Goal: Task Accomplishment & Management: Complete application form

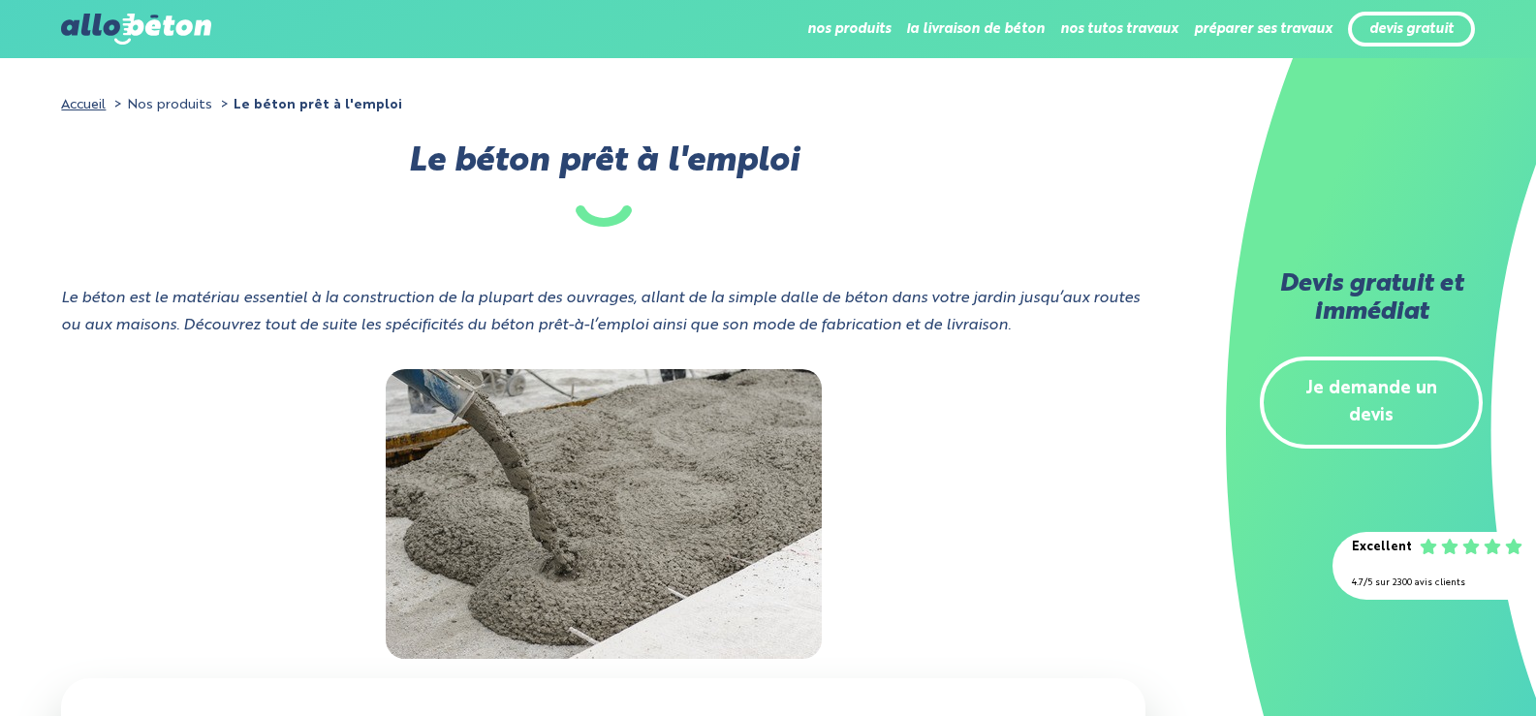
click at [1340, 388] on link "Je demande un devis" at bounding box center [1370, 403] width 223 height 93
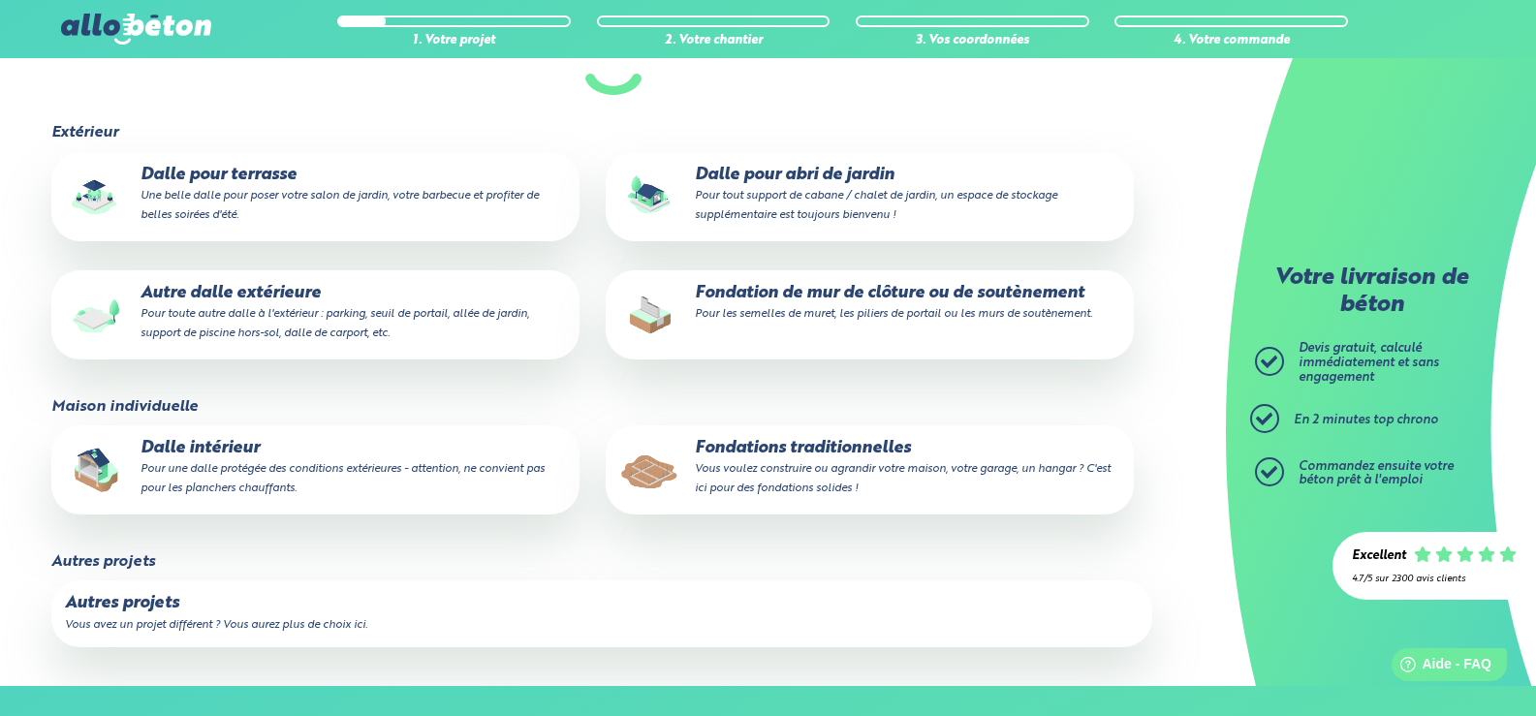
scroll to position [194, 0]
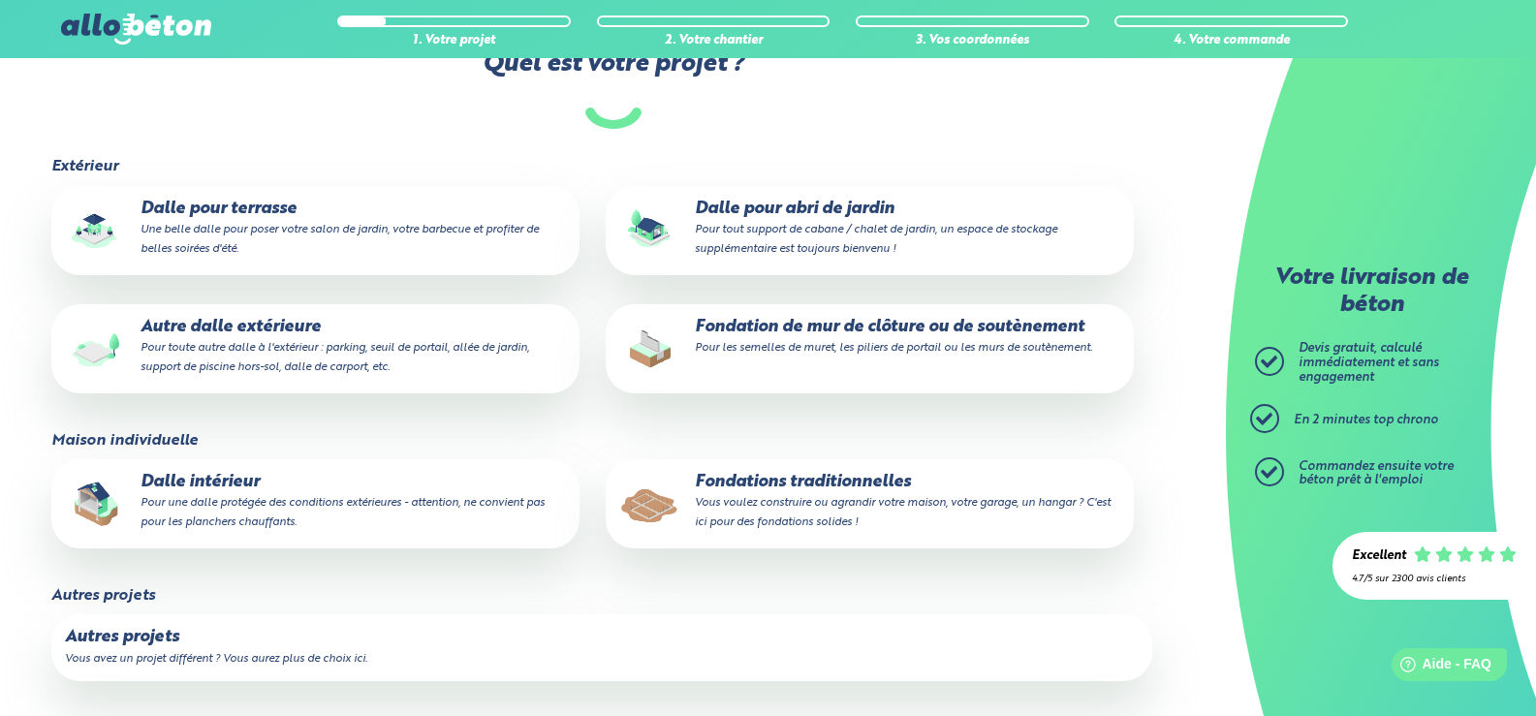
click at [264, 205] on p "Dalle pour terrasse Une belle dalle pour poser votre salon de jardin, votre bar…" at bounding box center [315, 229] width 501 height 59
click at [0, 0] on input "Dalle pour terrasse Une belle dalle pour poser votre salon de jardin, votre bar…" at bounding box center [0, 0] width 0 height 0
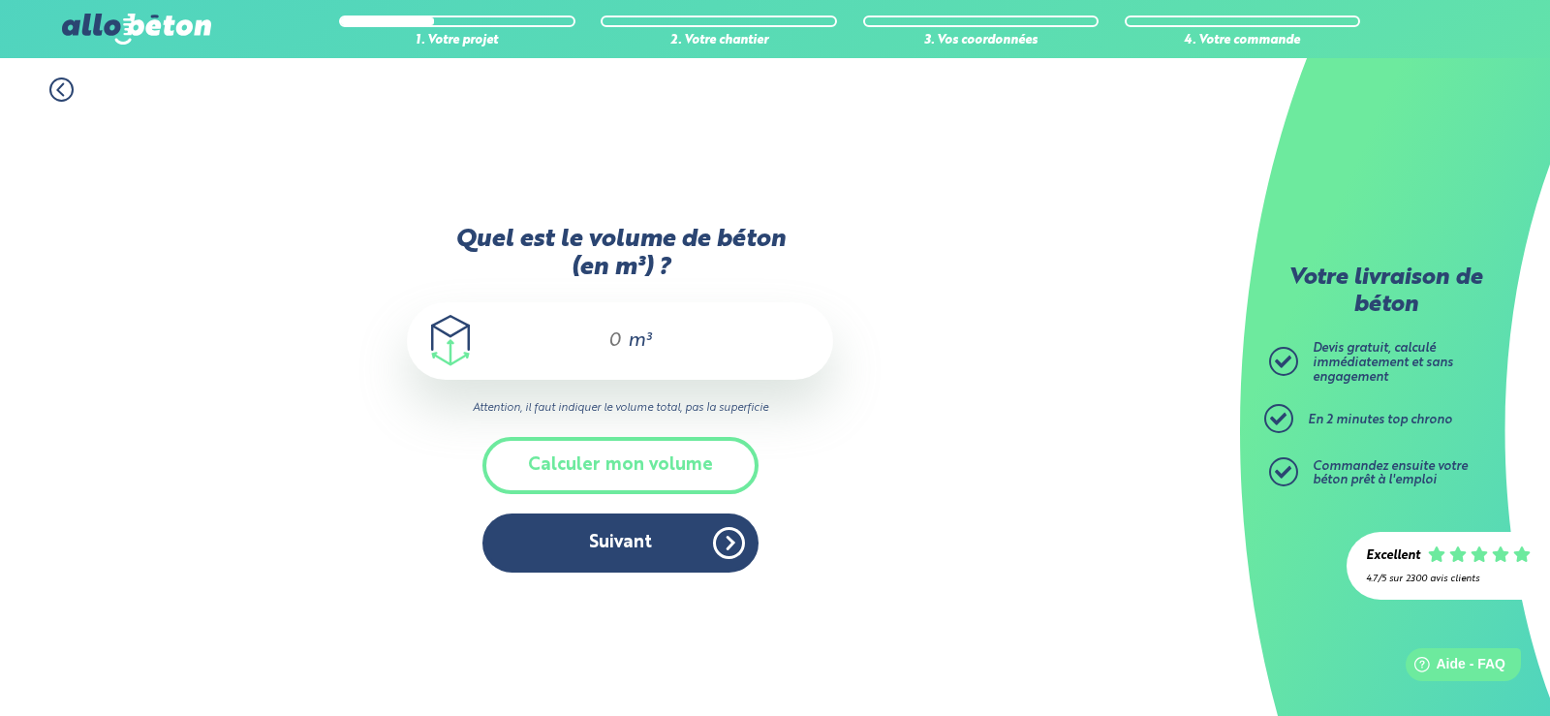
drag, startPoint x: 605, startPoint y: 336, endPoint x: 620, endPoint y: 336, distance: 15.5
click at [620, 336] on input "Quel est le volume de béton (en m³) ?" at bounding box center [606, 340] width 33 height 23
drag, startPoint x: 634, startPoint y: 337, endPoint x: 561, endPoint y: 338, distance: 72.7
click at [575, 335] on div "2.5 m³" at bounding box center [620, 341] width 426 height 78
drag, startPoint x: 600, startPoint y: 342, endPoint x: 640, endPoint y: 345, distance: 40.8
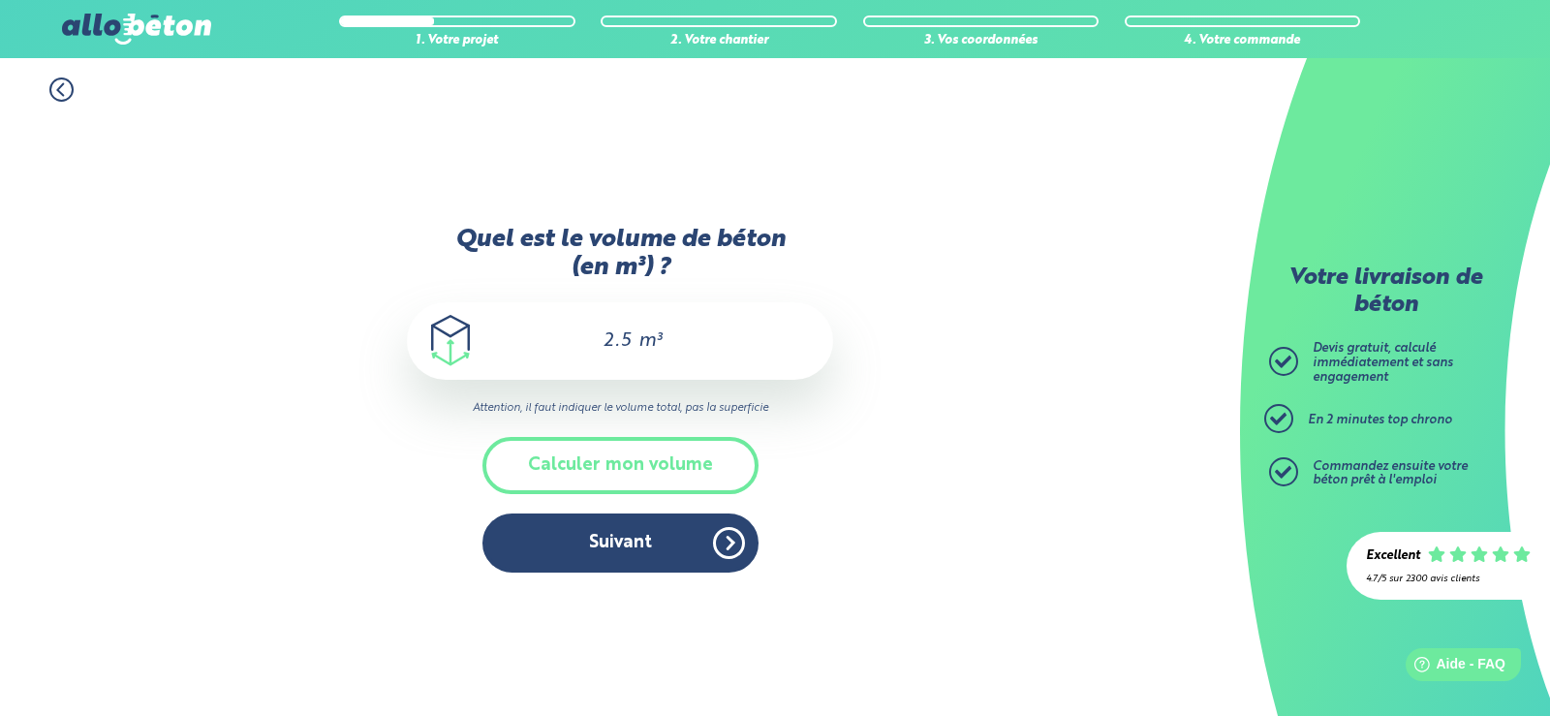
click at [640, 345] on div "2.5 m³" at bounding box center [620, 341] width 426 height 78
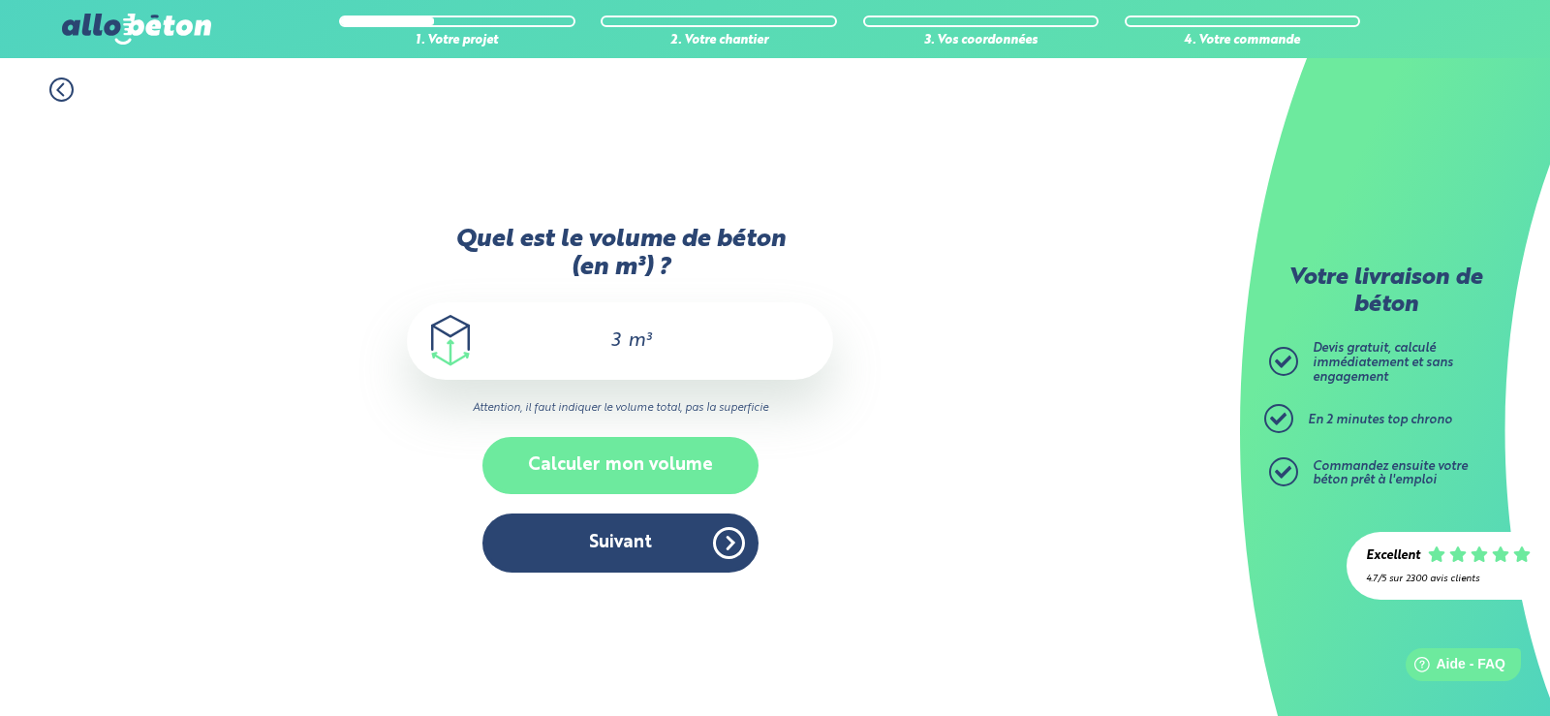
click at [641, 455] on button "Calculer mon volume" at bounding box center [620, 465] width 276 height 57
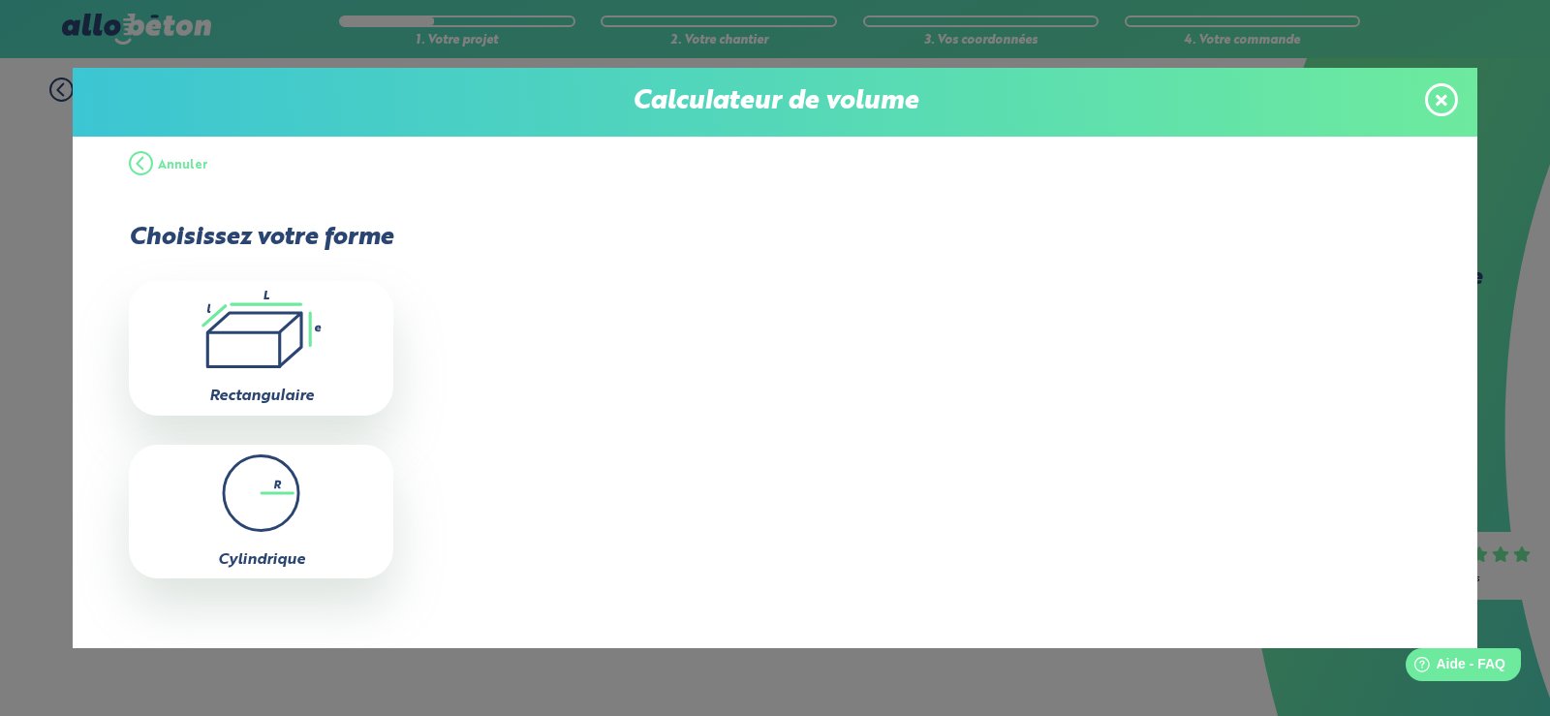
click at [246, 316] on icon ".icon-calc-rectanglea{fill:none;stroke-linecap:round;stroke-width:3px;stroke:#6…" at bounding box center [261, 330] width 245 height 78
type input "0"
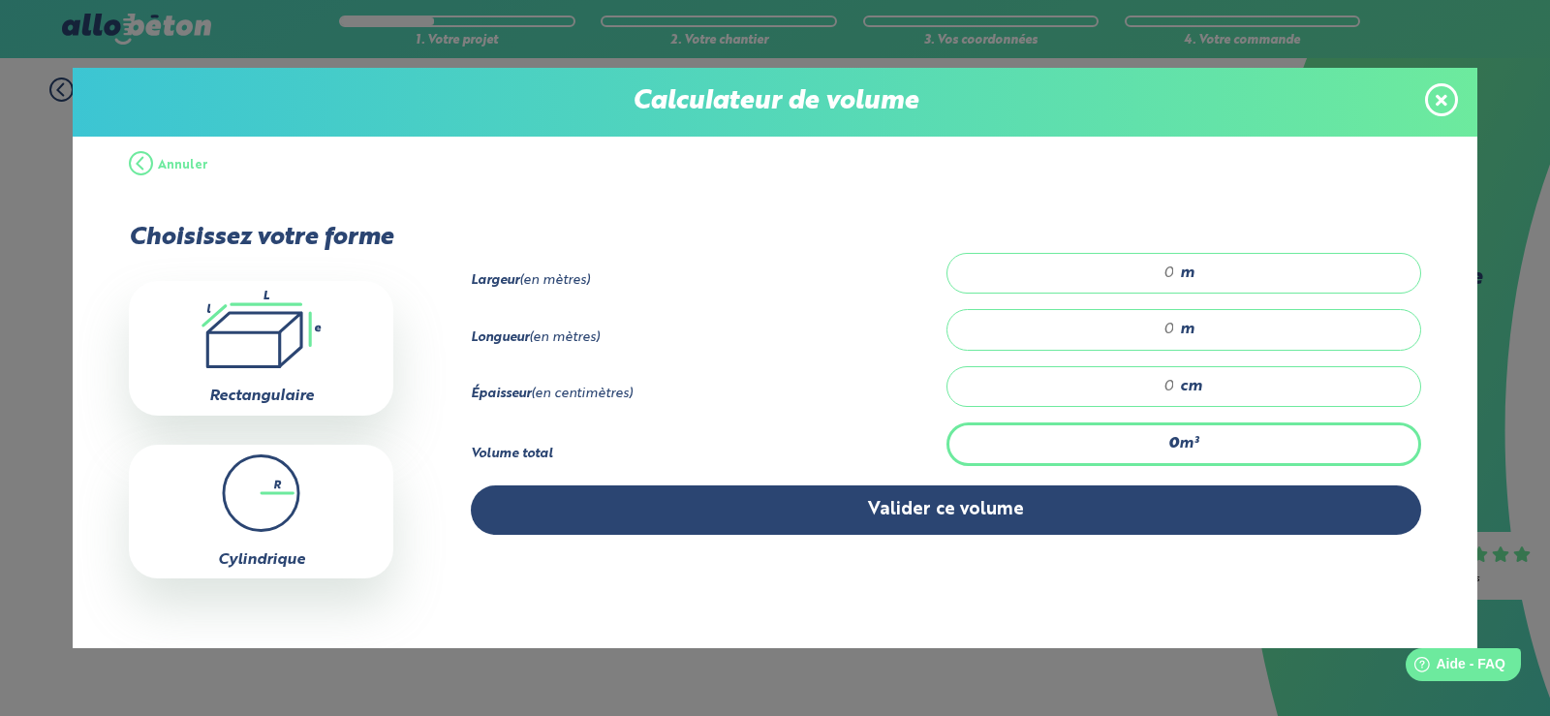
click at [977, 266] on input "number" at bounding box center [1071, 273] width 208 height 19
type input "1"
type input "1.4"
click at [1094, 332] on input "number" at bounding box center [1071, 329] width 208 height 19
type input "10"
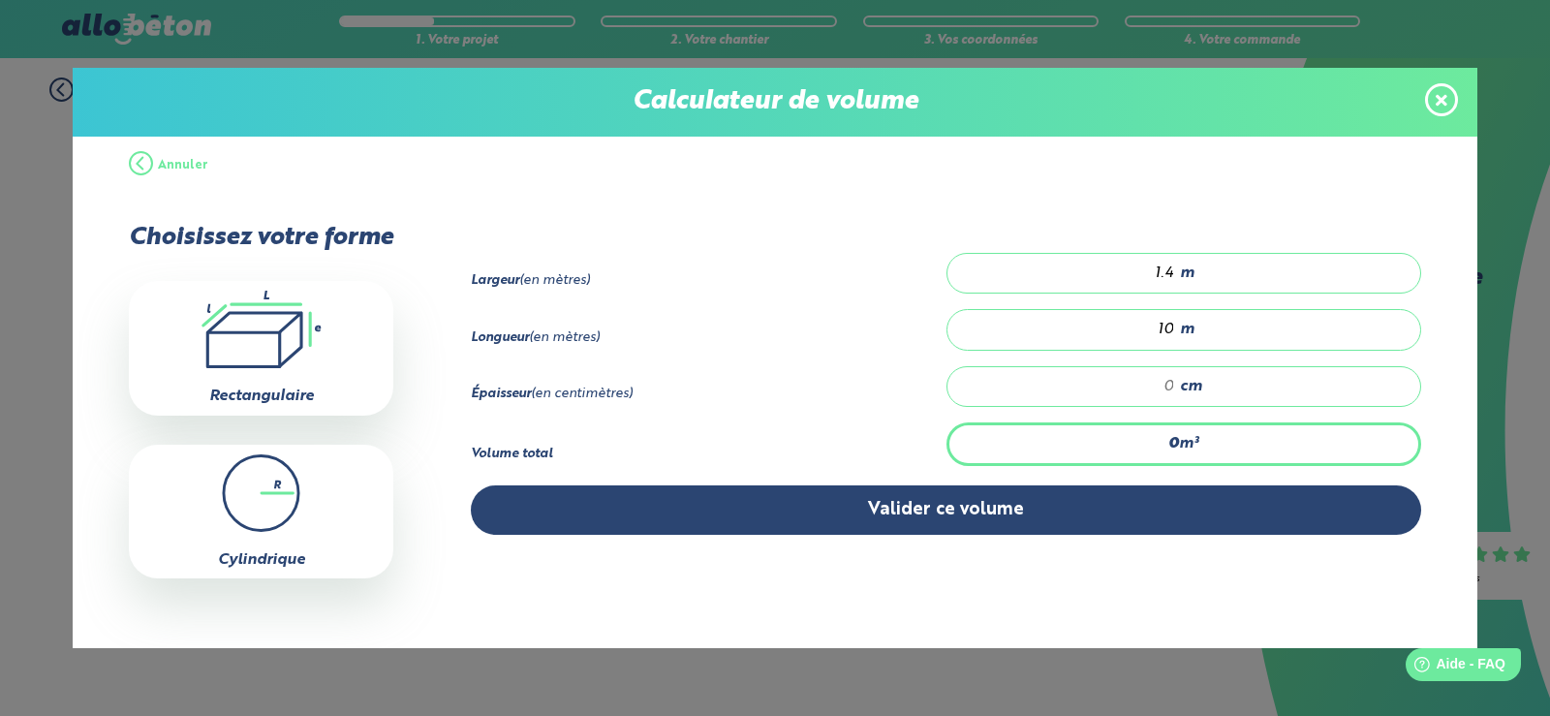
click at [1145, 383] on input "number" at bounding box center [1071, 386] width 208 height 19
type input "0.14"
type input "1"
type input "1.96"
type input "14"
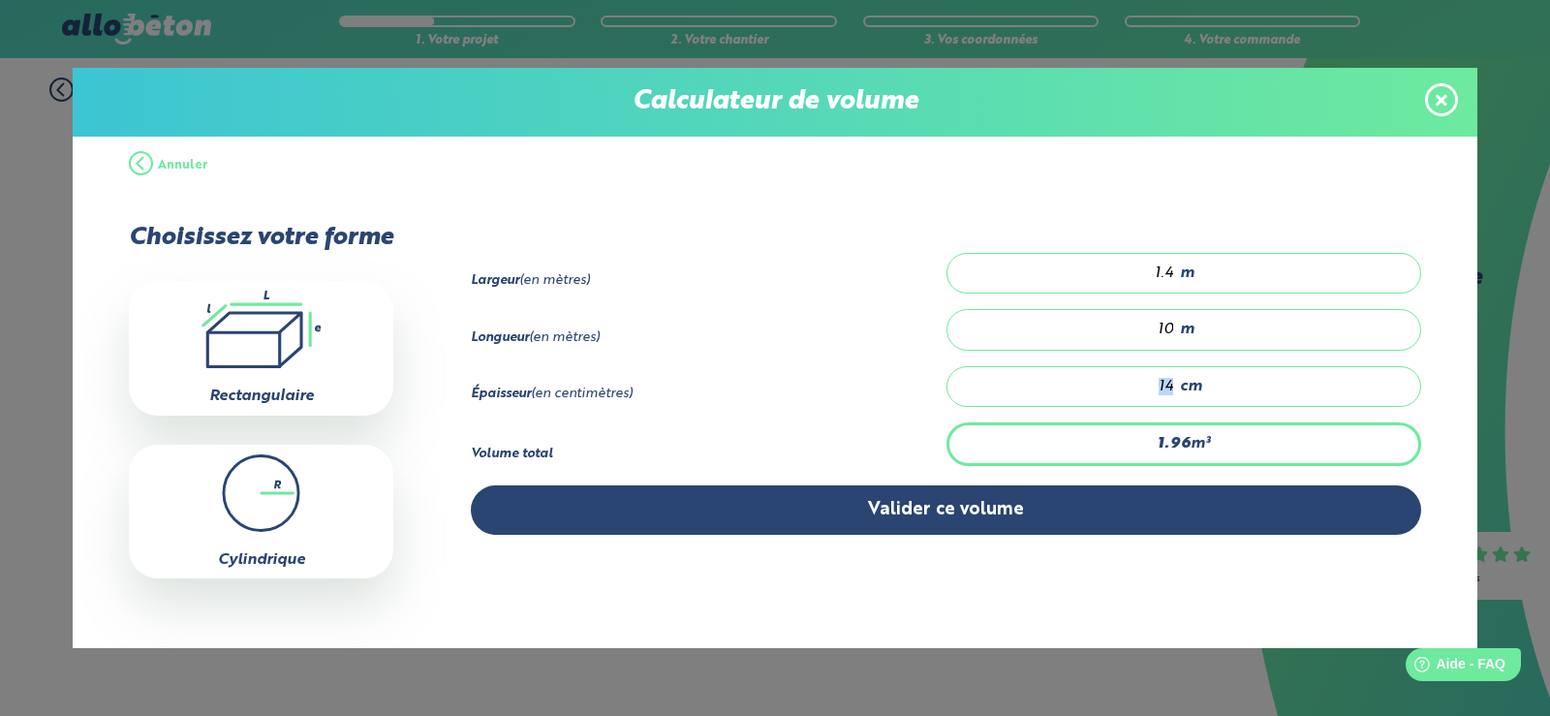
drag, startPoint x: 1169, startPoint y: 384, endPoint x: 1129, endPoint y: 380, distance: 40.9
click at [1130, 380] on div "14 cm" at bounding box center [1184, 386] width 475 height 41
type input "19.74"
type input "141"
type input "198.1"
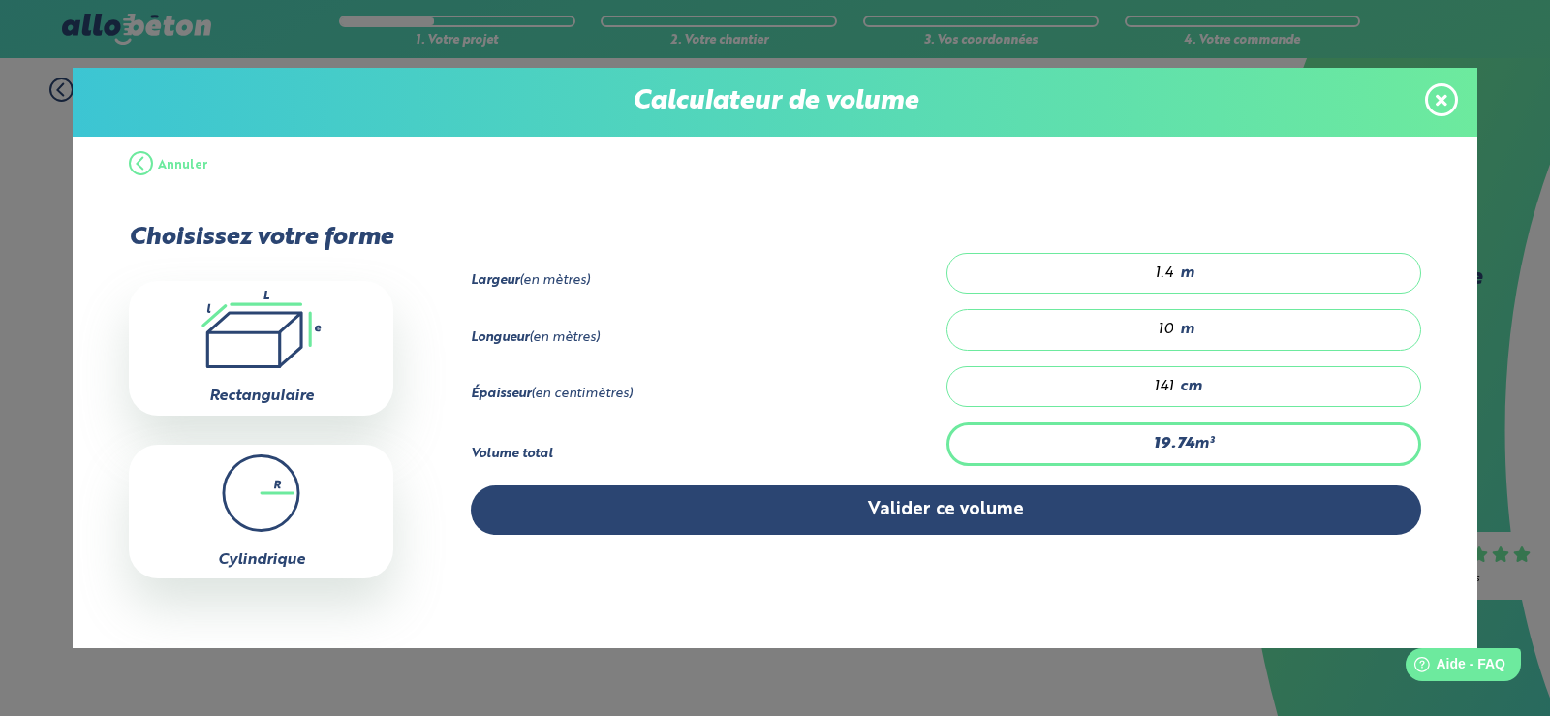
type input "1415"
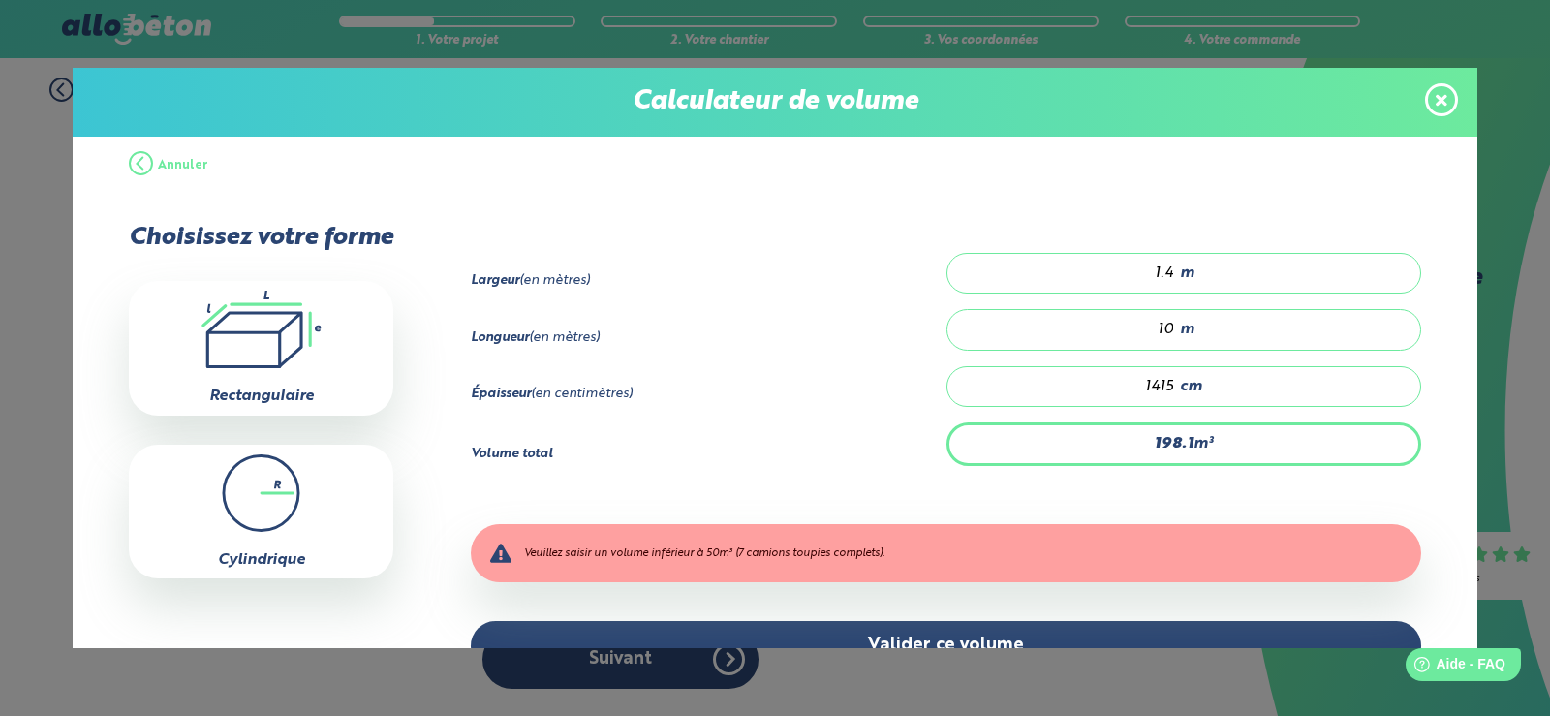
drag, startPoint x: 1131, startPoint y: 386, endPoint x: 1167, endPoint y: 386, distance: 36.8
click at [1167, 386] on div "1415 cm" at bounding box center [1184, 386] width 475 height 41
type input "0.14"
type input "1"
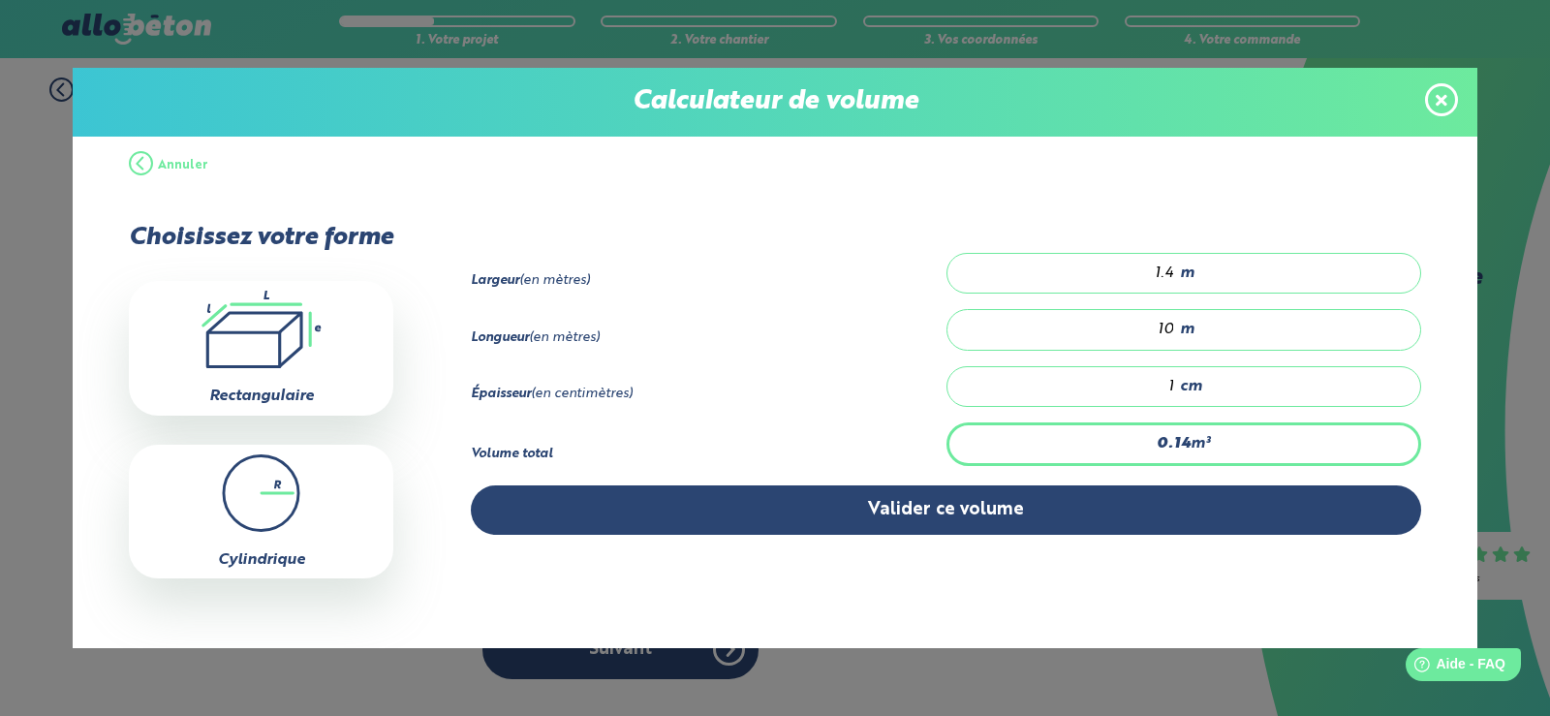
type input "2.1"
type input "15"
click at [156, 170] on button "Annuler" at bounding box center [168, 166] width 79 height 58
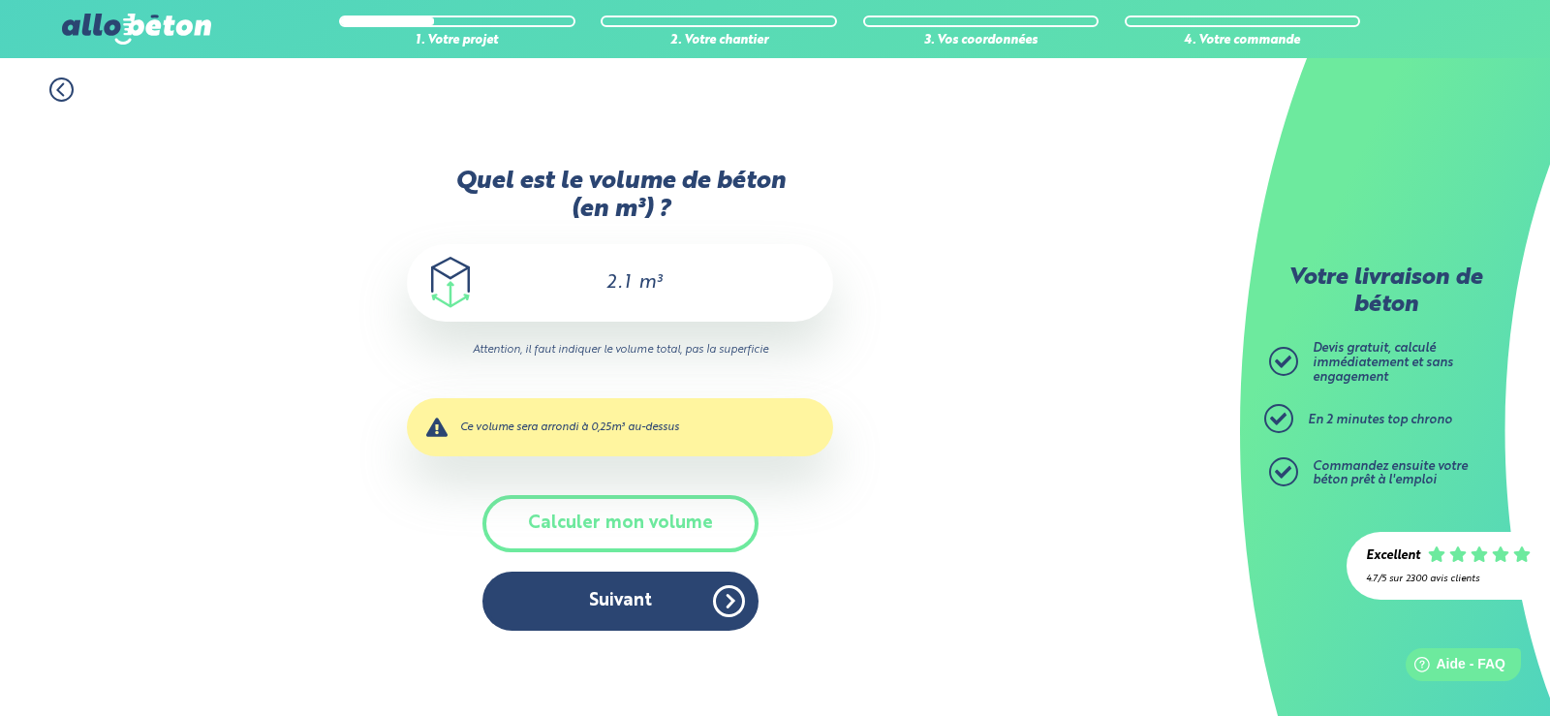
click at [633, 273] on div "2.1 m³" at bounding box center [620, 283] width 426 height 78
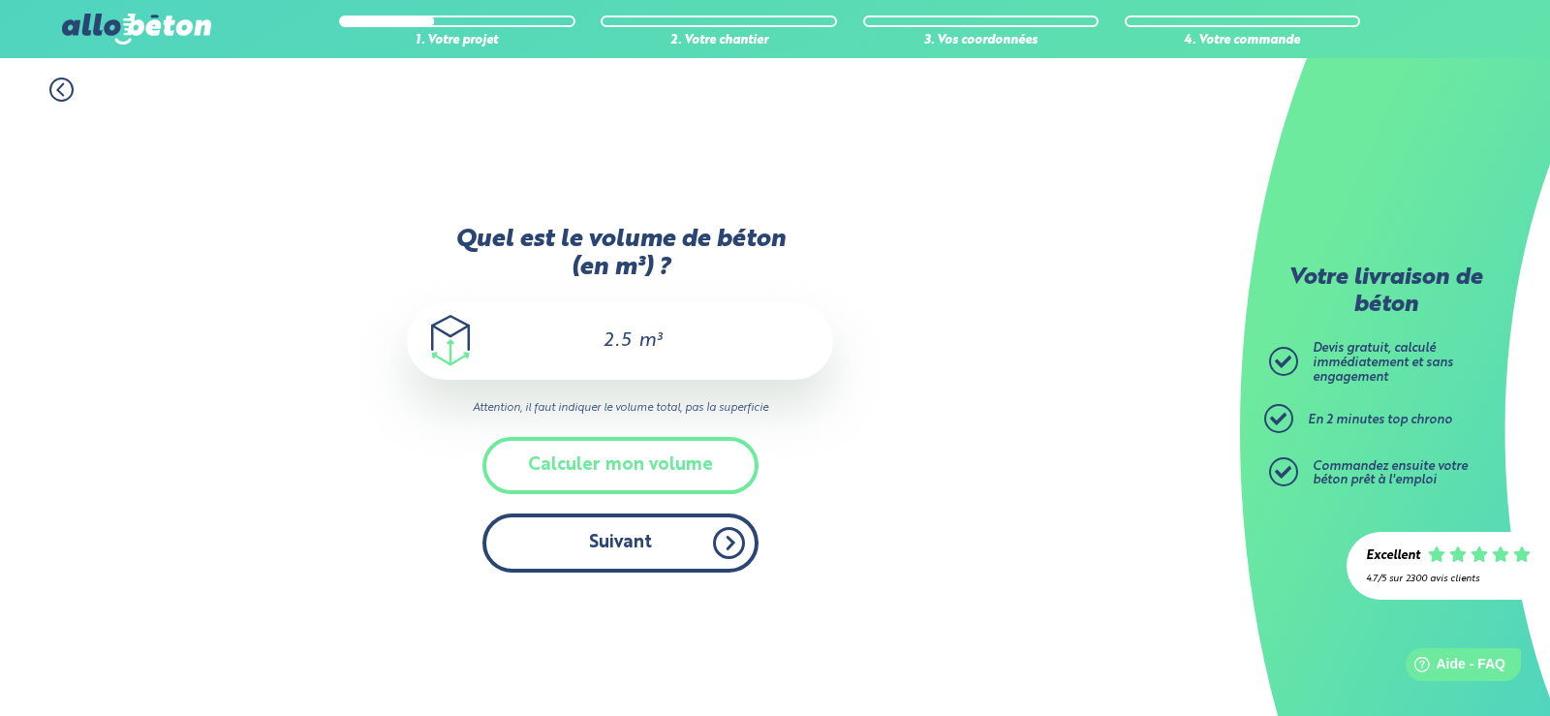
type input "2.5"
click at [613, 542] on button "Suivant" at bounding box center [620, 542] width 276 height 59
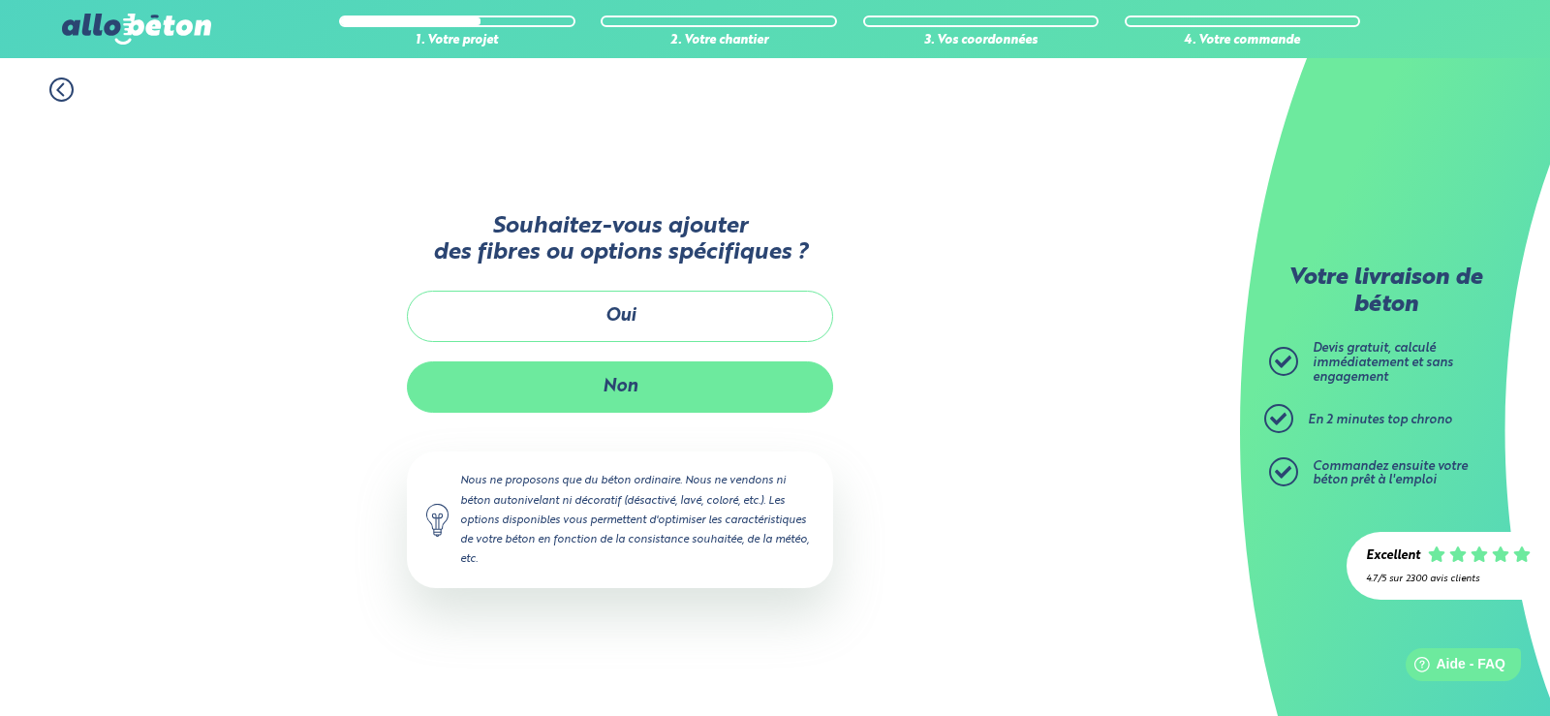
click at [623, 393] on button "Non" at bounding box center [620, 386] width 426 height 51
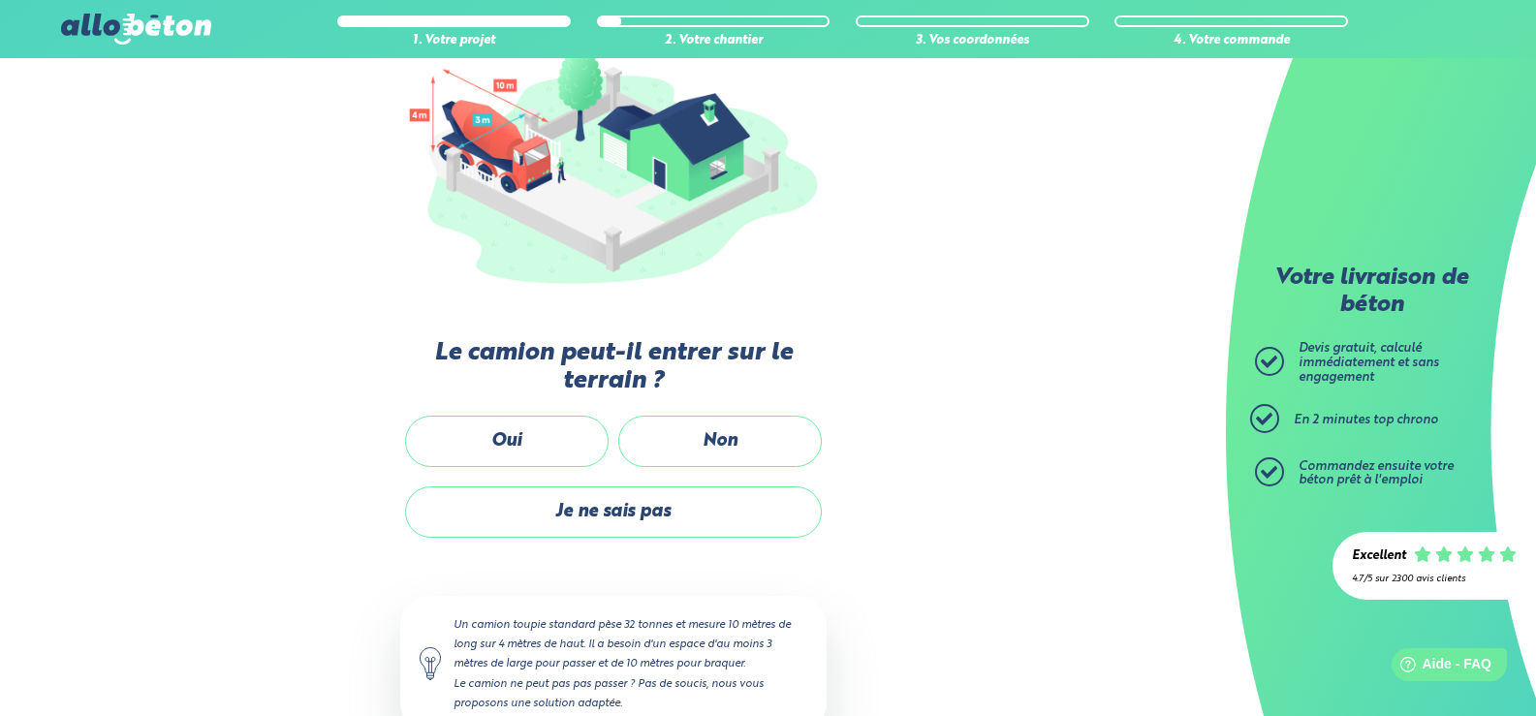
scroll to position [291, 0]
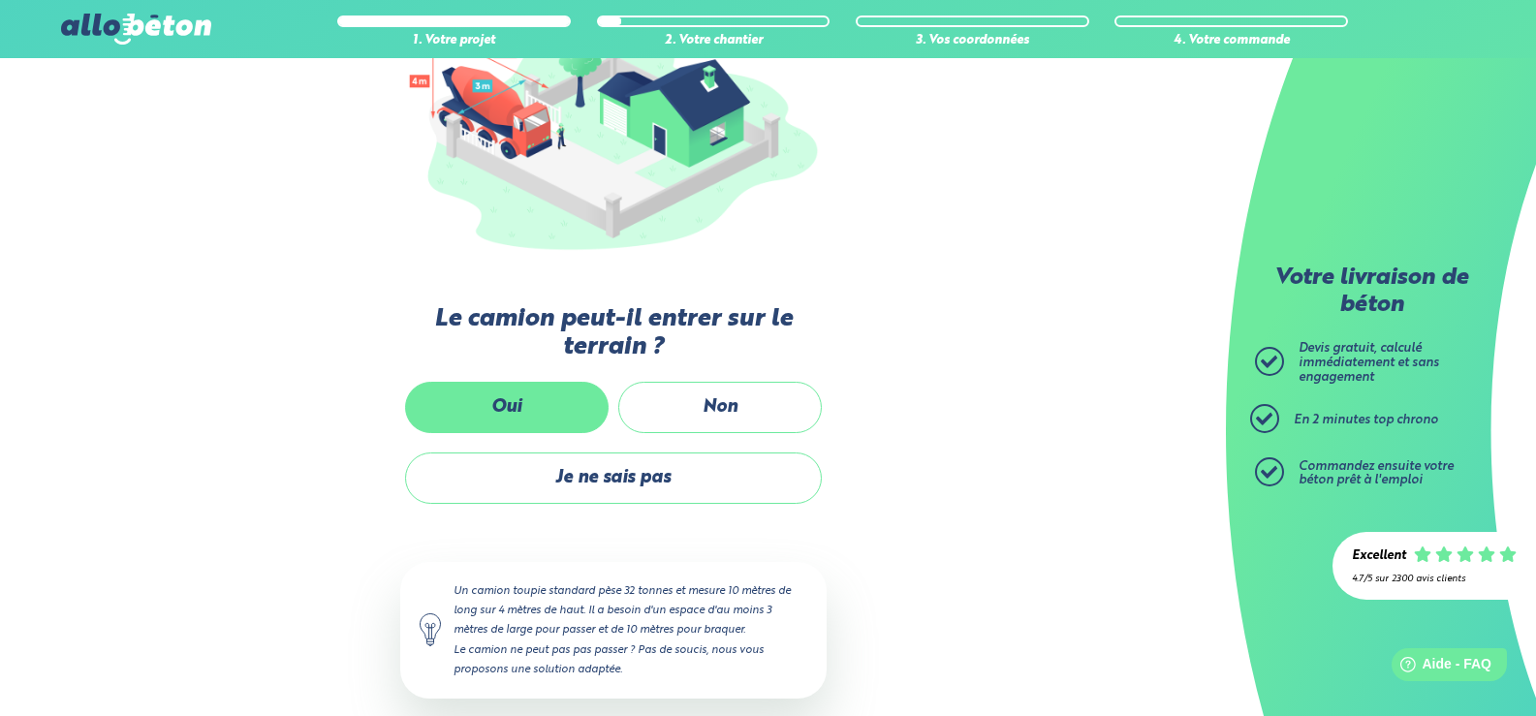
click at [526, 410] on label "Oui" at bounding box center [506, 407] width 203 height 51
click at [0, 0] on input "Oui" at bounding box center [0, 0] width 0 height 0
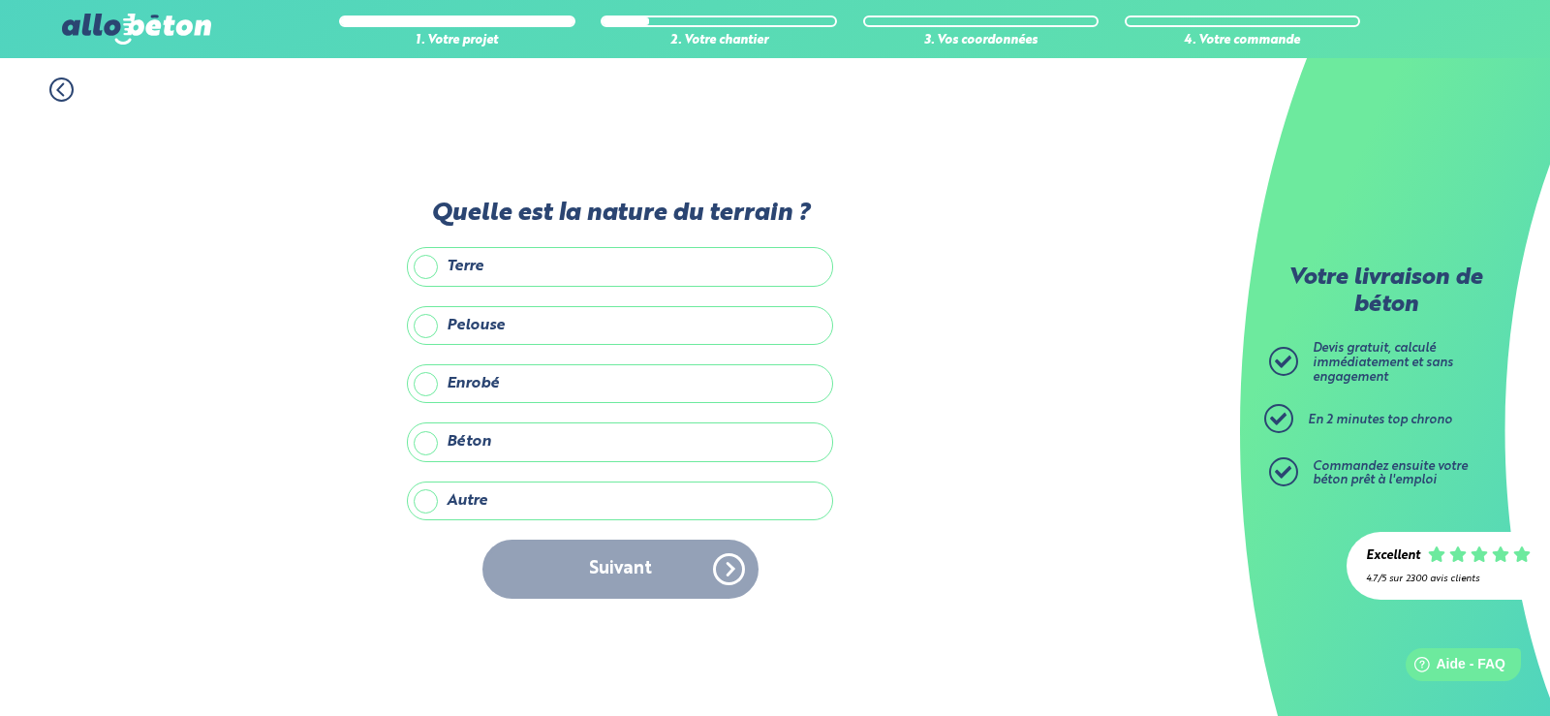
click at [542, 269] on label "Terre" at bounding box center [620, 266] width 426 height 39
click at [0, 0] on input "Terre" at bounding box center [0, 0] width 0 height 0
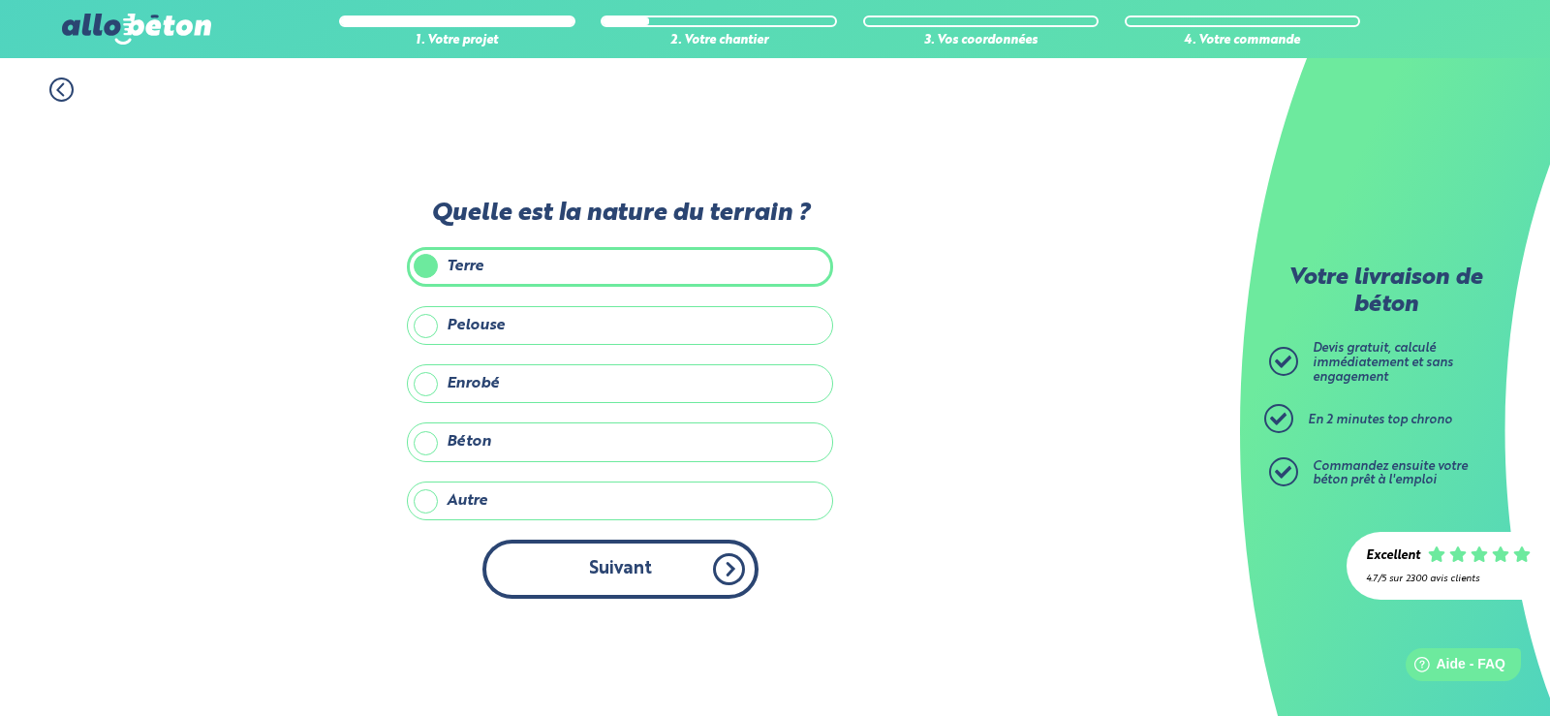
click at [624, 569] on button "Suivant" at bounding box center [620, 569] width 276 height 59
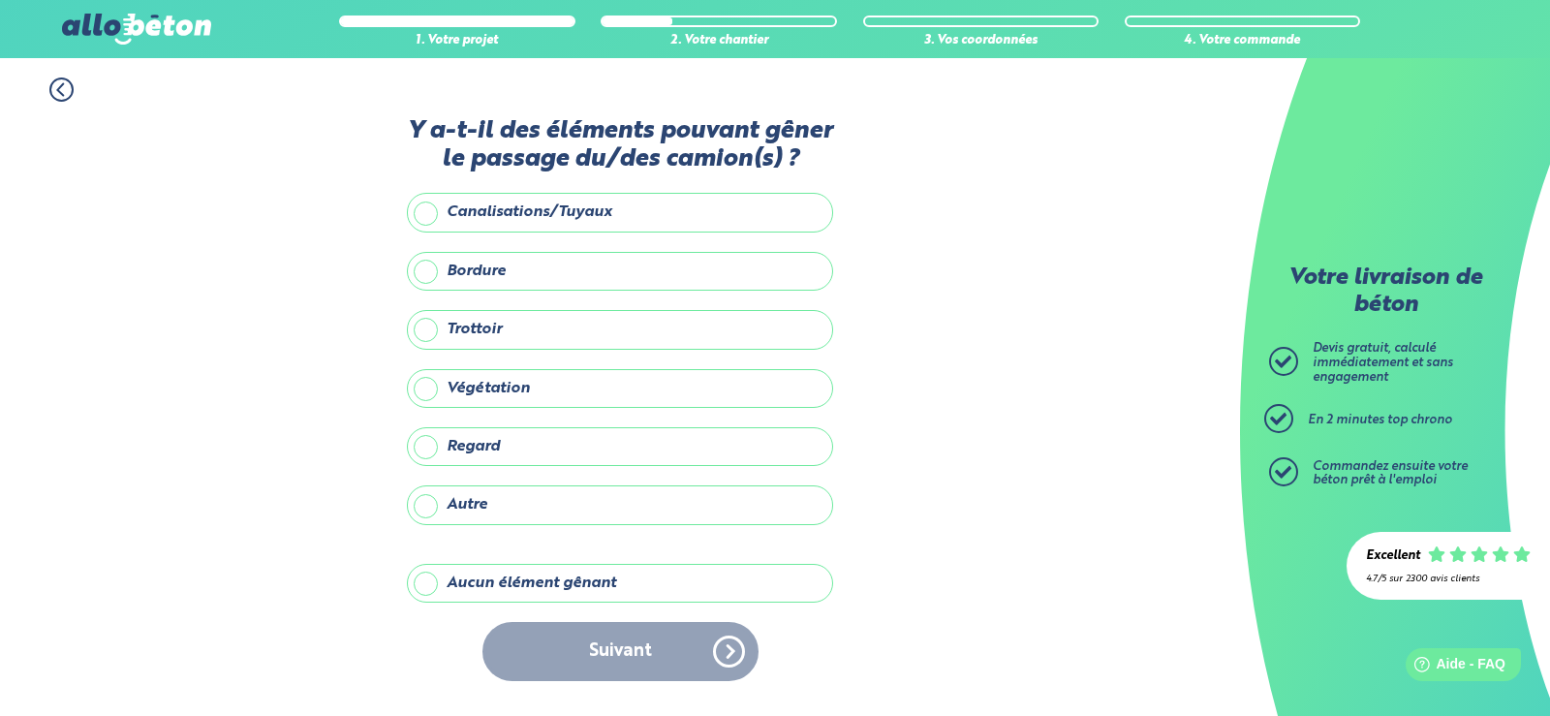
click at [581, 575] on label "Aucun élément gênant" at bounding box center [620, 583] width 426 height 39
click at [0, 0] on input "Aucun élément gênant" at bounding box center [0, 0] width 0 height 0
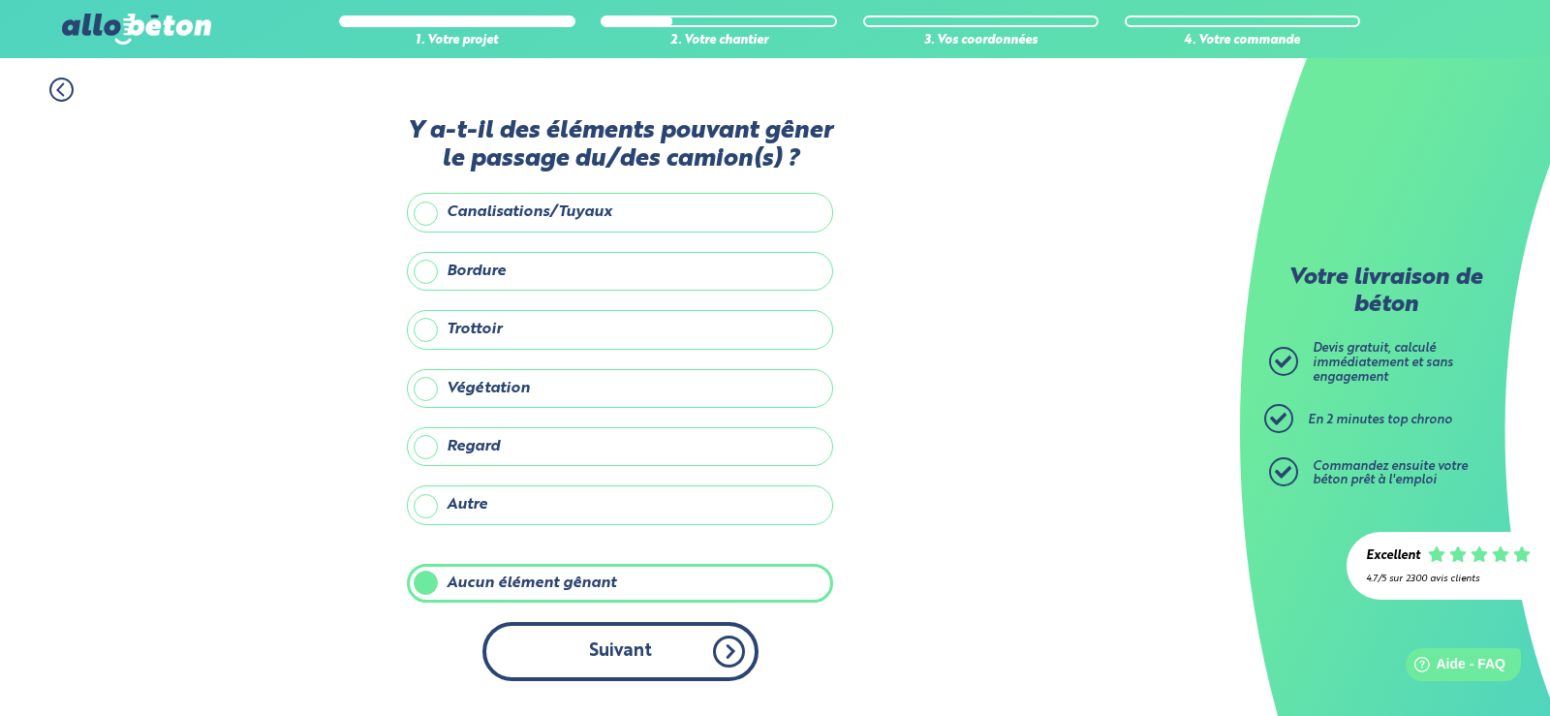
click at [612, 646] on button "Suivant" at bounding box center [620, 651] width 276 height 59
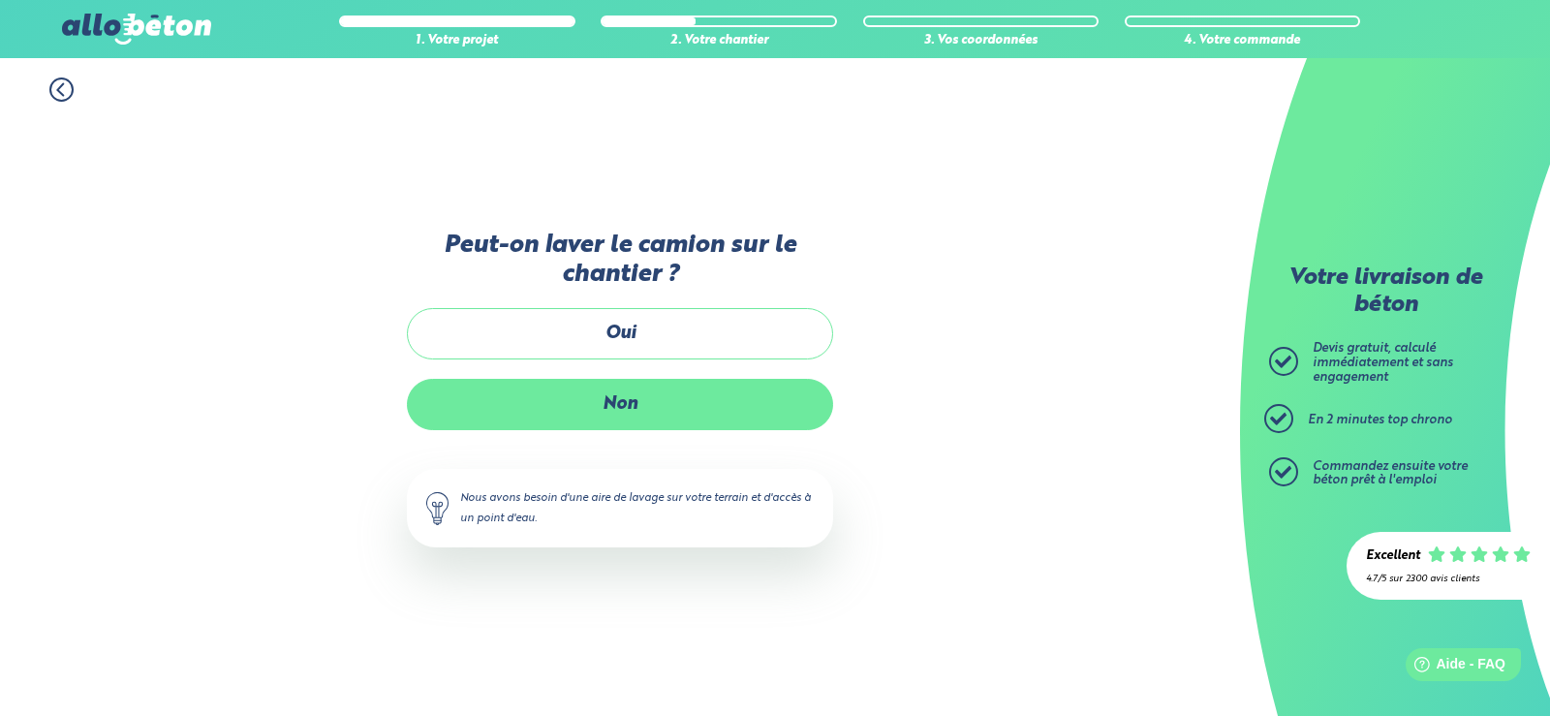
click at [616, 409] on label "Non" at bounding box center [620, 404] width 426 height 51
click at [0, 0] on input "Non" at bounding box center [0, 0] width 0 height 0
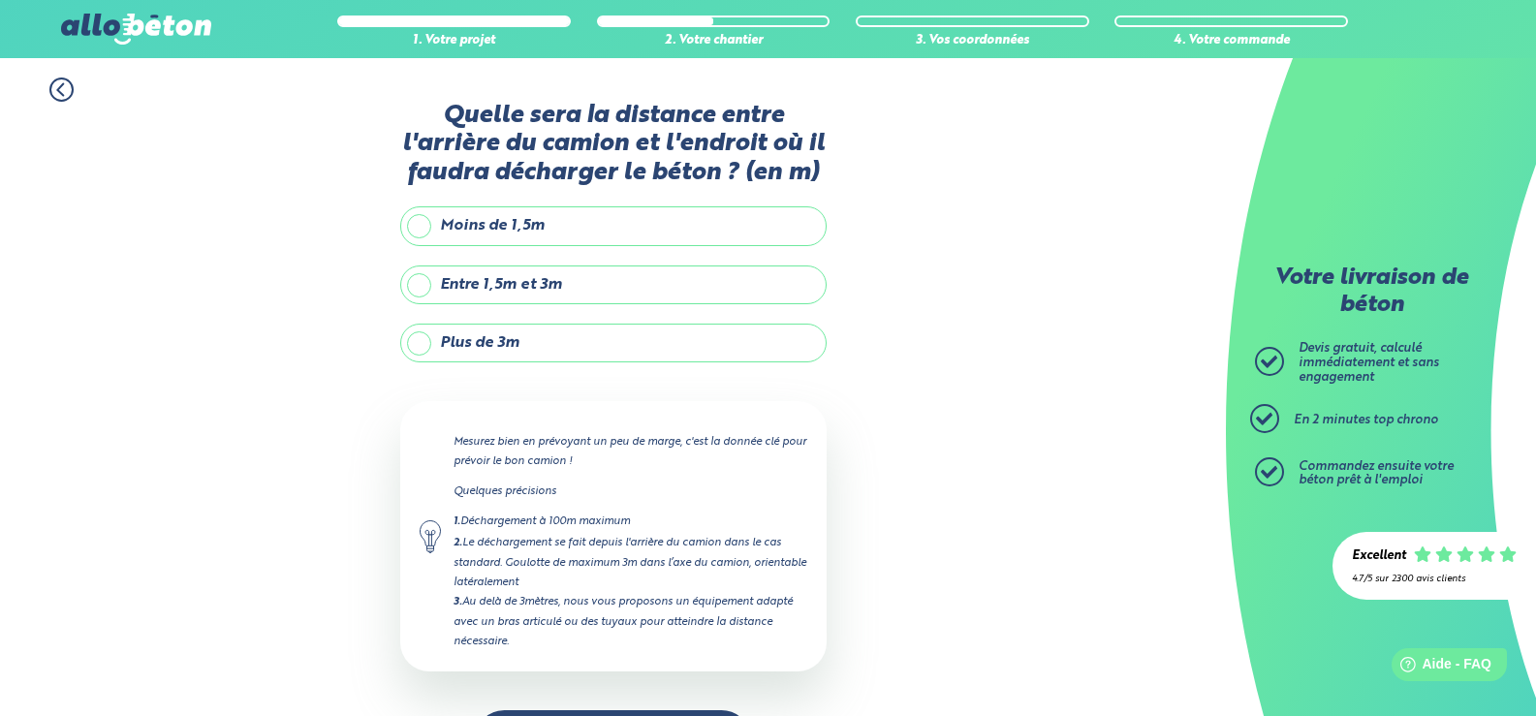
click at [576, 342] on label "Plus de 3m" at bounding box center [613, 343] width 426 height 39
click at [0, 0] on input "Plus de 3m" at bounding box center [0, 0] width 0 height 0
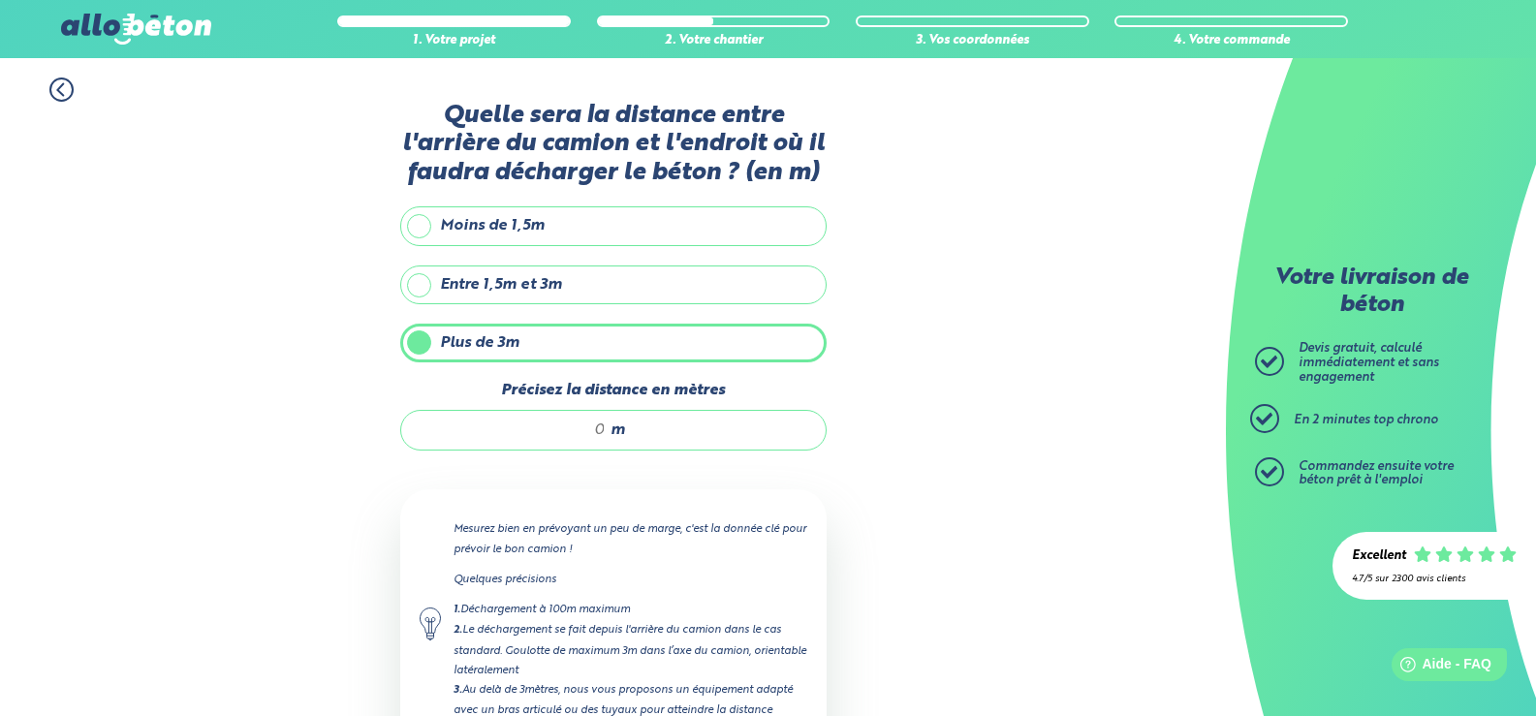
click at [591, 425] on input "Précisez la distance en mètres" at bounding box center [512, 429] width 185 height 19
drag, startPoint x: 609, startPoint y: 422, endPoint x: 589, endPoint y: 422, distance: 20.3
click at [590, 422] on div "6 m" at bounding box center [613, 430] width 426 height 41
drag, startPoint x: 586, startPoint y: 431, endPoint x: 562, endPoint y: 429, distance: 24.3
click at [563, 429] on input "610" at bounding box center [512, 429] width 185 height 19
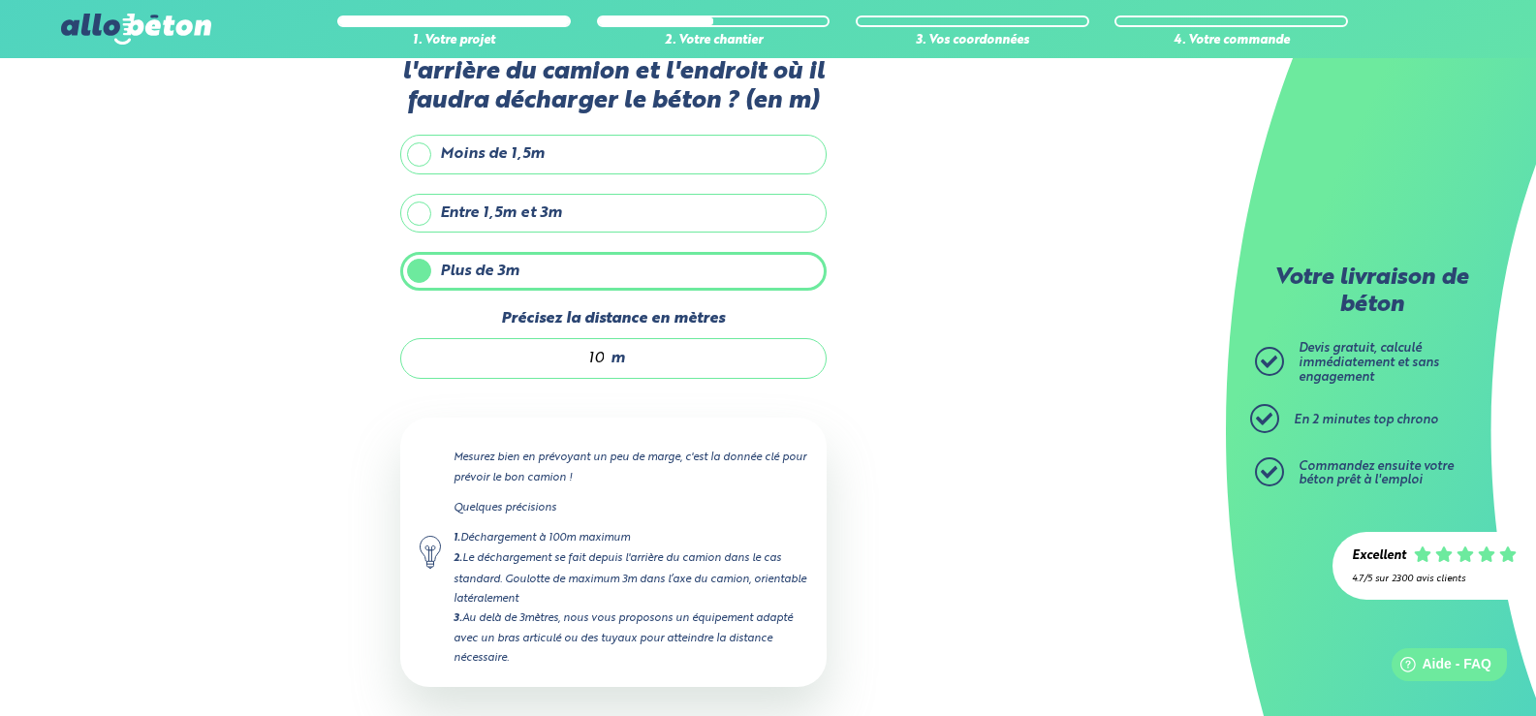
scroll to position [161, 0]
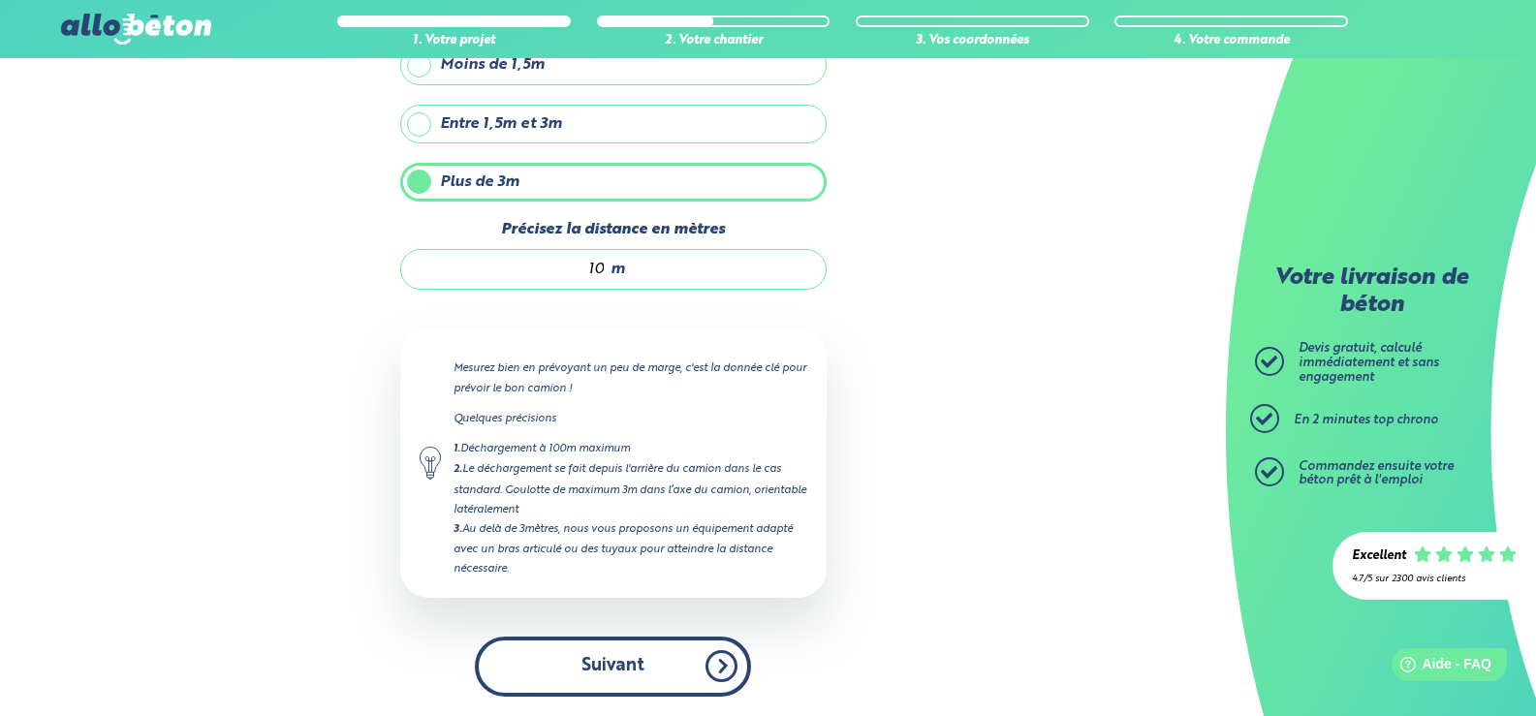
type input "10"
click at [609, 659] on button "Suivant" at bounding box center [613, 666] width 276 height 59
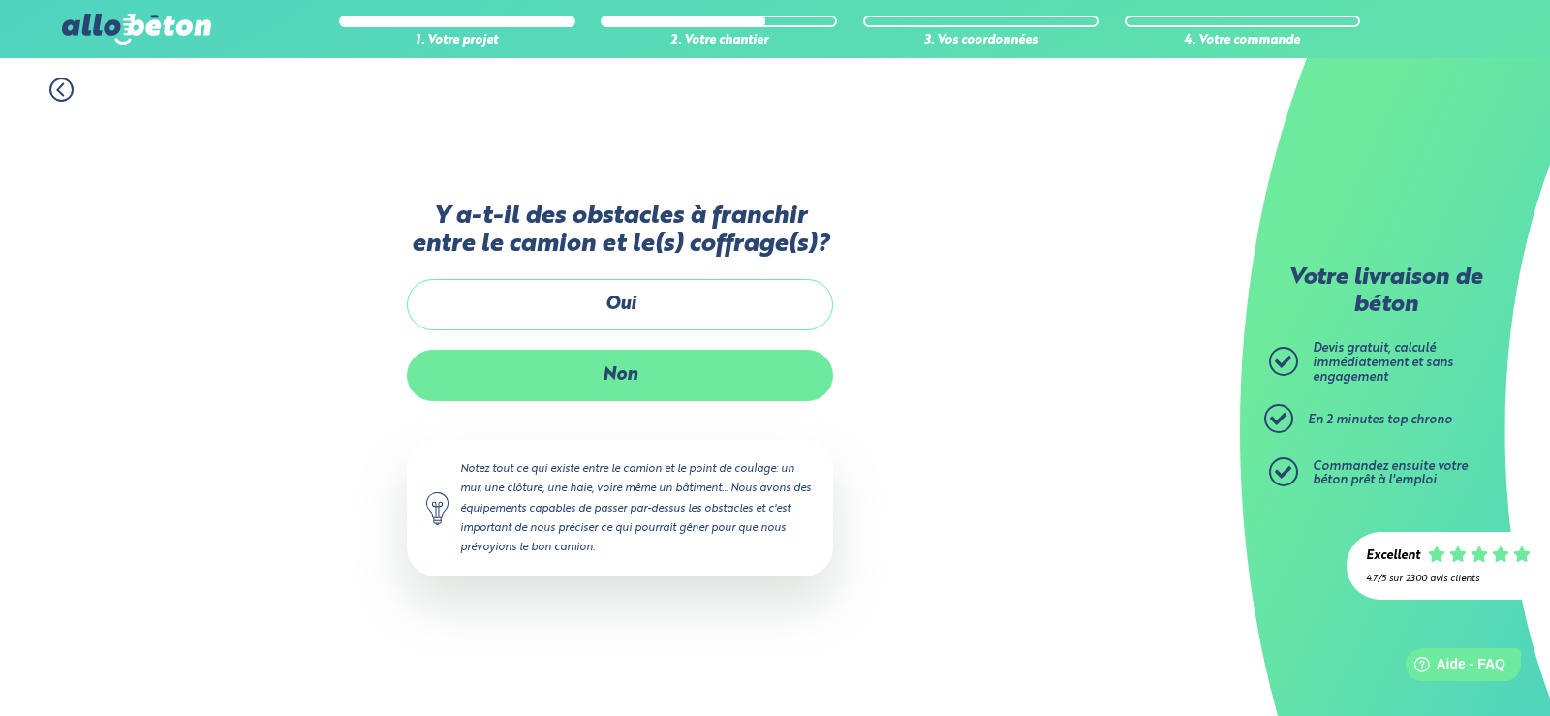
click at [618, 377] on label "Non" at bounding box center [620, 375] width 426 height 51
click at [0, 0] on input "Non" at bounding box center [0, 0] width 0 height 0
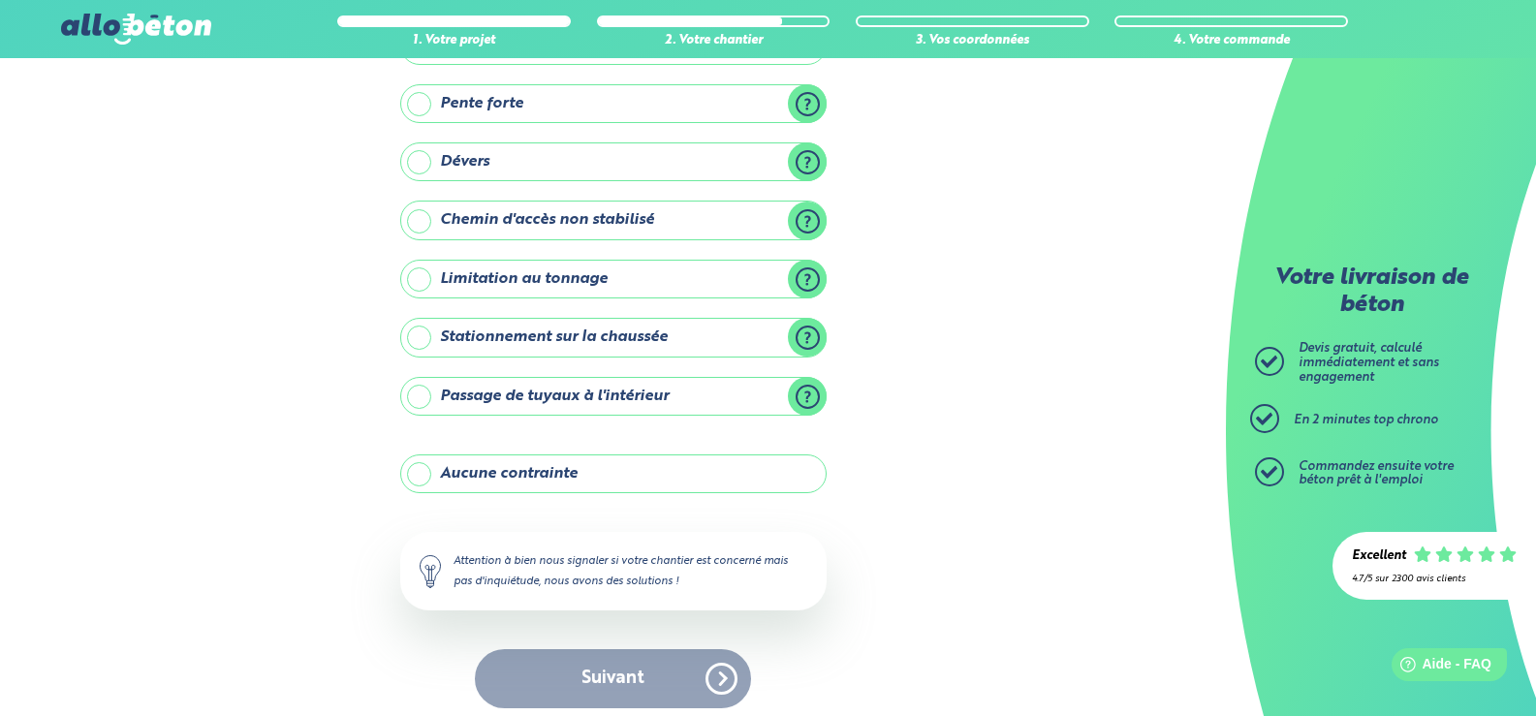
scroll to position [182, 0]
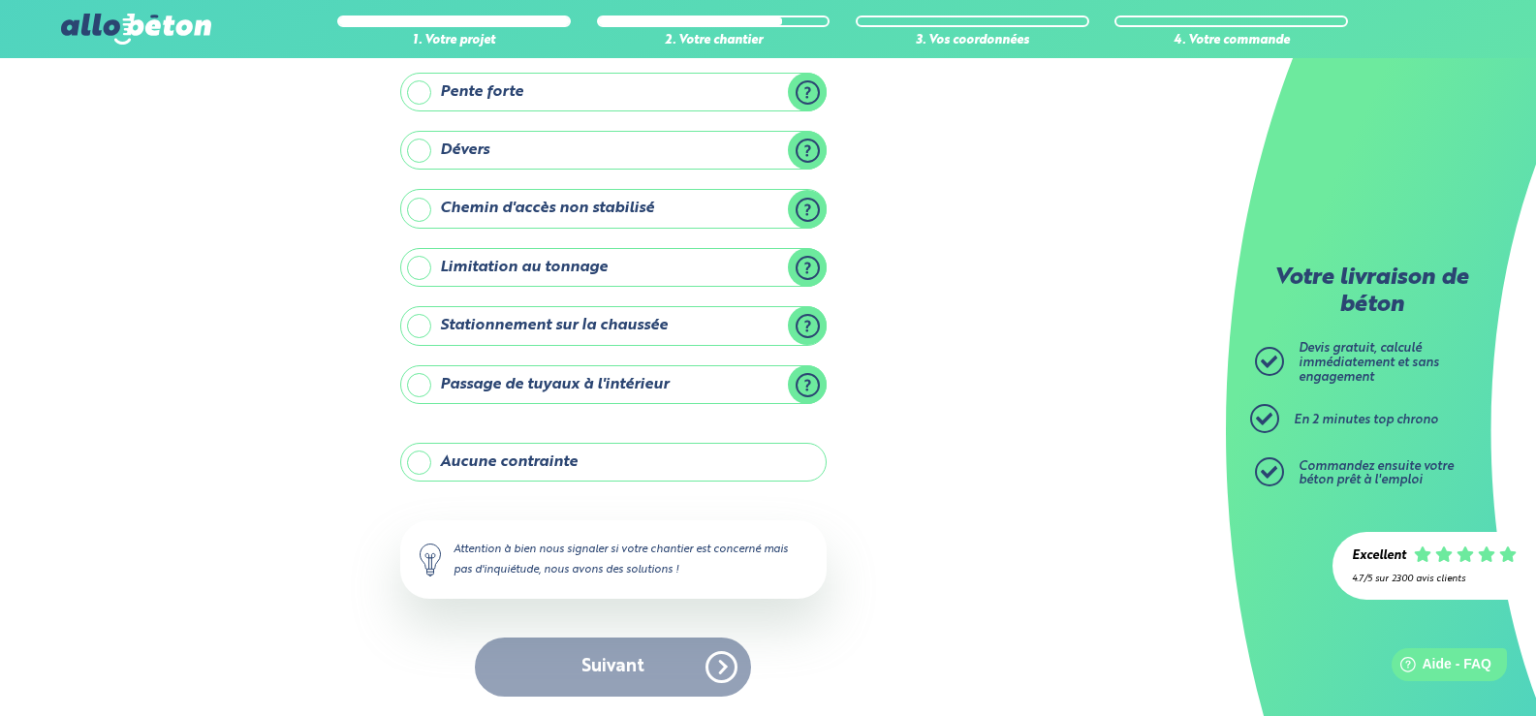
click at [416, 461] on label "Aucune contrainte" at bounding box center [613, 462] width 426 height 39
click at [0, 0] on input "Aucune contrainte" at bounding box center [0, 0] width 0 height 0
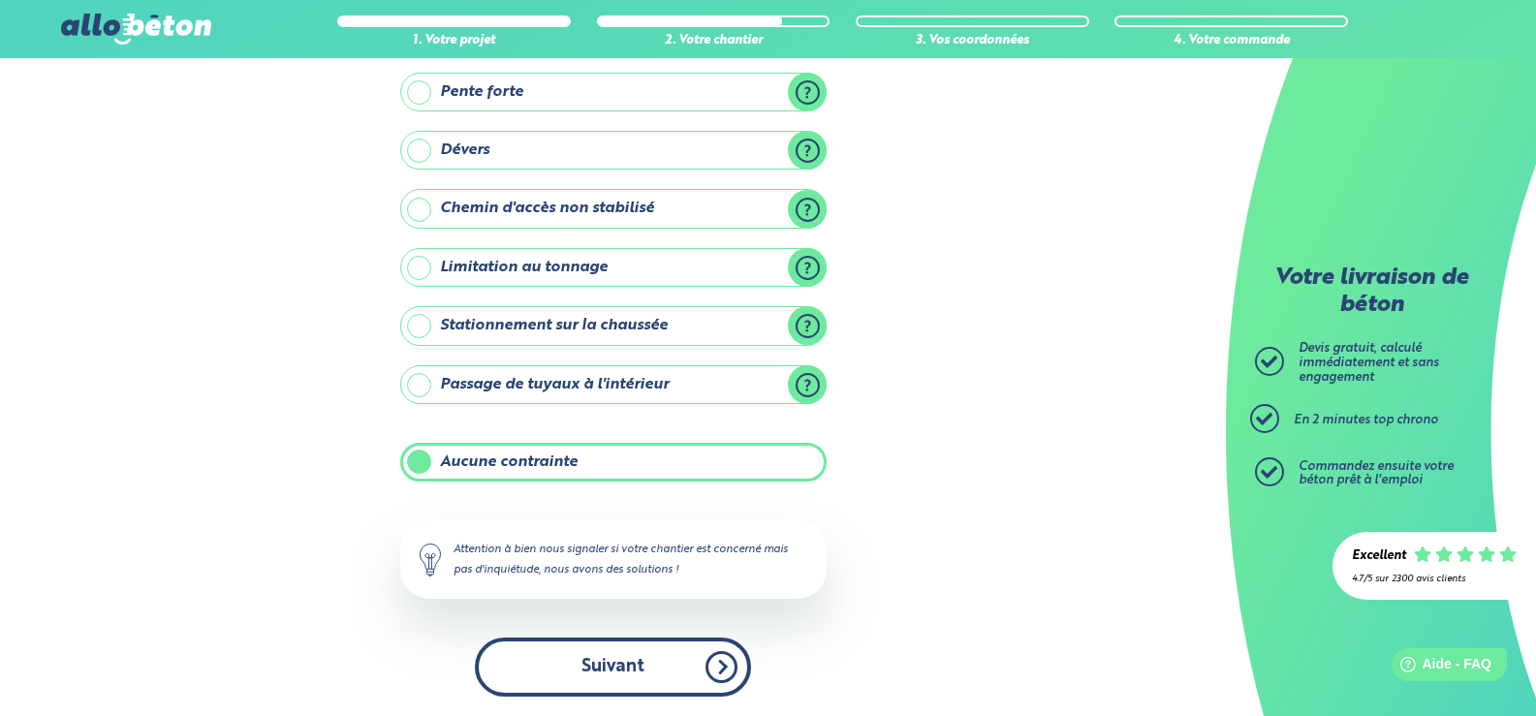
click at [619, 662] on button "Suivant" at bounding box center [613, 666] width 276 height 59
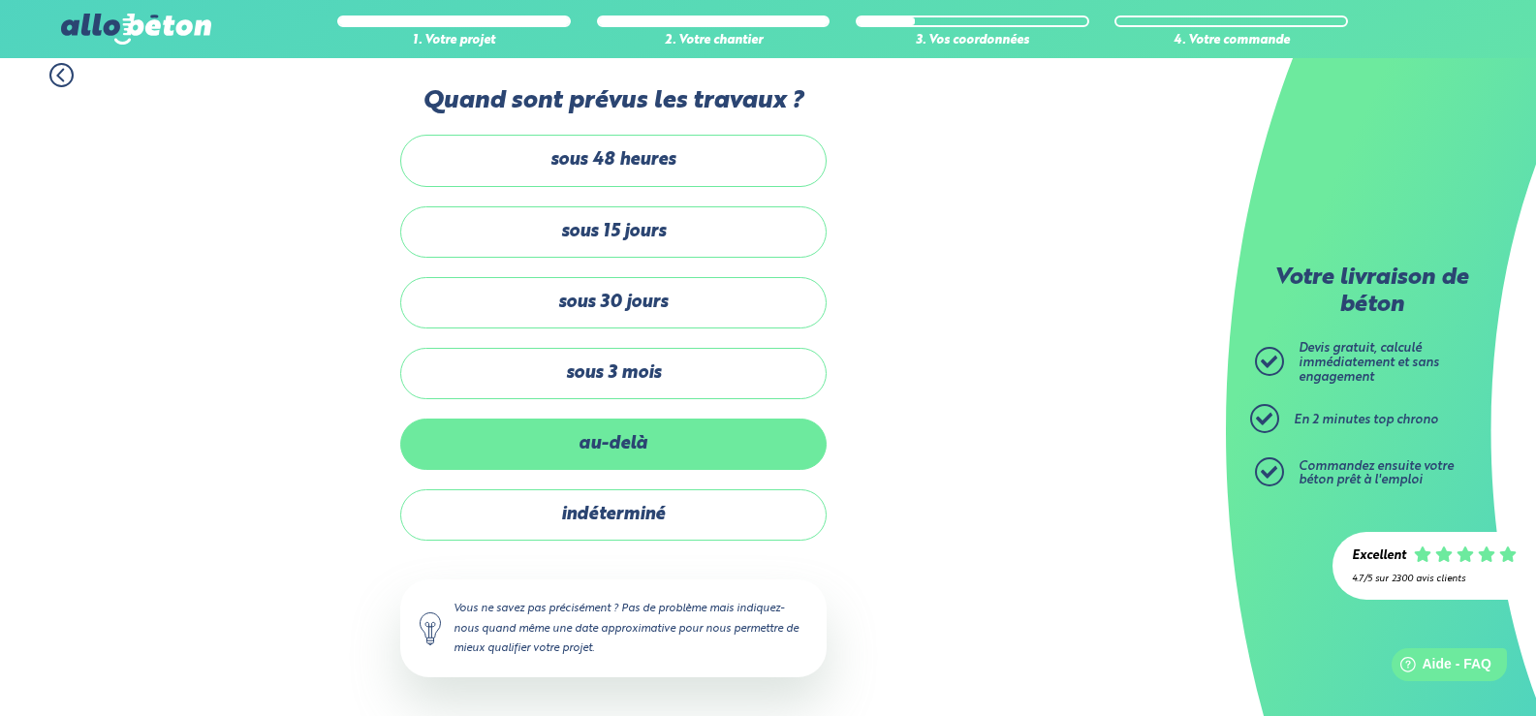
scroll to position [15, 0]
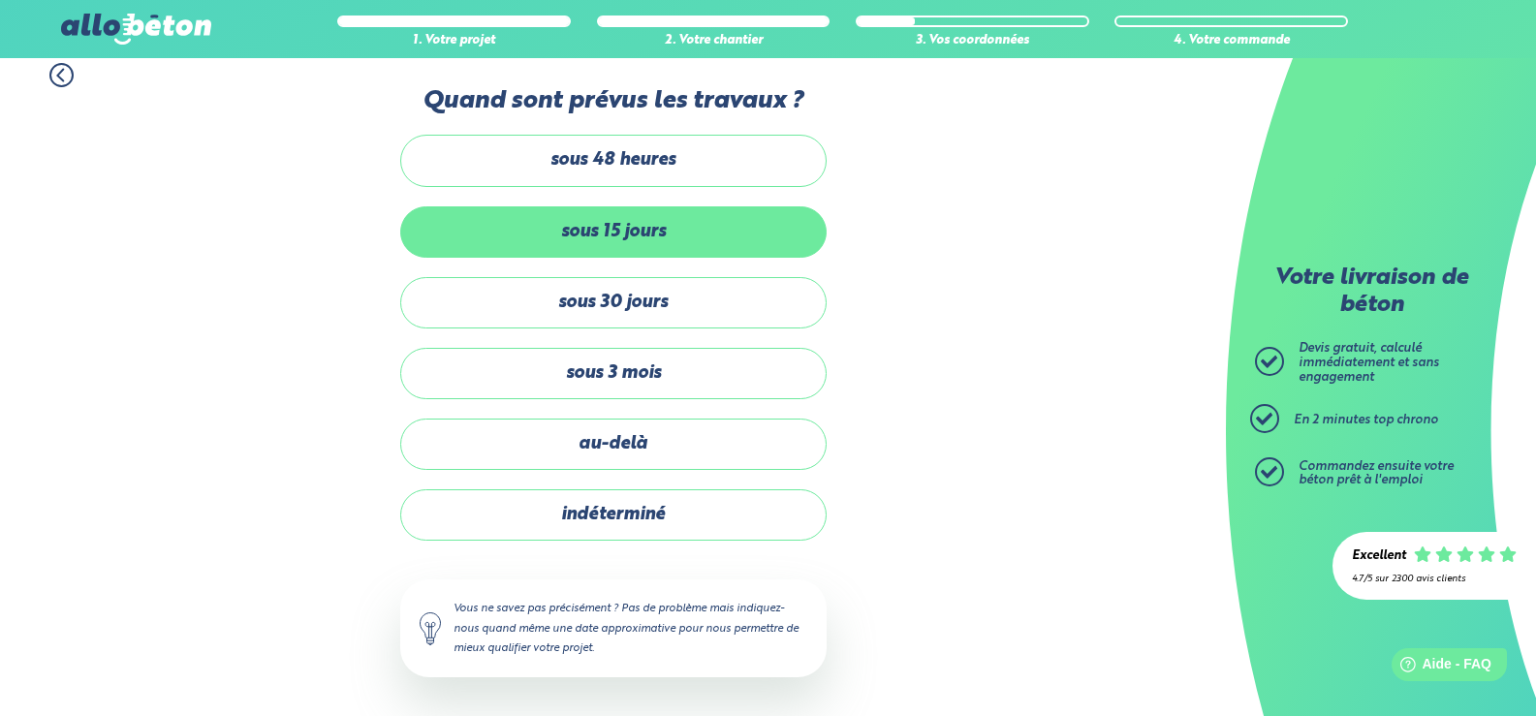
click at [619, 226] on label "sous 15 jours" at bounding box center [613, 231] width 426 height 51
click at [0, 0] on input "sous 15 jours" at bounding box center [0, 0] width 0 height 0
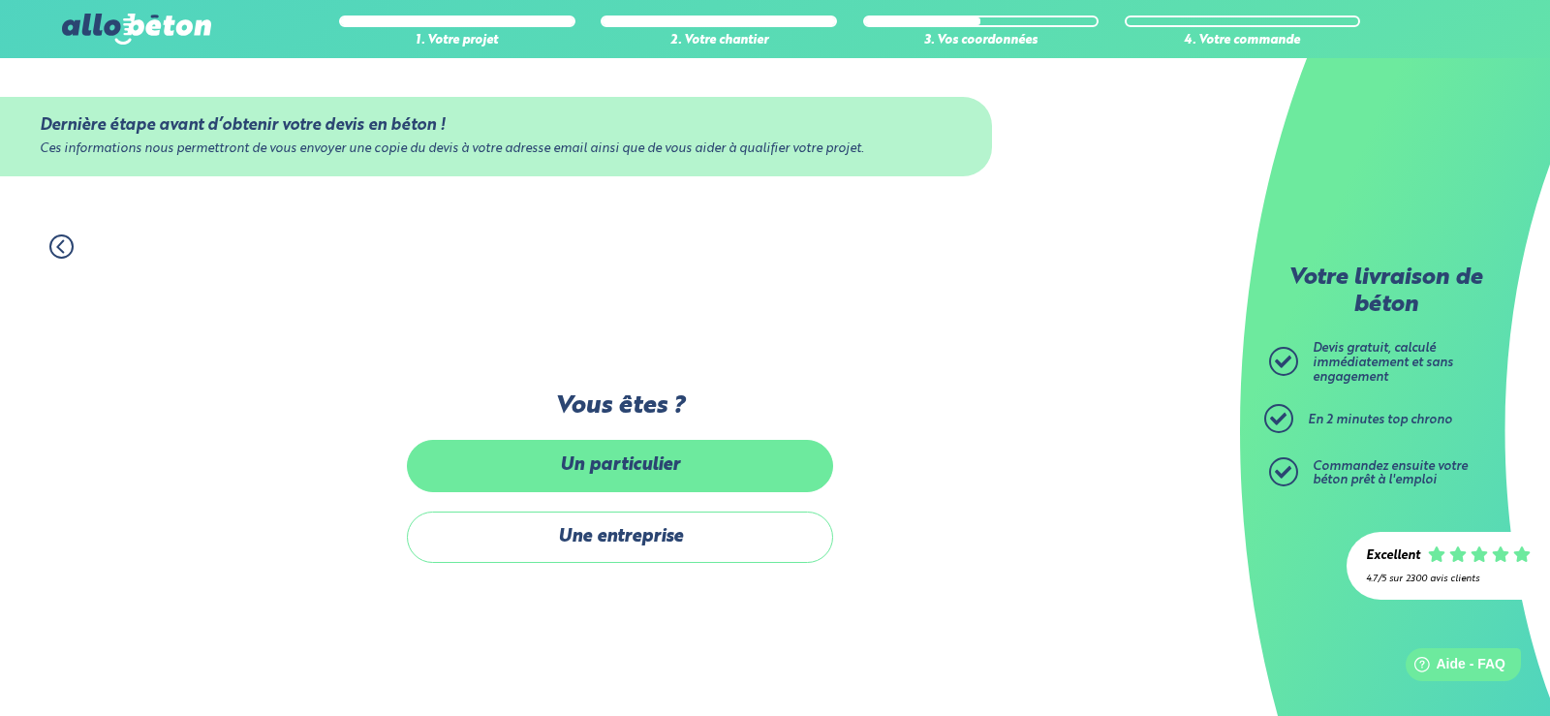
click at [649, 476] on label "Un particulier" at bounding box center [620, 465] width 426 height 51
click at [0, 0] on input "Un particulier" at bounding box center [0, 0] width 0 height 0
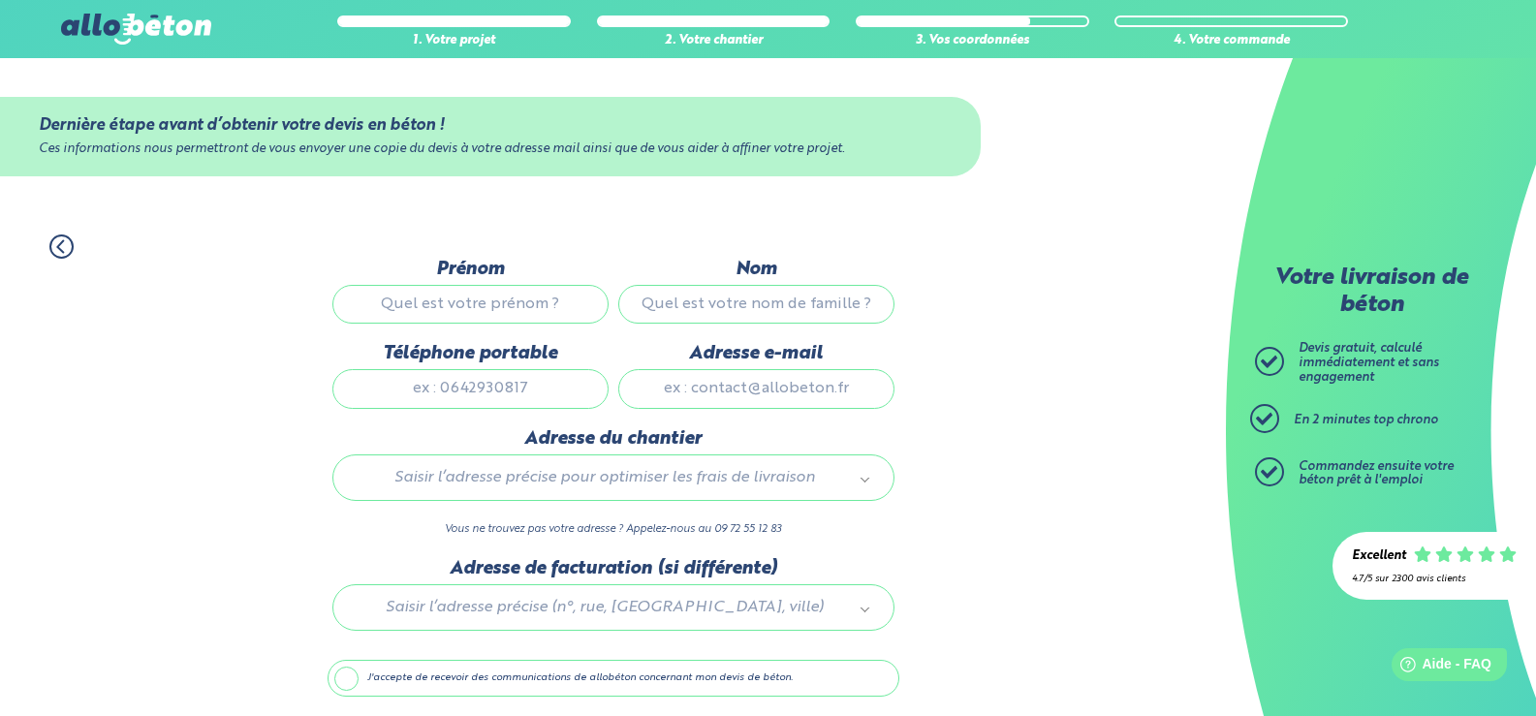
click at [472, 310] on input "Prénom" at bounding box center [470, 304] width 276 height 39
type input "Marc"
type input "FLEURY"
type input "0695789162"
type input "marco.lafleure@free.fr"
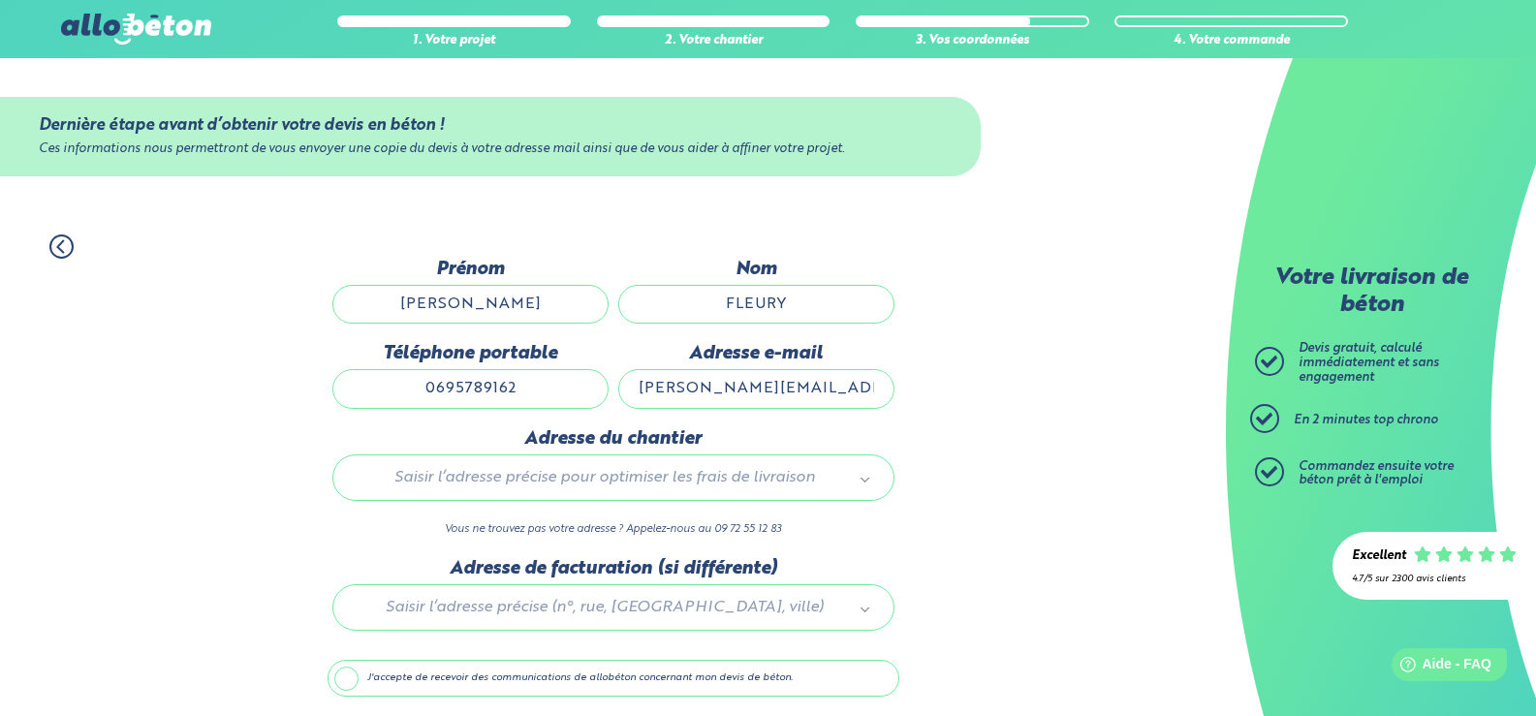
type input "45residence la levriere"
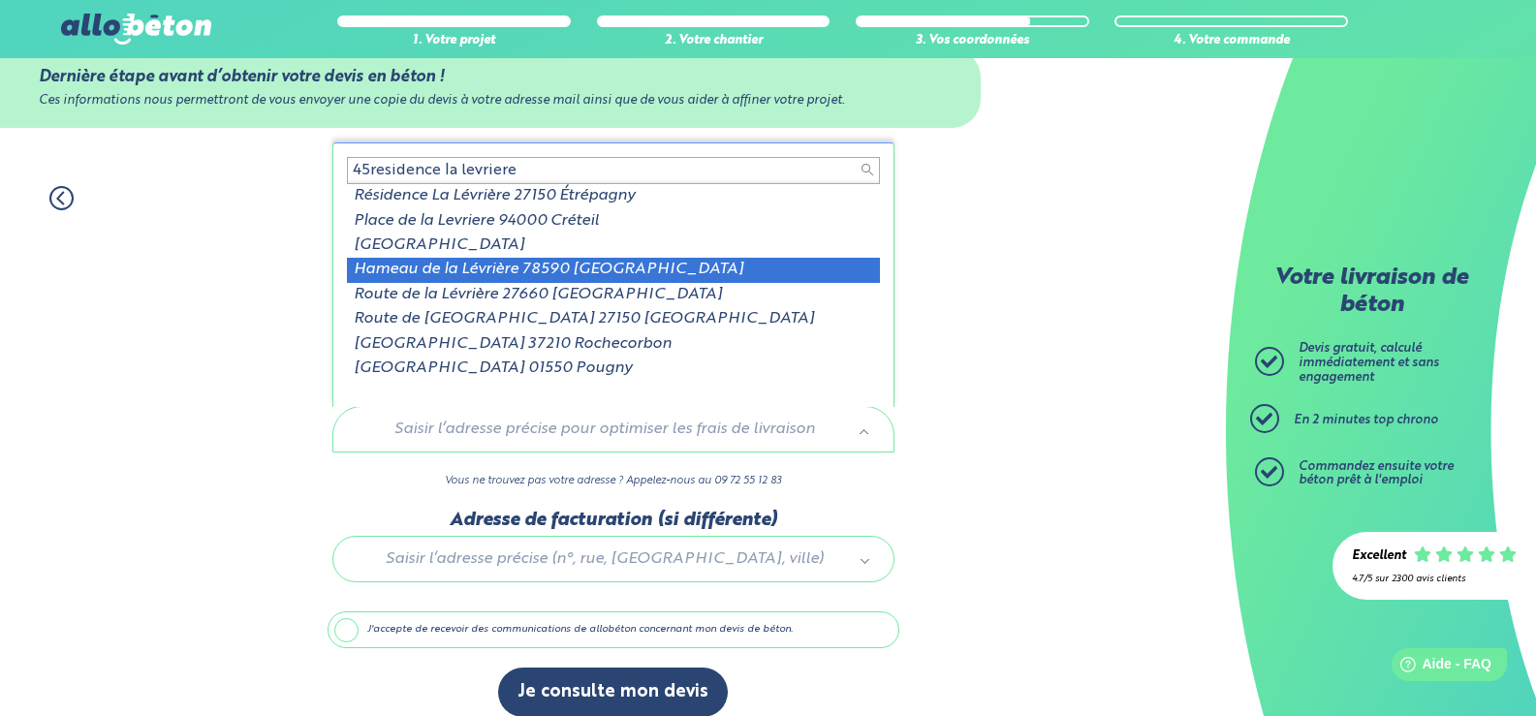
scroll to position [69, 0]
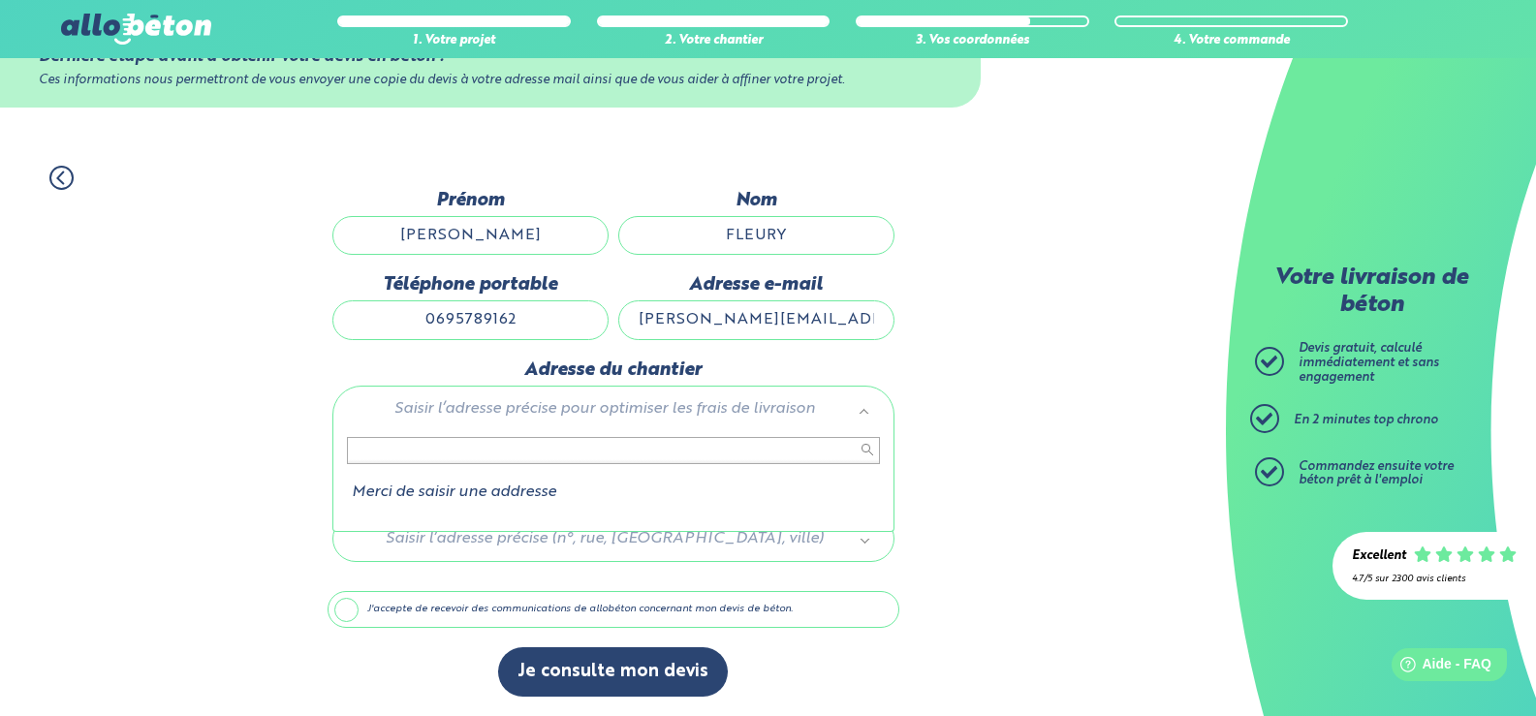
click at [489, 447] on input "text" at bounding box center [613, 450] width 533 height 27
drag, startPoint x: 546, startPoint y: 401, endPoint x: 591, endPoint y: 408, distance: 45.1
drag, startPoint x: 545, startPoint y: 401, endPoint x: 674, endPoint y: 410, distance: 129.1
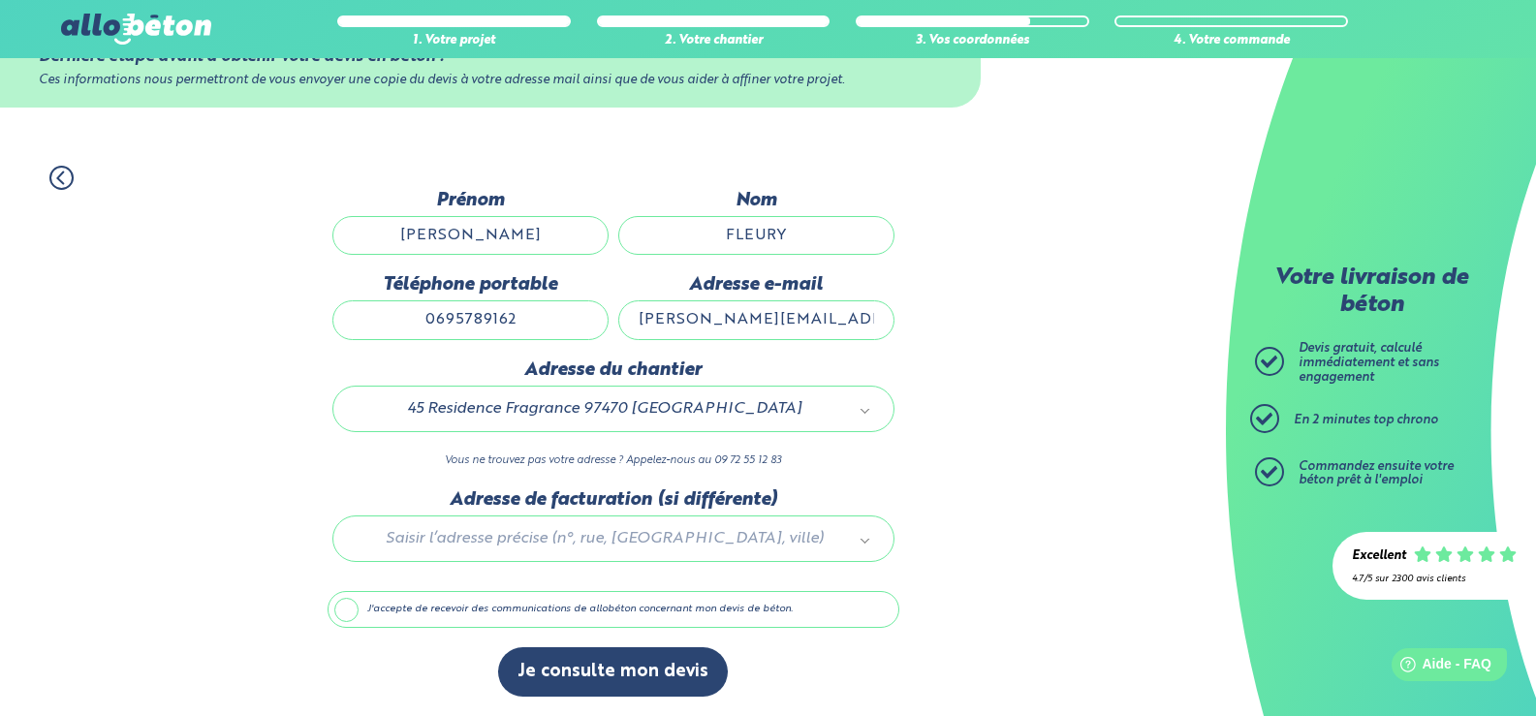
drag, startPoint x: 767, startPoint y: 397, endPoint x: 696, endPoint y: 402, distance: 71.9
click at [546, 394] on div "45 Residence Fragrance 97470 Saint-Benoît" at bounding box center [613, 409] width 562 height 47
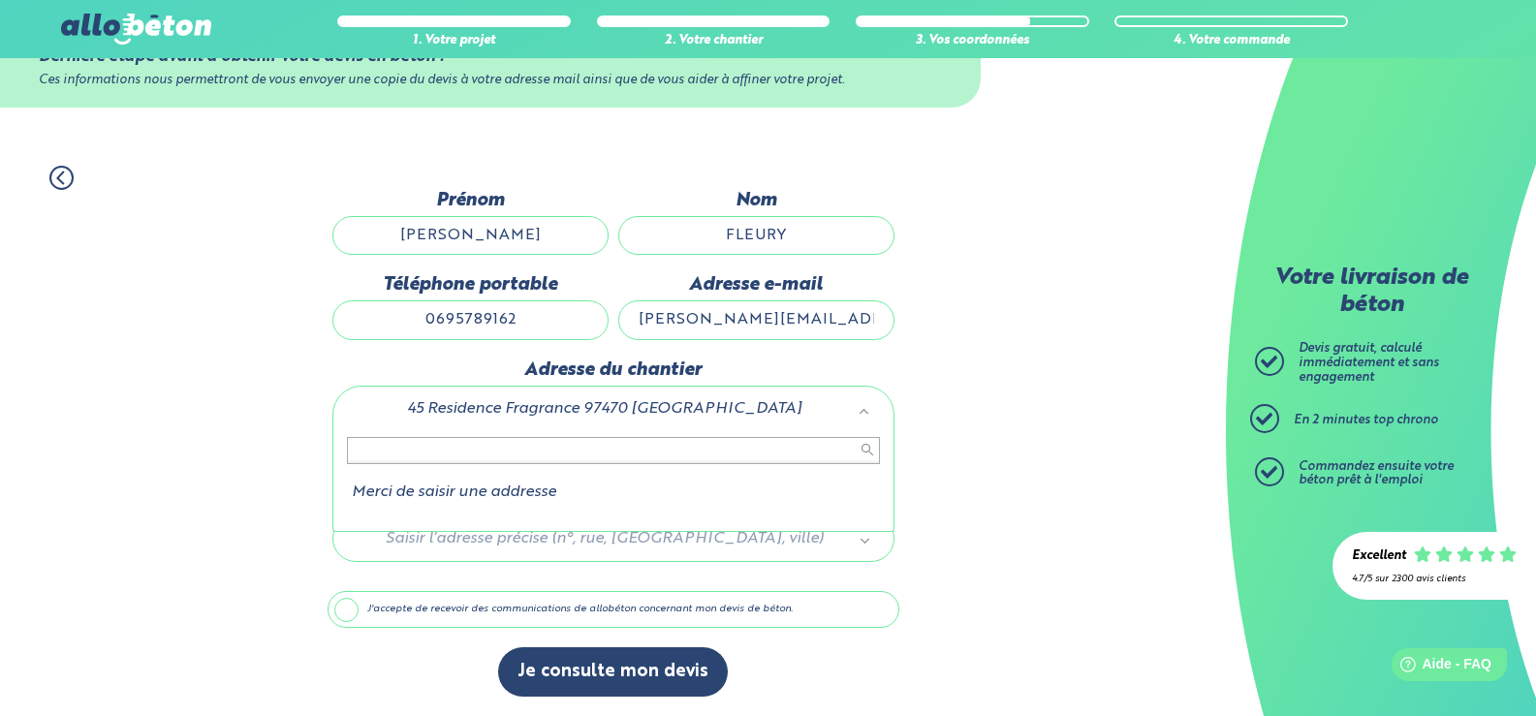
click at [379, 464] on input "text" at bounding box center [613, 450] width 533 height 27
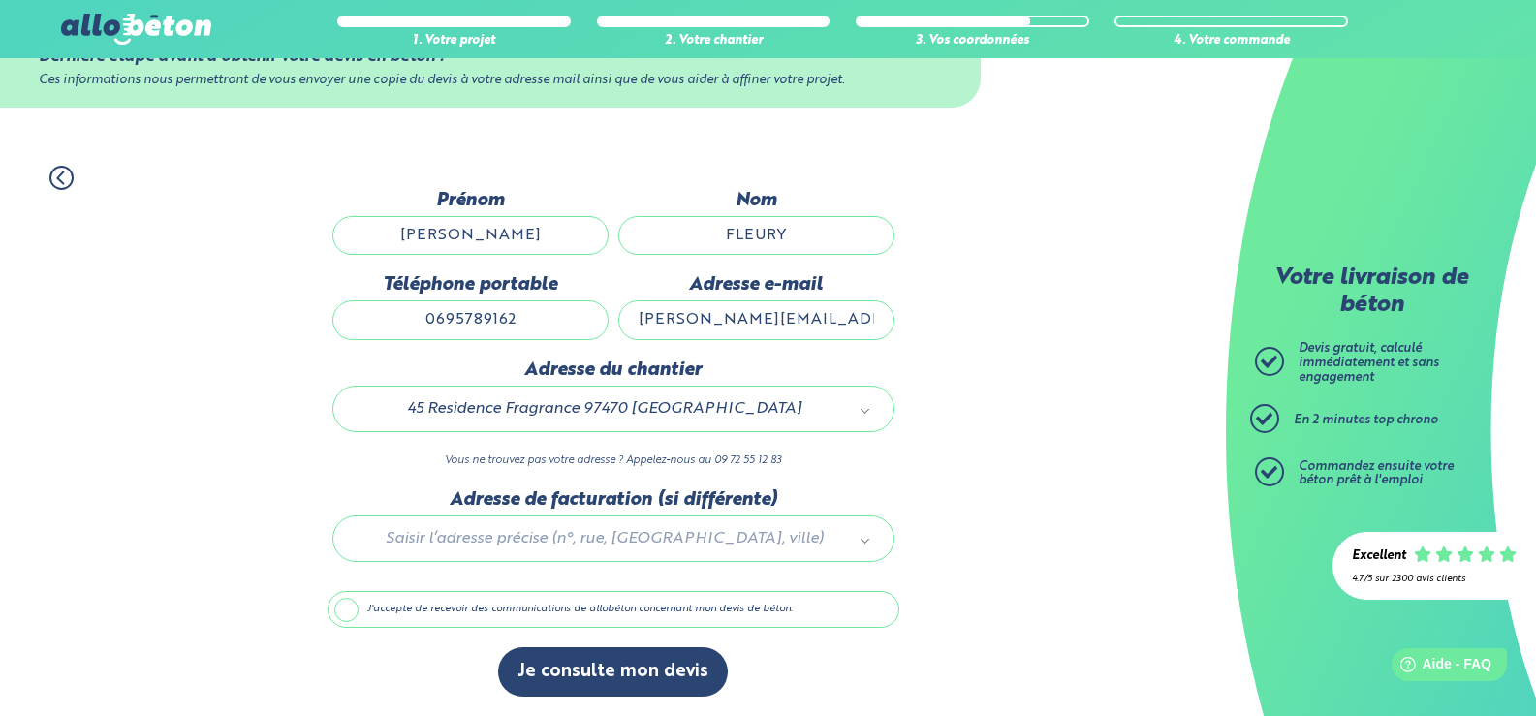
click at [51, 171] on circle at bounding box center [61, 178] width 22 height 22
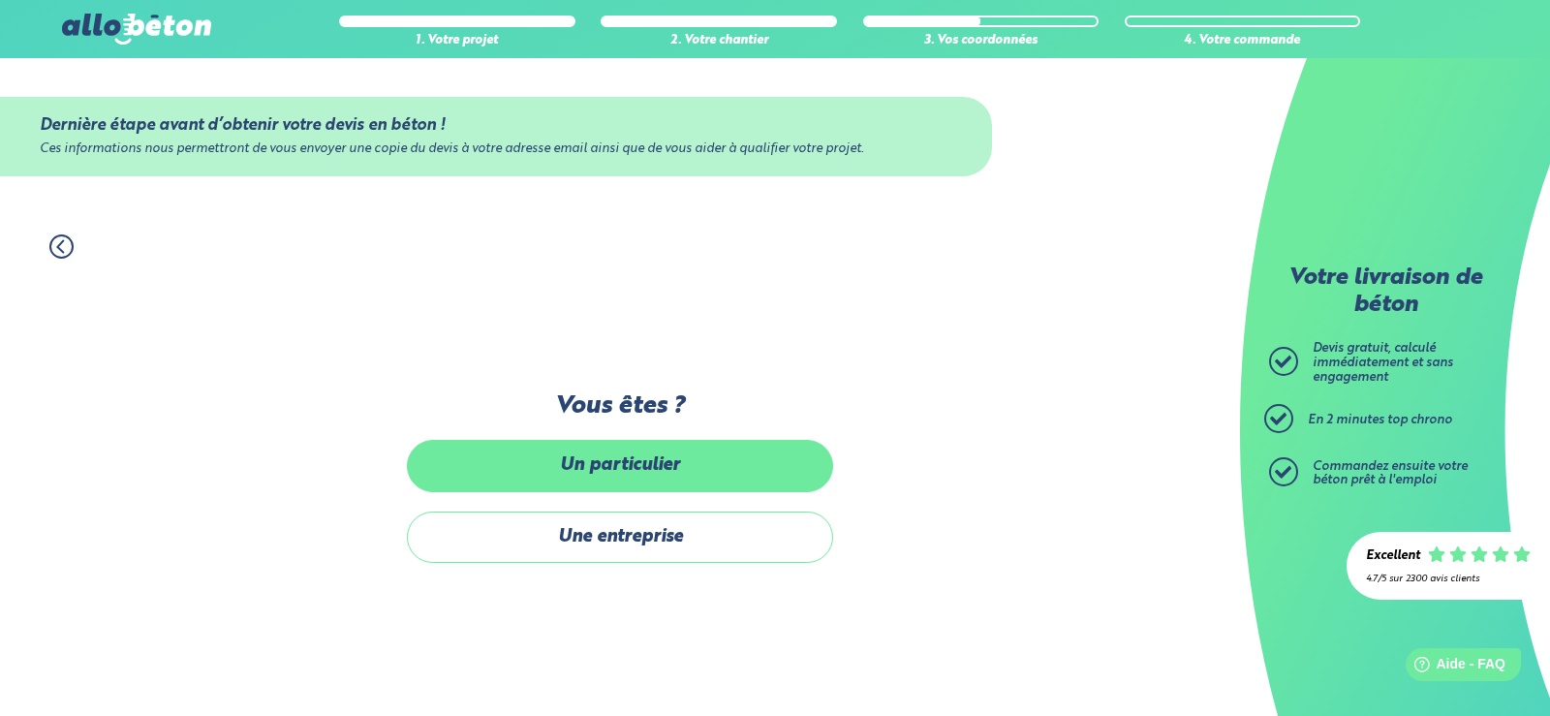
click at [636, 461] on label "Un particulier" at bounding box center [620, 465] width 426 height 51
click at [0, 0] on input "Un particulier" at bounding box center [0, 0] width 0 height 0
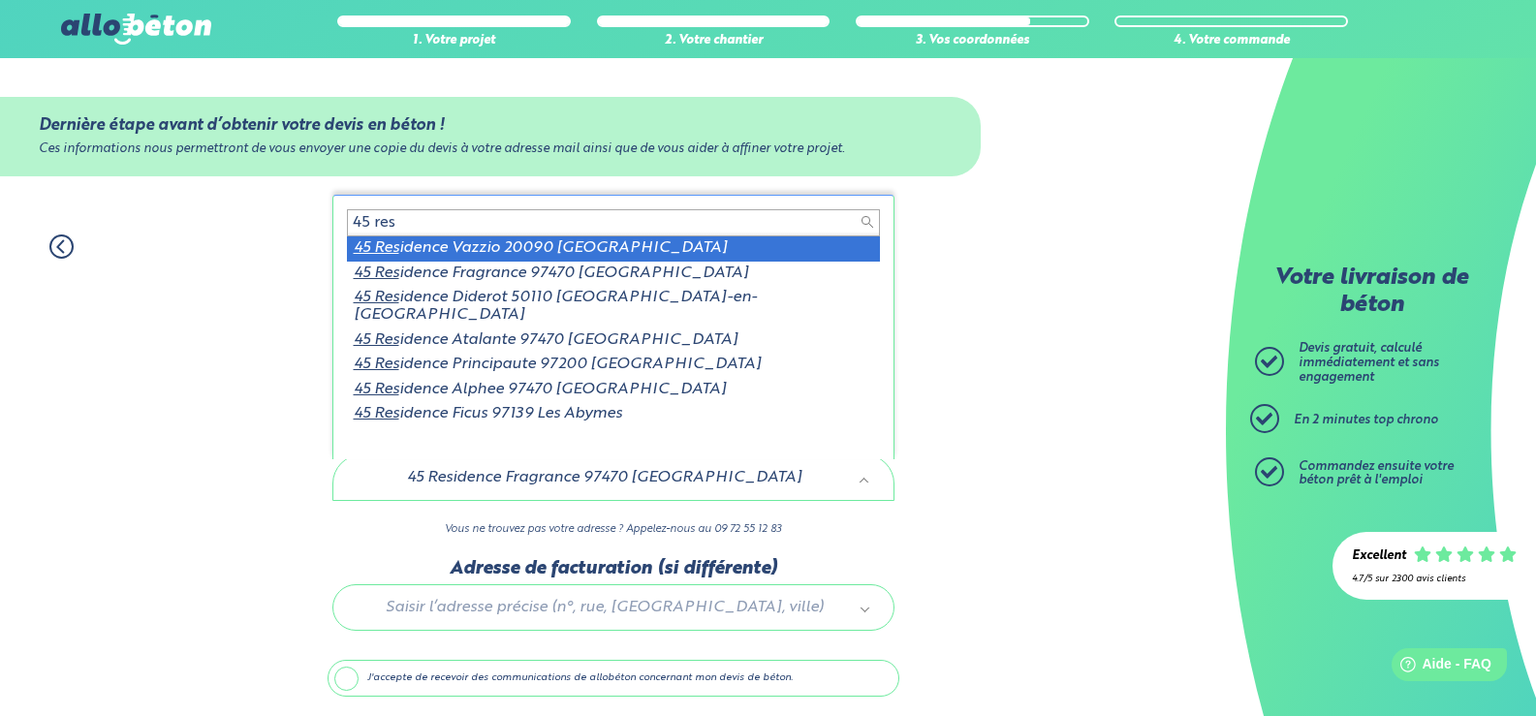
scroll to position [3, 0]
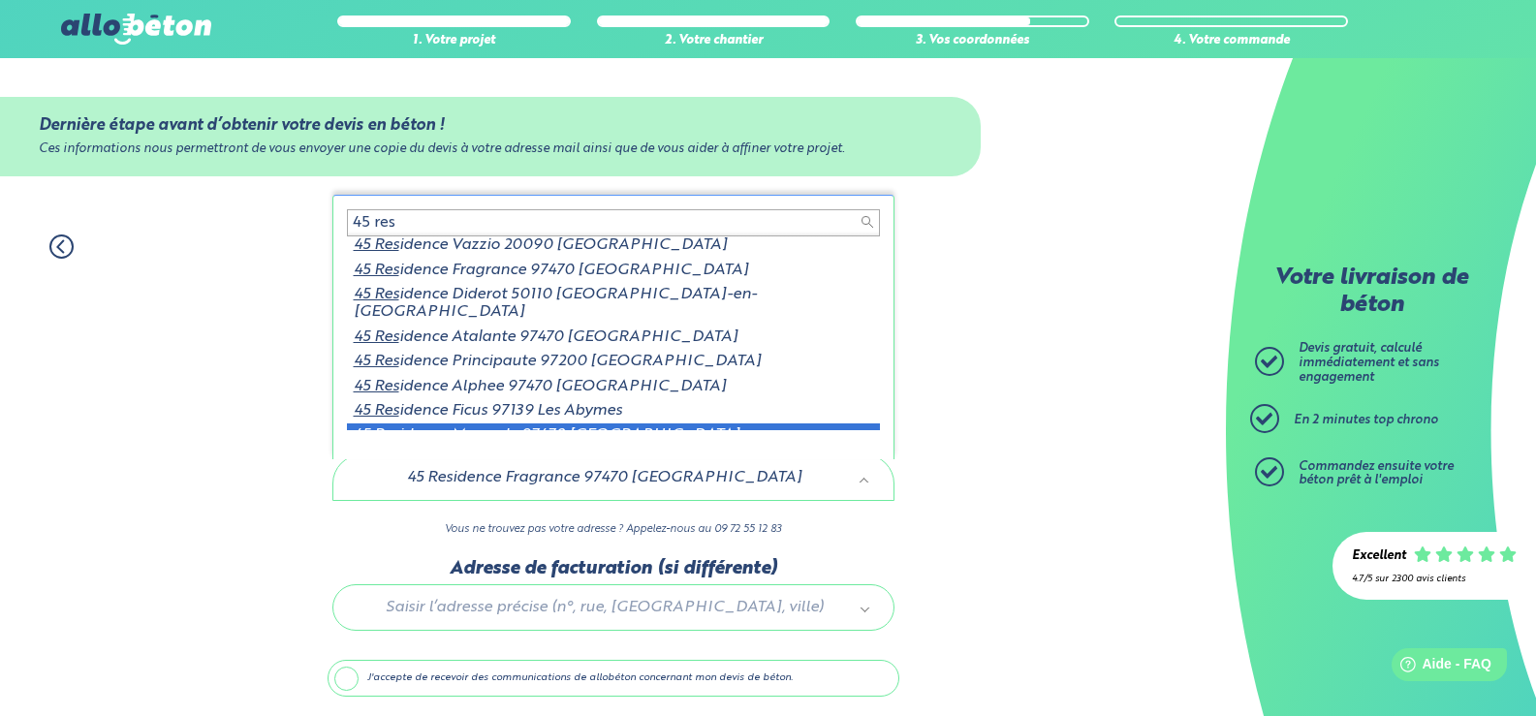
type input "45 res"
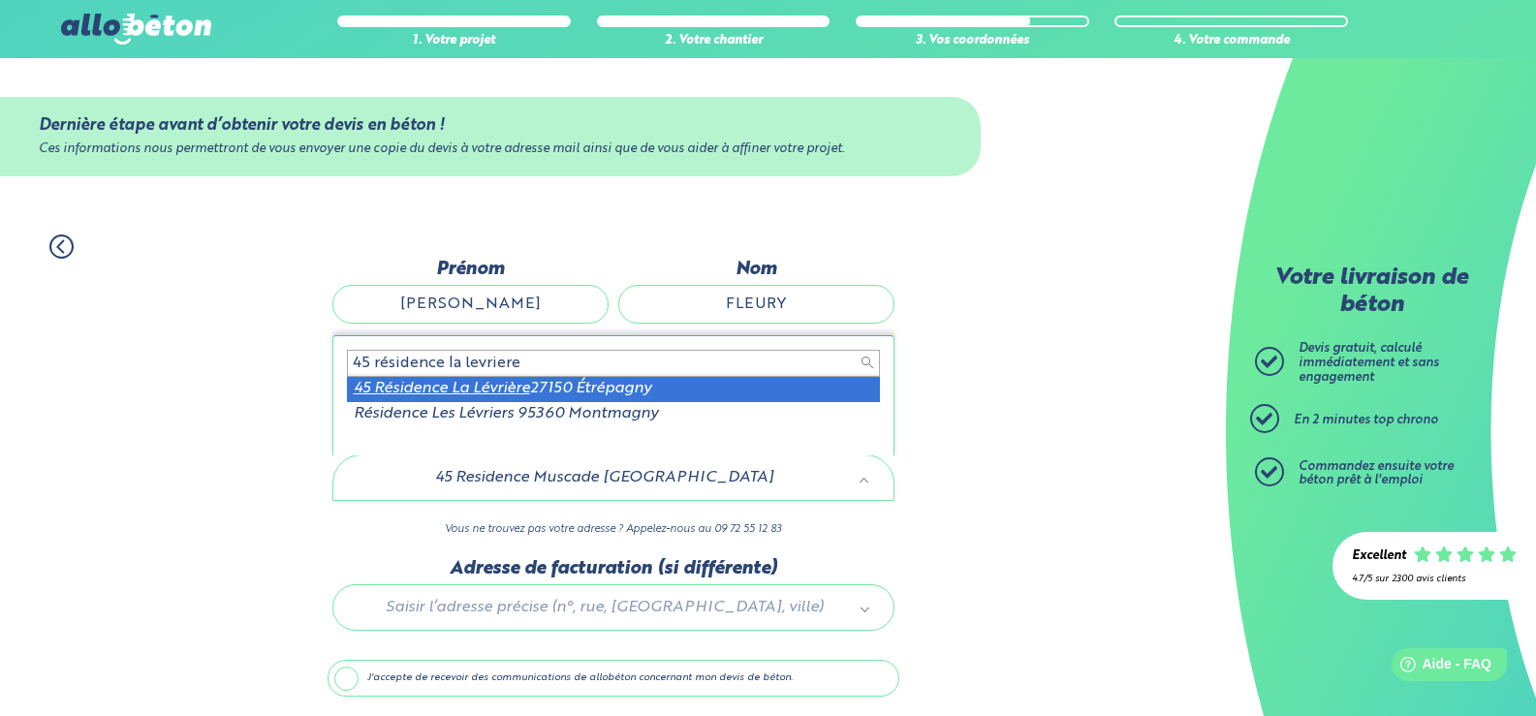
type input "45 résidence la levriere"
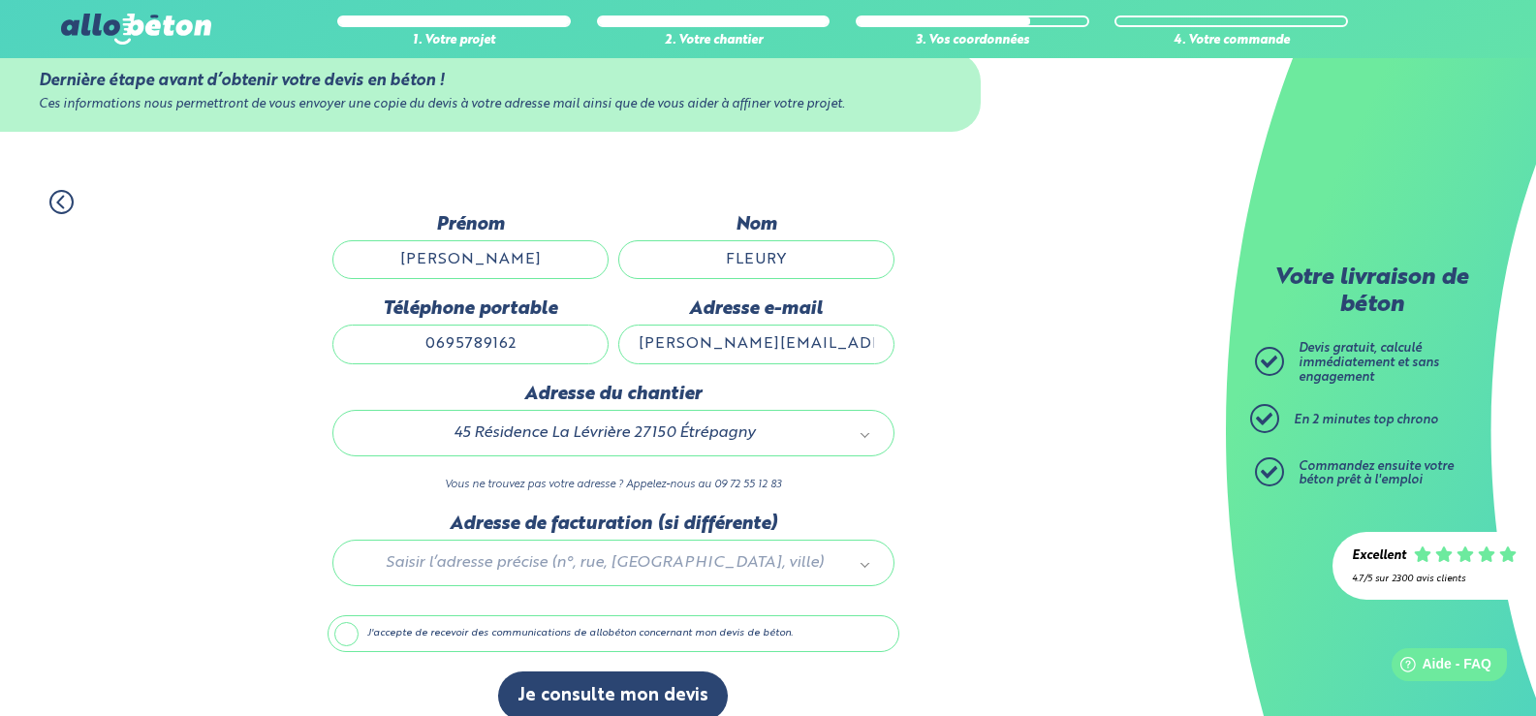
scroll to position [69, 0]
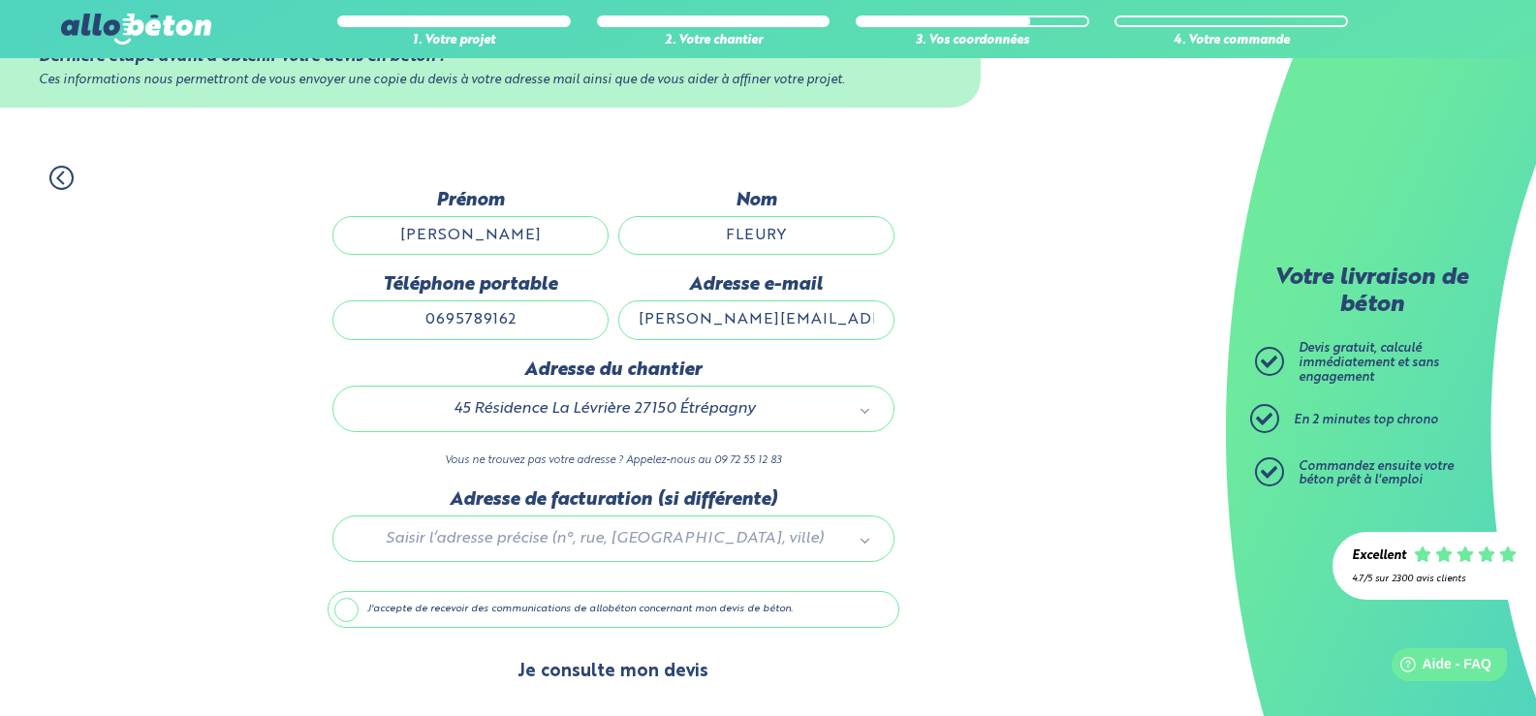
click at [603, 677] on button "Je consulte mon devis" at bounding box center [613, 671] width 230 height 49
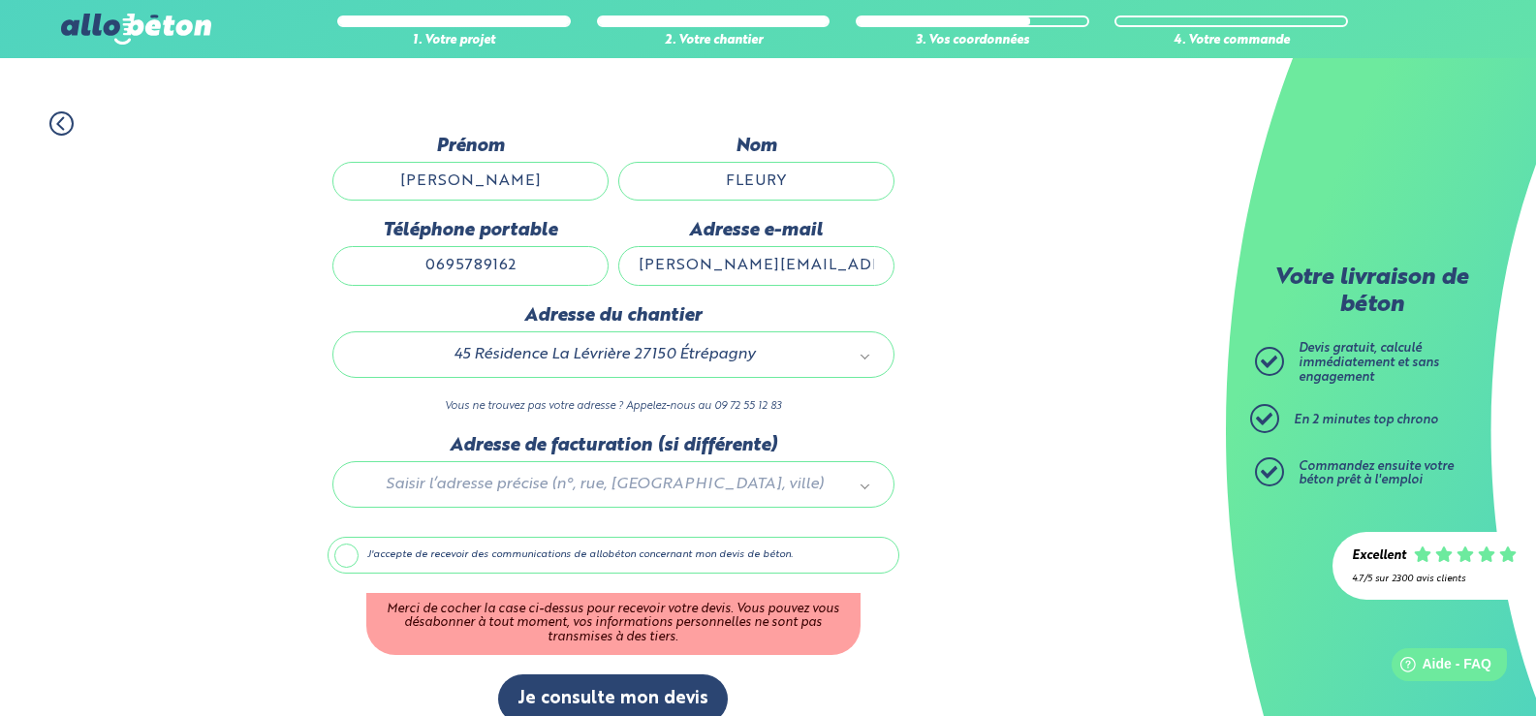
scroll to position [150, 0]
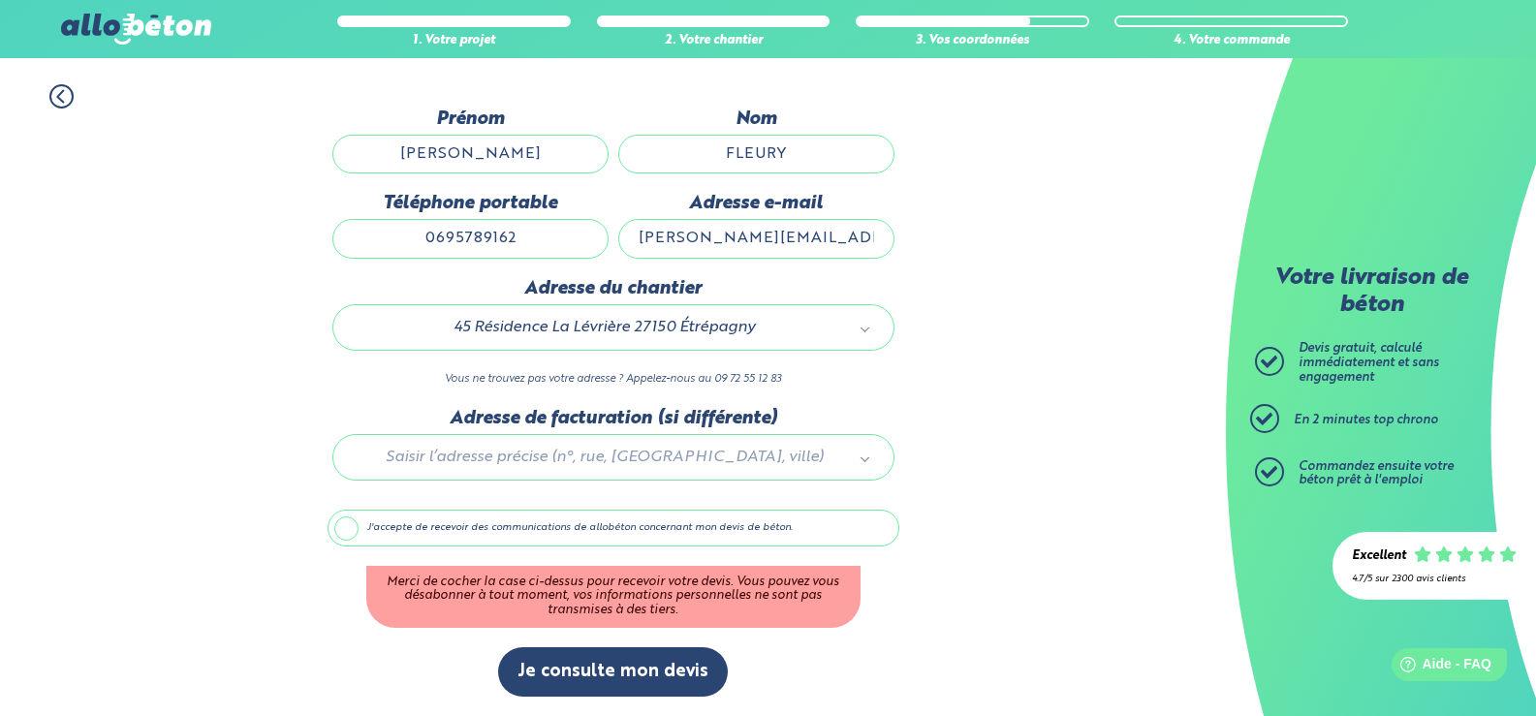
click at [347, 529] on label "J'accepte de recevoir des communications de allobéton concernant mon devis de b…" at bounding box center [613, 528] width 572 height 37
click at [0, 0] on input "J'accepte de recevoir des communications de allobéton concernant mon devis de b…" at bounding box center [0, 0] width 0 height 0
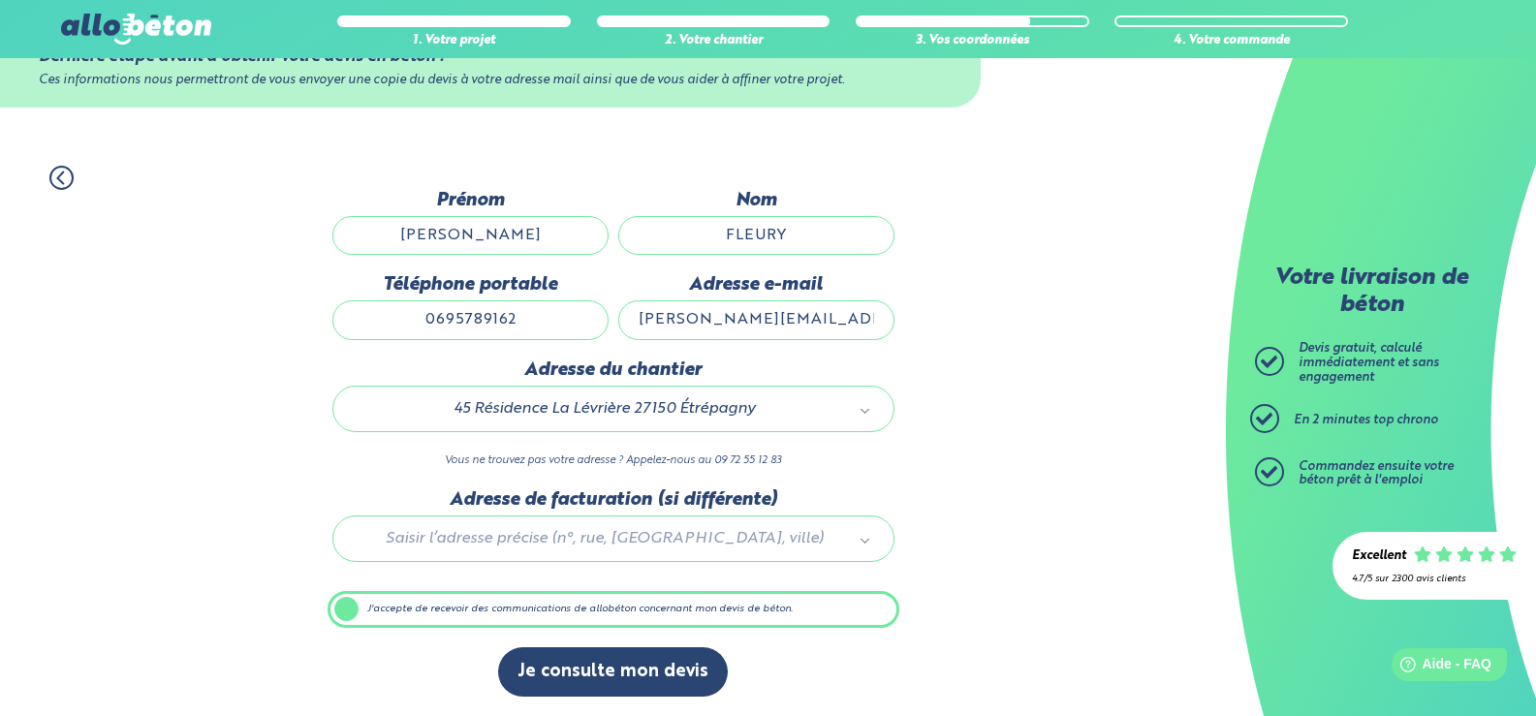
scroll to position [69, 0]
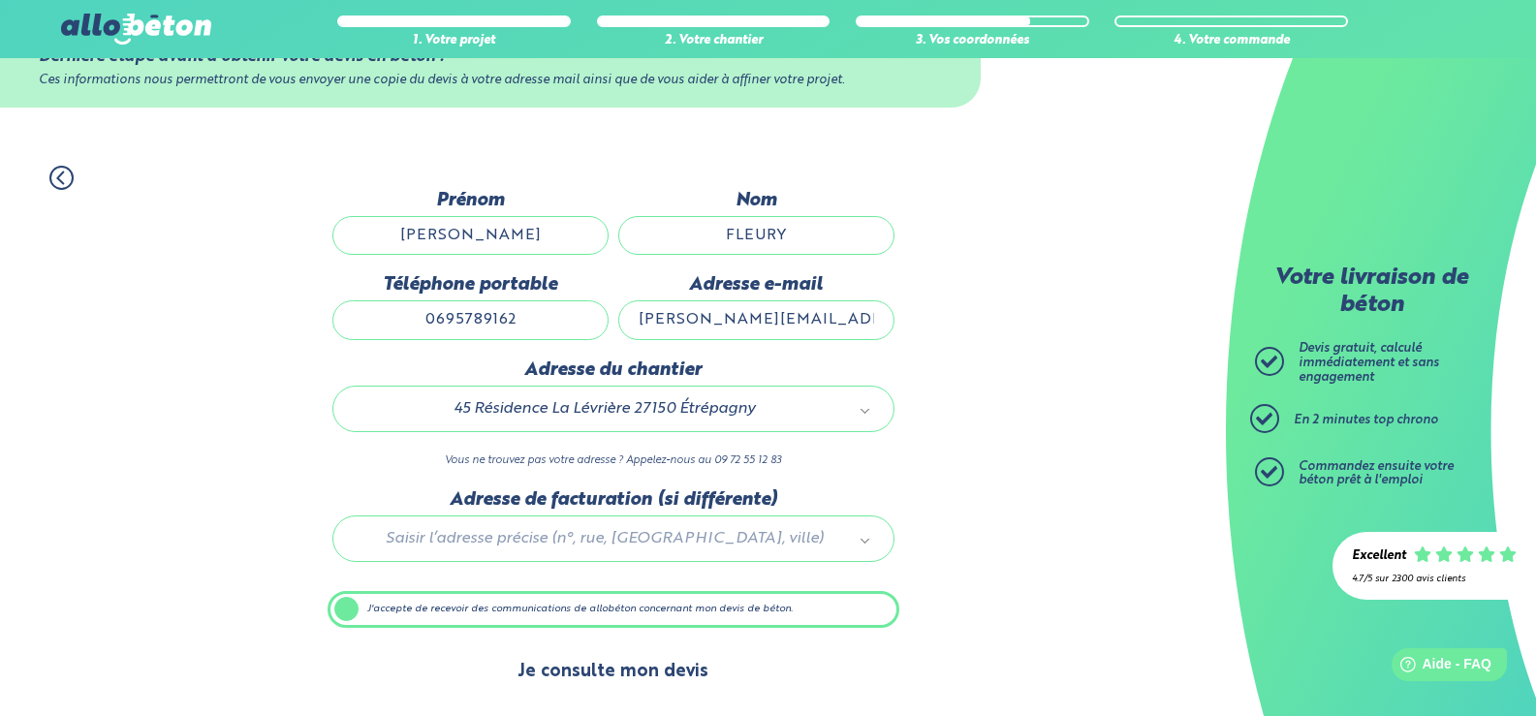
click at [608, 677] on button "Je consulte mon devis" at bounding box center [613, 671] width 230 height 49
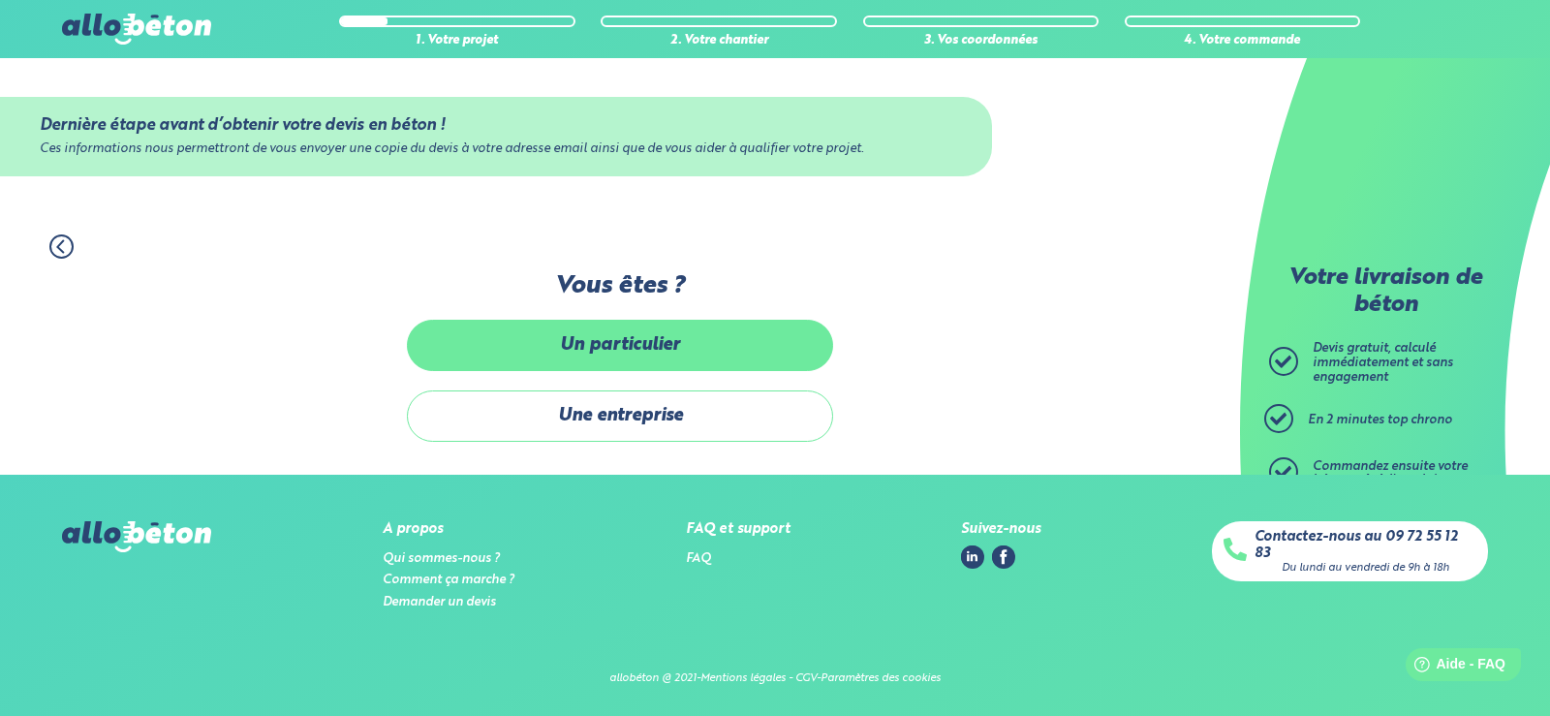
click at [617, 337] on label "Un particulier" at bounding box center [620, 345] width 426 height 51
click at [0, 0] on input "Un particulier" at bounding box center [0, 0] width 0 height 0
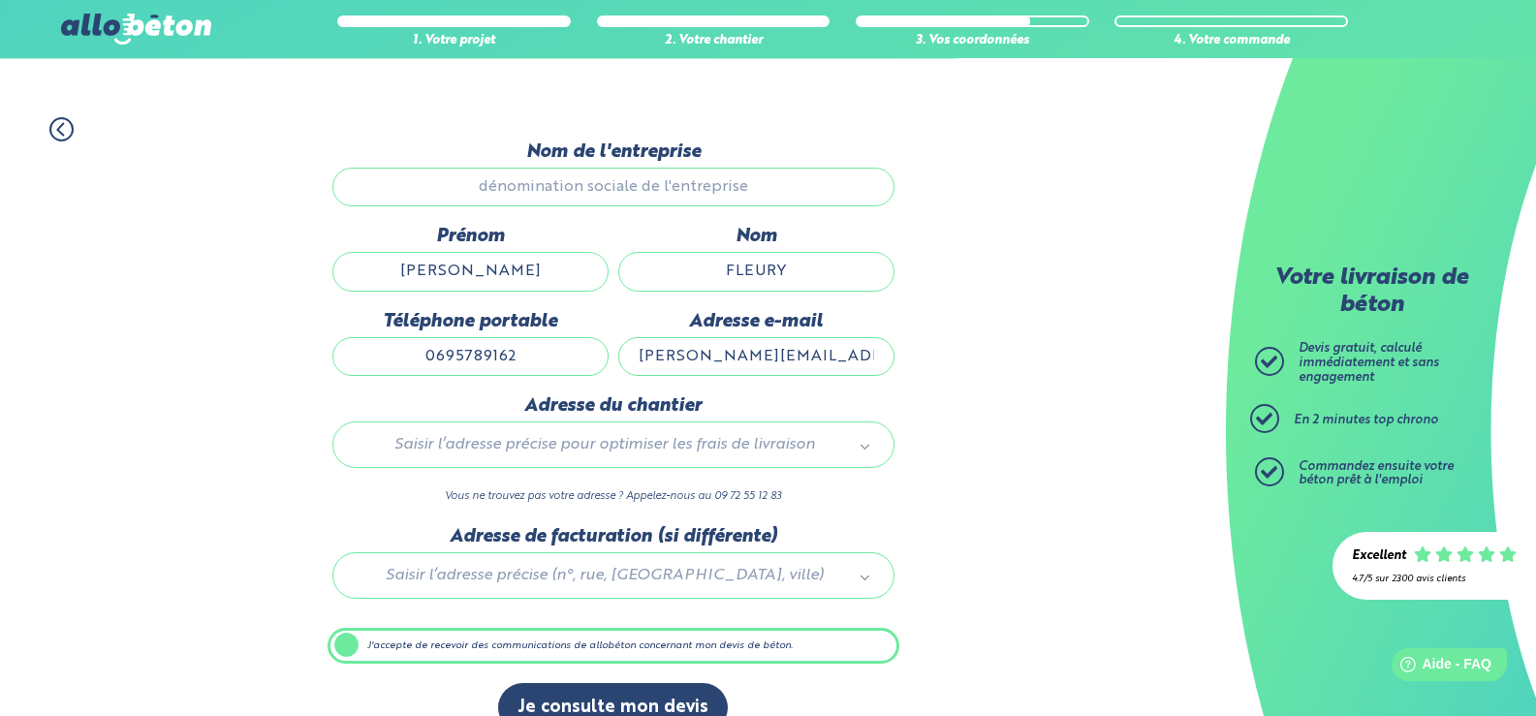
scroll to position [153, 0]
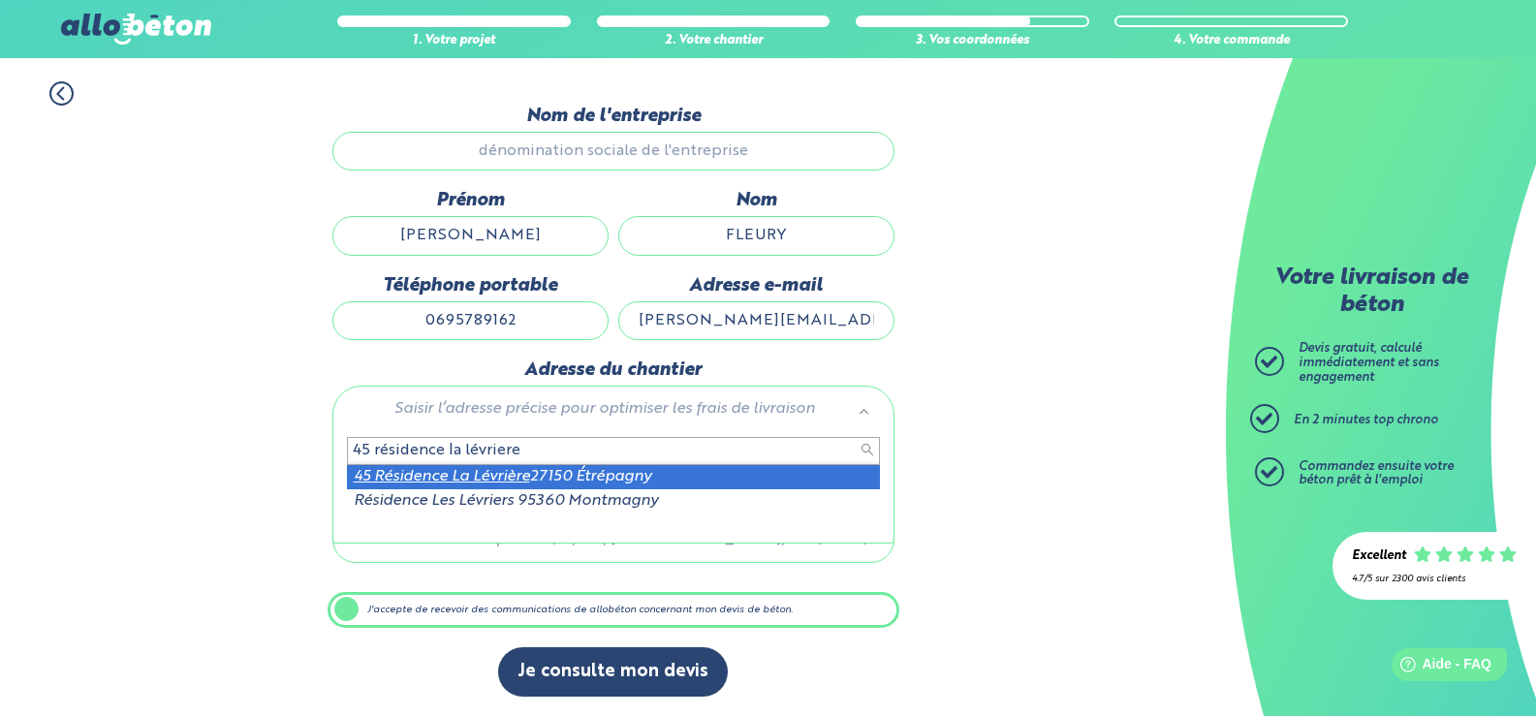
type input "45 résidence la lévriere"
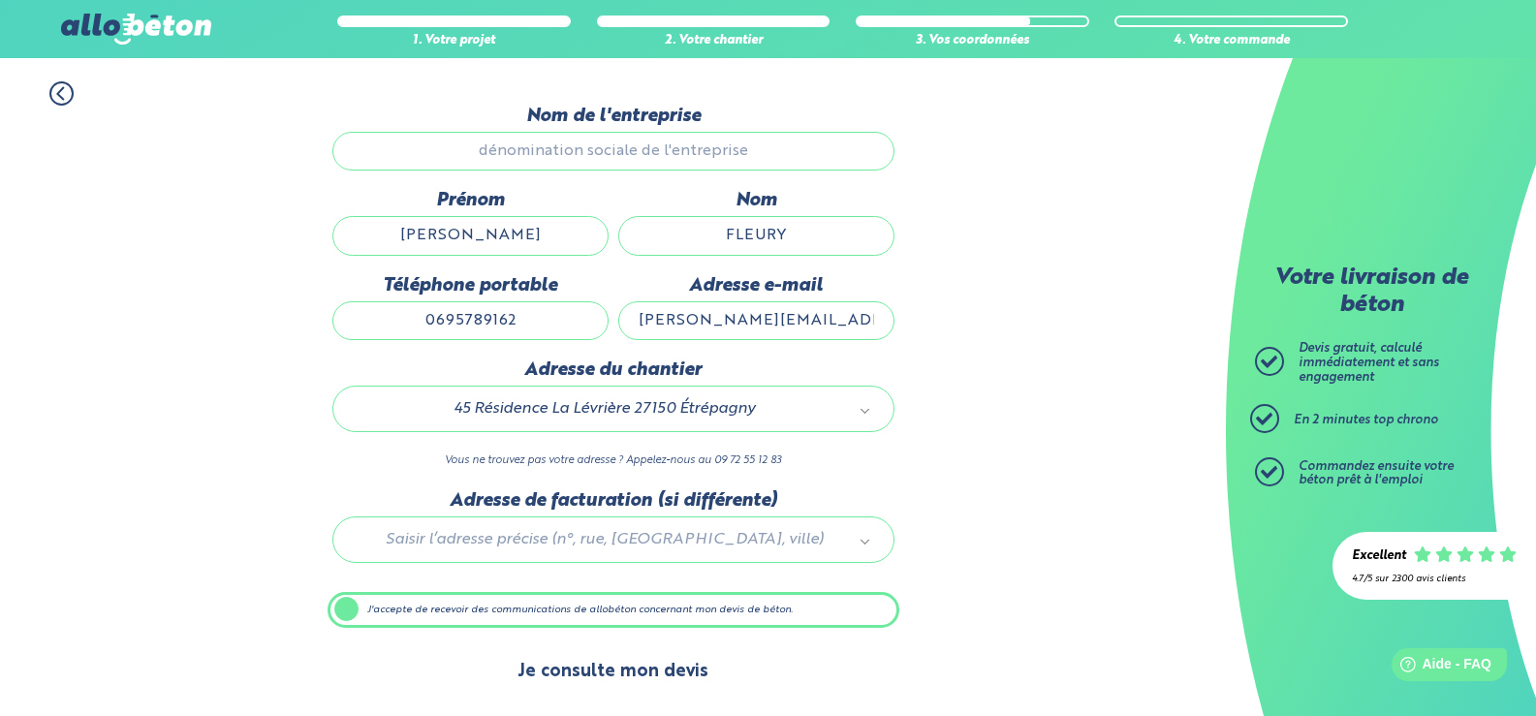
click at [642, 668] on button "Je consulte mon devis" at bounding box center [613, 671] width 230 height 49
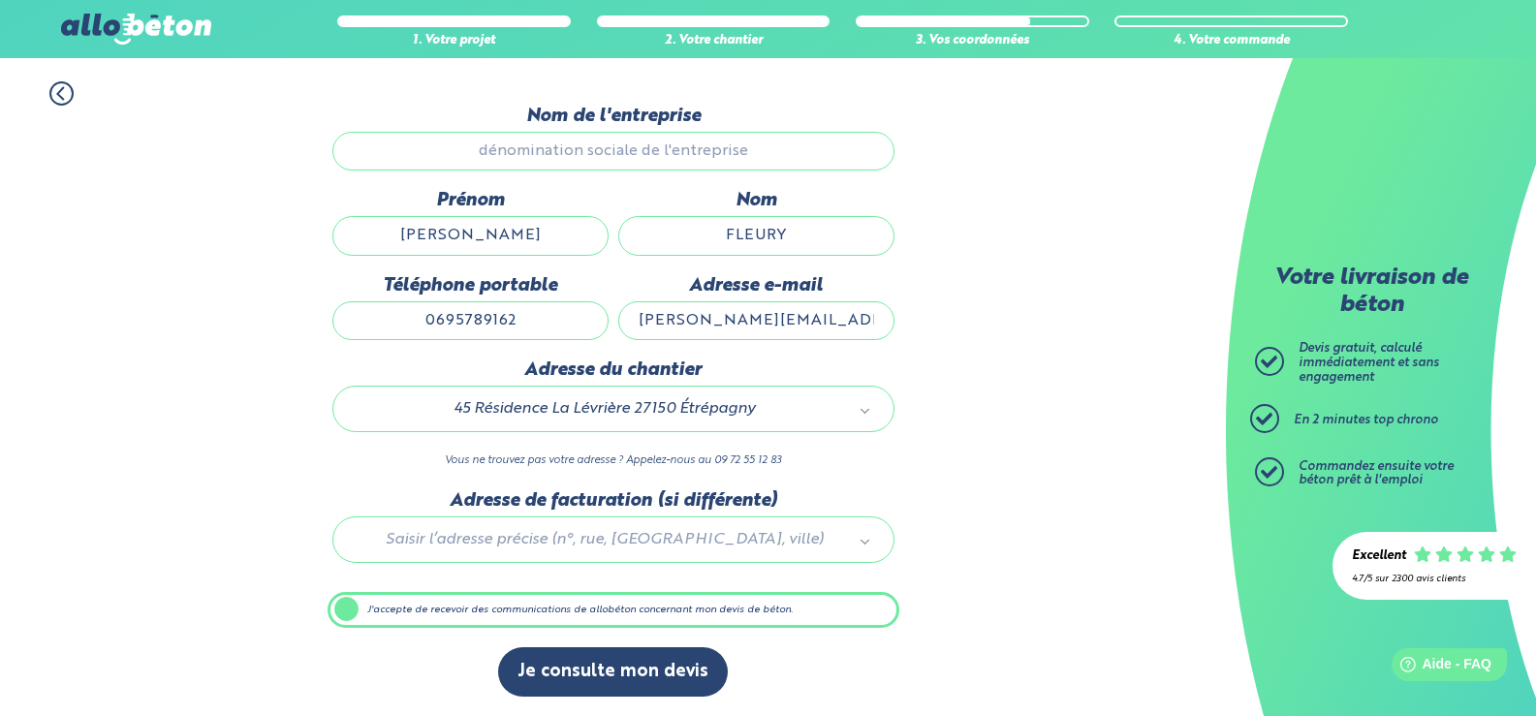
click at [137, 229] on div "1. Votre projet 2. Votre chantier 3. Vos coordonnées 4. Votre commande Dernière…" at bounding box center [613, 389] width 1226 height 655
click at [138, 230] on div "1. Votre projet 2. Votre chantier 3. Vos coordonnées 4. Votre commande Dernière…" at bounding box center [613, 389] width 1226 height 655
click at [124, 263] on div "1. Votre projet 2. Votre chantier 3. Vos coordonnées 4. Votre commande Dernière…" at bounding box center [613, 389] width 1226 height 655
click at [171, 232] on div "1. Votre projet 2. Votre chantier 3. Vos coordonnées 4. Votre commande Dernière…" at bounding box center [613, 389] width 1226 height 655
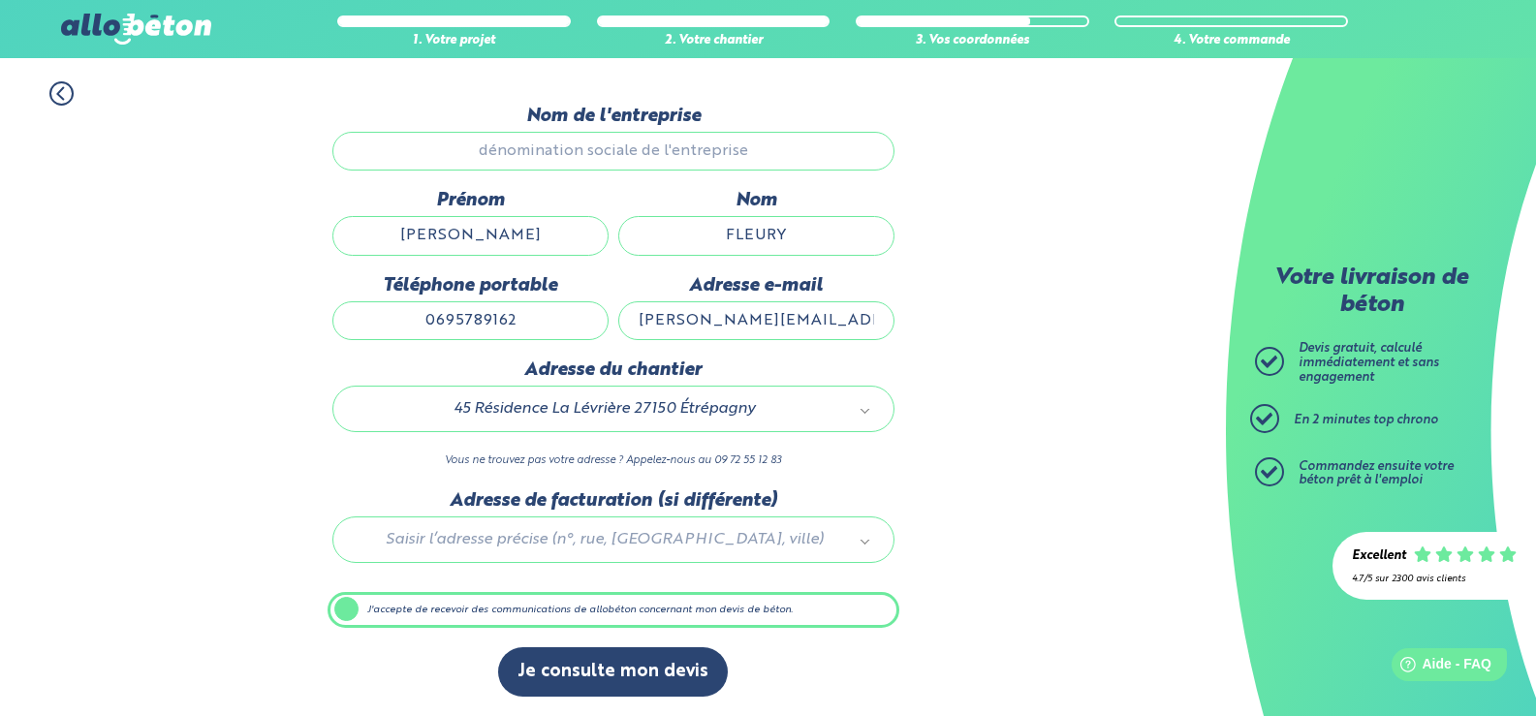
click at [171, 232] on div "1. Votre projet 2. Votre chantier 3. Vos coordonnées 4. Votre commande Dernière…" at bounding box center [613, 389] width 1226 height 655
click at [171, 236] on div "1. Votre projet 2. Votre chantier 3. Vos coordonnées 4. Votre commande Dernière…" at bounding box center [613, 389] width 1226 height 655
click at [178, 347] on div "1. Votre projet 2. Votre chantier 3. Vos coordonnées 4. Votre commande Dernière…" at bounding box center [613, 389] width 1226 height 655
click at [349, 611] on label "J'accepte de recevoir des communications de allobéton concernant mon devis de b…" at bounding box center [613, 610] width 572 height 37
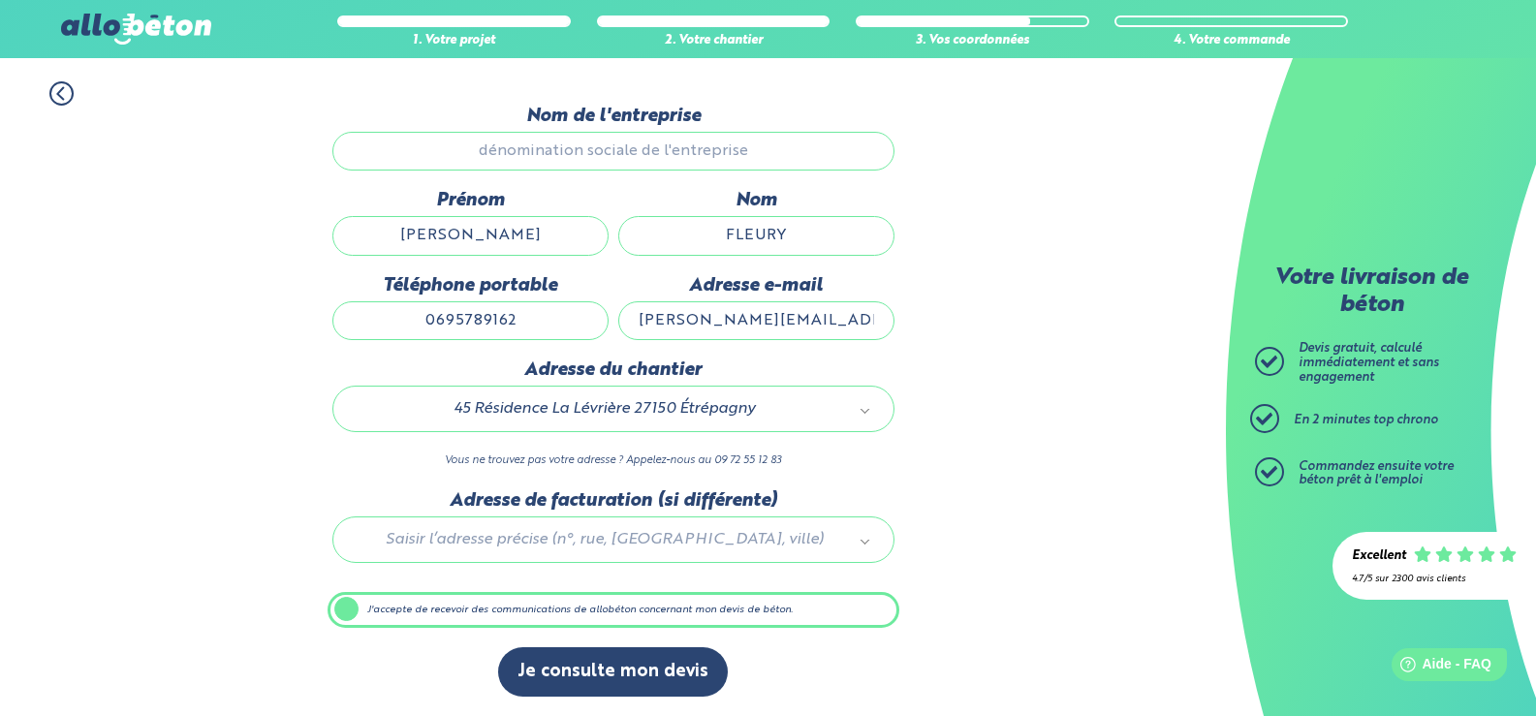
click at [0, 0] on input "J'accepte de recevoir des communications de allobéton concernant mon devis de b…" at bounding box center [0, 0] width 0 height 0
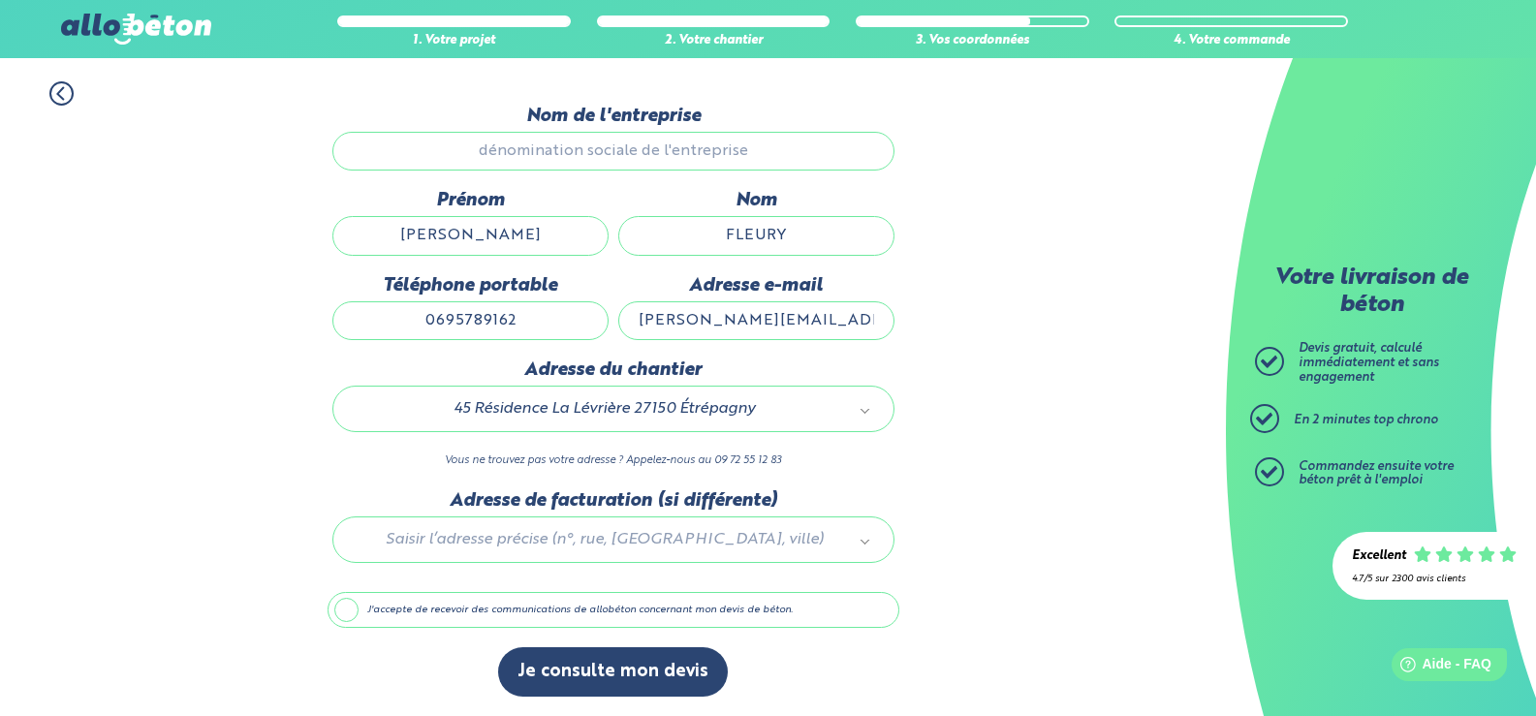
click at [349, 611] on label "J'accepte de recevoir des communications de allobéton concernant mon devis de b…" at bounding box center [613, 610] width 572 height 37
click at [0, 0] on input "J'accepte de recevoir des communications de allobéton concernant mon devis de b…" at bounding box center [0, 0] width 0 height 0
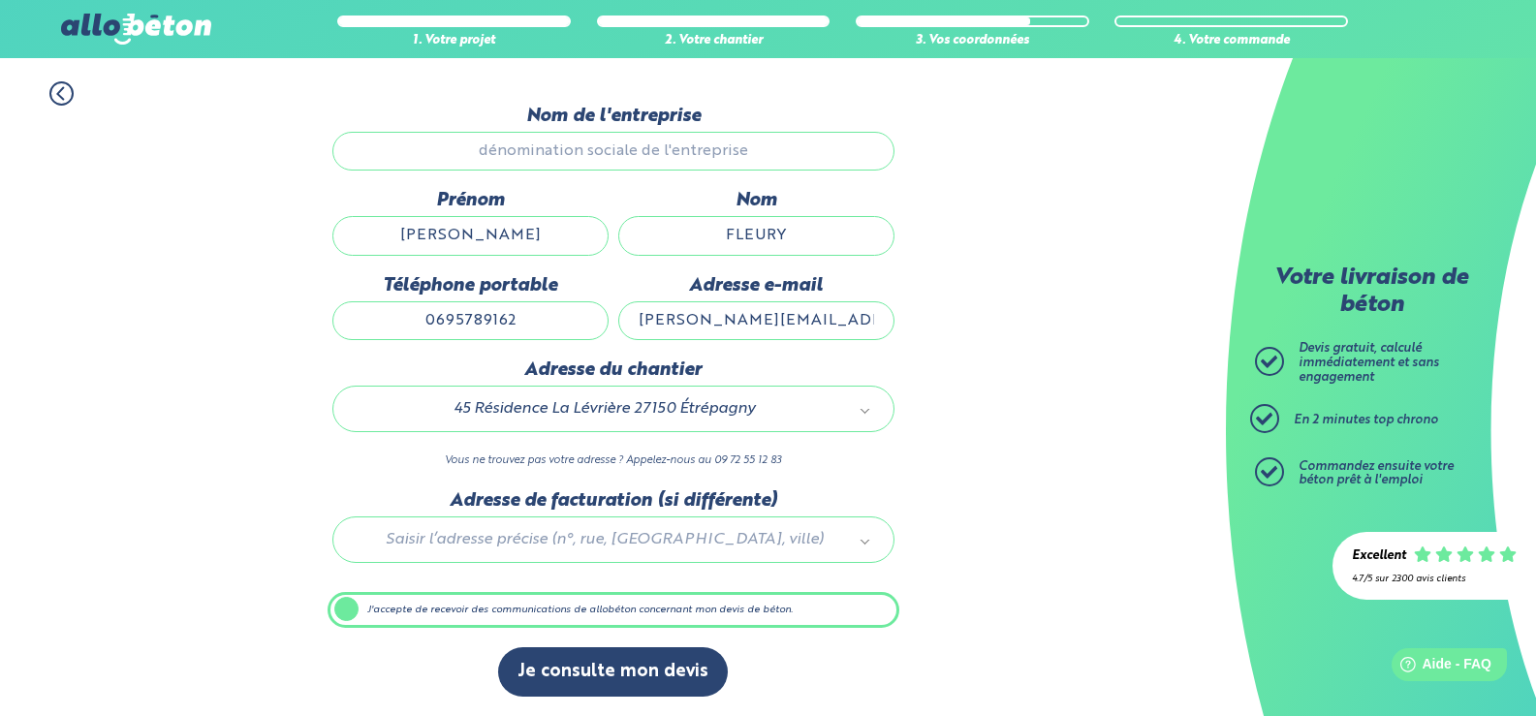
click at [564, 518] on div at bounding box center [613, 536] width 572 height 92
click at [492, 609] on label "J'accepte de recevoir des communications de allobéton concernant mon devis de b…" at bounding box center [613, 610] width 572 height 37
click at [0, 0] on input "J'accepte de recevoir des communications de allobéton concernant mon devis de b…" at bounding box center [0, 0] width 0 height 0
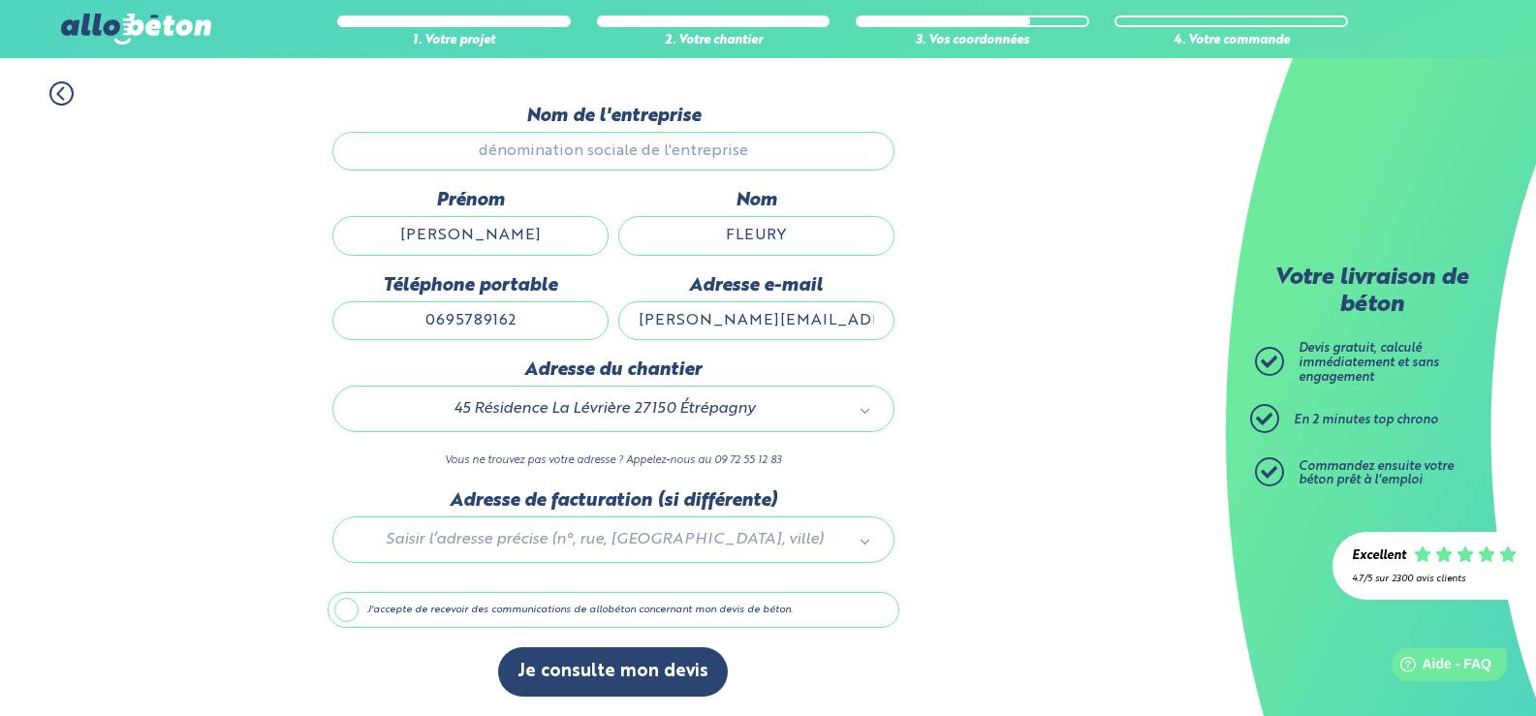
click at [189, 419] on div "1. Votre projet 2. Votre chantier 3. Vos coordonnées 4. Votre commande Dernière…" at bounding box center [613, 389] width 1226 height 655
drag, startPoint x: 482, startPoint y: 579, endPoint x: 178, endPoint y: 349, distance: 381.7
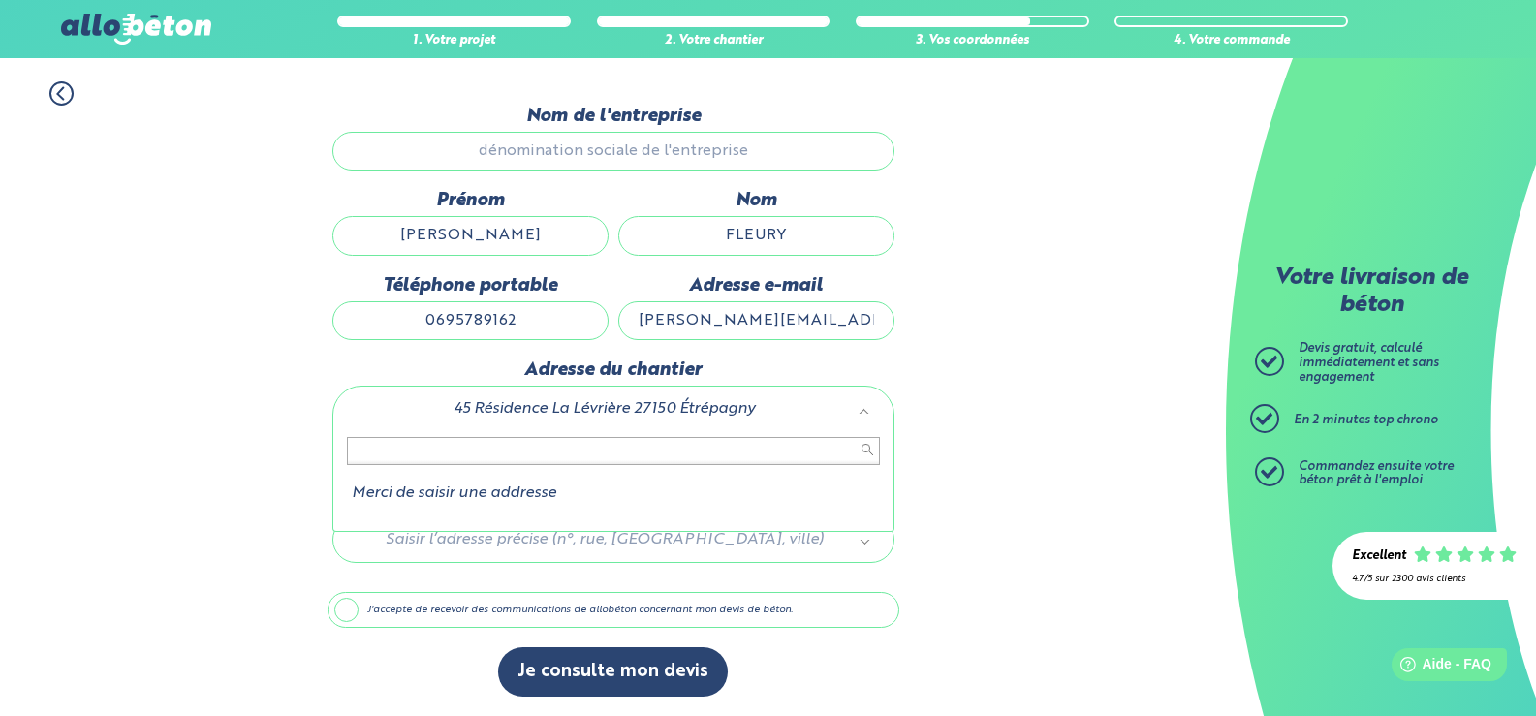
drag, startPoint x: 769, startPoint y: 405, endPoint x: 431, endPoint y: 377, distance: 339.3
click at [485, 449] on input "text" at bounding box center [613, 450] width 533 height 27
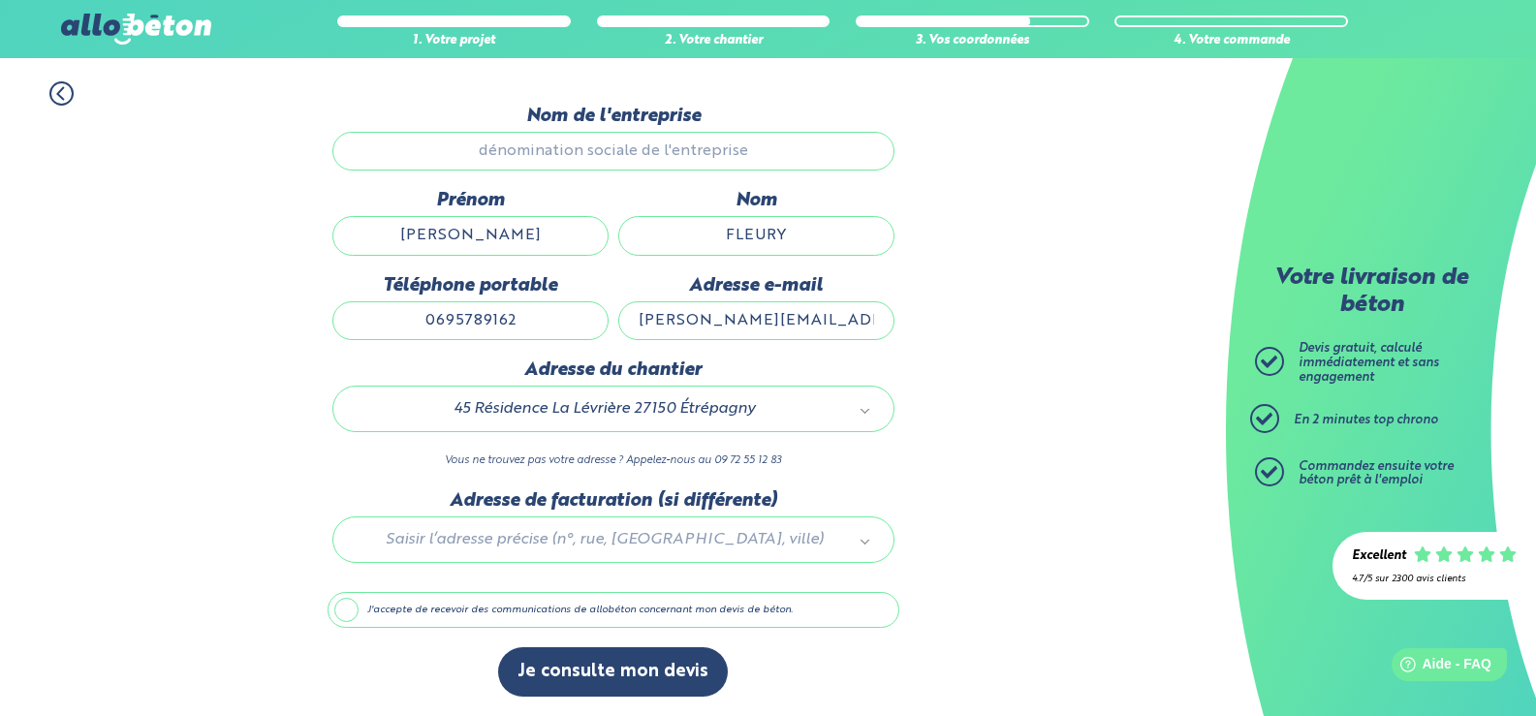
click at [351, 614] on label "J'accepte de recevoir des communications de allobéton concernant mon devis de b…" at bounding box center [613, 610] width 572 height 37
click at [0, 0] on input "J'accepte de recevoir des communications de allobéton concernant mon devis de b…" at bounding box center [0, 0] width 0 height 0
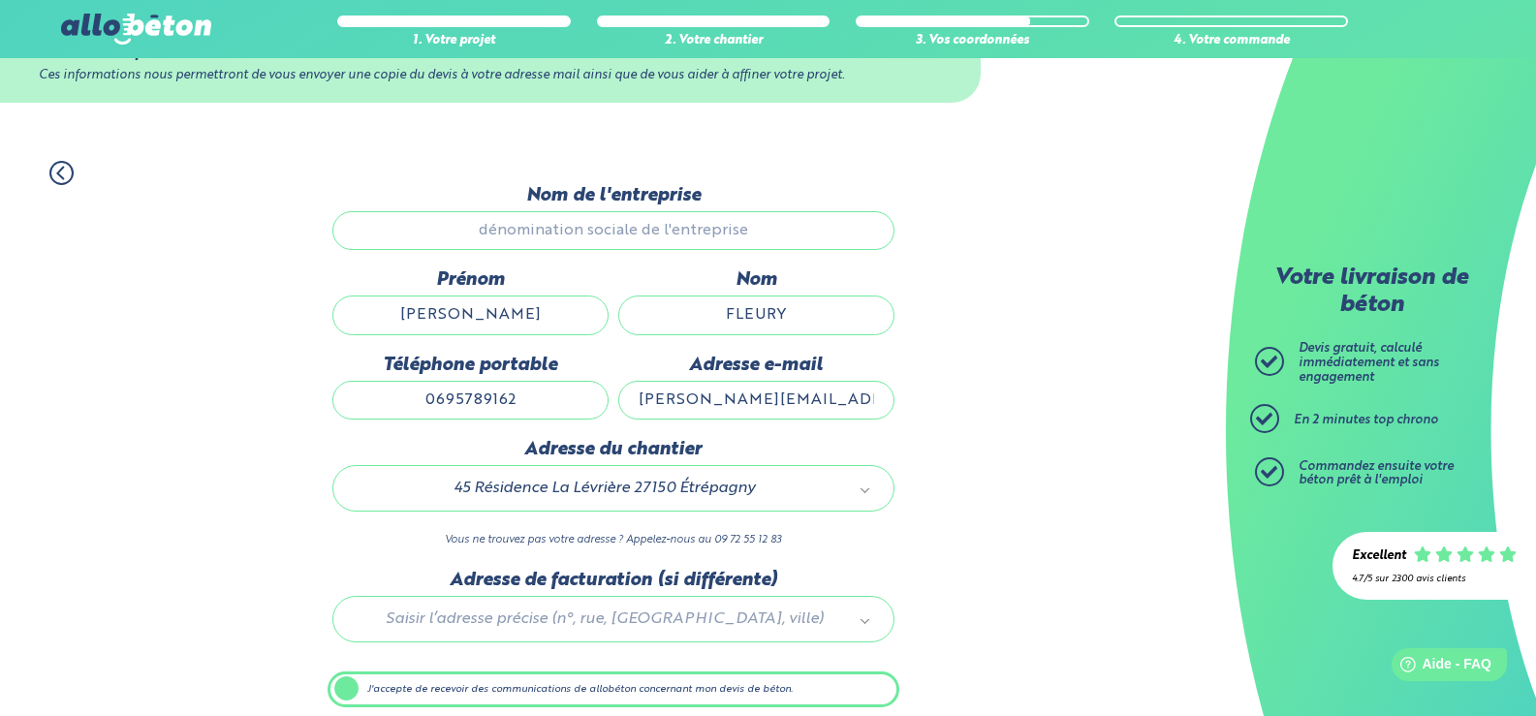
scroll to position [0, 0]
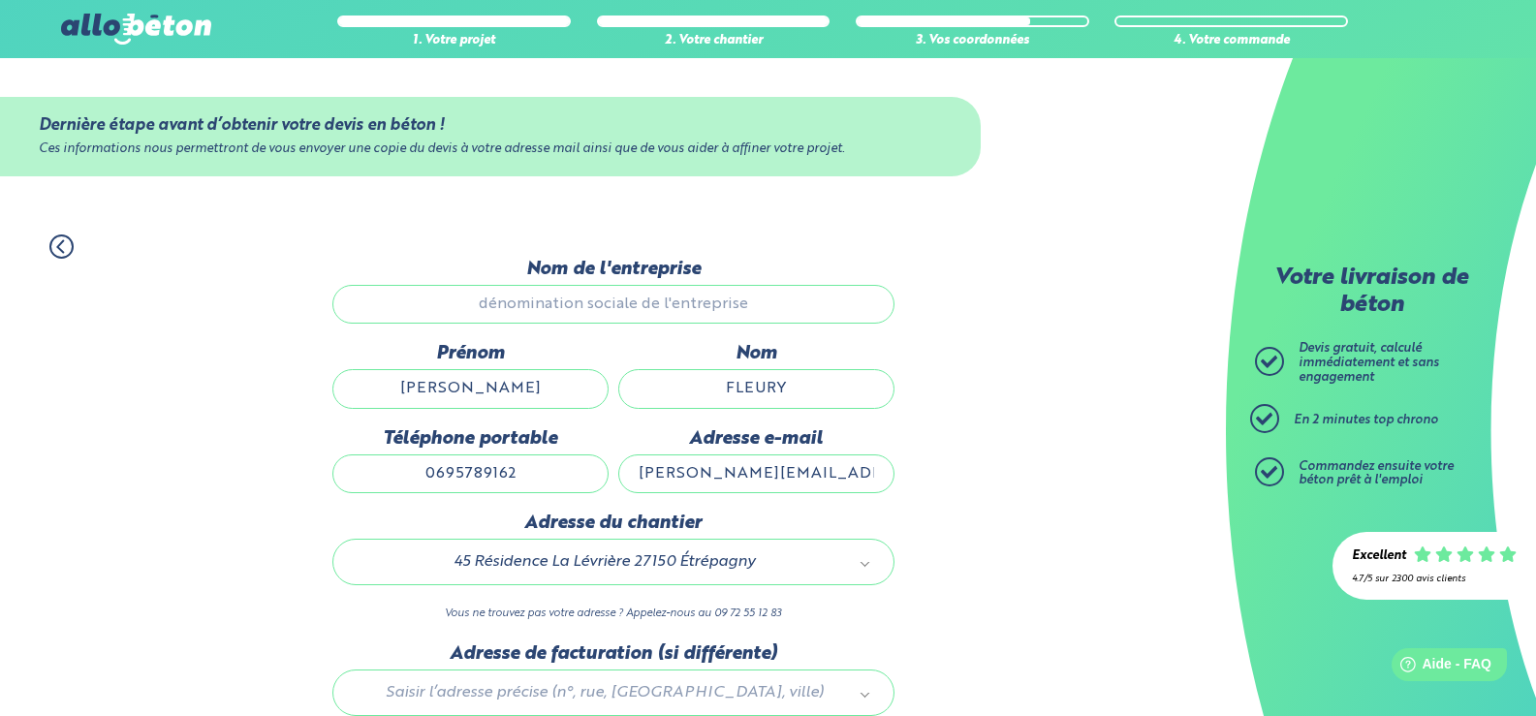
click at [153, 328] on div "1. Votre projet 2. Votre chantier 3. Vos coordonnées 4. Votre commande Dernière…" at bounding box center [613, 542] width 1226 height 655
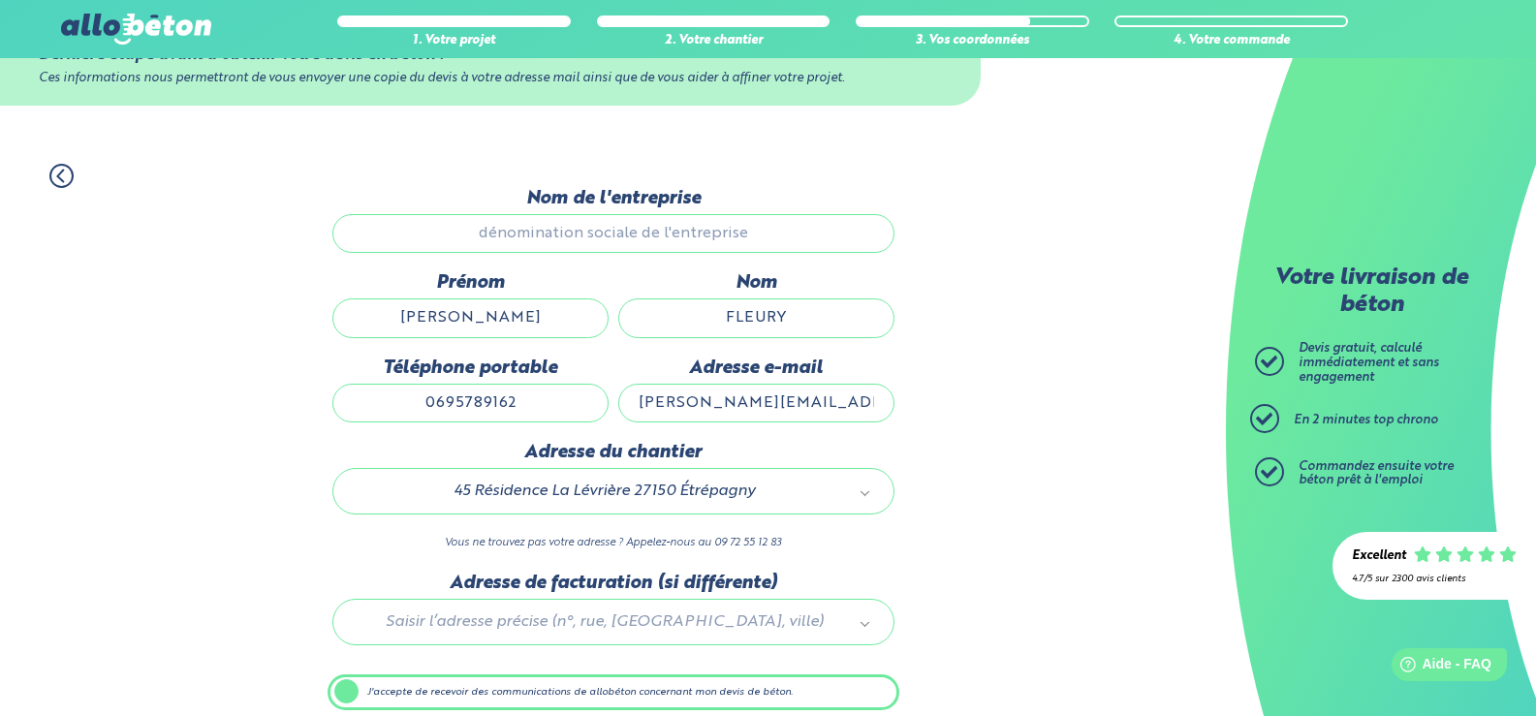
scroll to position [153, 0]
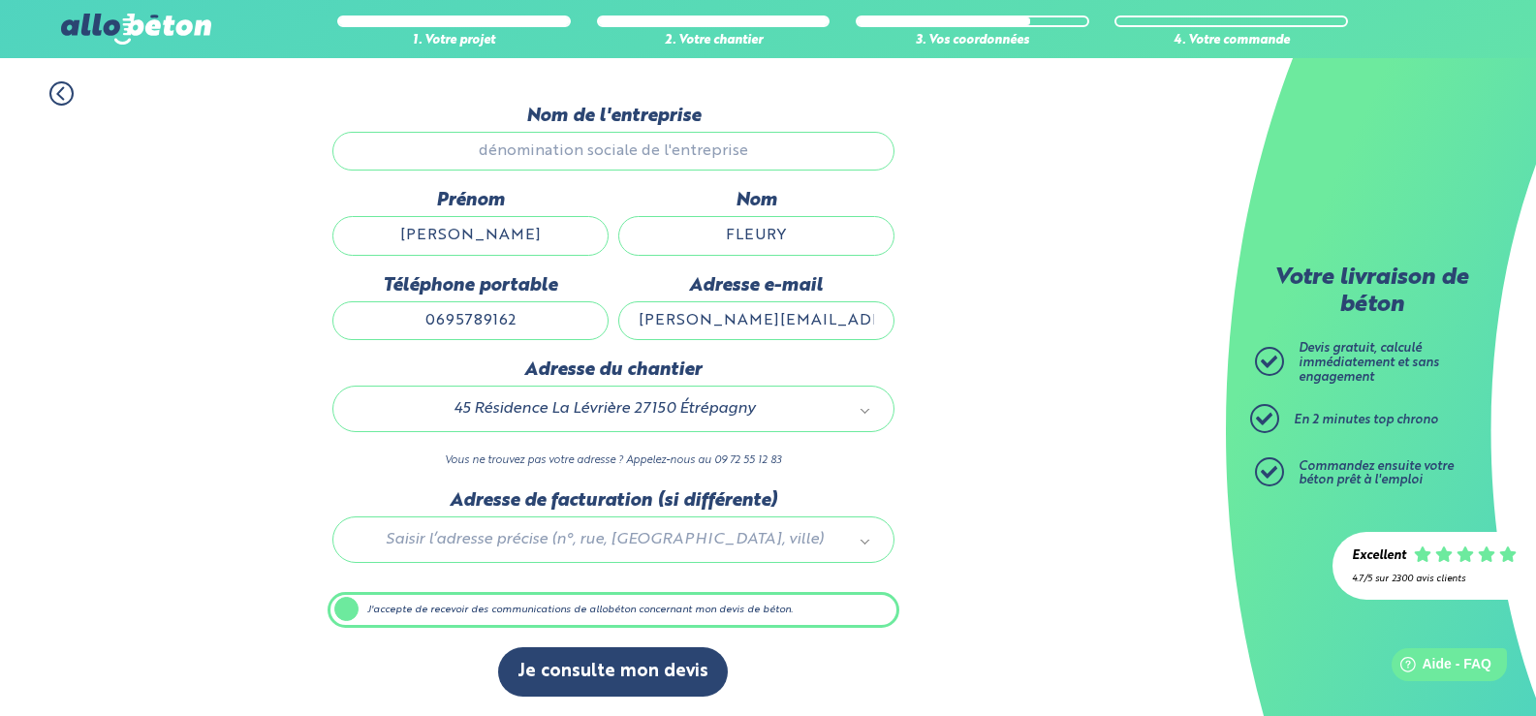
click at [933, 290] on div "1. Votre projet 2. Votre chantier 3. Vos coordonnées 4. Votre commande Dernière…" at bounding box center [613, 389] width 1226 height 655
click at [930, 288] on div "1. Votre projet 2. Votre chantier 3. Vos coordonnées 4. Votre commande Dernière…" at bounding box center [613, 389] width 1226 height 655
click at [928, 287] on div "1. Votre projet 2. Votre chantier 3. Vos coordonnées 4. Votre commande Dernière…" at bounding box center [613, 389] width 1226 height 655
click at [509, 236] on input "[PERSON_NAME]" at bounding box center [470, 235] width 276 height 39
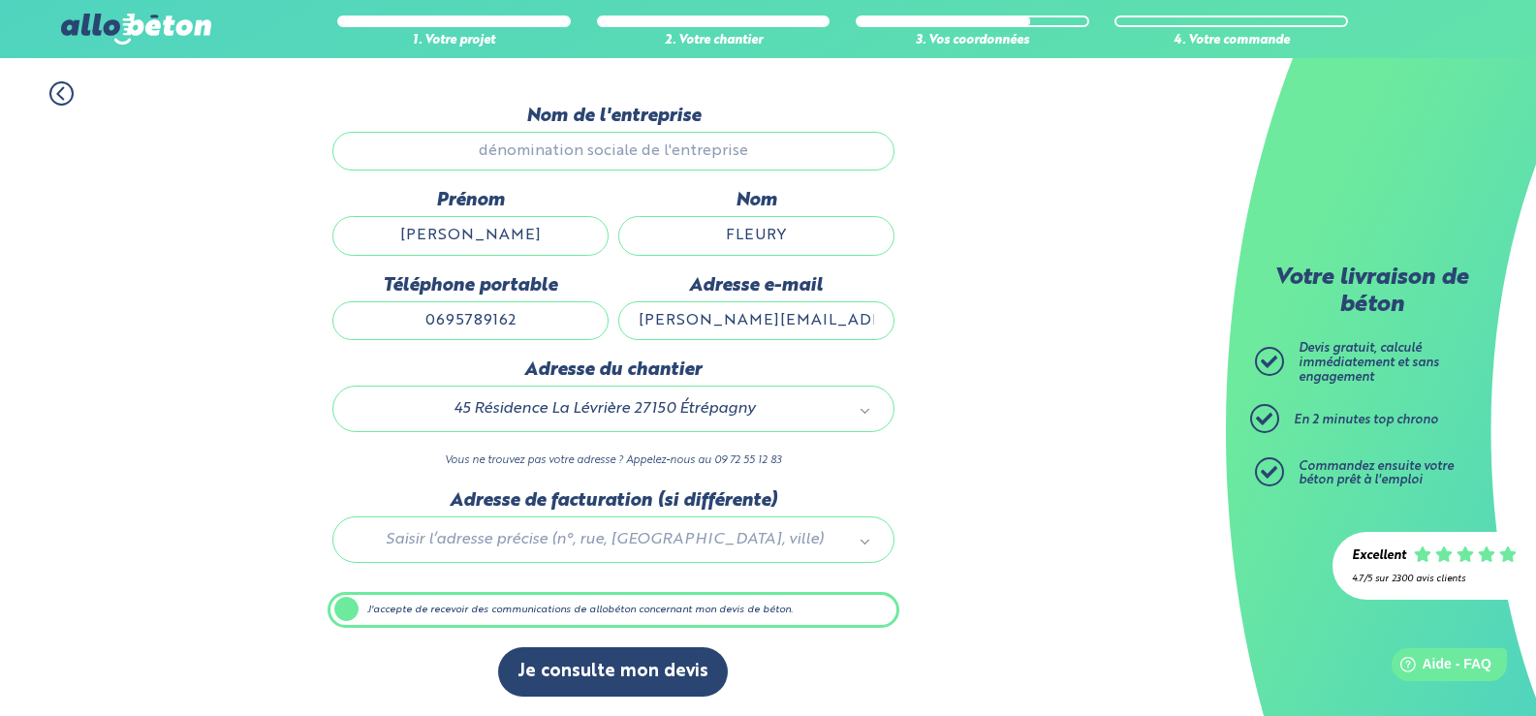
click at [509, 236] on input "[PERSON_NAME]" at bounding box center [470, 235] width 276 height 39
click at [757, 247] on input "FLEURY" at bounding box center [756, 235] width 276 height 39
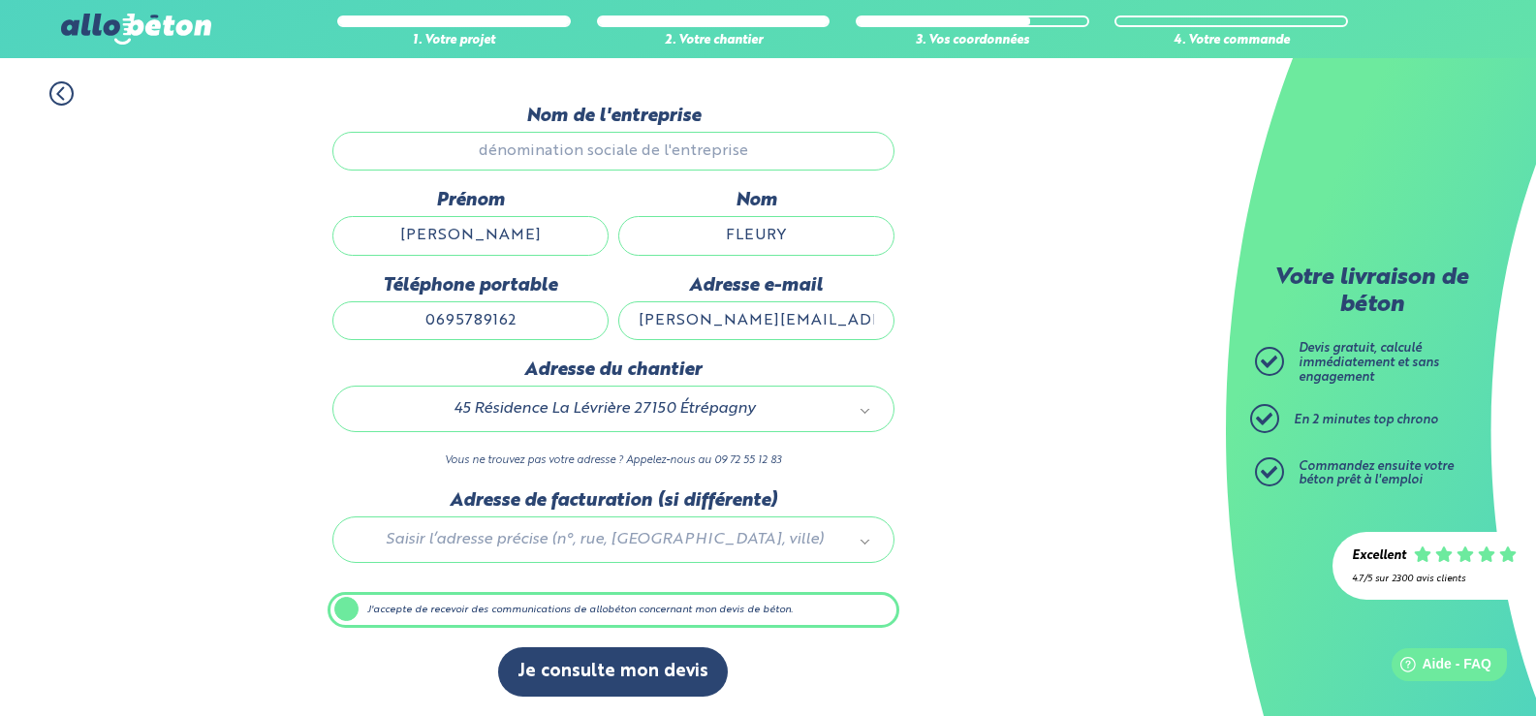
click at [740, 319] on input "[PERSON_NAME][EMAIL_ADDRESS][DOMAIN_NAME]" at bounding box center [756, 320] width 276 height 39
click at [529, 314] on input "0695789162" at bounding box center [470, 320] width 276 height 39
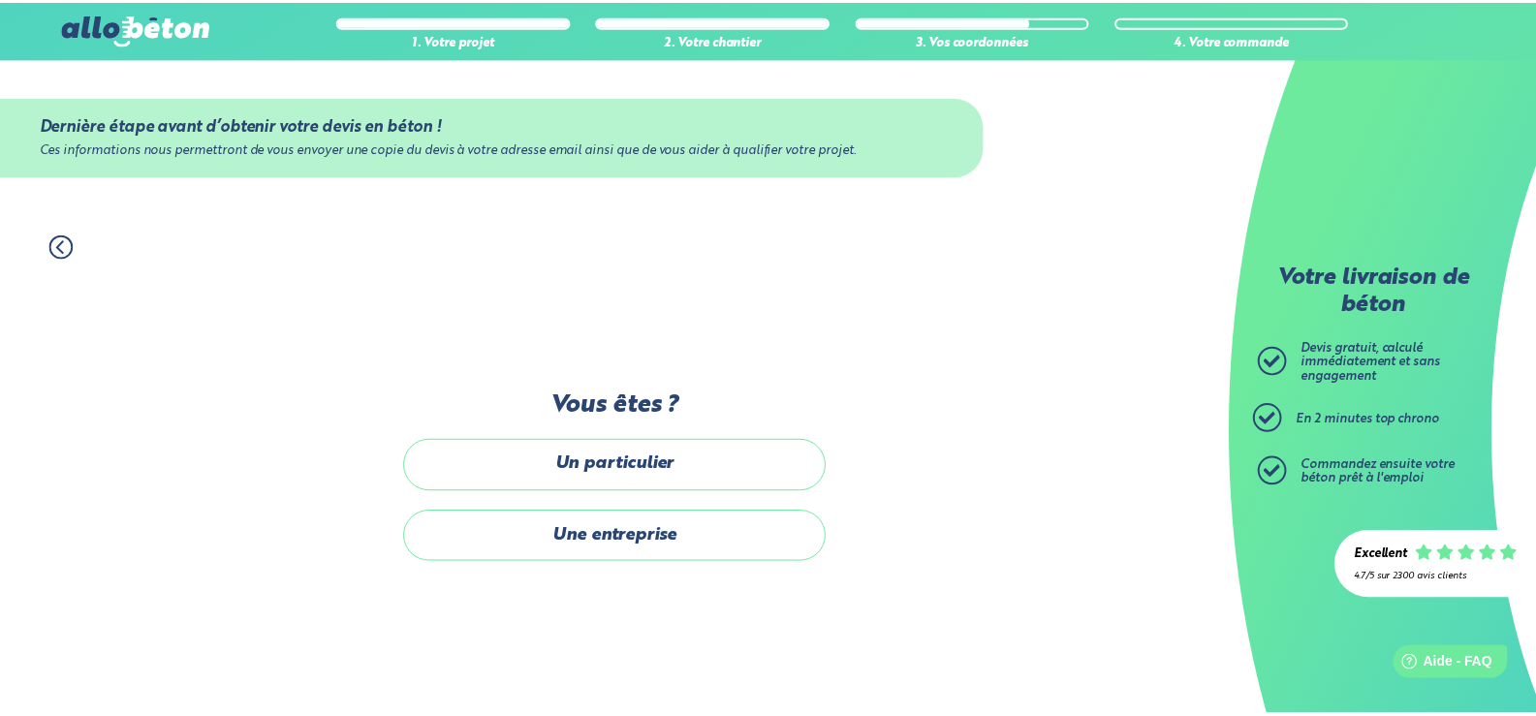
scroll to position [69, 0]
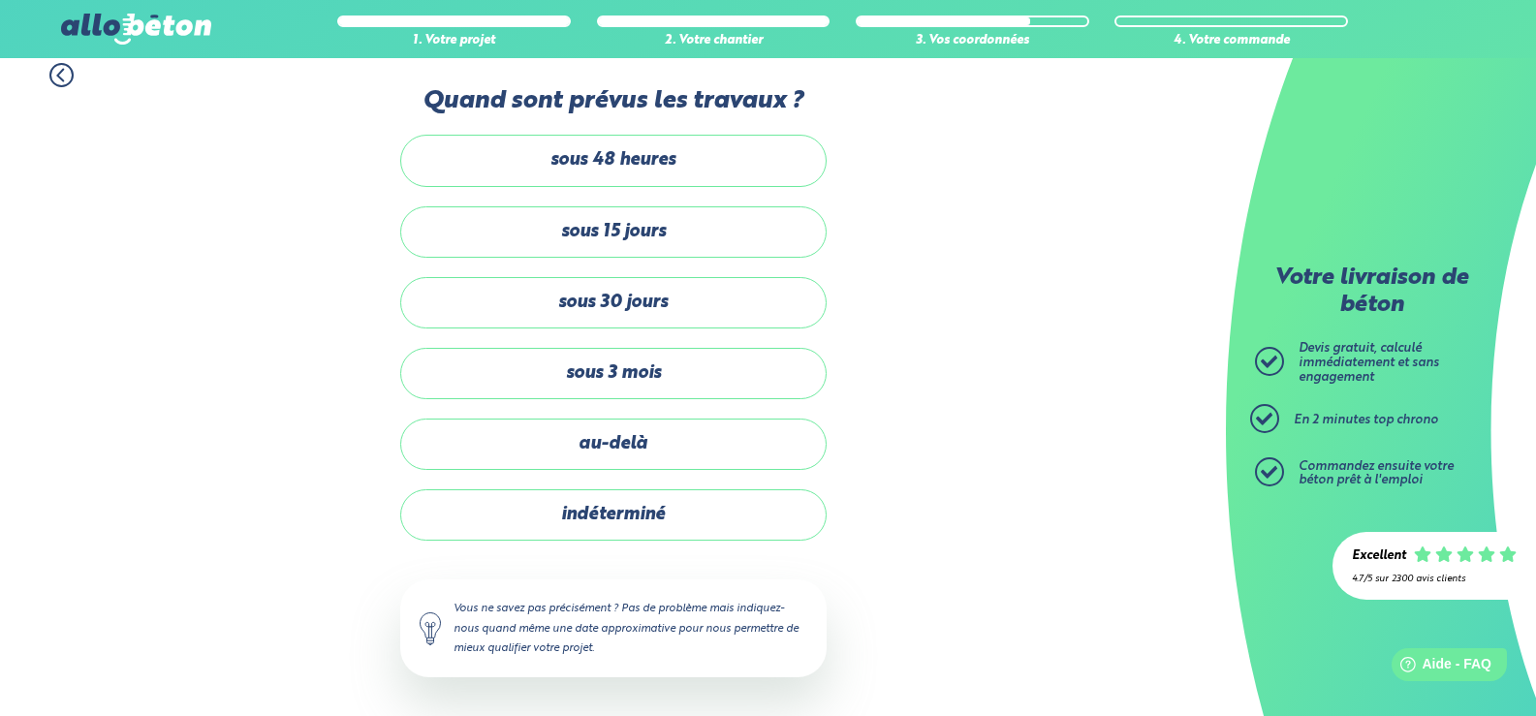
scroll to position [182, 0]
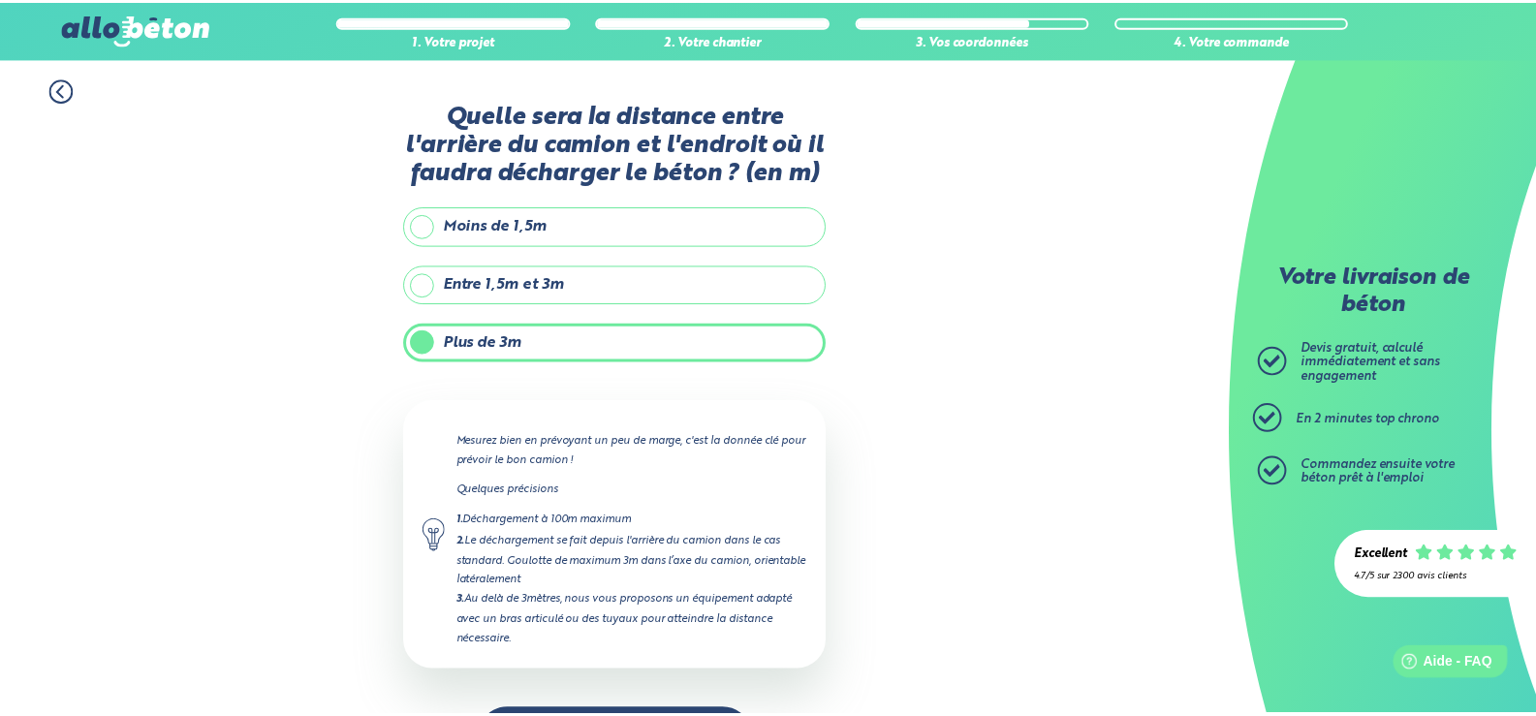
scroll to position [73, 0]
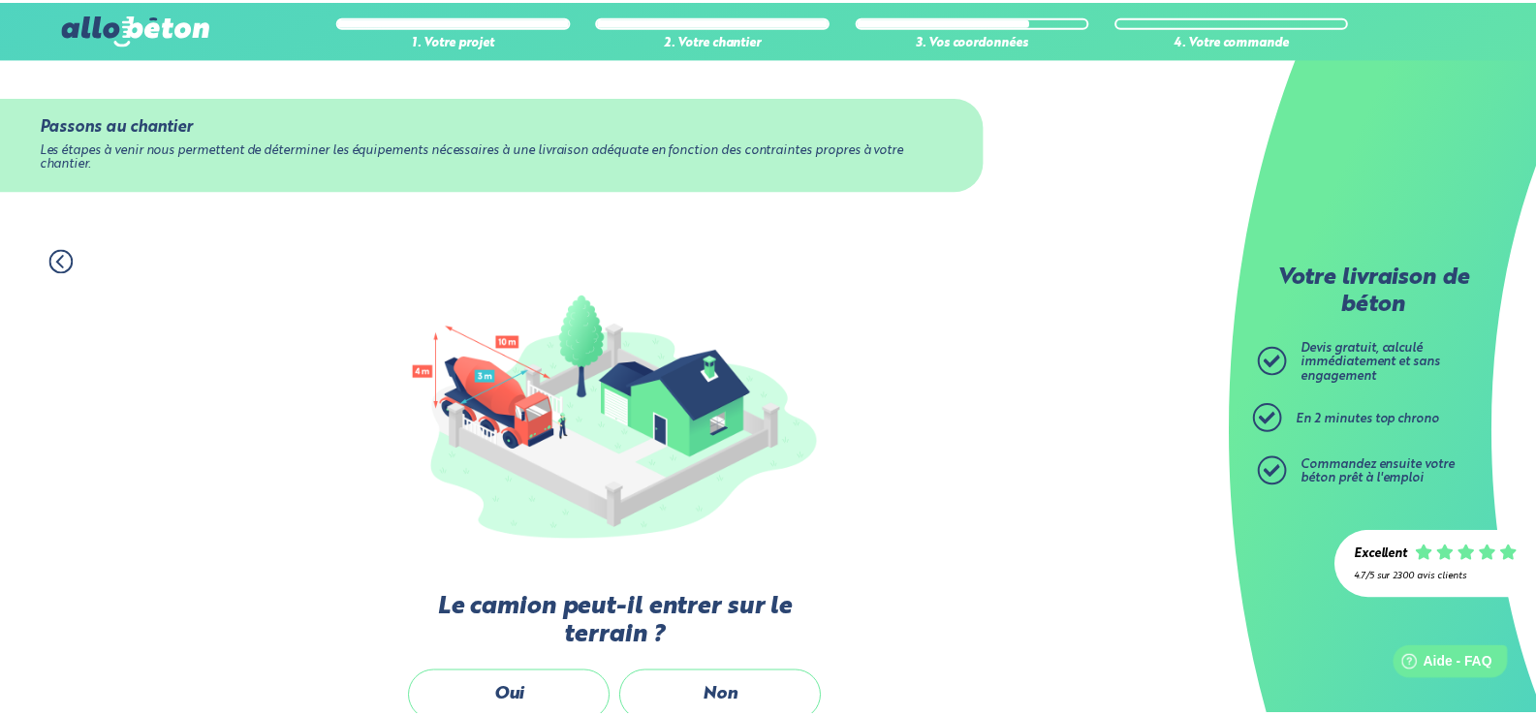
scroll to position [291, 0]
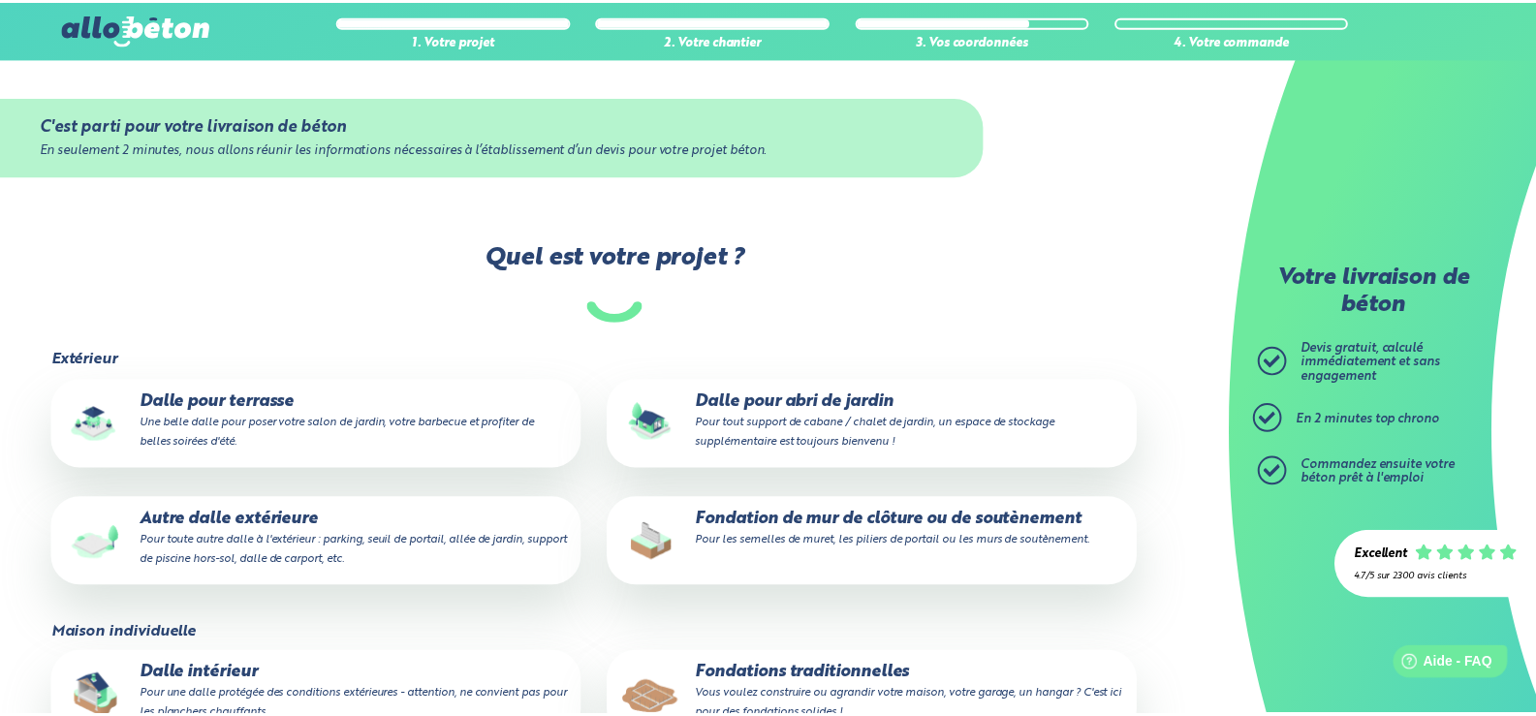
scroll to position [194, 0]
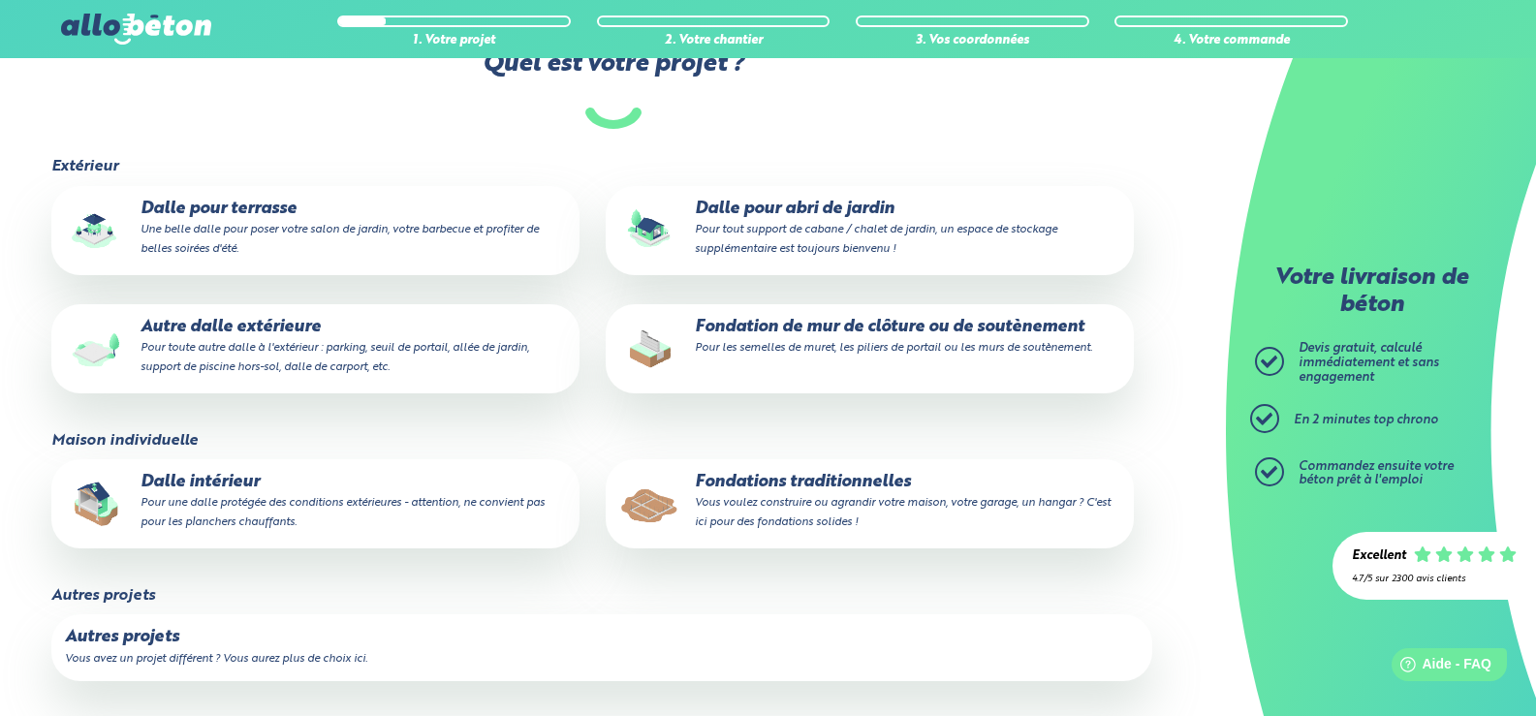
scroll to position [194, 0]
click at [251, 207] on p "Dalle pour terrasse Une belle dalle pour poser votre salon de jardin, votre bar…" at bounding box center [315, 229] width 501 height 59
click at [0, 0] on input "Dalle pour terrasse Une belle dalle pour poser votre salon de jardin, votre bar…" at bounding box center [0, 0] width 0 height 0
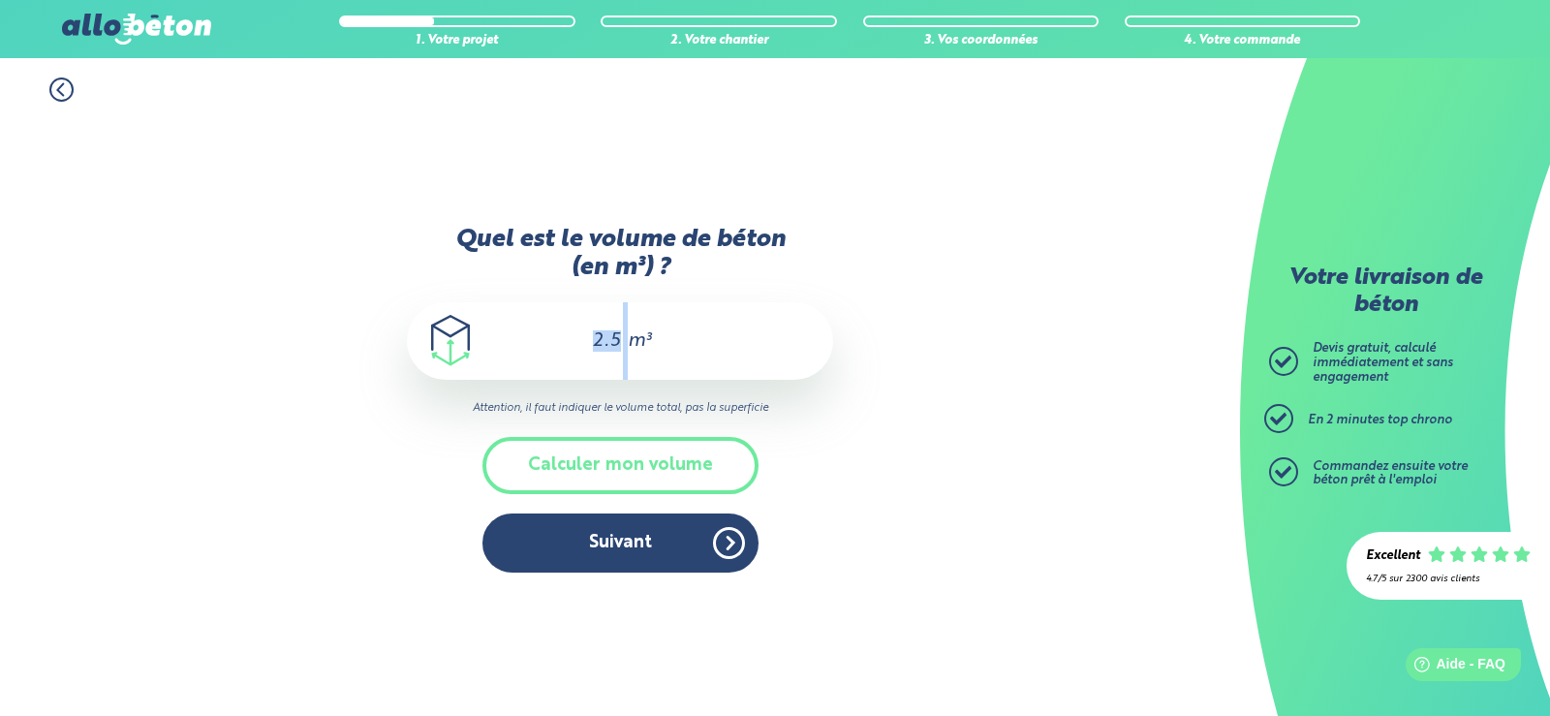
drag, startPoint x: 625, startPoint y: 334, endPoint x: 571, endPoint y: 334, distance: 54.3
click at [571, 334] on div "2.5 m³" at bounding box center [620, 341] width 426 height 78
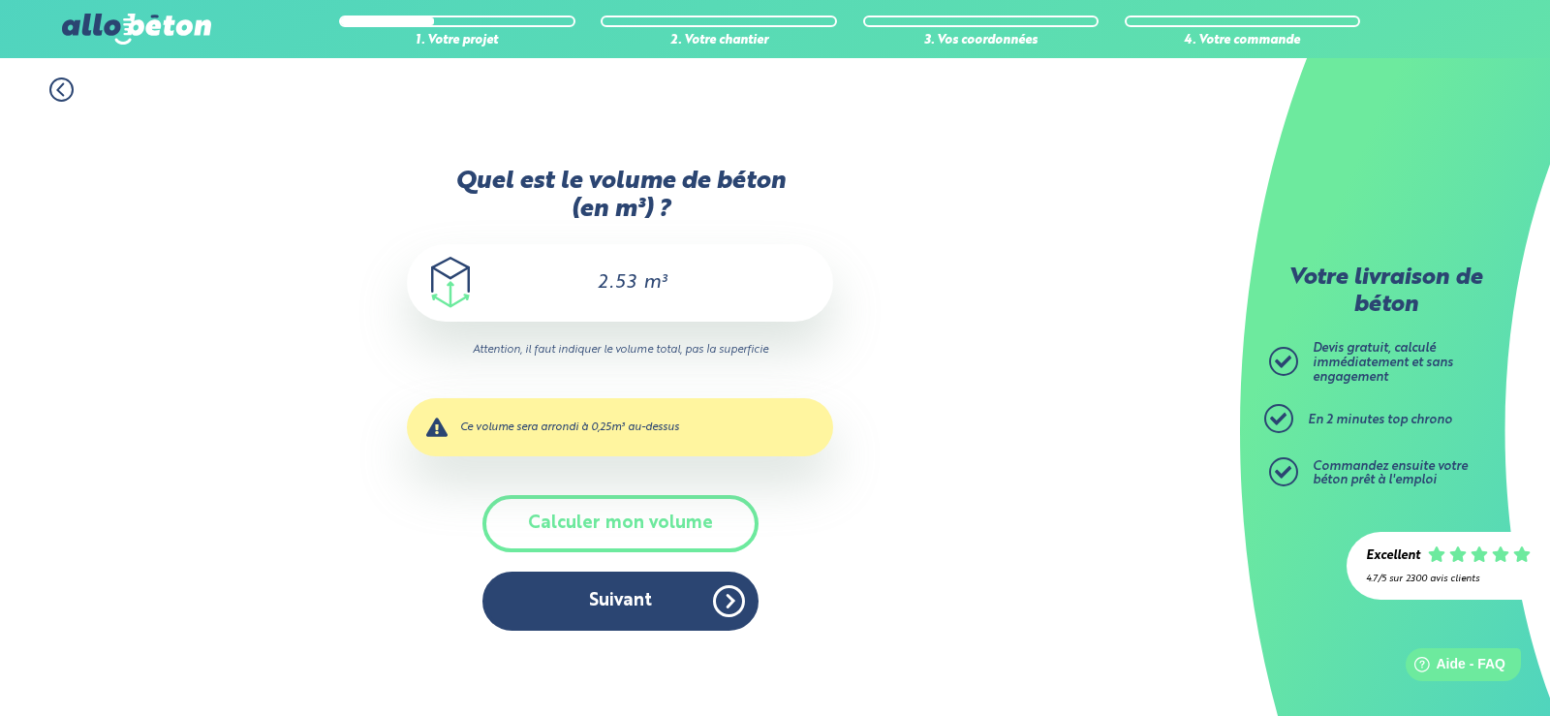
scroll to position [2, 0]
drag, startPoint x: 611, startPoint y: 287, endPoint x: 639, endPoint y: 292, distance: 28.5
click at [639, 292] on div "2.53 m³" at bounding box center [620, 283] width 426 height 78
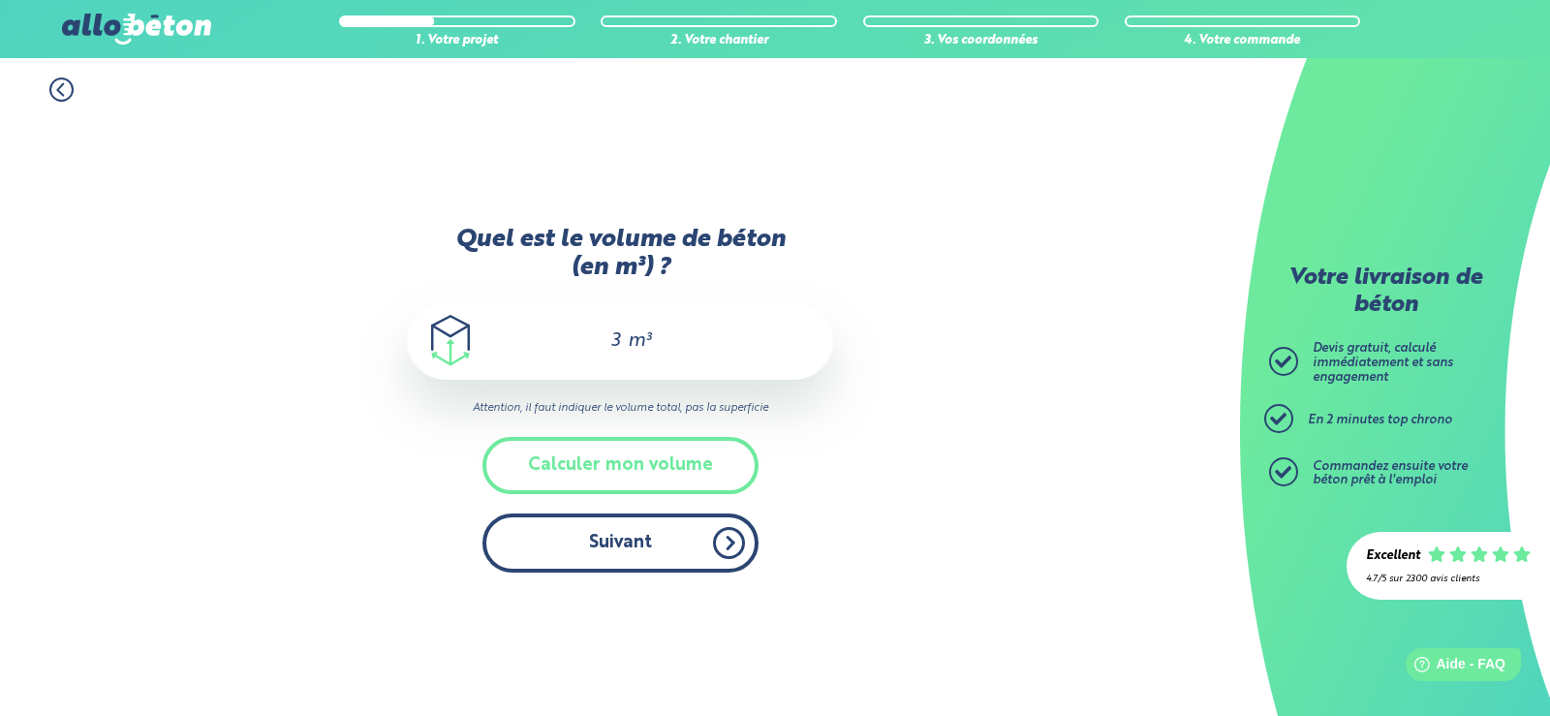
type input "3"
click at [618, 538] on button "Suivant" at bounding box center [620, 542] width 276 height 59
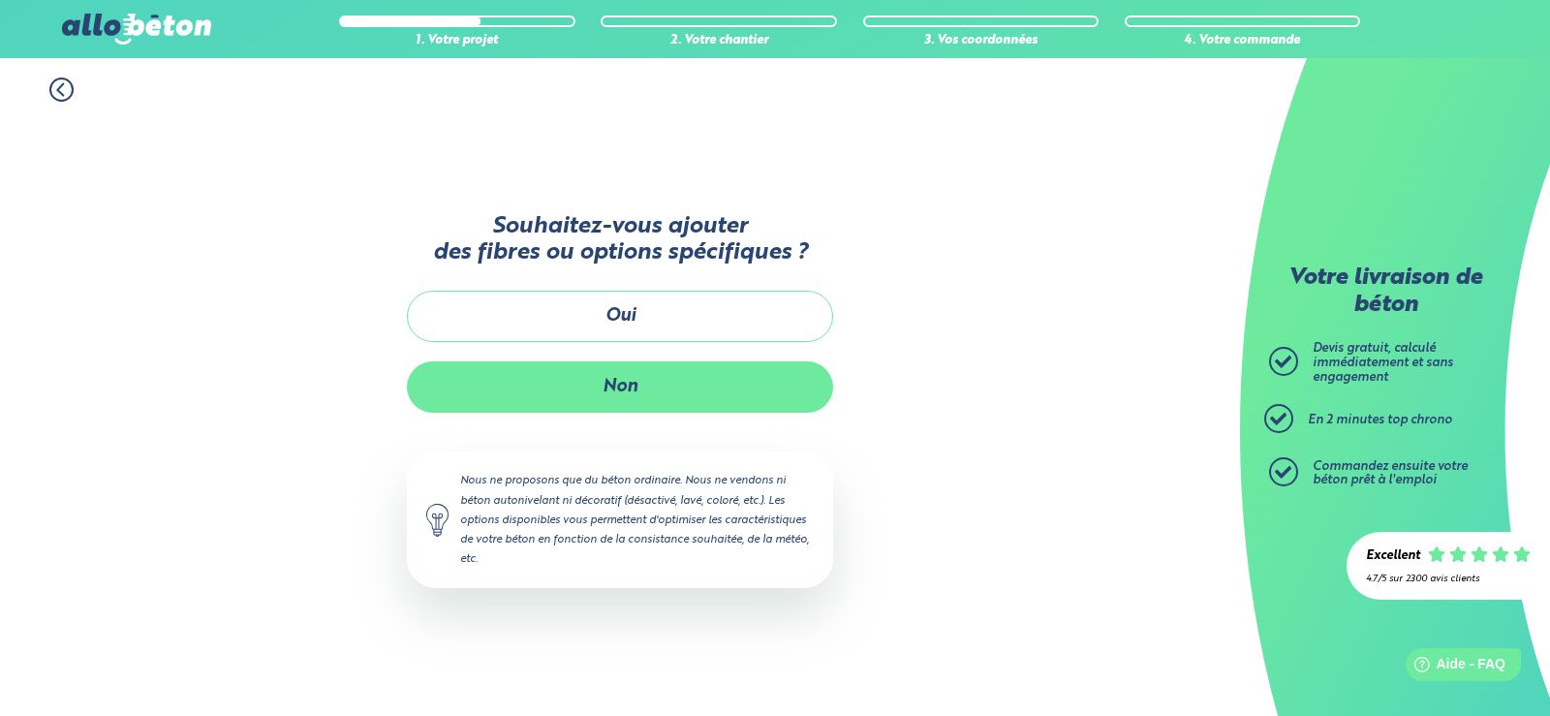
click at [625, 389] on button "Non" at bounding box center [620, 386] width 426 height 51
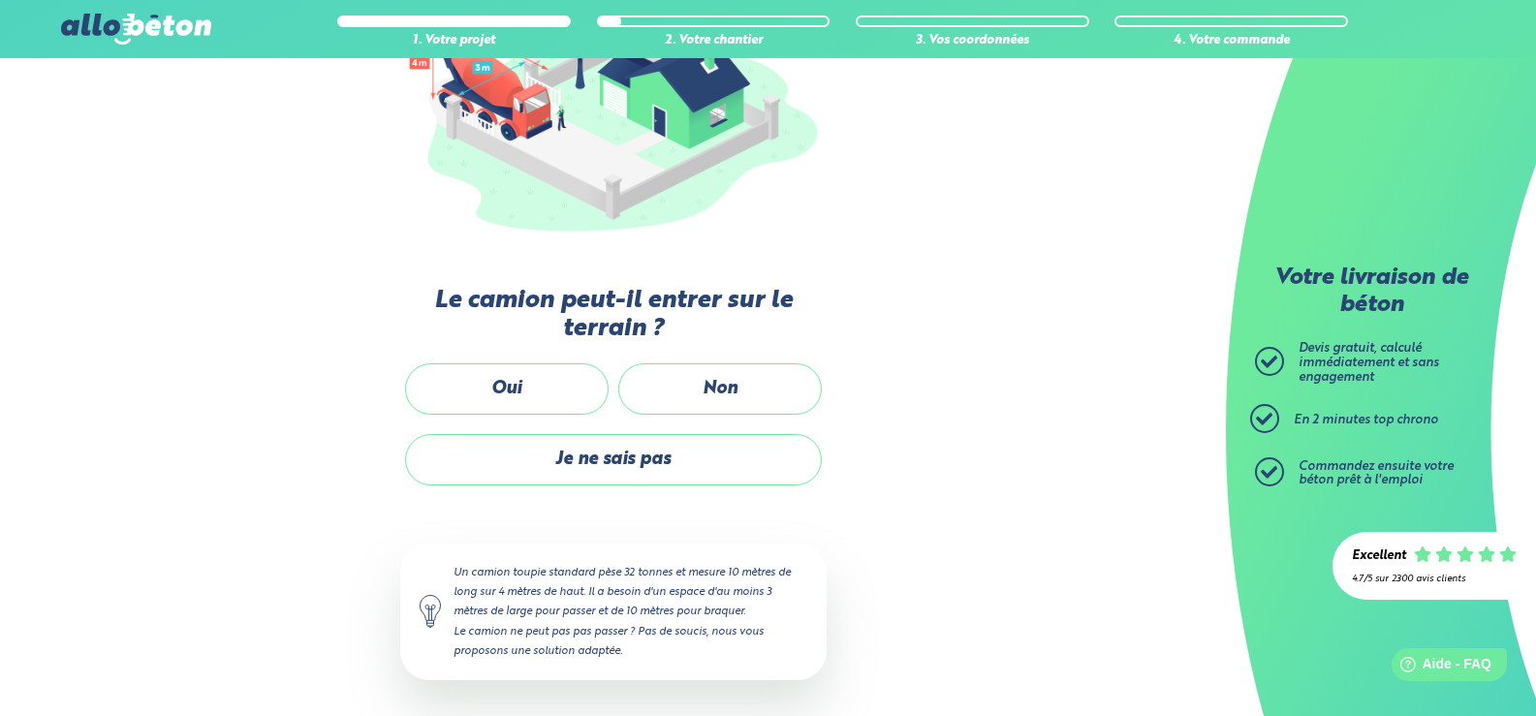
scroll to position [310, 0]
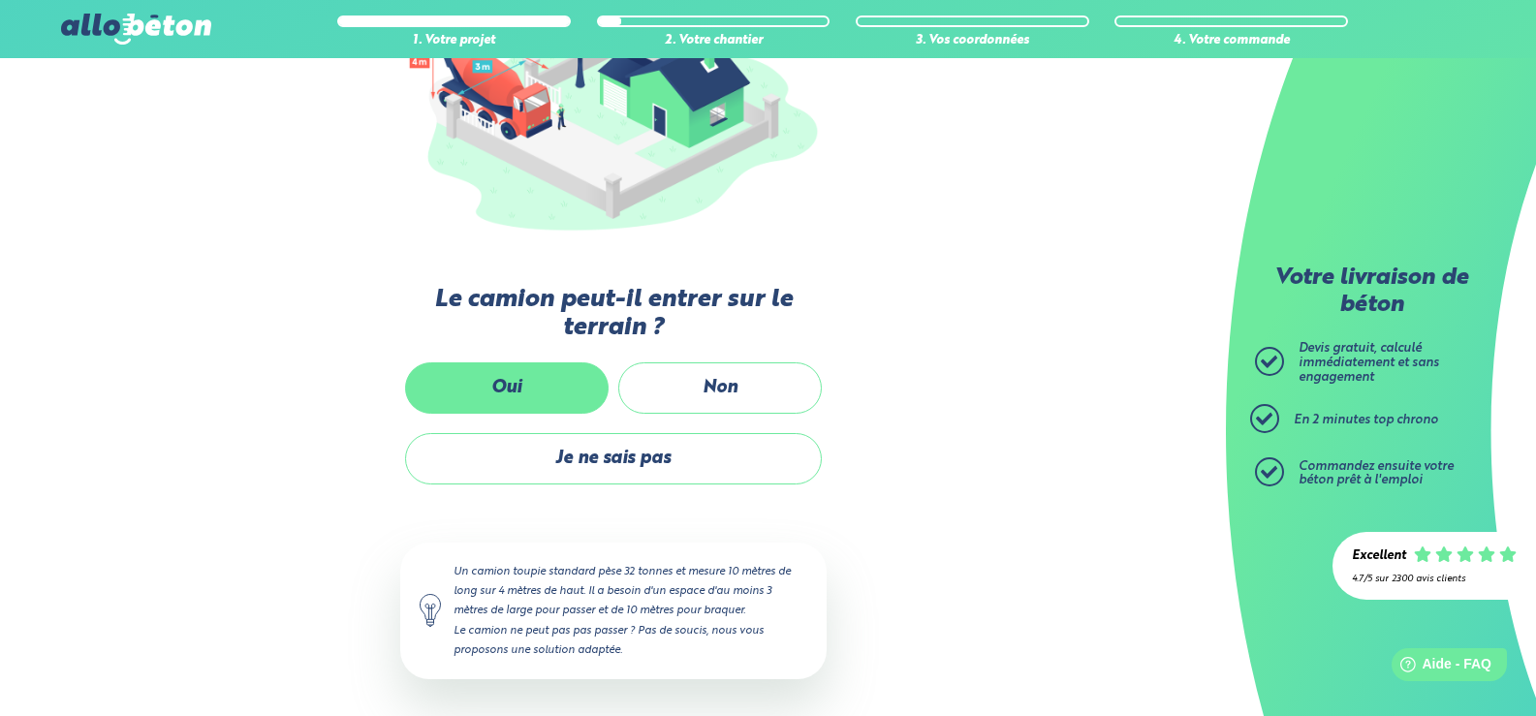
click at [528, 387] on label "Oui" at bounding box center [506, 387] width 203 height 51
click at [0, 0] on input "Oui" at bounding box center [0, 0] width 0 height 0
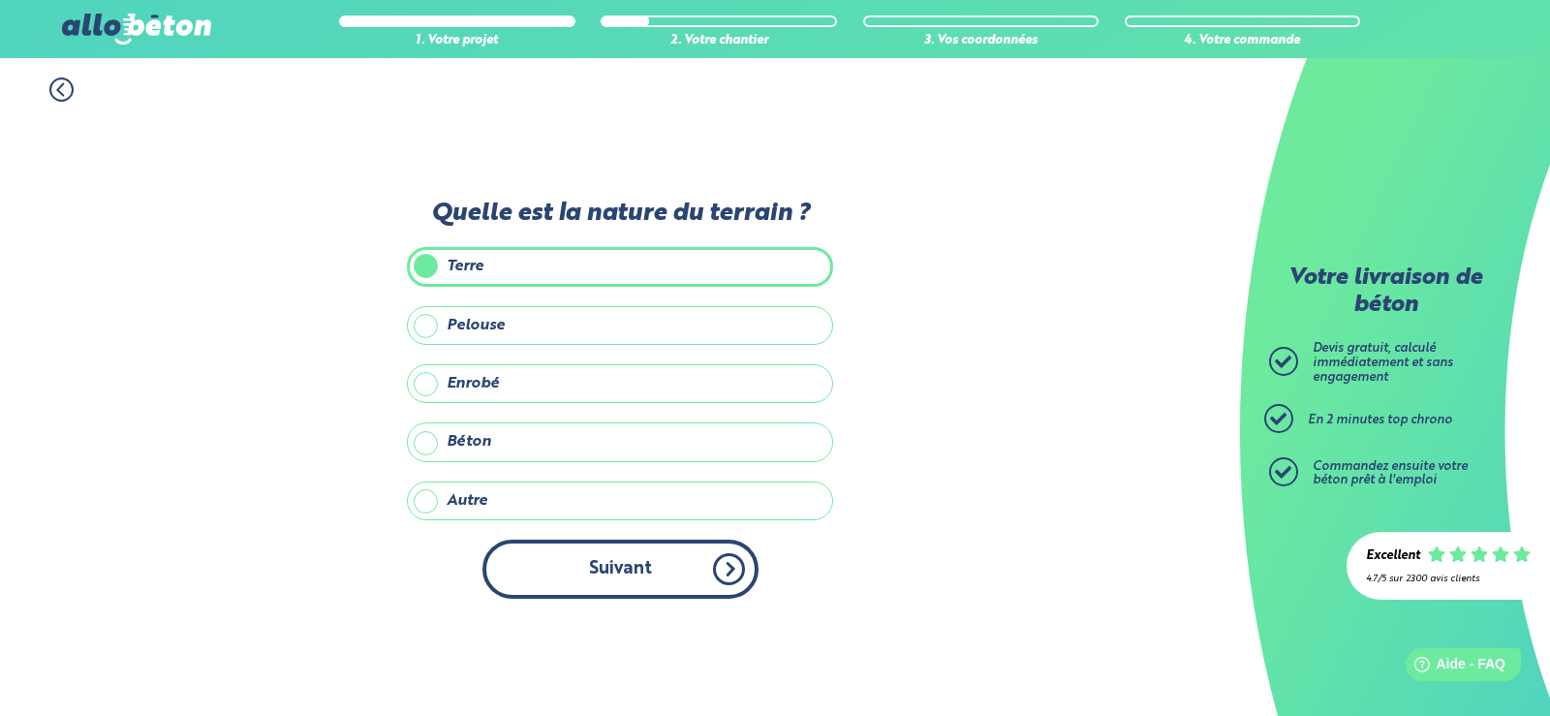
click at [612, 571] on button "Suivant" at bounding box center [620, 569] width 276 height 59
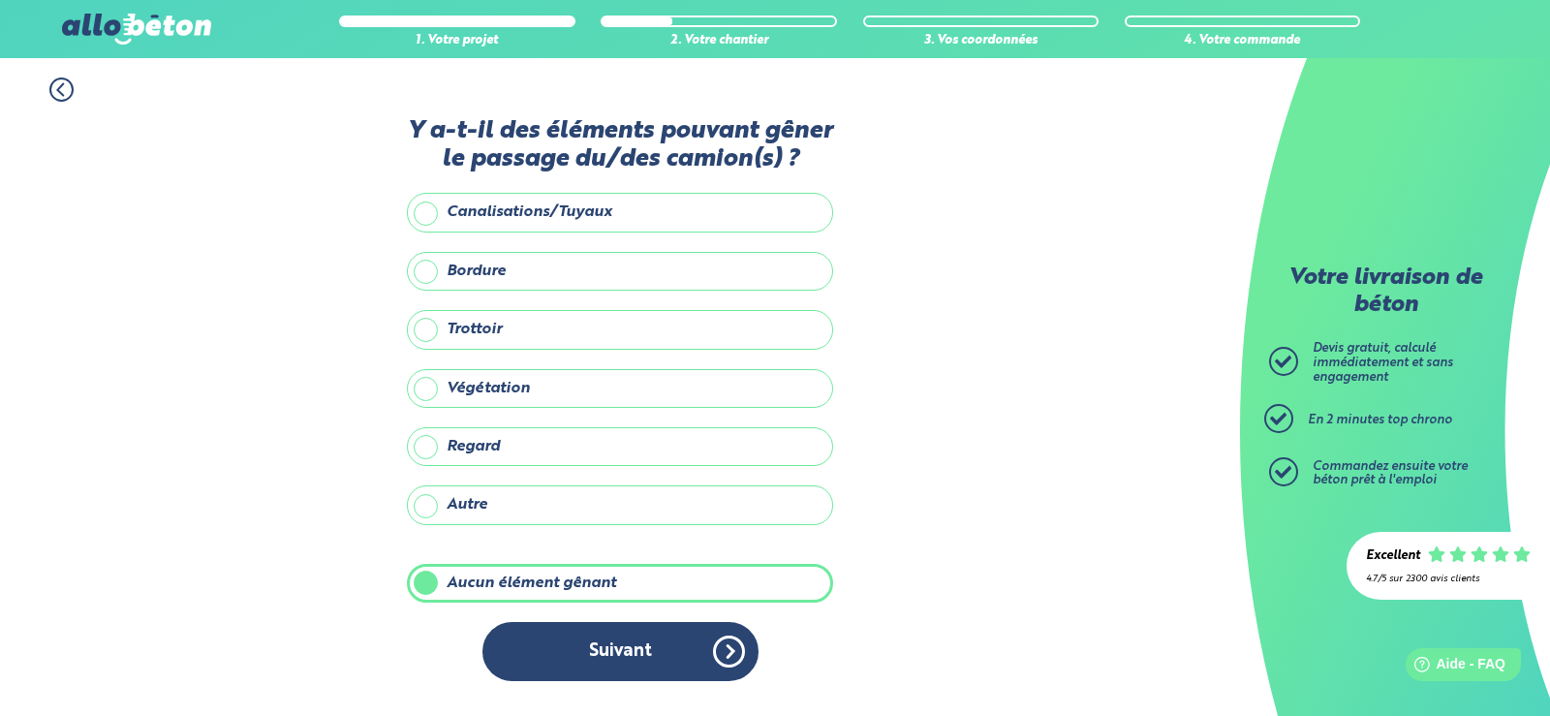
click at [458, 580] on label "Aucun élément gênant" at bounding box center [620, 583] width 426 height 39
click at [0, 0] on input "Aucun élément gênant" at bounding box center [0, 0] width 0 height 0
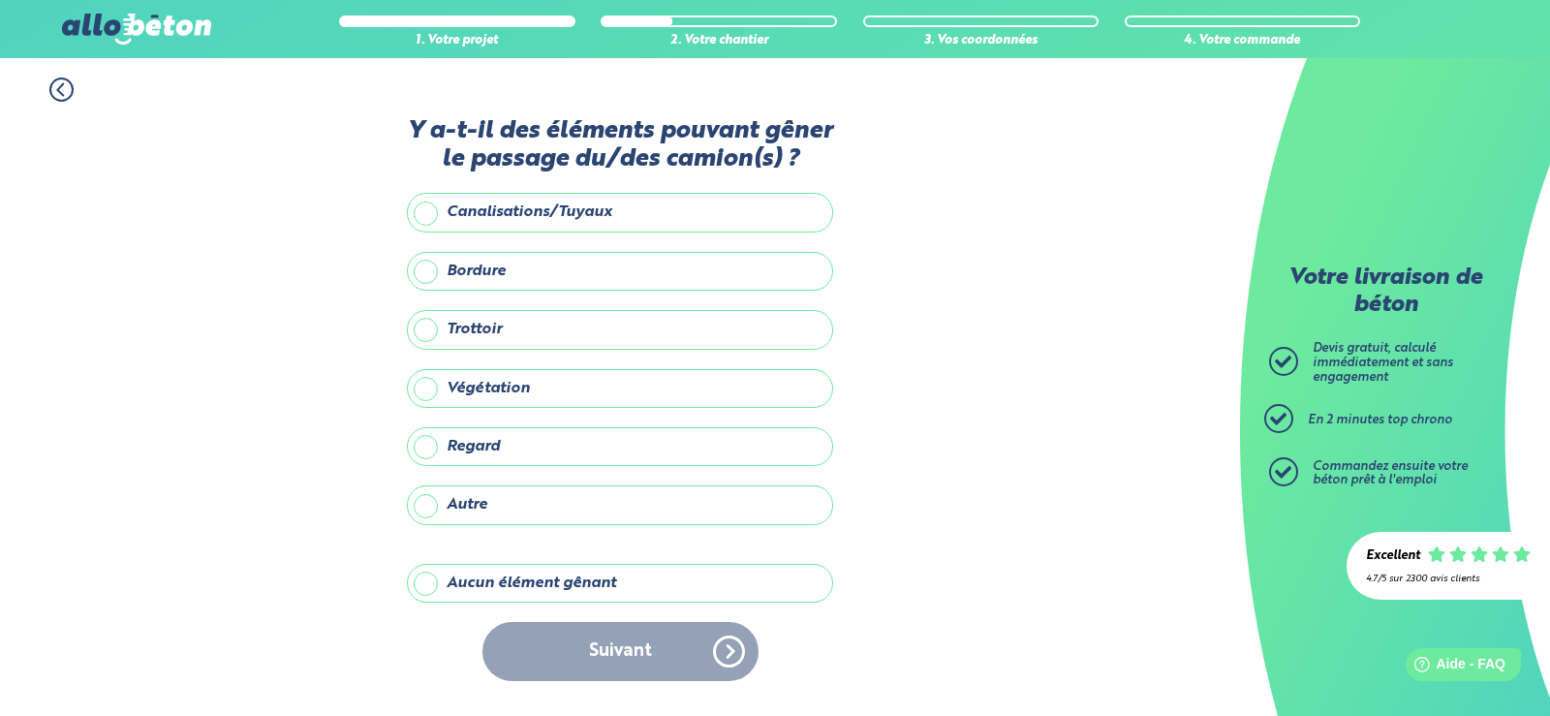
click at [521, 583] on label "Aucun élément gênant" at bounding box center [620, 583] width 426 height 39
click at [0, 0] on input "Aucun élément gênant" at bounding box center [0, 0] width 0 height 0
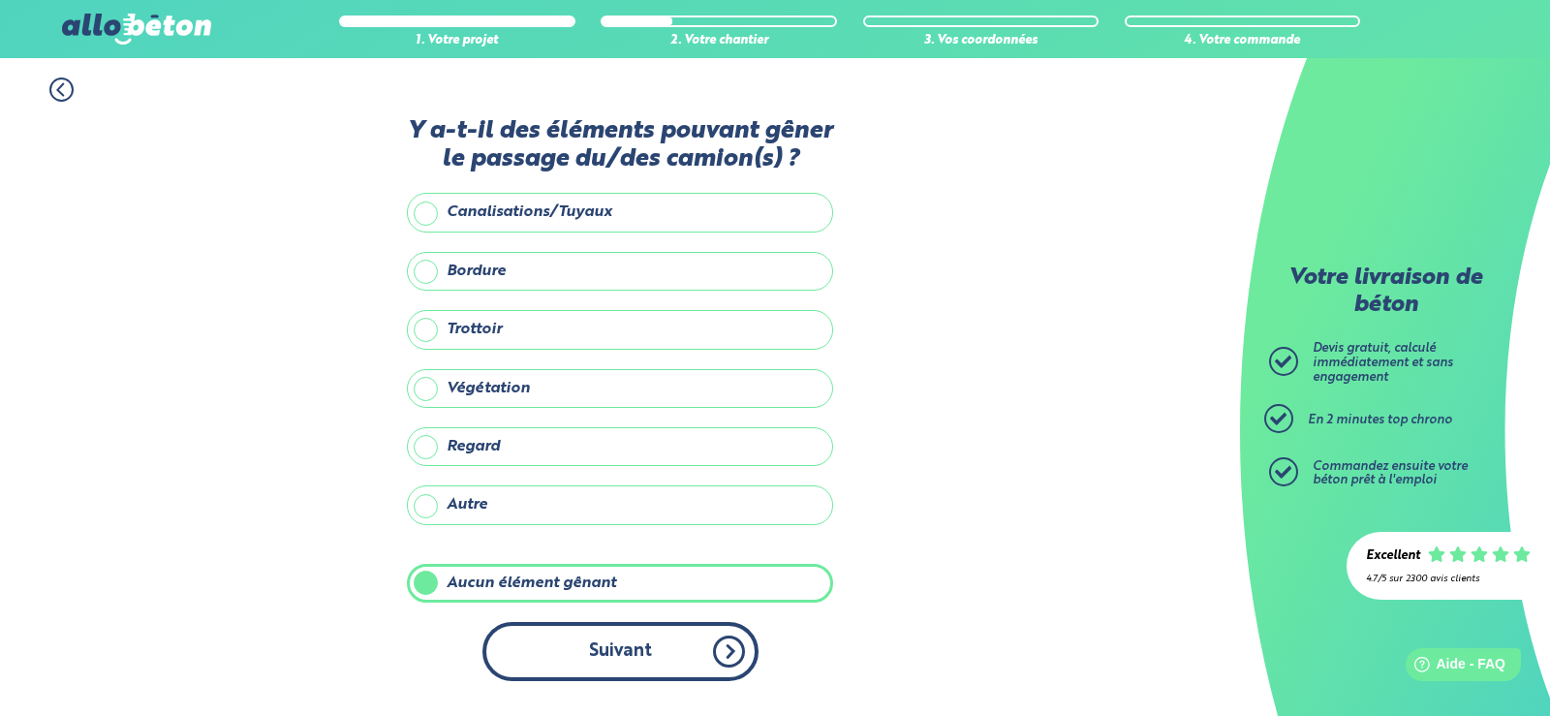
click at [578, 649] on button "Suivant" at bounding box center [620, 651] width 276 height 59
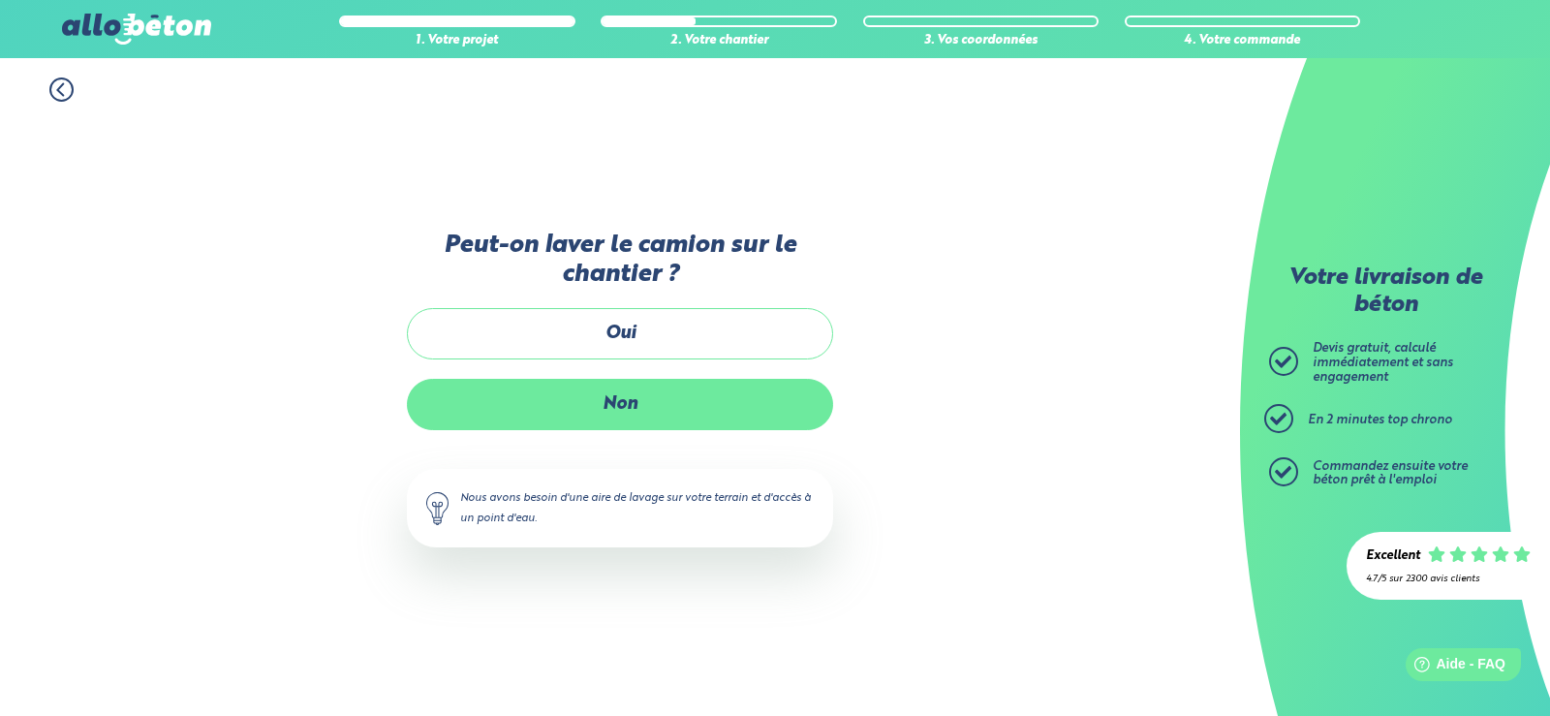
click at [630, 408] on label "Non" at bounding box center [620, 404] width 426 height 51
click at [0, 0] on input "Non" at bounding box center [0, 0] width 0 height 0
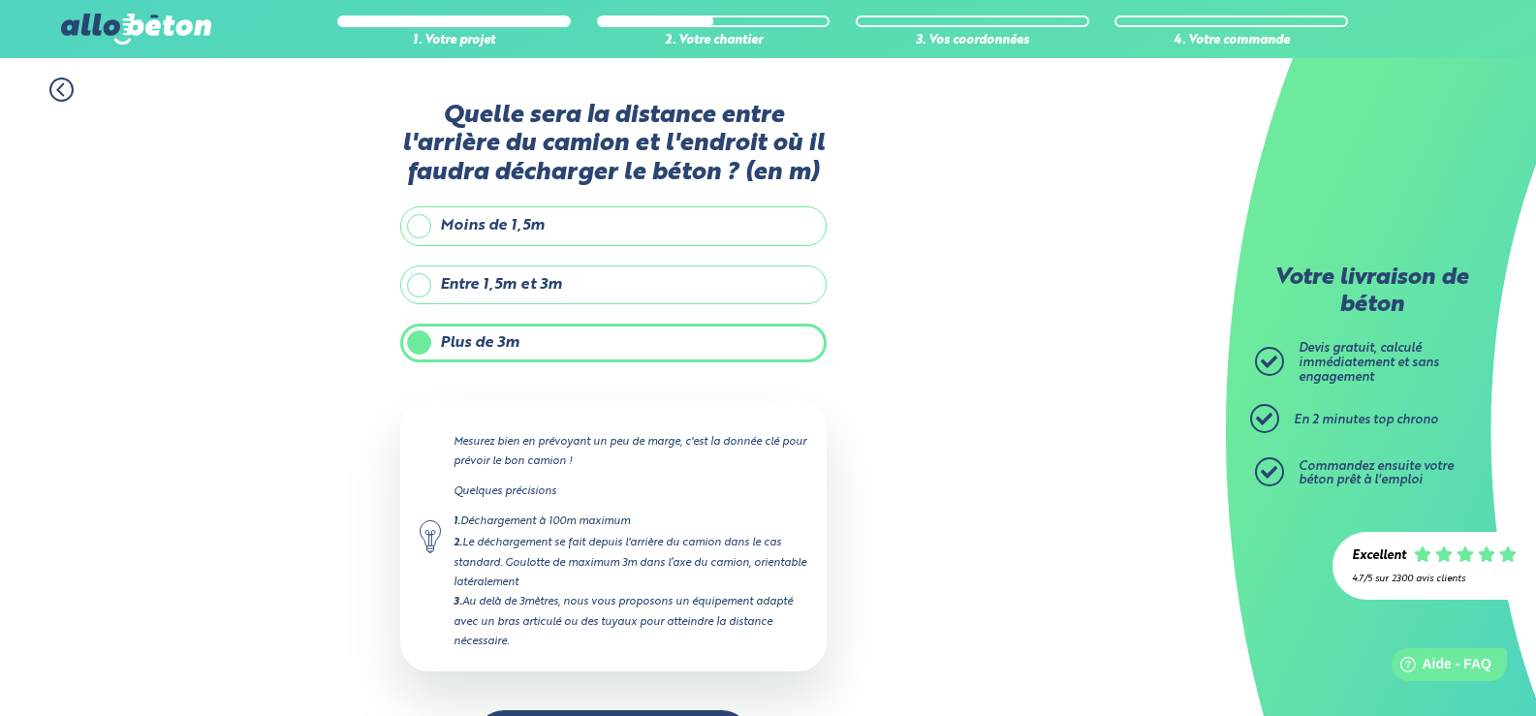
click at [570, 284] on label "Entre 1,5m et 3m" at bounding box center [613, 284] width 426 height 39
click at [0, 0] on input "Entre 1,5m et 3m" at bounding box center [0, 0] width 0 height 0
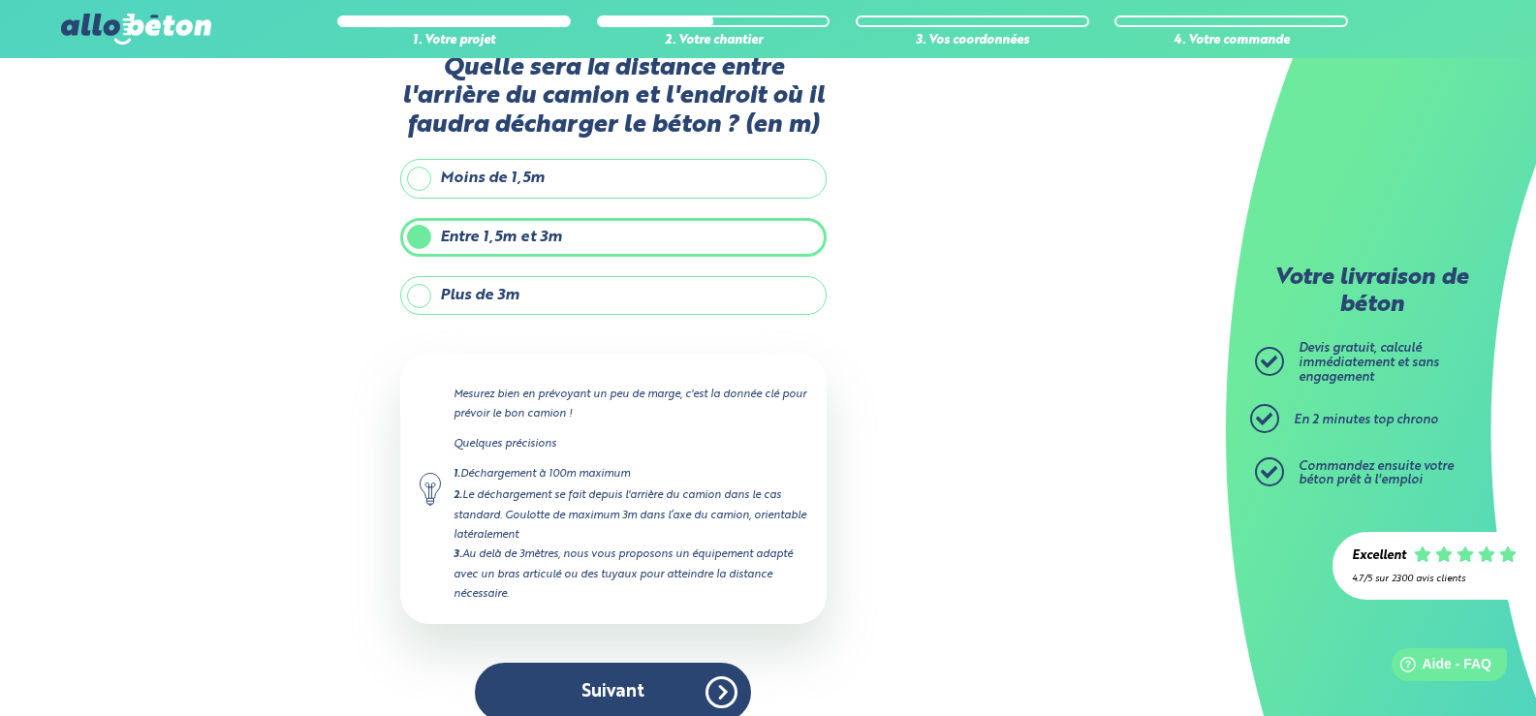
scroll to position [73, 0]
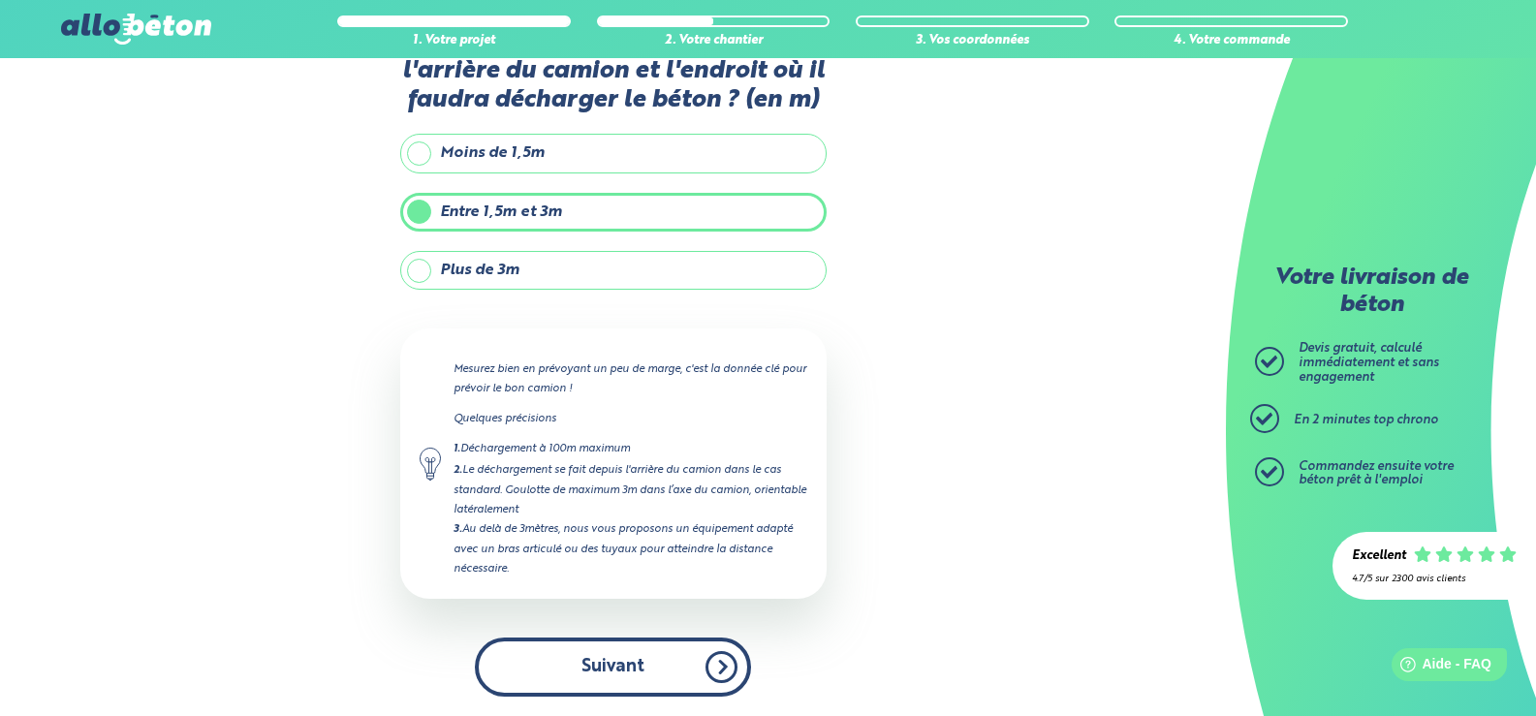
click at [608, 662] on button "Suivant" at bounding box center [613, 666] width 276 height 59
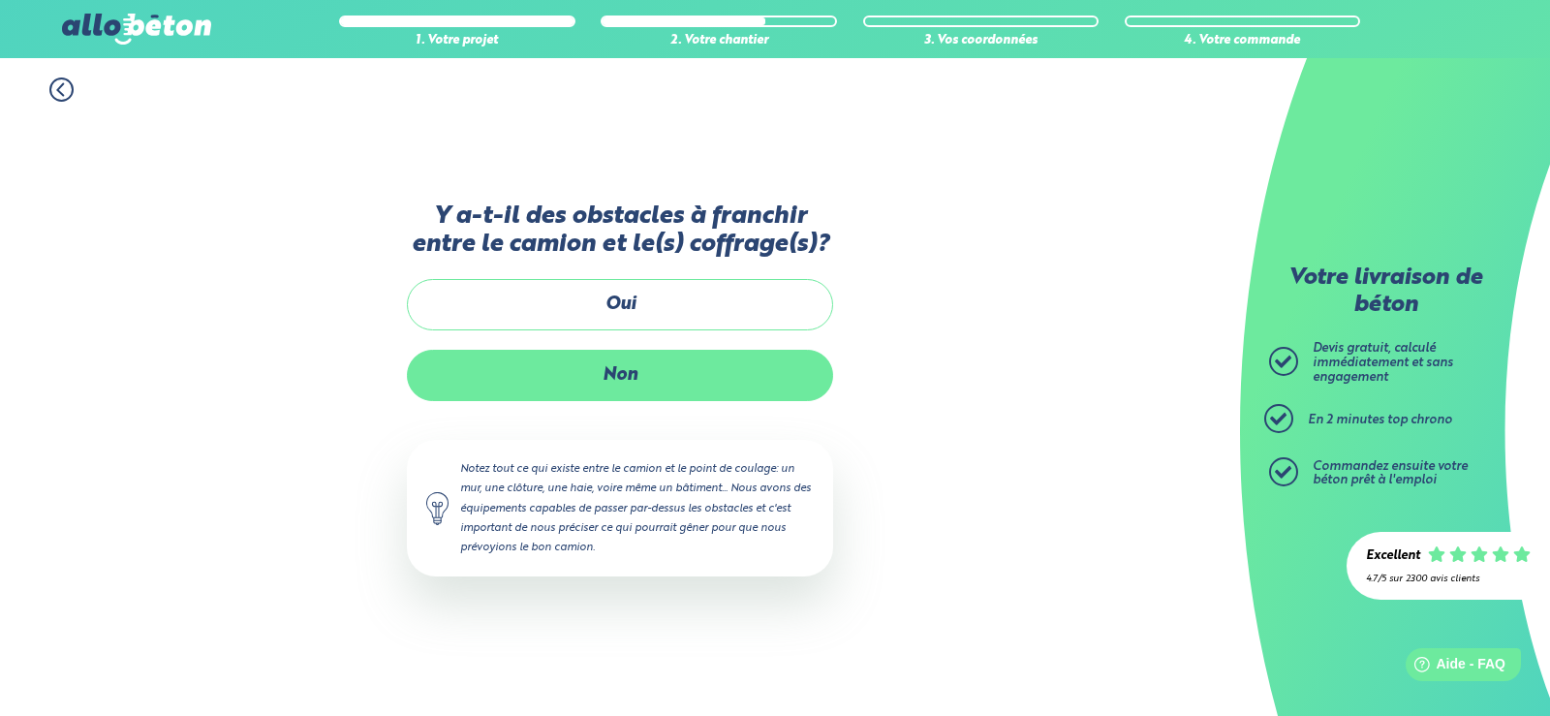
click at [631, 381] on label "Non" at bounding box center [620, 375] width 426 height 51
click at [0, 0] on input "Non" at bounding box center [0, 0] width 0 height 0
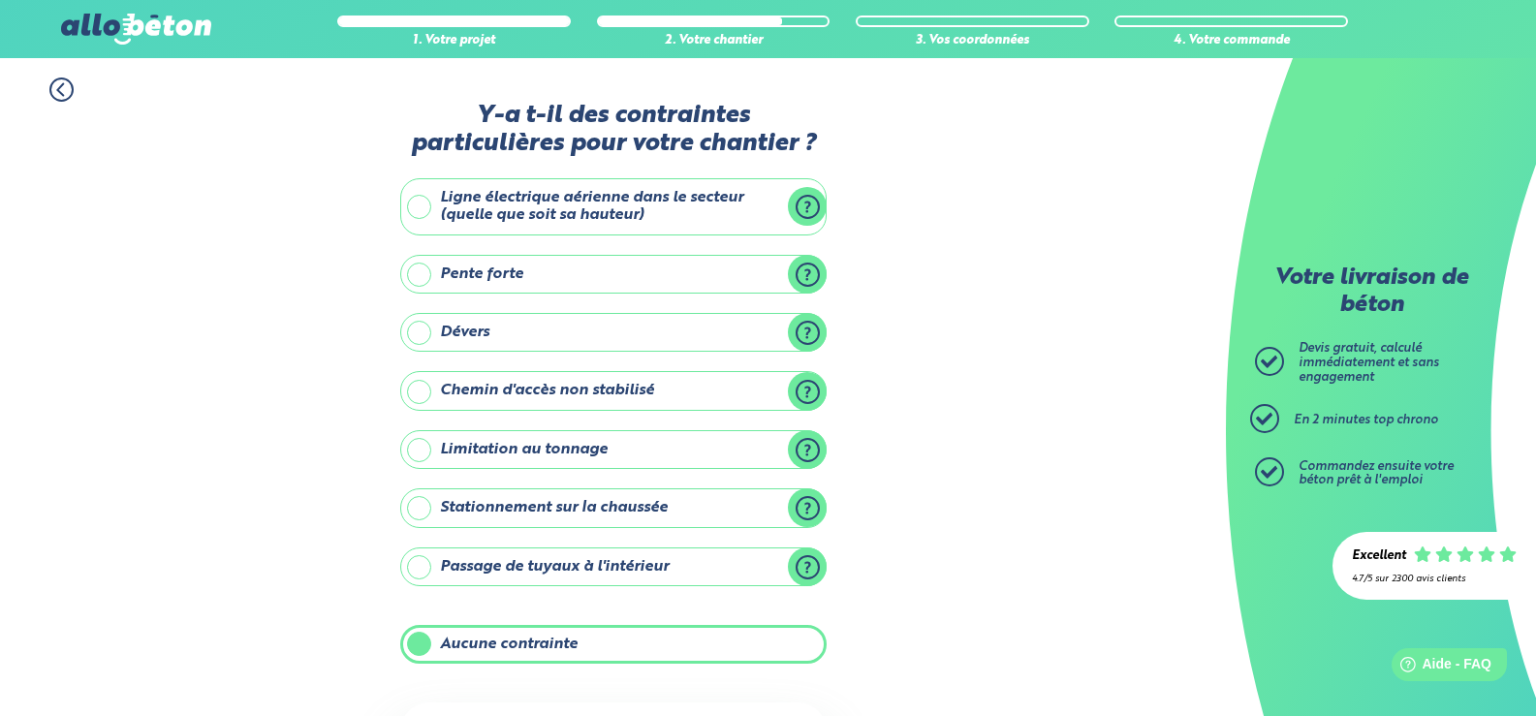
click at [464, 637] on label "Aucune contrainte" at bounding box center [613, 644] width 426 height 39
click at [0, 0] on input "Aucune contrainte" at bounding box center [0, 0] width 0 height 0
click at [518, 645] on label "Aucune contrainte" at bounding box center [613, 644] width 426 height 39
click at [0, 0] on input "Aucune contrainte" at bounding box center [0, 0] width 0 height 0
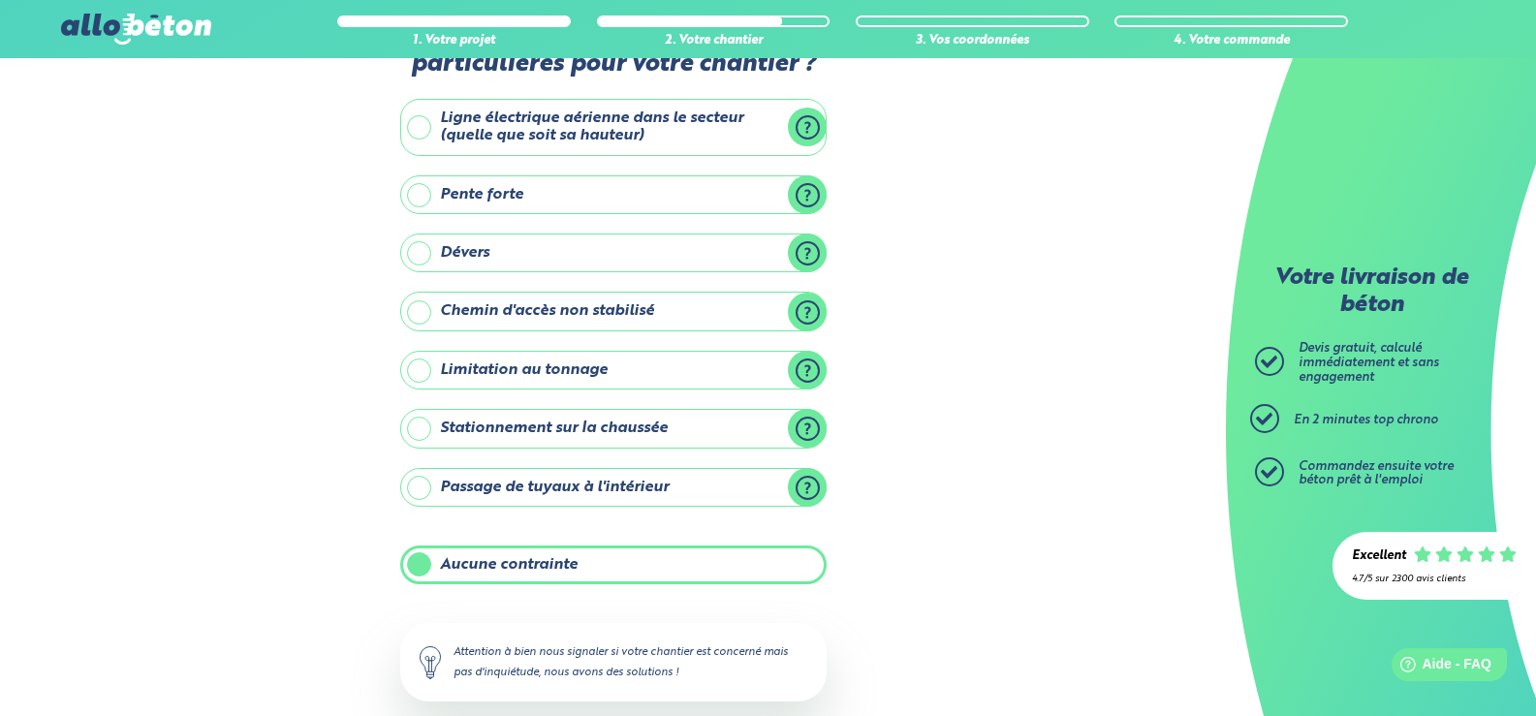
scroll to position [182, 0]
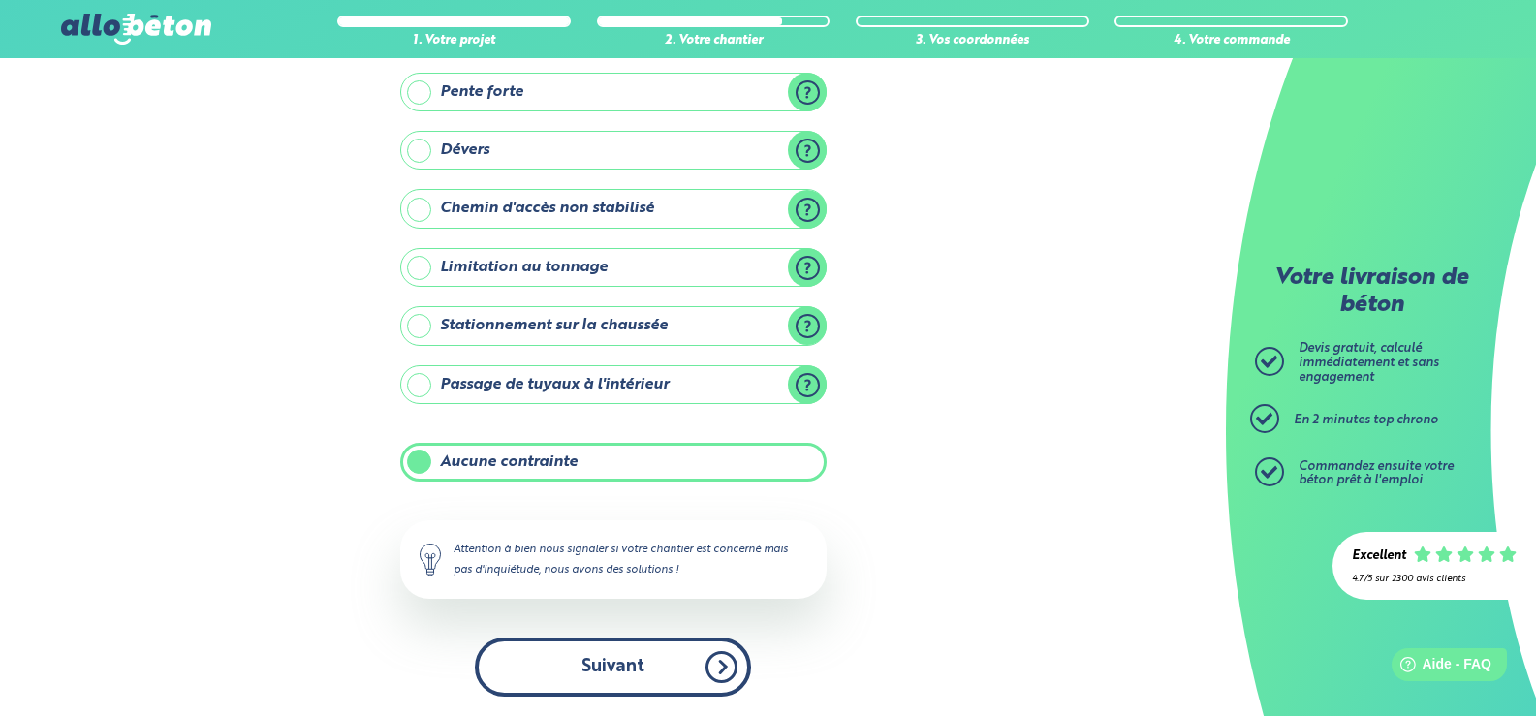
click at [597, 661] on button "Suivant" at bounding box center [613, 666] width 276 height 59
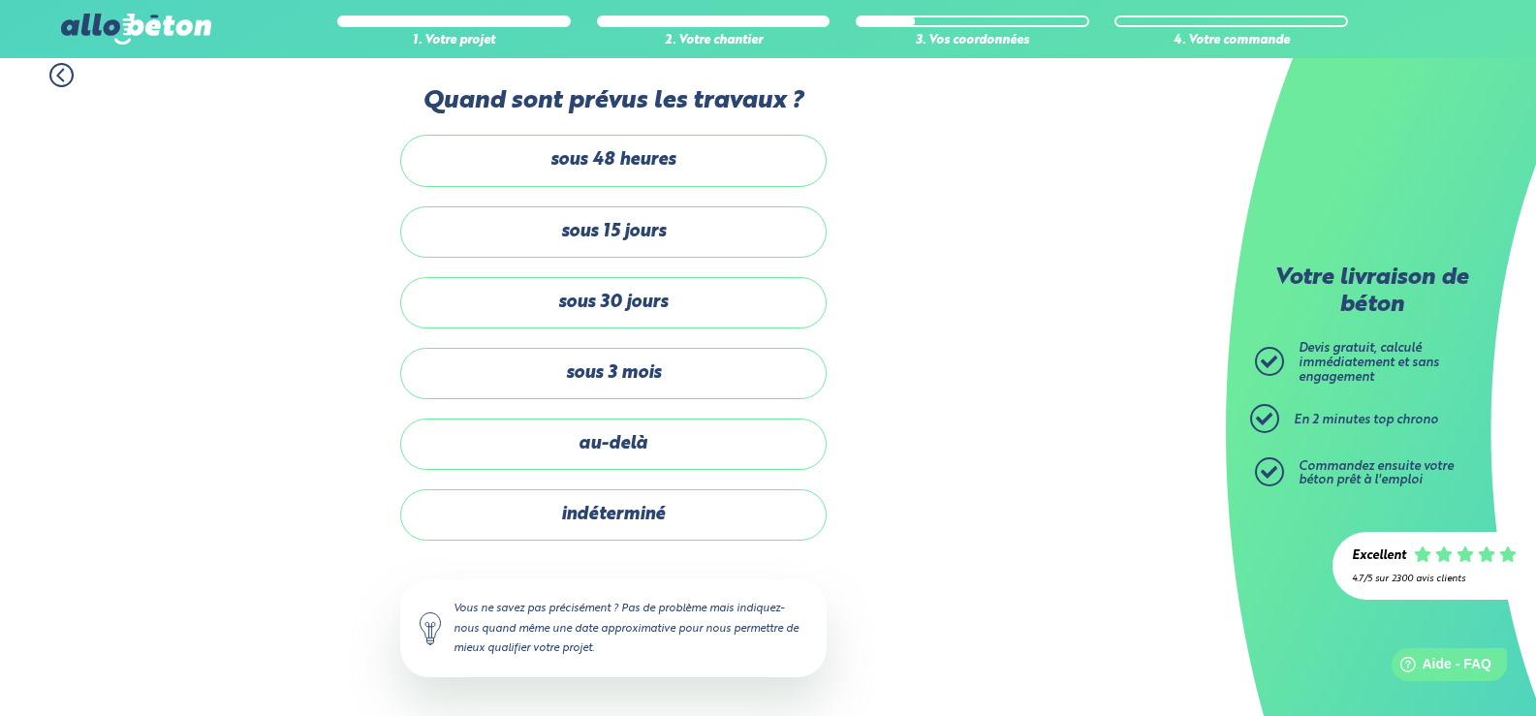
scroll to position [15, 0]
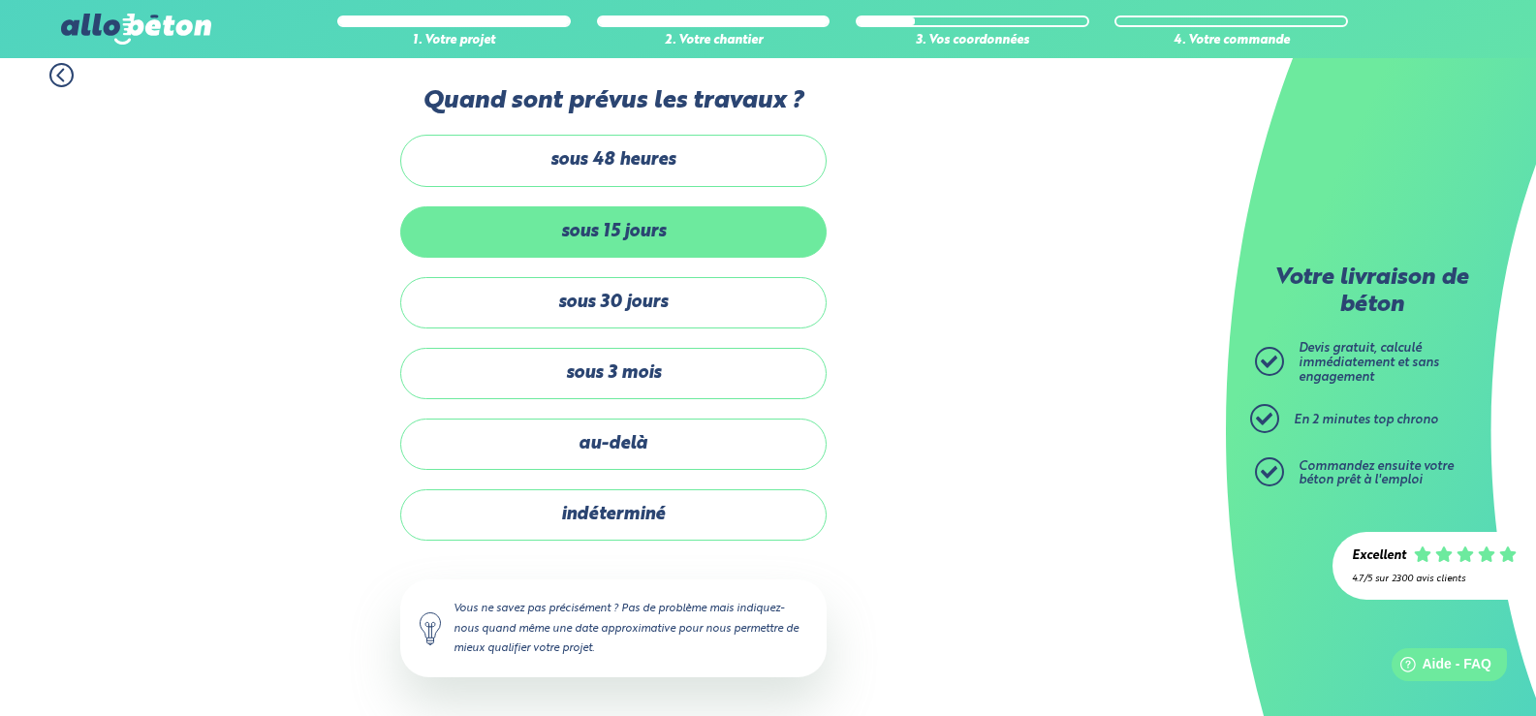
click at [610, 230] on label "sous 15 jours" at bounding box center [613, 231] width 426 height 51
click at [0, 0] on input "sous 15 jours" at bounding box center [0, 0] width 0 height 0
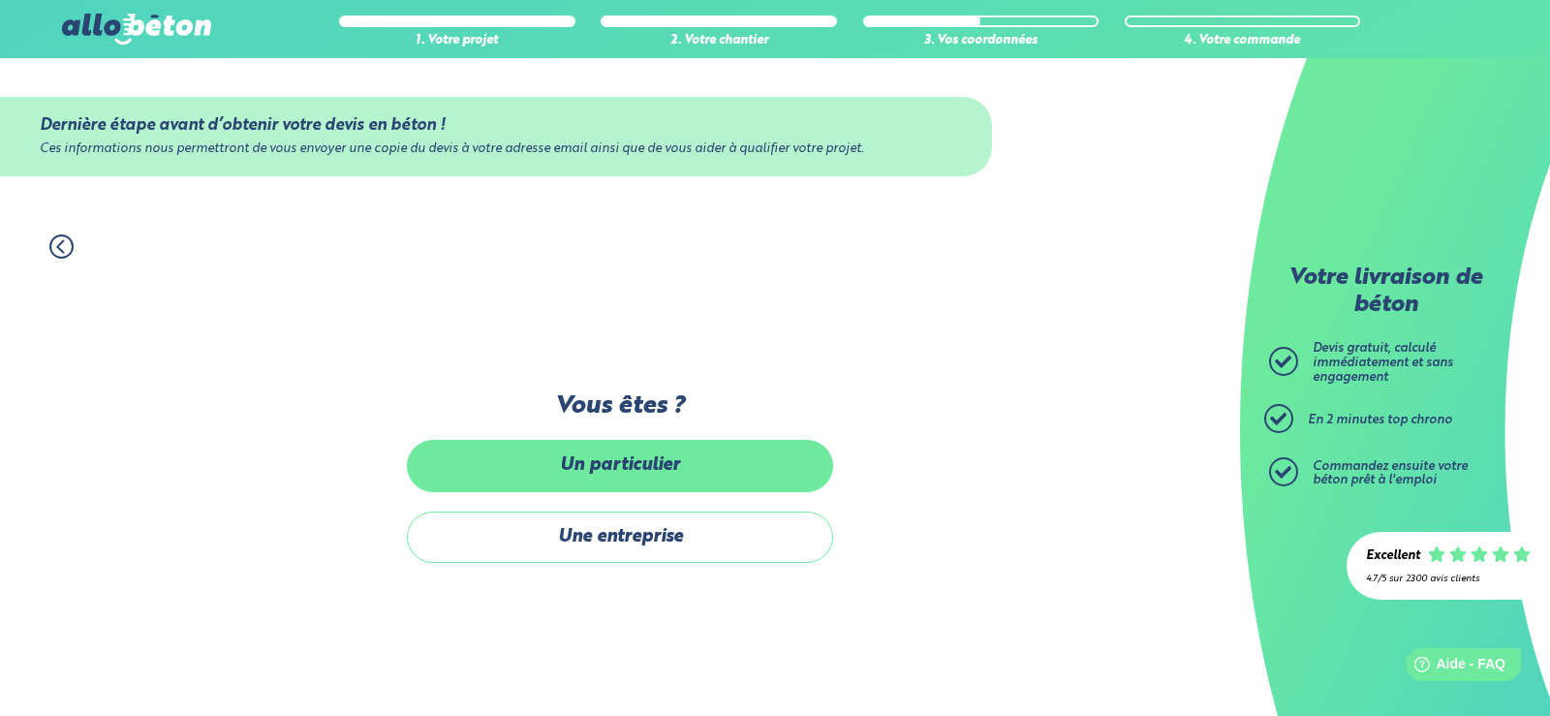
click at [641, 462] on label "Un particulier" at bounding box center [620, 465] width 426 height 51
click at [0, 0] on input "Un particulier" at bounding box center [0, 0] width 0 height 0
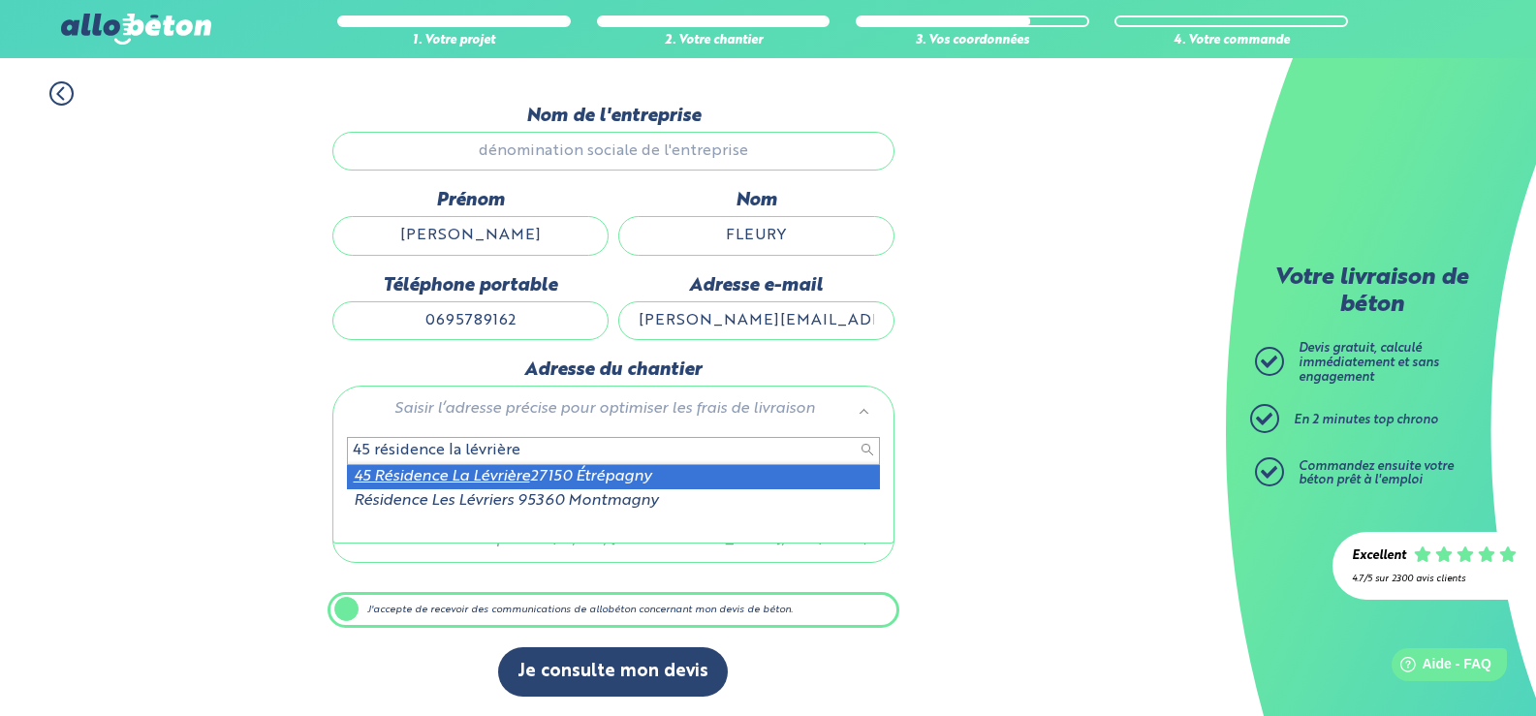
type input "45 résidence la lévrière"
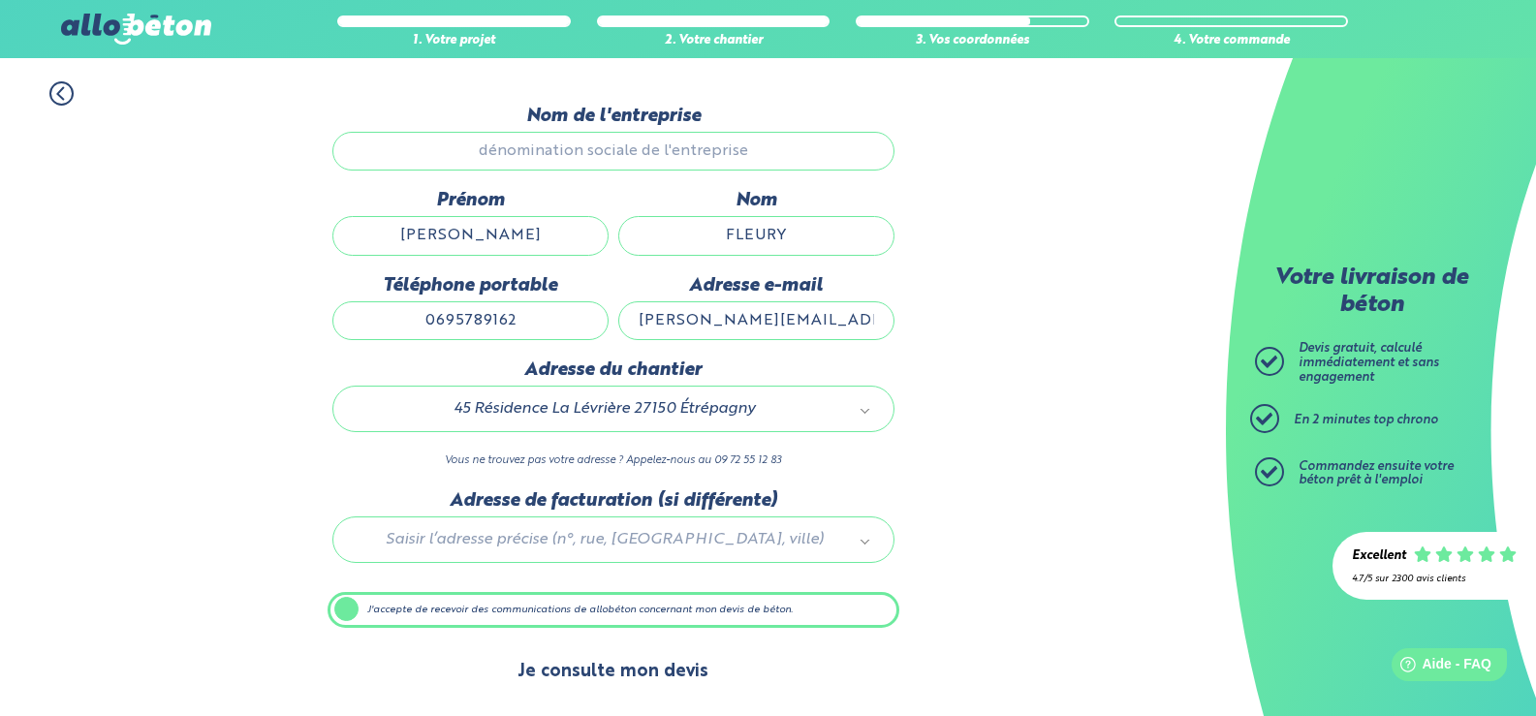
click at [620, 678] on button "Je consulte mon devis" at bounding box center [613, 671] width 230 height 49
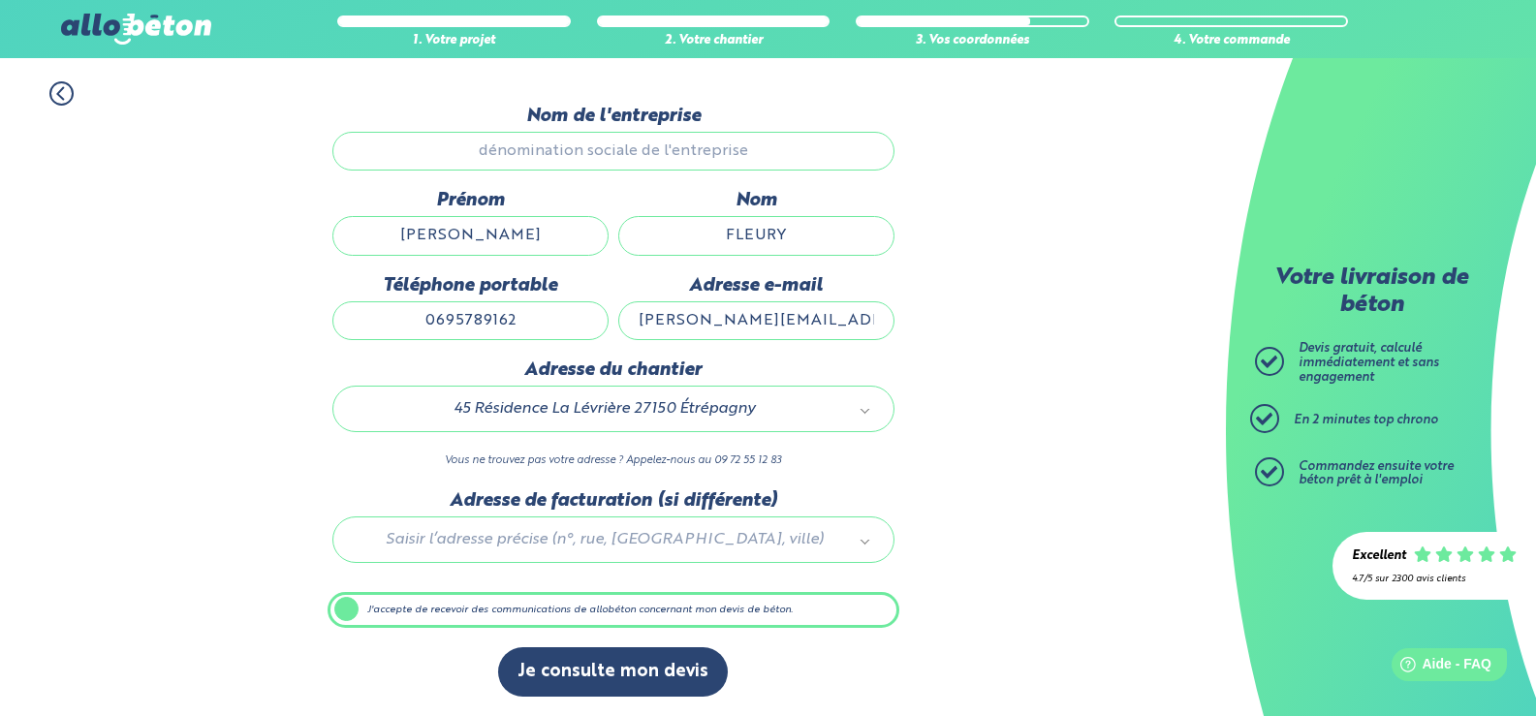
click at [586, 157] on input "Nom de l'entreprise" at bounding box center [613, 151] width 562 height 39
click at [353, 611] on label "J'accepte de recevoir des communications de allobéton concernant mon devis de b…" at bounding box center [613, 610] width 572 height 37
click at [0, 0] on input "J'accepte de recevoir des communications de allobéton concernant mon devis de b…" at bounding box center [0, 0] width 0 height 0
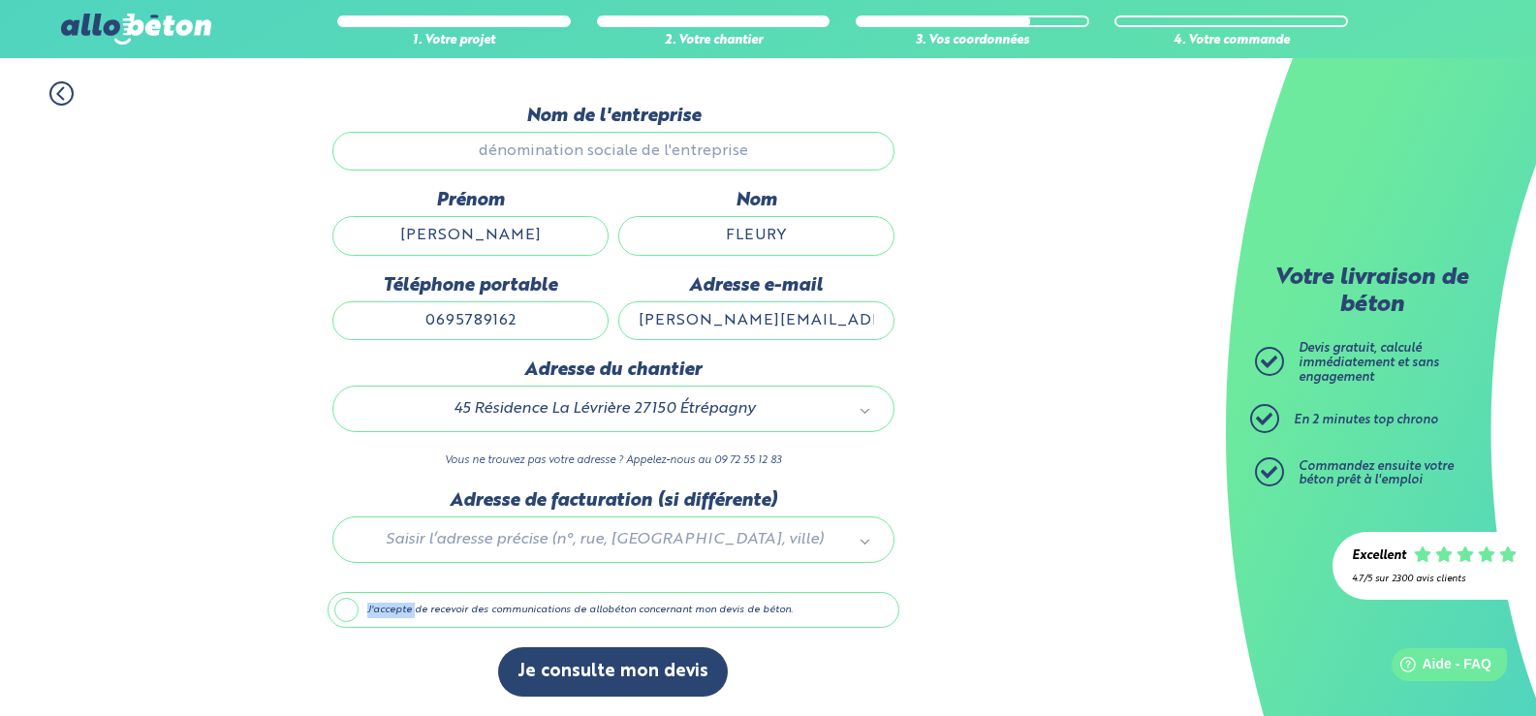
click at [353, 611] on label "J'accepte de recevoir des communications de allobéton concernant mon devis de b…" at bounding box center [613, 610] width 572 height 37
click at [0, 0] on input "J'accepte de recevoir des communications de allobéton concernant mon devis de b…" at bounding box center [0, 0] width 0 height 0
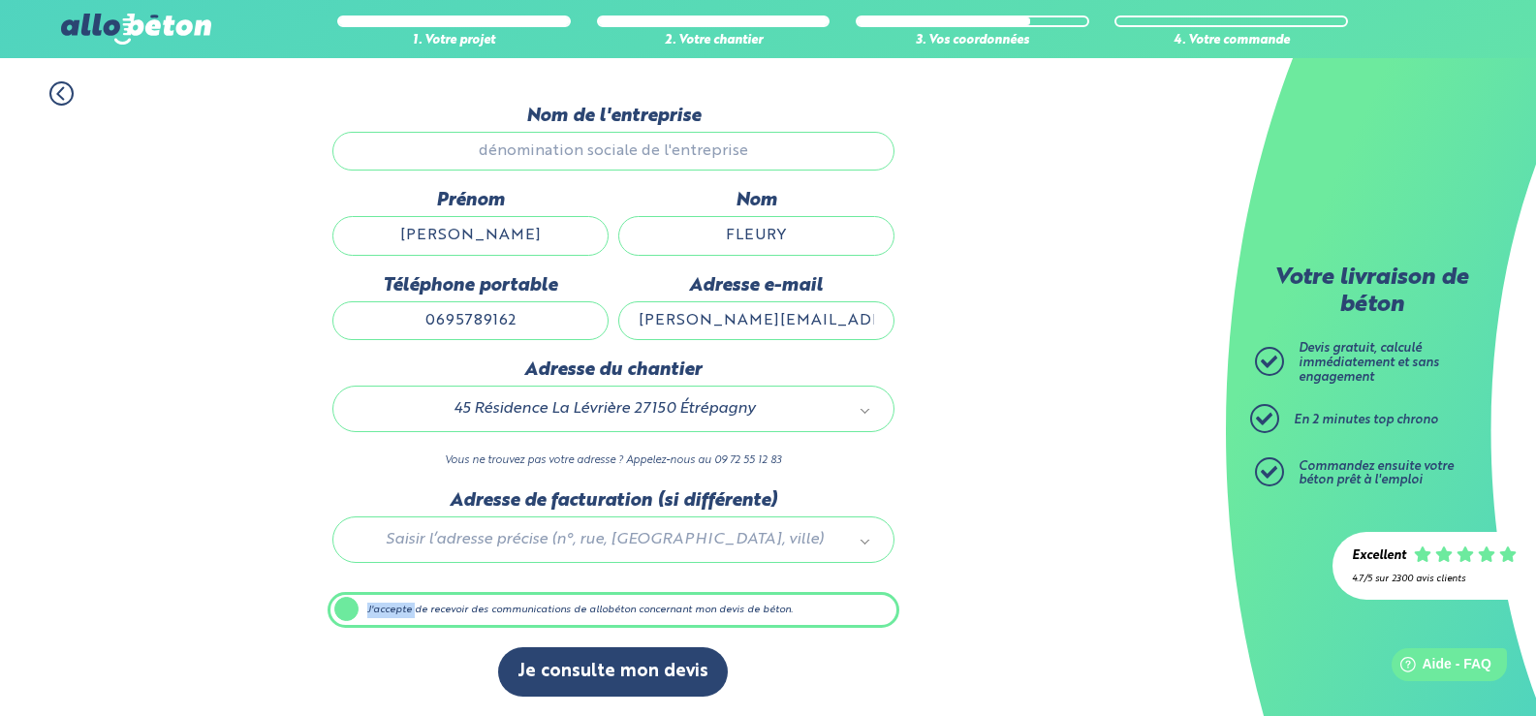
click at [351, 610] on label "J'accepte de recevoir des communications de allobéton concernant mon devis de b…" at bounding box center [613, 610] width 572 height 37
click at [0, 0] on input "J'accepte de recevoir des communications de allobéton concernant mon devis de b…" at bounding box center [0, 0] width 0 height 0
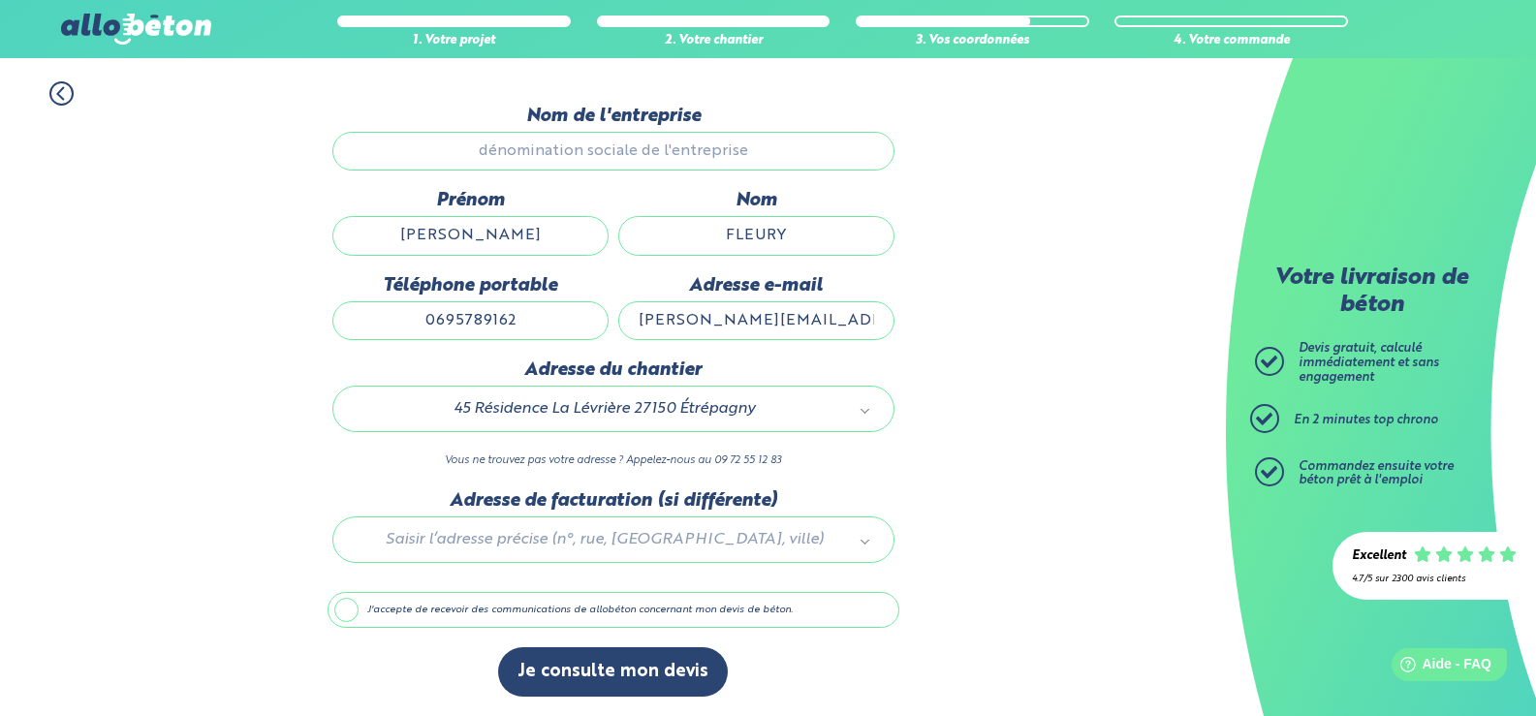
click at [550, 532] on div at bounding box center [613, 536] width 572 height 92
drag, startPoint x: 550, startPoint y: 532, endPoint x: 456, endPoint y: 585, distance: 108.0
click at [456, 585] on input "text" at bounding box center [613, 581] width 533 height 27
drag, startPoint x: 449, startPoint y: 395, endPoint x: 646, endPoint y: 506, distance: 226.4
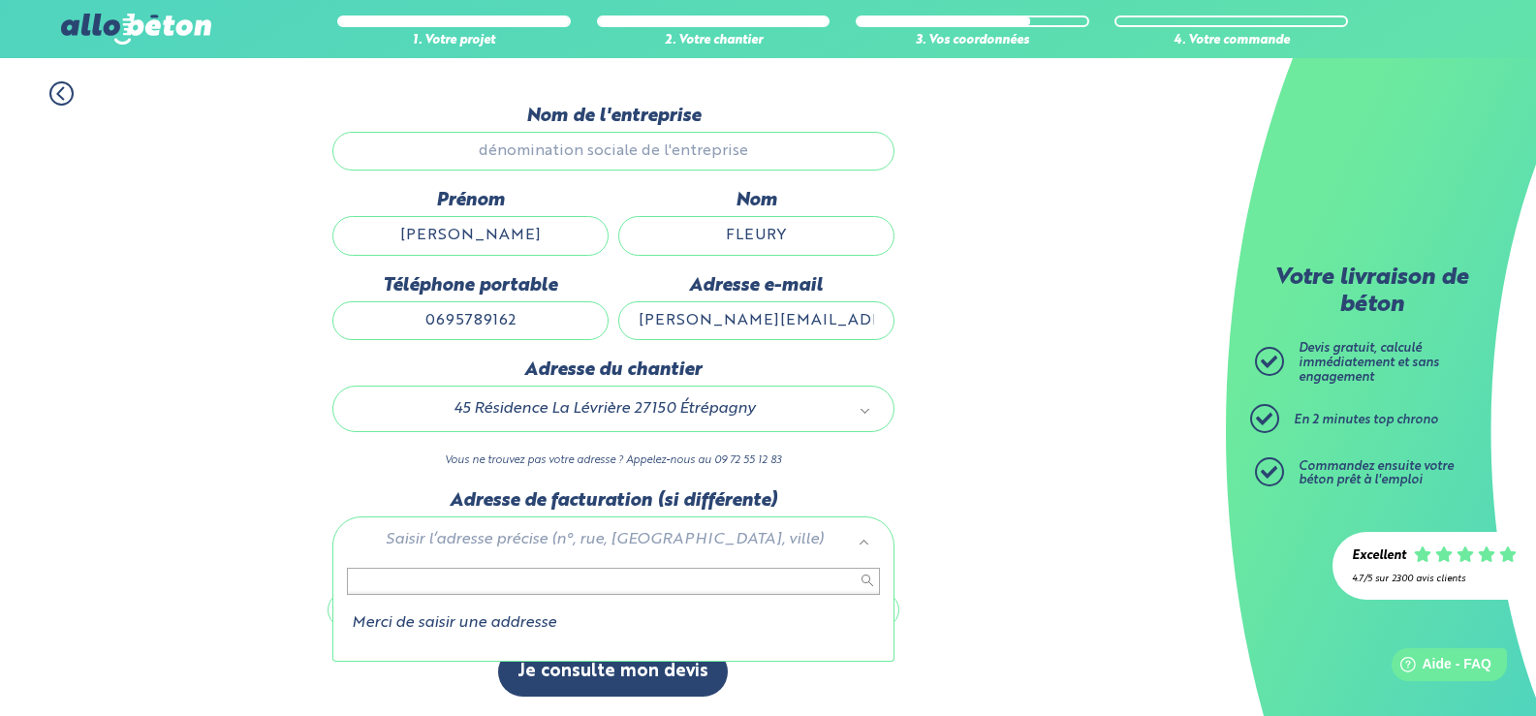
click at [366, 635] on div "Merci de saisir une addresse" at bounding box center [613, 610] width 562 height 105
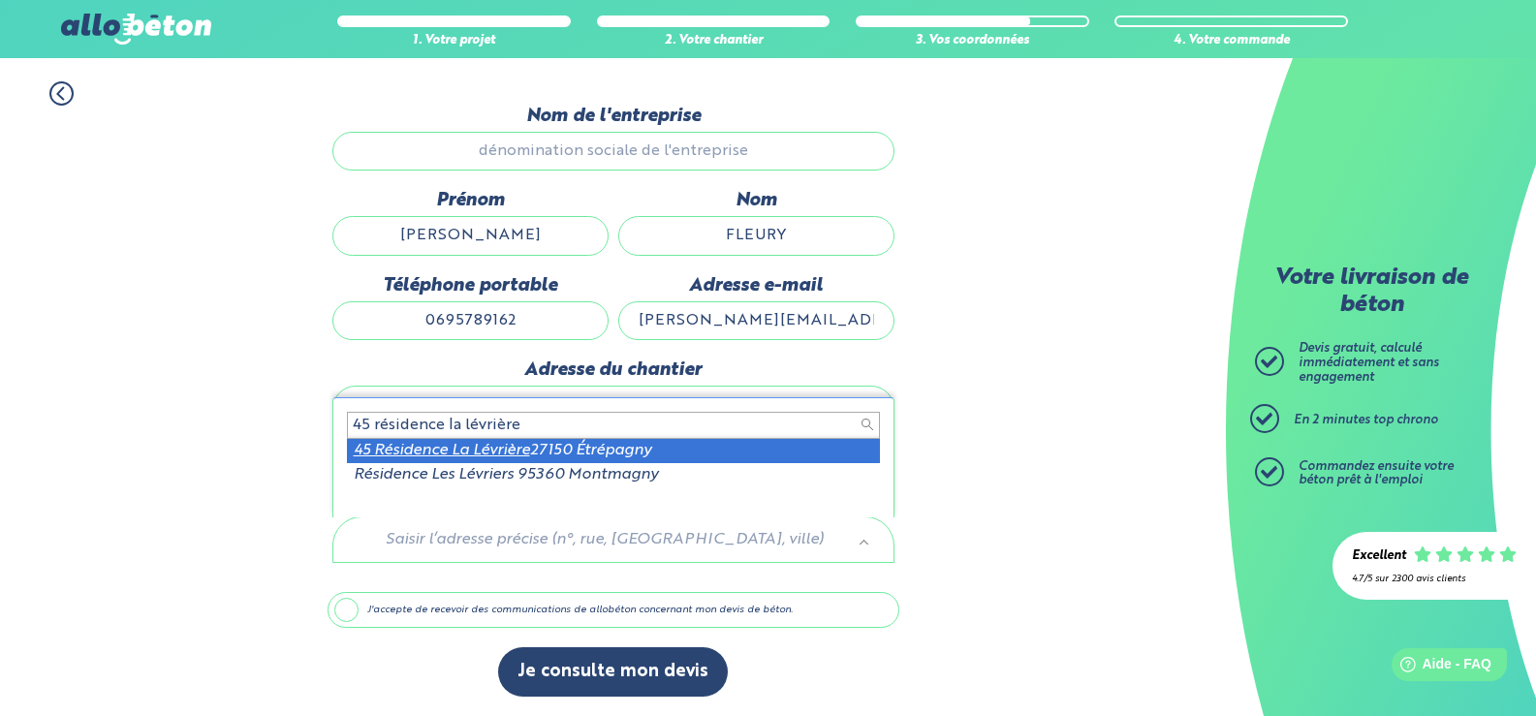
type input "45 résidence la lévrière"
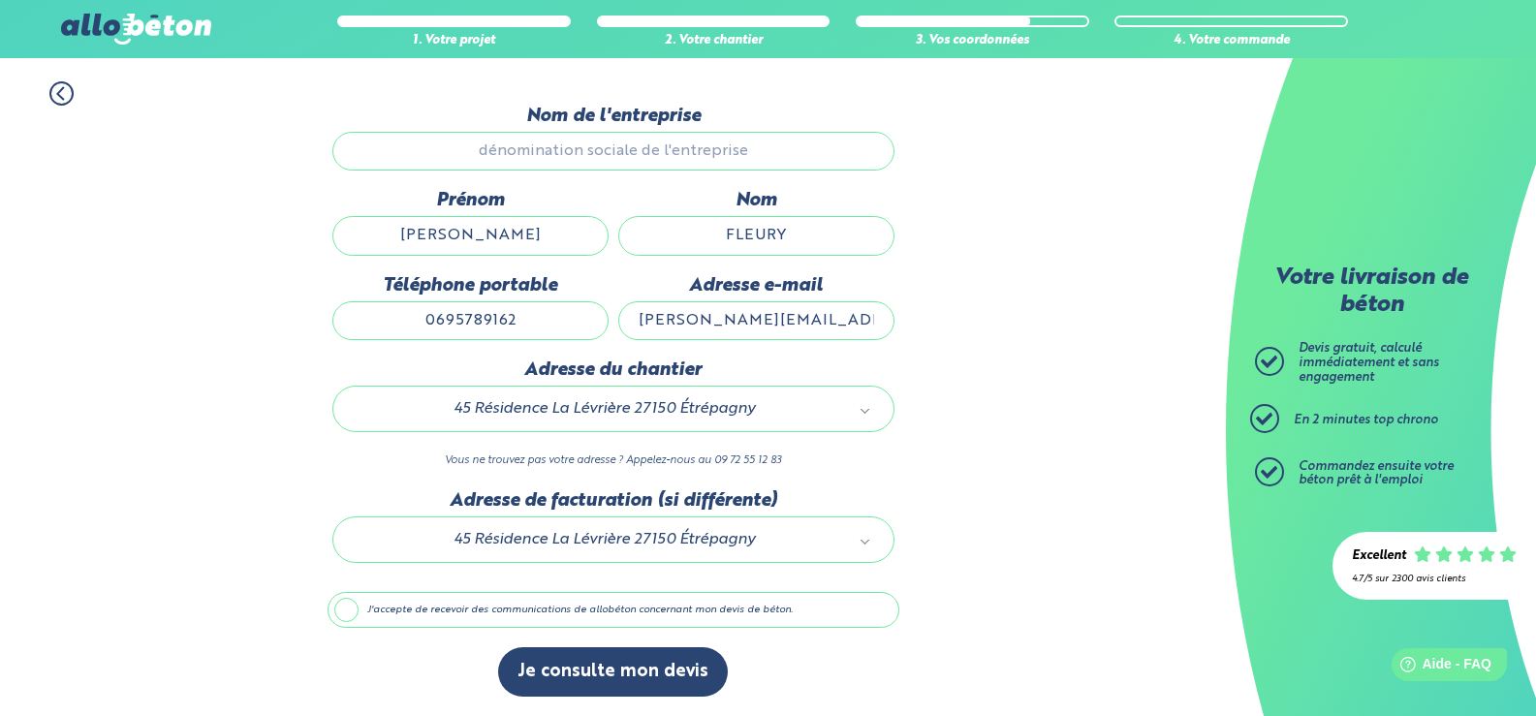
click at [504, 605] on label "J'accepte de recevoir des communications de allobéton concernant mon devis de b…" at bounding box center [613, 610] width 572 height 37
click at [0, 0] on input "J'accepte de recevoir des communications de allobéton concernant mon devis de b…" at bounding box center [0, 0] width 0 height 0
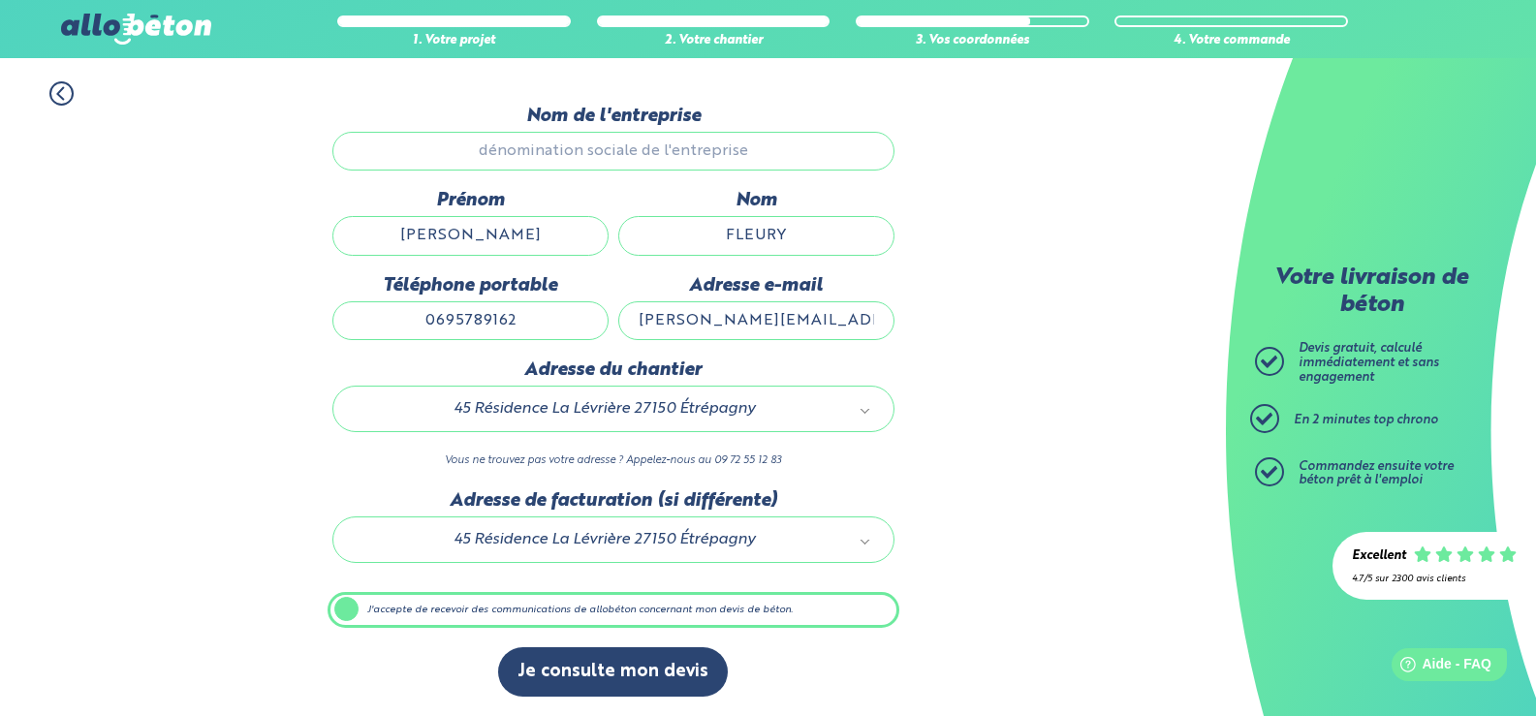
click at [1005, 27] on div "3. Vos coordonnées" at bounding box center [971, 30] width 233 height 38
click at [1314, 403] on ul "Devis gratuit, calculé immédiatement et sans engagement En 2 minutes top chrono…" at bounding box center [1366, 426] width 223 height 169
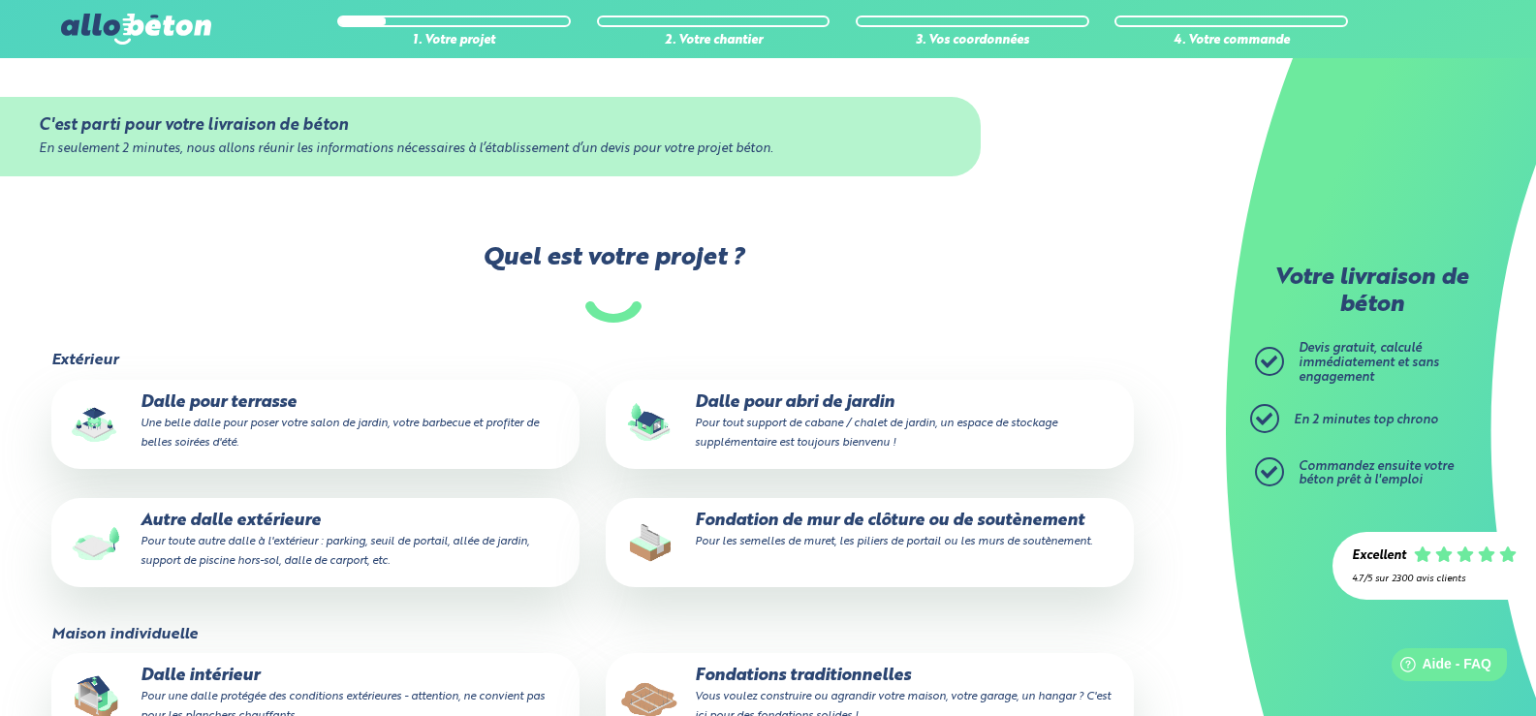
click at [276, 404] on p "Dalle pour terrasse Une belle dalle pour poser votre salon de jardin, votre bar…" at bounding box center [315, 422] width 501 height 59
click at [0, 0] on input "Dalle pour terrasse Une belle dalle pour poser votre salon de jardin, votre bar…" at bounding box center [0, 0] width 0 height 0
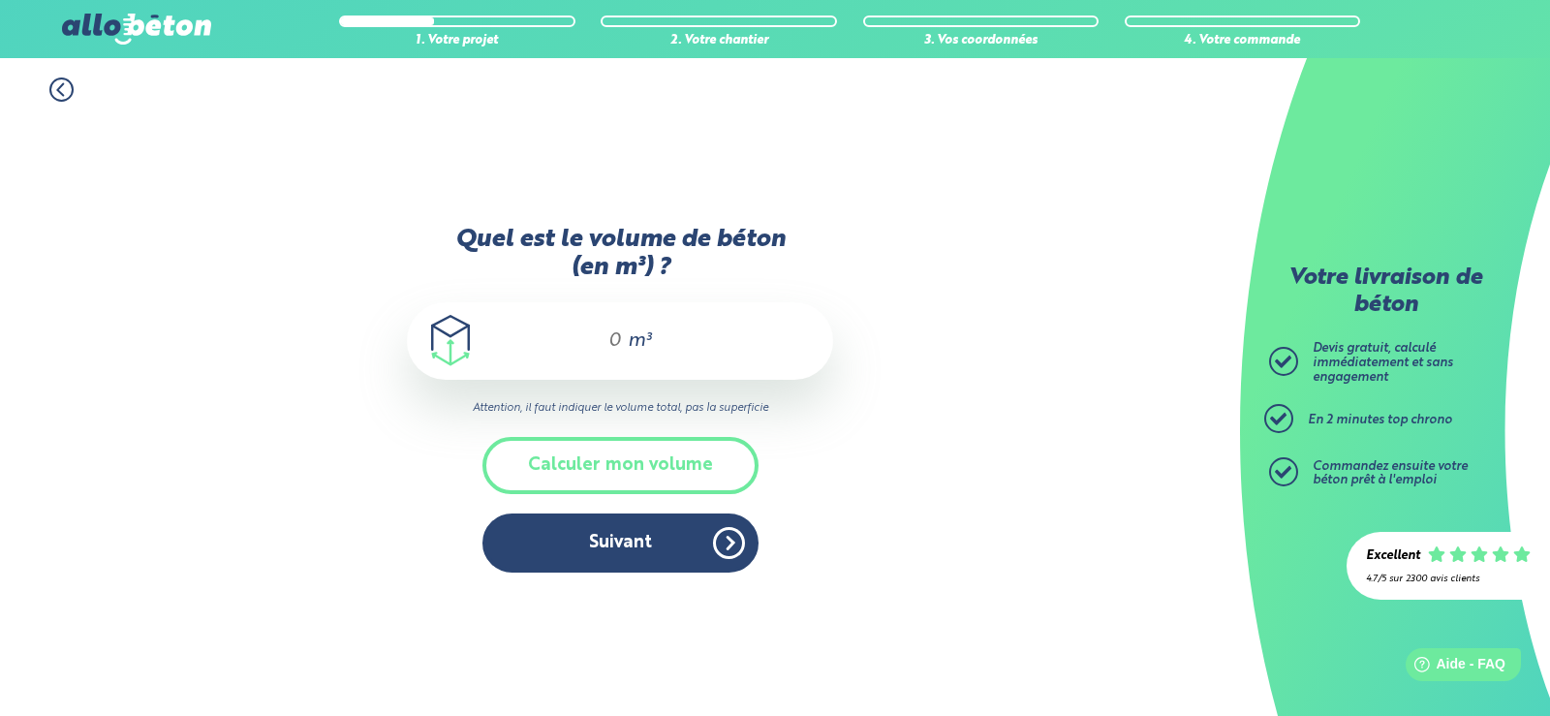
drag, startPoint x: 624, startPoint y: 341, endPoint x: 580, endPoint y: 326, distance: 46.0
click at [580, 326] on div "m³" at bounding box center [620, 341] width 426 height 78
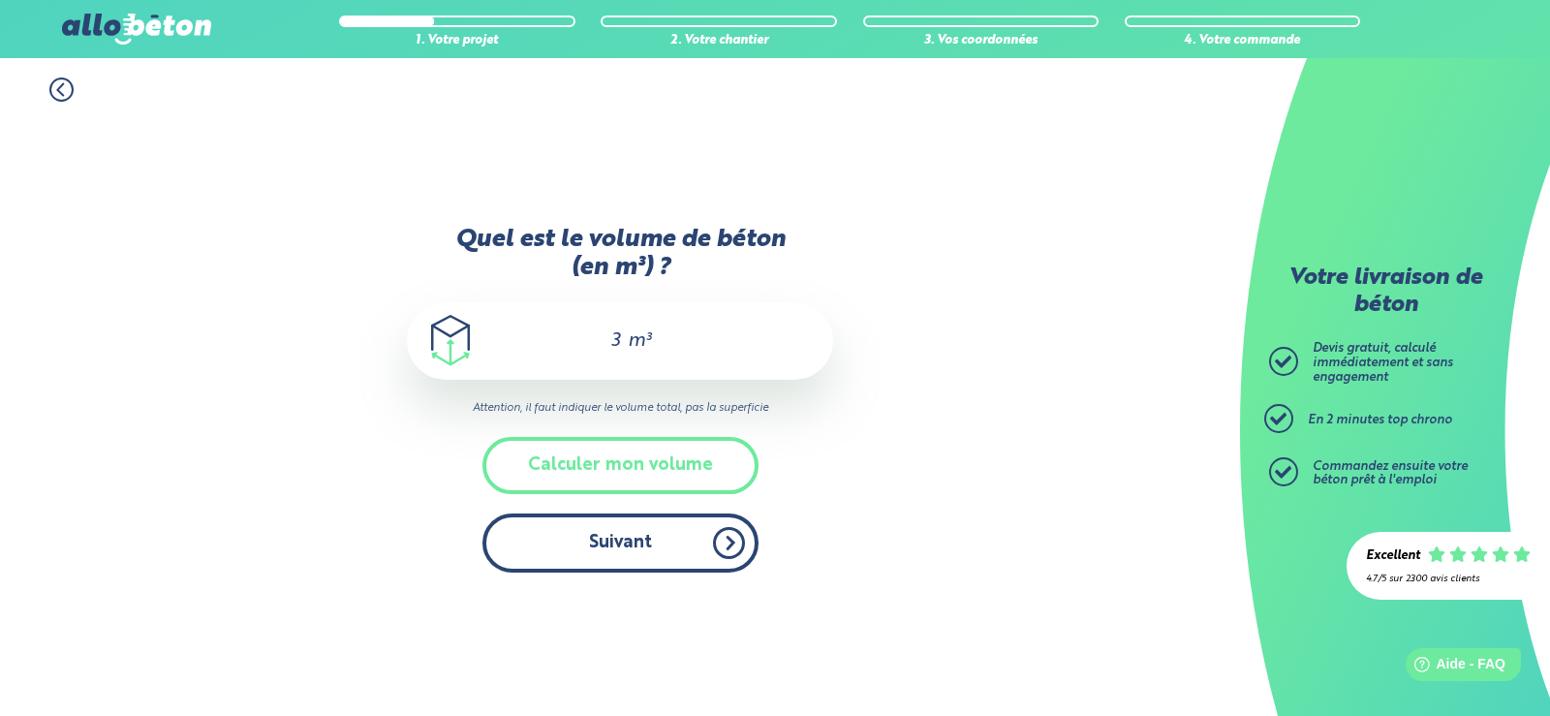
type input "3"
click at [642, 531] on button "Suivant" at bounding box center [620, 542] width 276 height 59
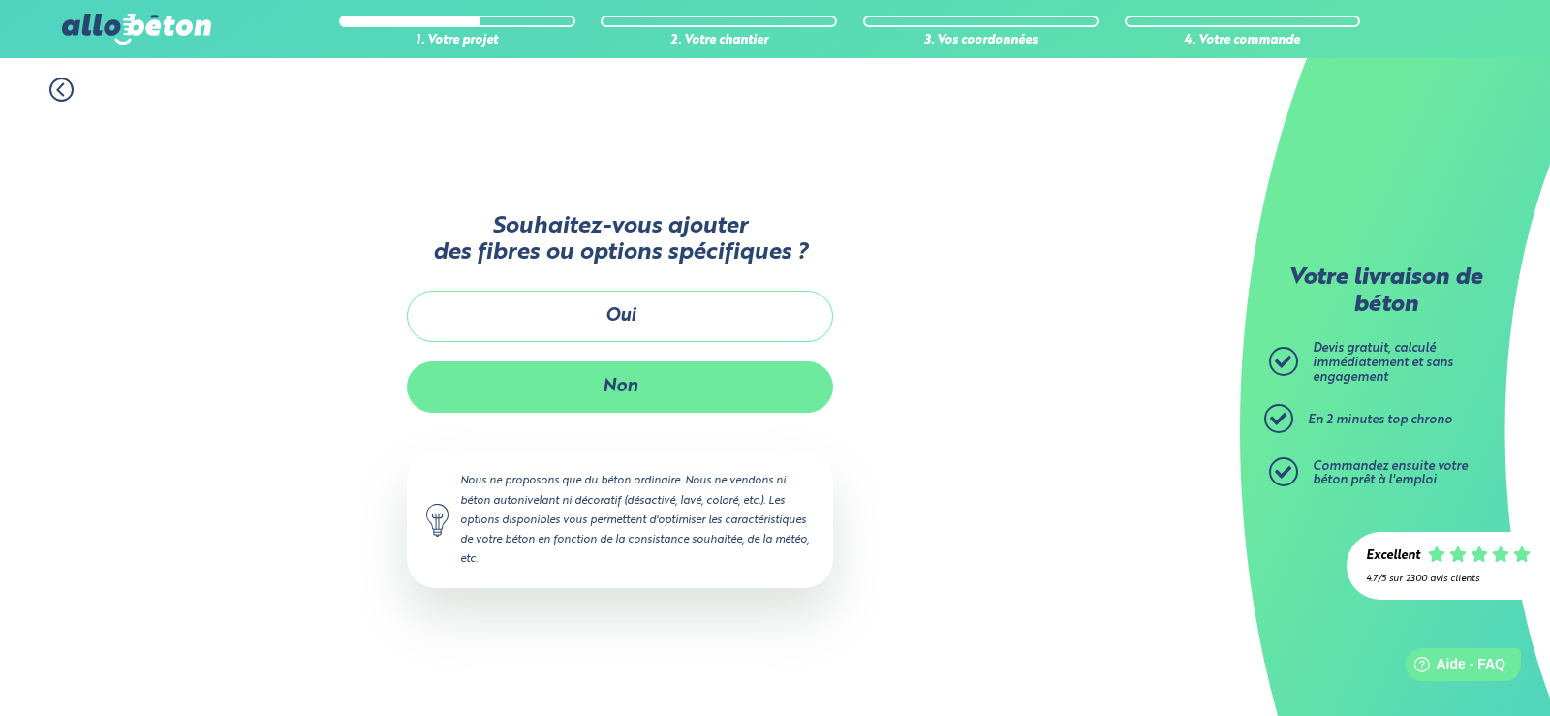
click at [626, 387] on button "Non" at bounding box center [620, 386] width 426 height 51
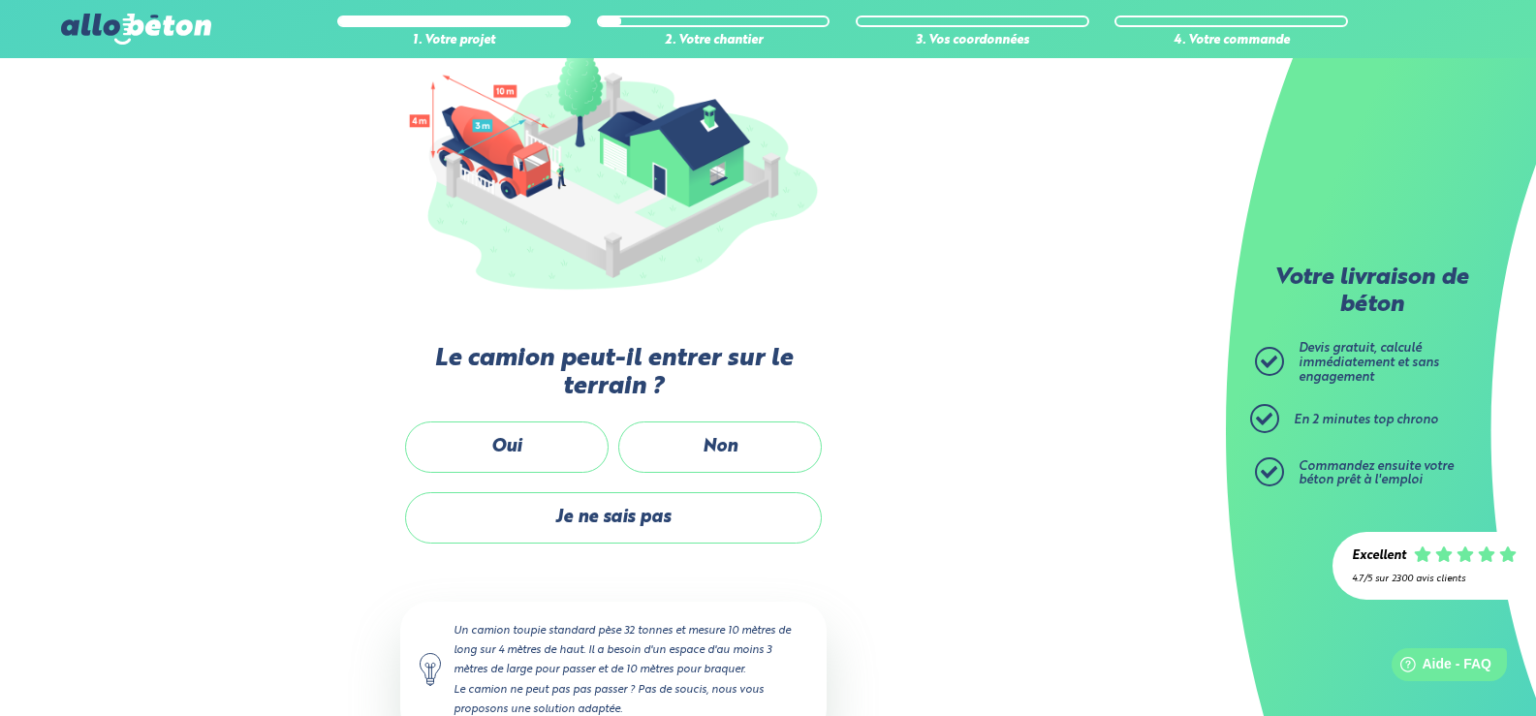
scroll to position [310, 0]
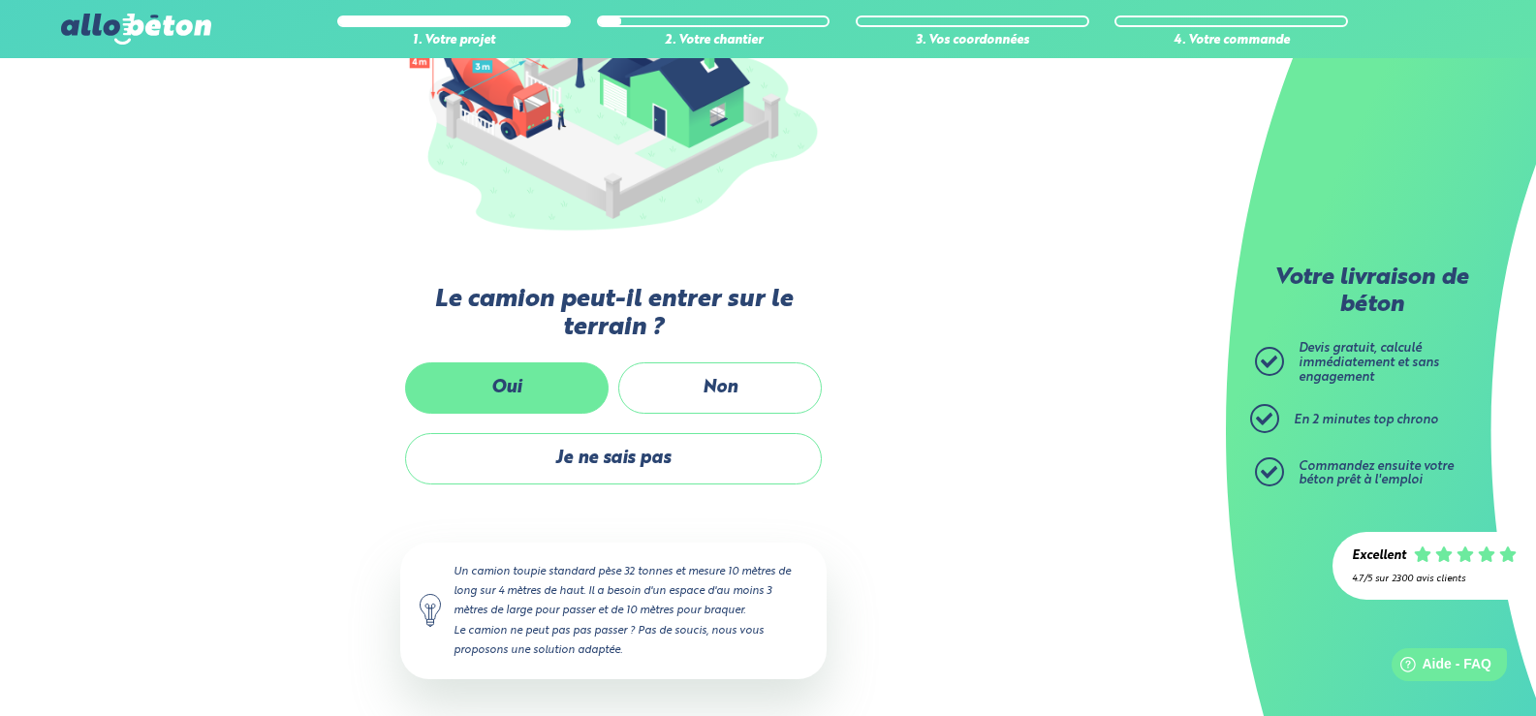
click at [510, 387] on label "Oui" at bounding box center [506, 387] width 203 height 51
click at [0, 0] on input "Oui" at bounding box center [0, 0] width 0 height 0
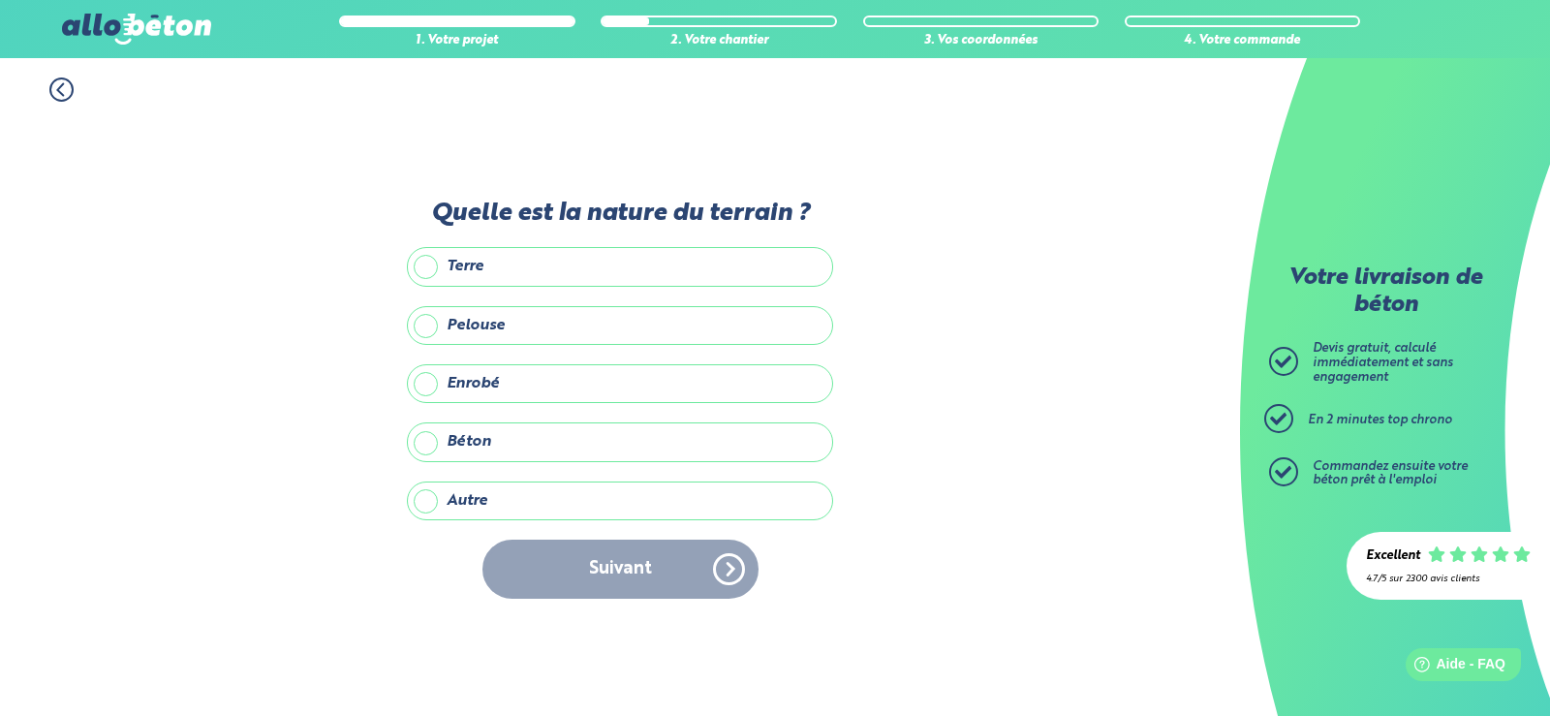
click at [537, 264] on label "Terre" at bounding box center [620, 266] width 426 height 39
click at [0, 0] on input "Terre" at bounding box center [0, 0] width 0 height 0
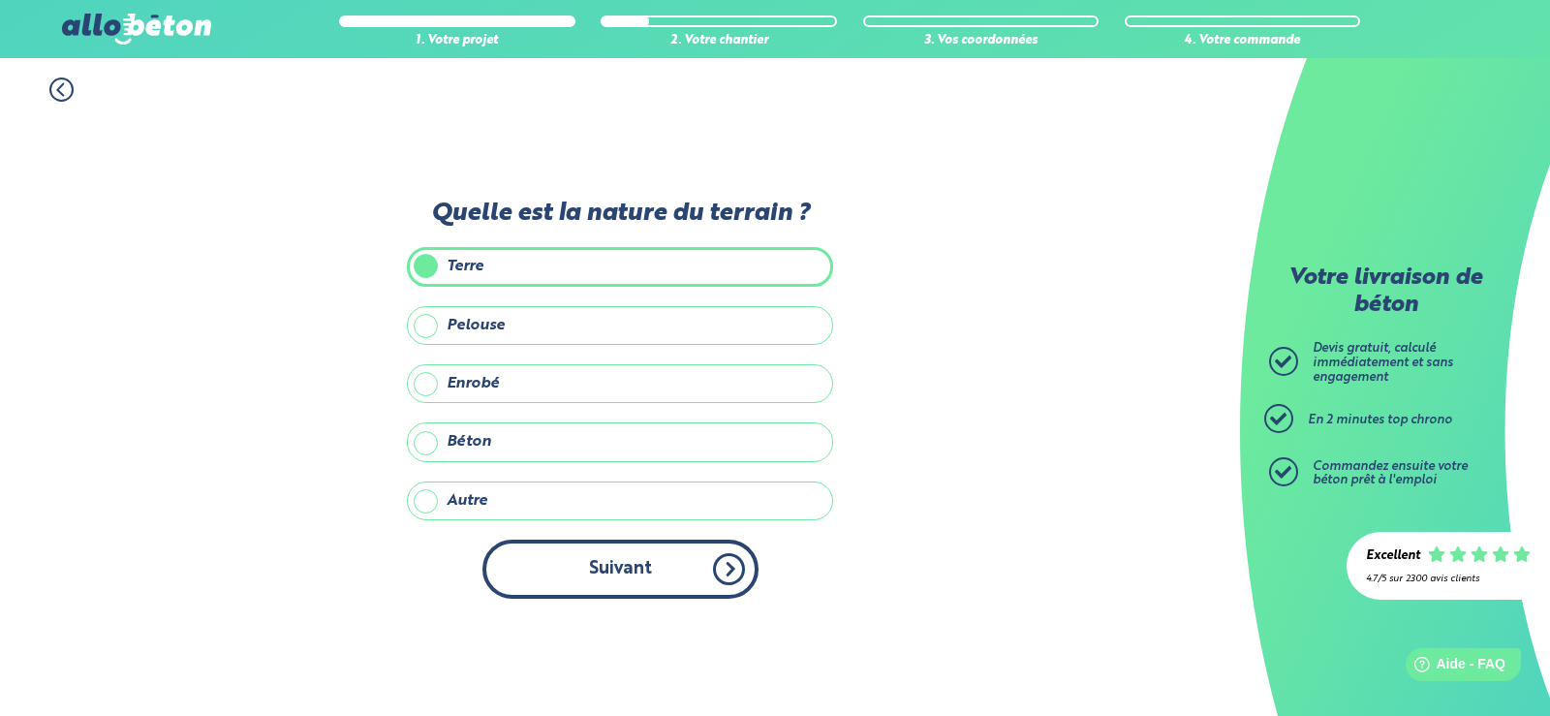
click at [623, 579] on button "Suivant" at bounding box center [620, 569] width 276 height 59
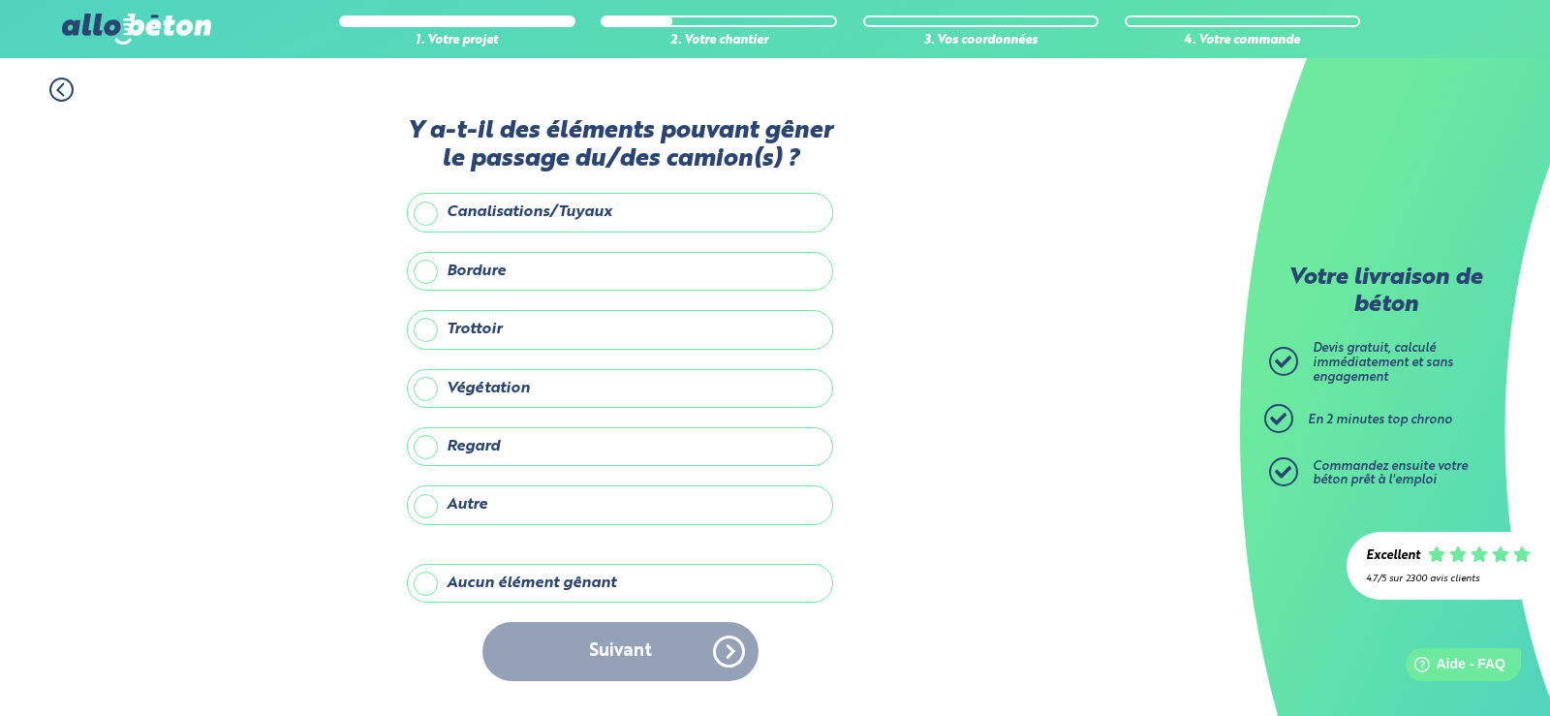
click at [510, 582] on label "Aucun élément gênant" at bounding box center [620, 583] width 426 height 39
click at [0, 0] on input "Aucun élément gênant" at bounding box center [0, 0] width 0 height 0
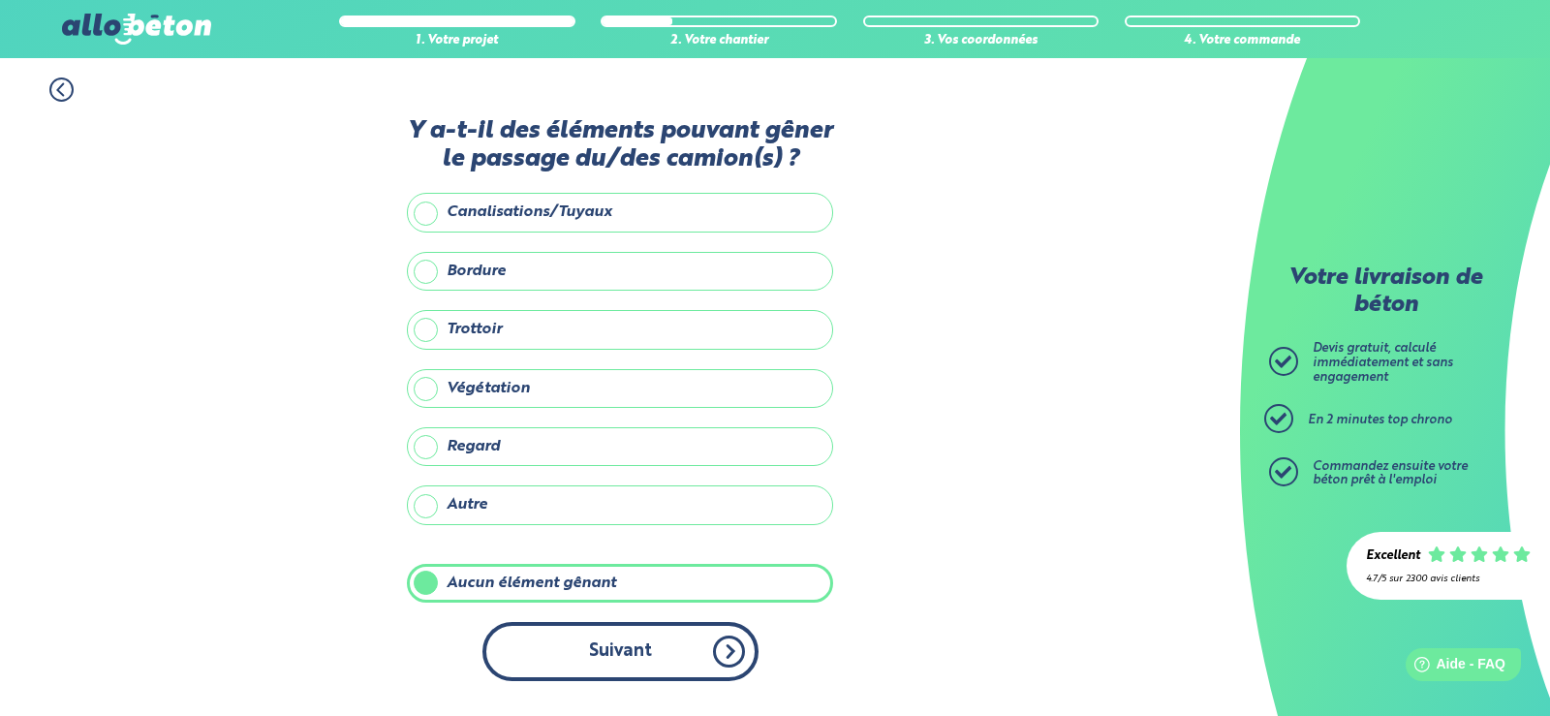
click at [599, 649] on button "Suivant" at bounding box center [620, 651] width 276 height 59
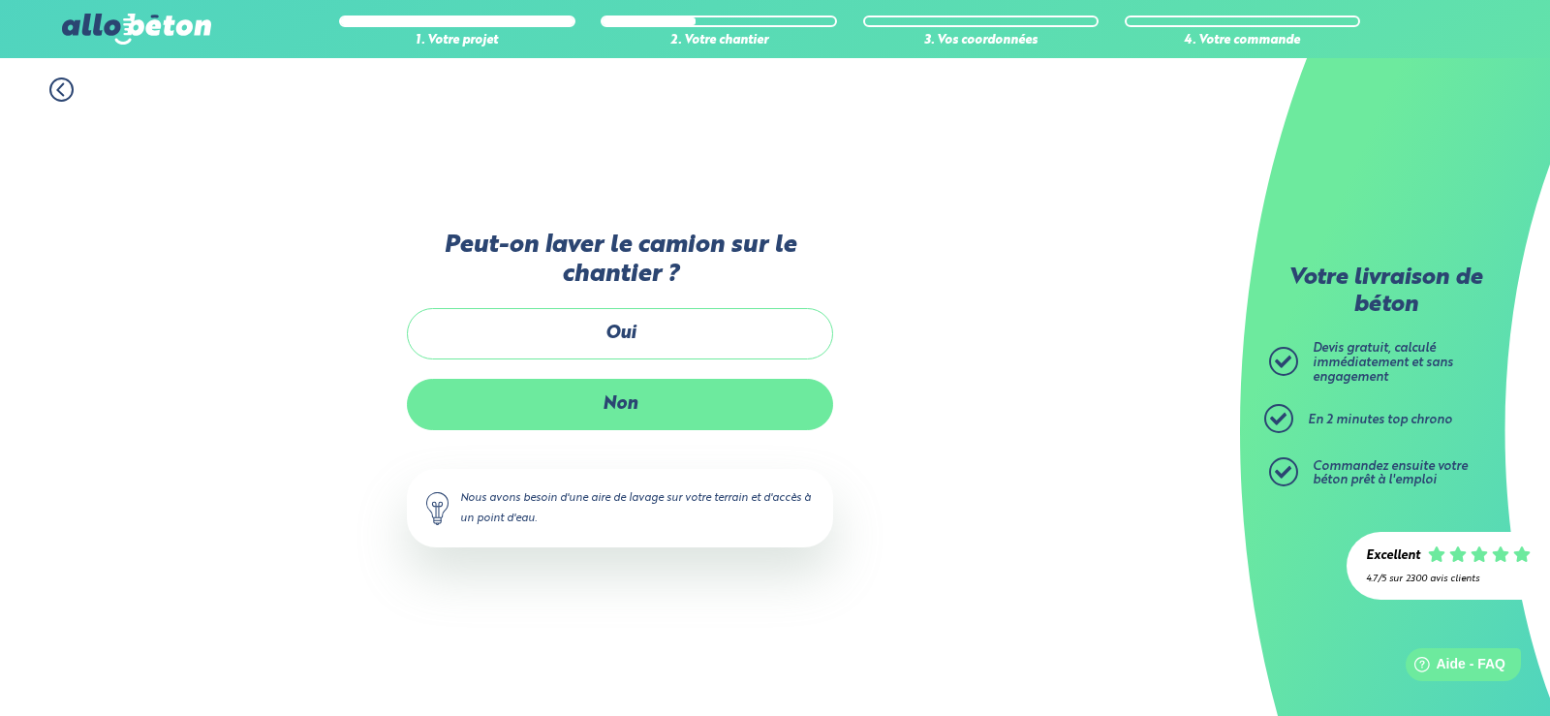
click at [600, 394] on label "Non" at bounding box center [620, 404] width 426 height 51
click at [0, 0] on input "Non" at bounding box center [0, 0] width 0 height 0
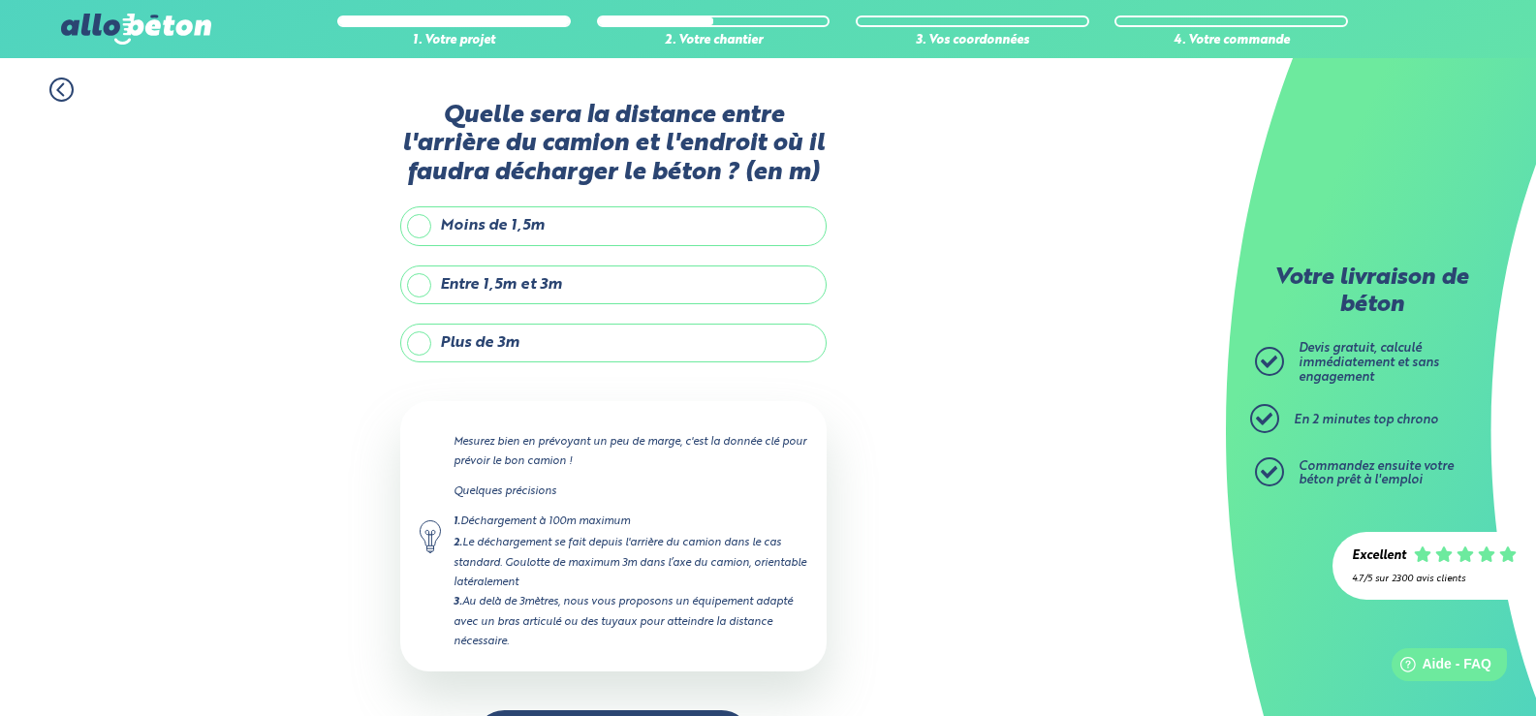
drag, startPoint x: 418, startPoint y: 336, endPoint x: 429, endPoint y: 339, distance: 12.0
click at [424, 339] on label "Plus de 3m" at bounding box center [613, 343] width 426 height 39
click at [0, 0] on input "Plus de 3m" at bounding box center [0, 0] width 0 height 0
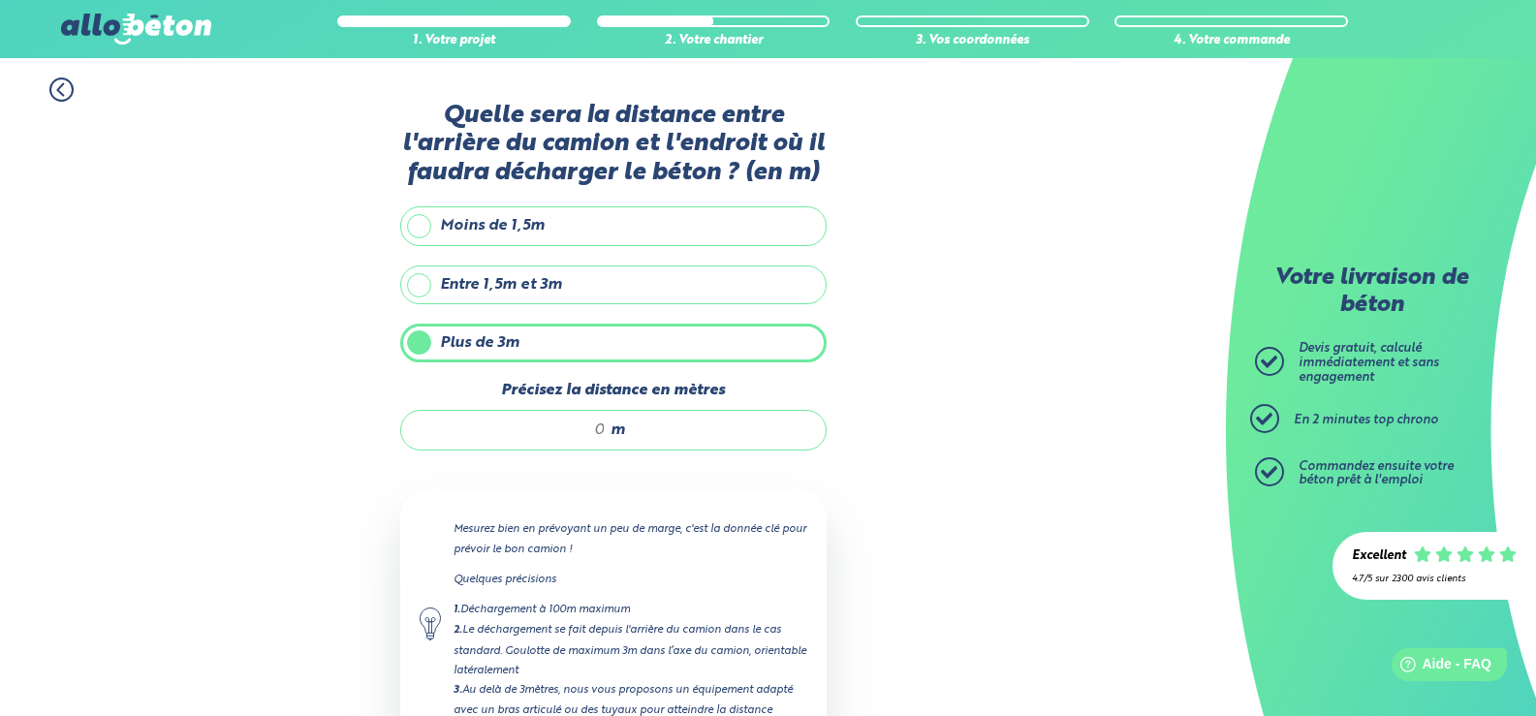
drag, startPoint x: 606, startPoint y: 428, endPoint x: 576, endPoint y: 426, distance: 30.1
click at [576, 426] on div "m" at bounding box center [613, 430] width 426 height 41
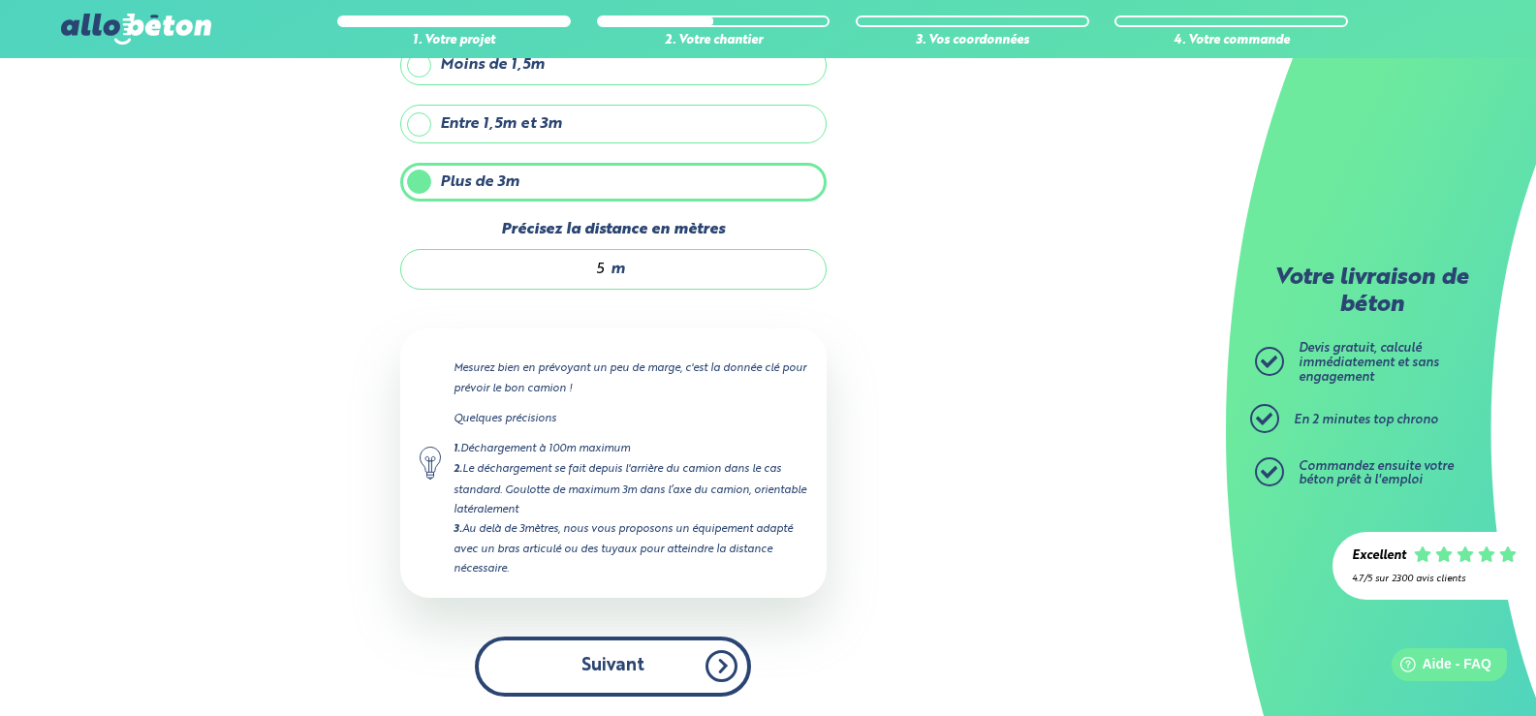
type input "5"
click at [617, 666] on button "Suivant" at bounding box center [613, 666] width 276 height 59
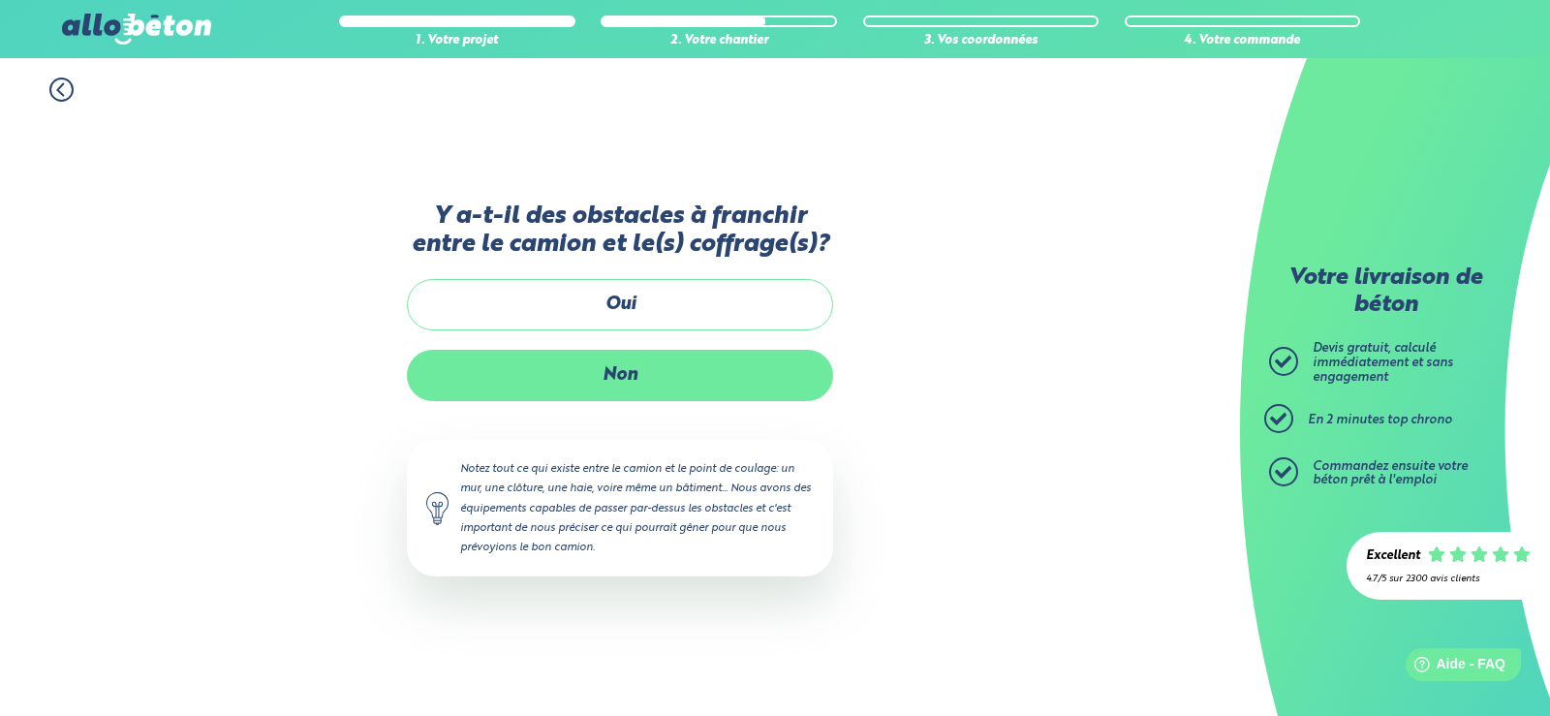
click at [614, 373] on label "Non" at bounding box center [620, 375] width 426 height 51
click at [0, 0] on input "Non" at bounding box center [0, 0] width 0 height 0
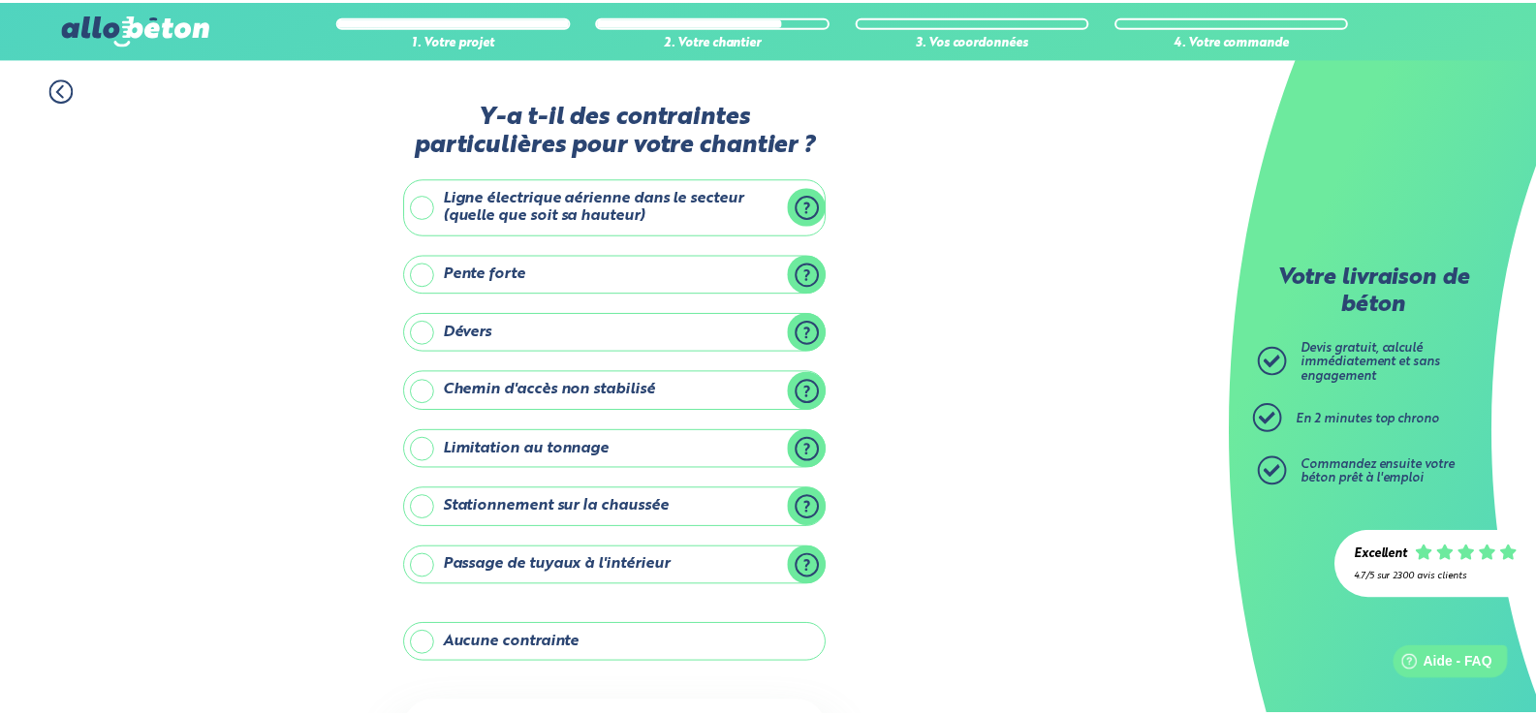
scroll to position [182, 0]
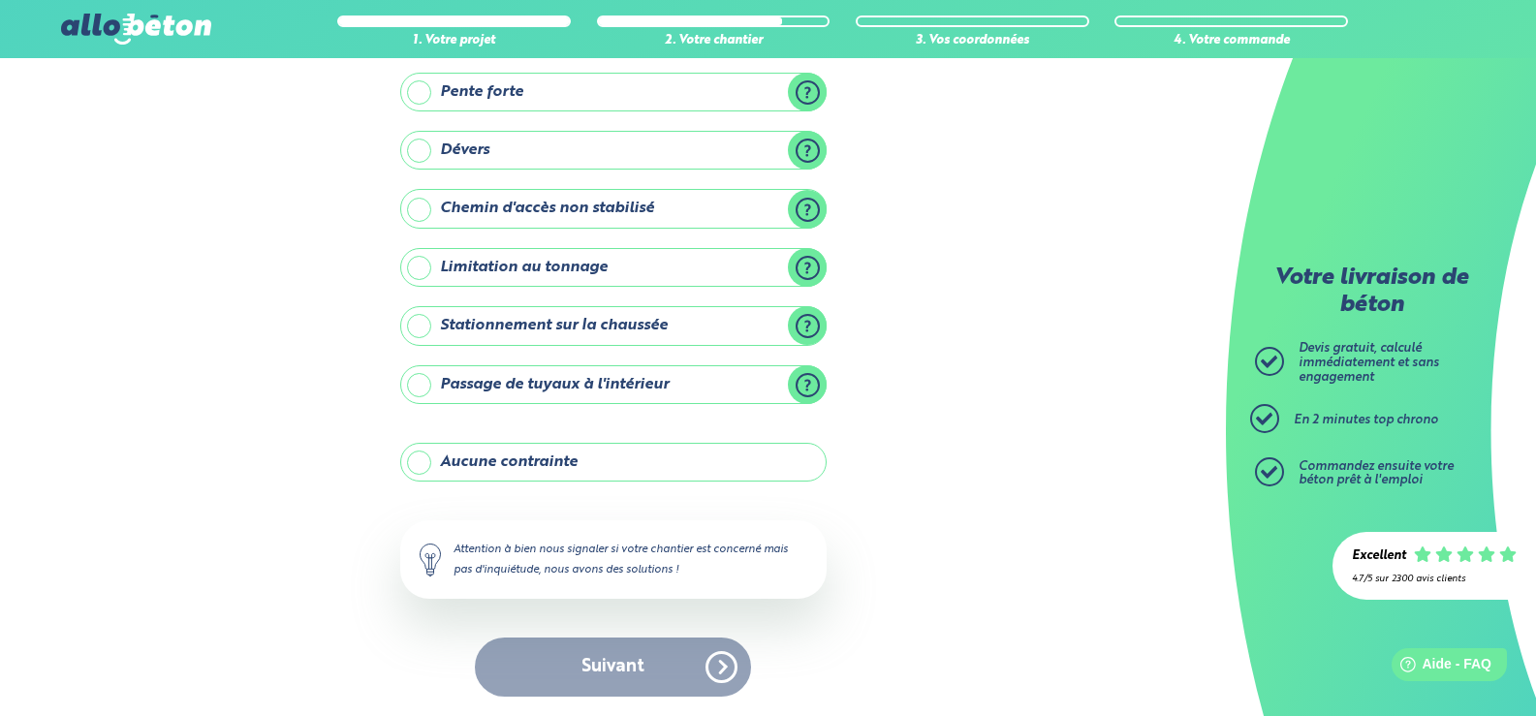
click at [565, 459] on label "Aucune contrainte" at bounding box center [613, 462] width 426 height 39
click at [0, 0] on input "Aucune contrainte" at bounding box center [0, 0] width 0 height 0
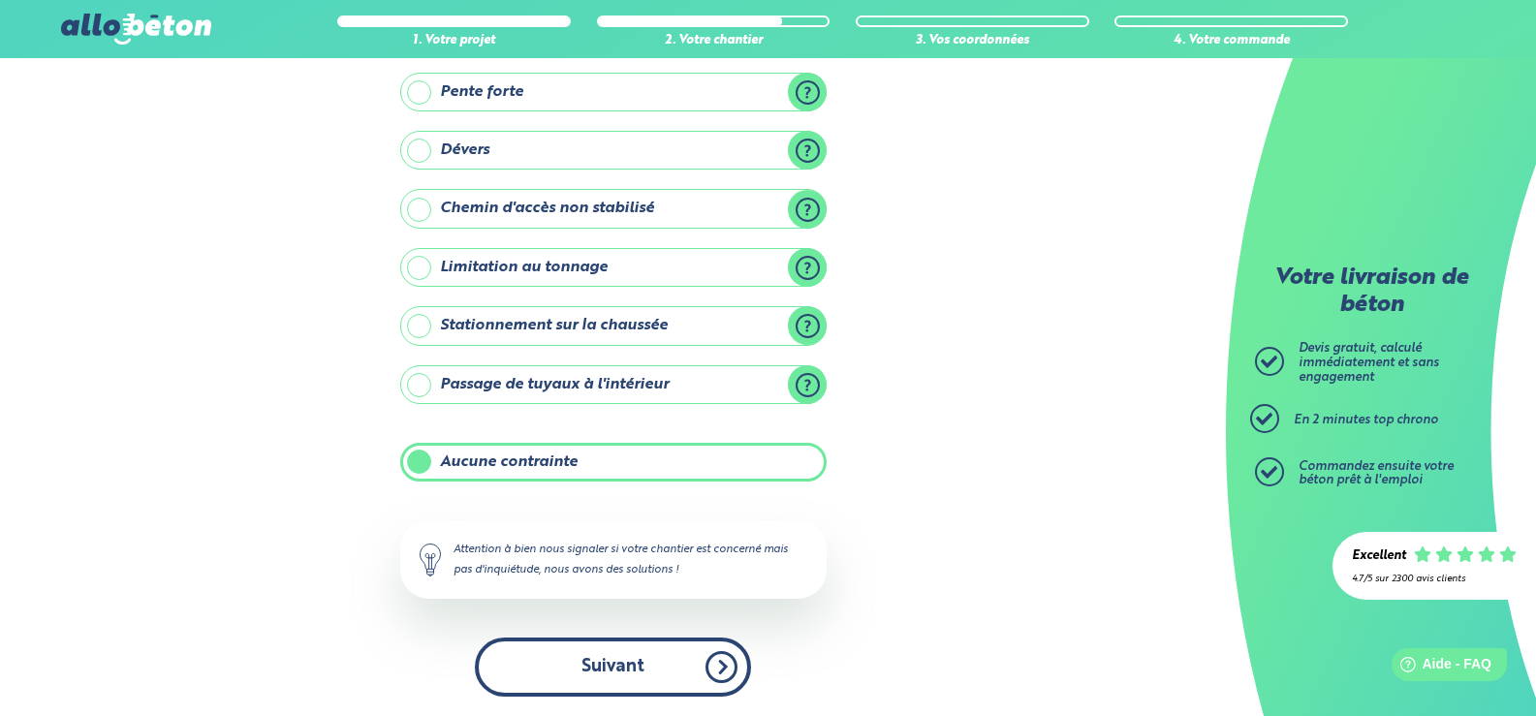
click at [607, 659] on button "Suivant" at bounding box center [613, 666] width 276 height 59
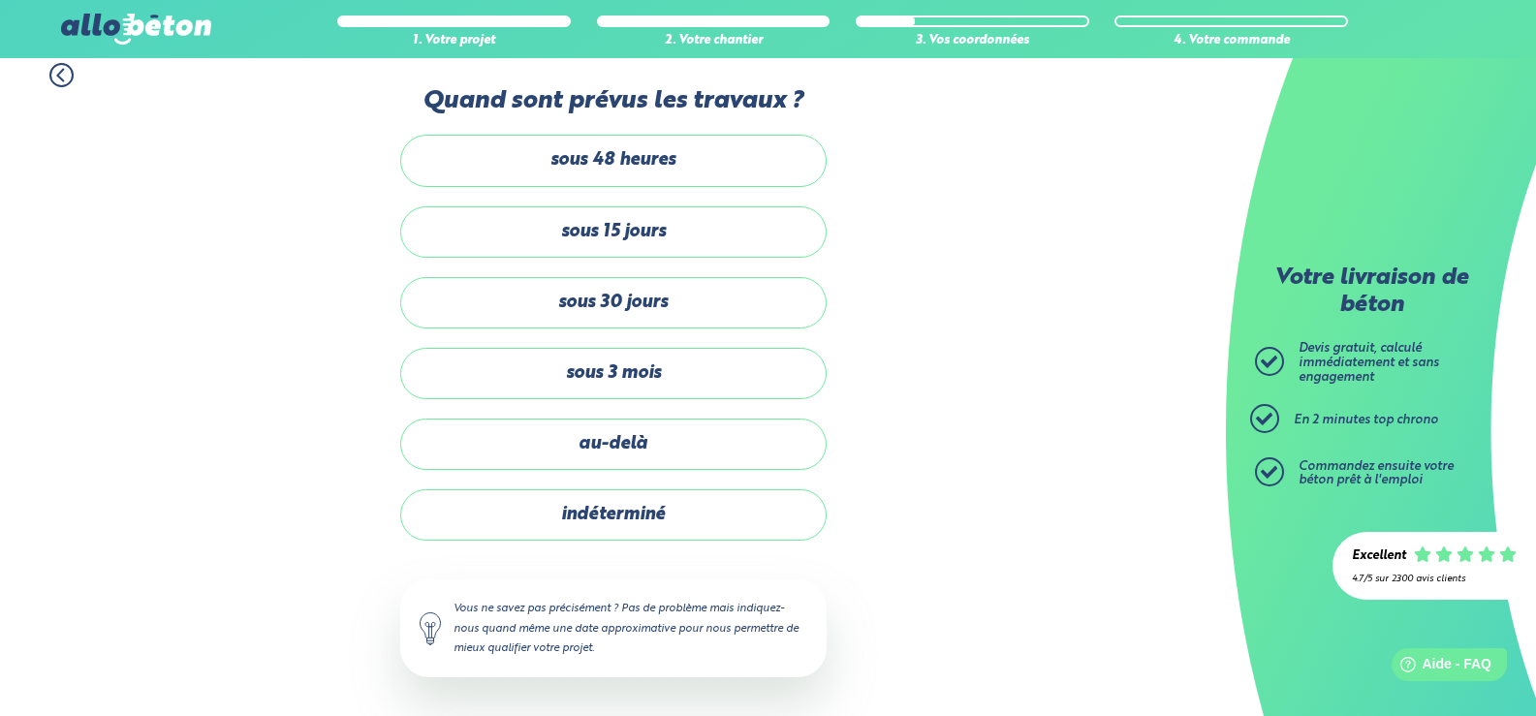
scroll to position [15, 0]
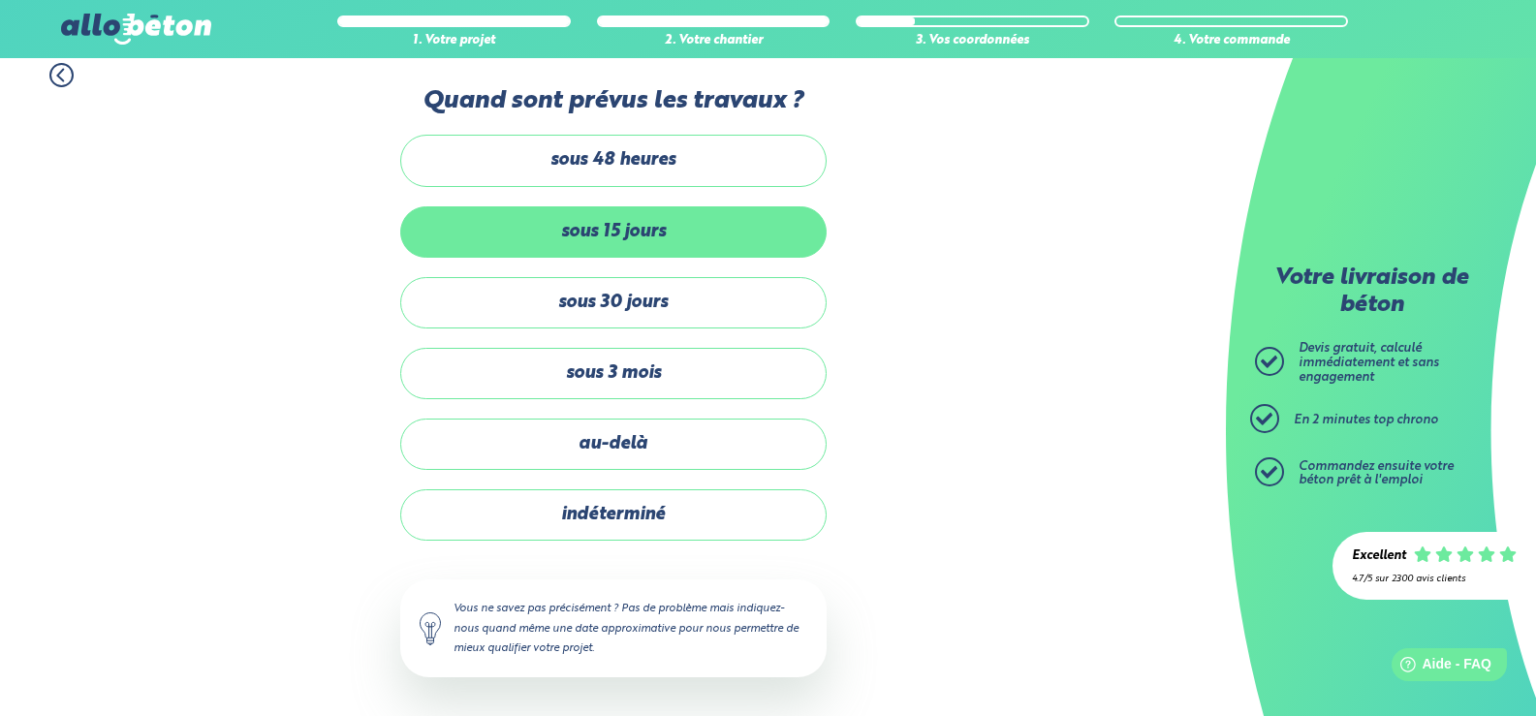
click at [621, 229] on label "sous 15 jours" at bounding box center [613, 231] width 426 height 51
click at [0, 0] on input "sous 15 jours" at bounding box center [0, 0] width 0 height 0
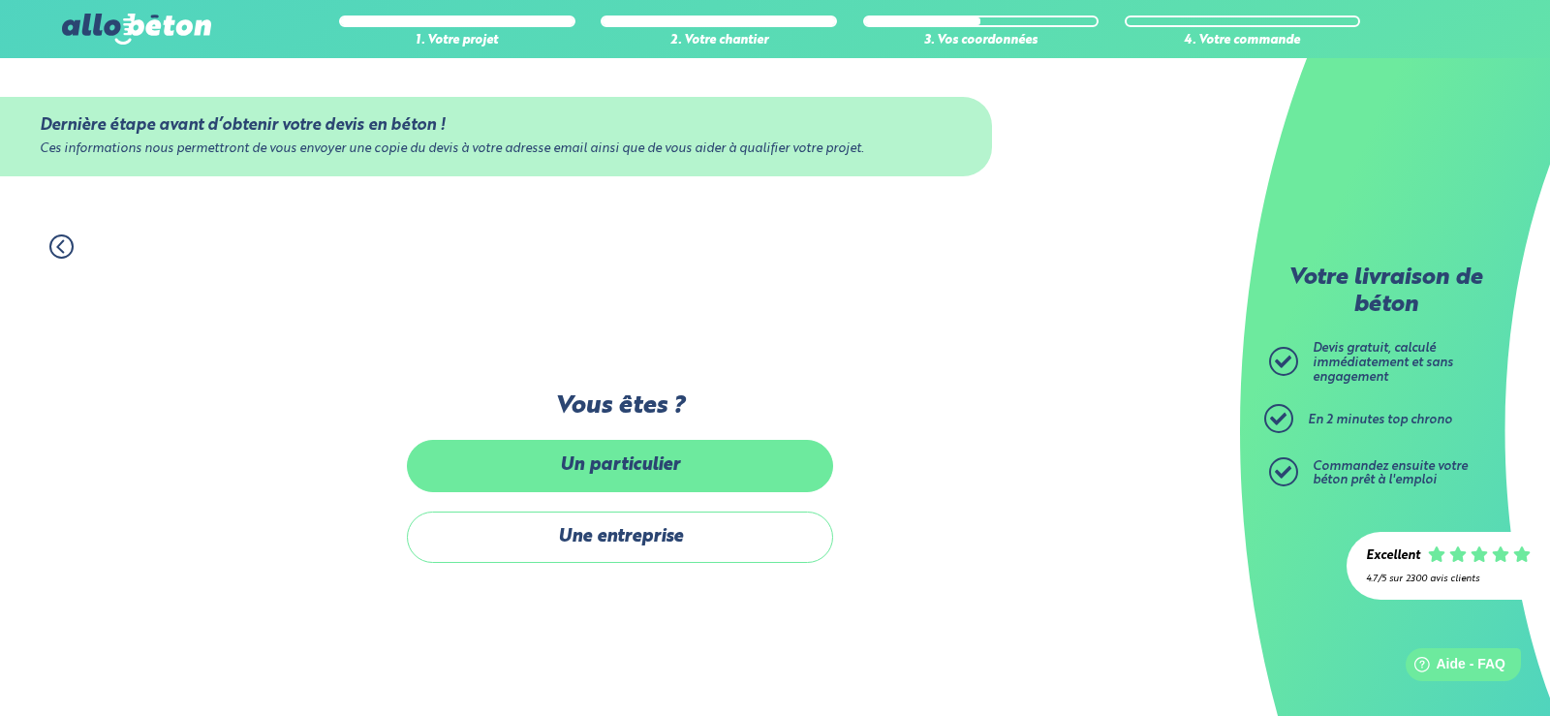
click at [606, 455] on label "Un particulier" at bounding box center [620, 465] width 426 height 51
click at [647, 463] on label "Un particulier" at bounding box center [620, 465] width 426 height 51
click at [0, 0] on input "Un particulier" at bounding box center [0, 0] width 0 height 0
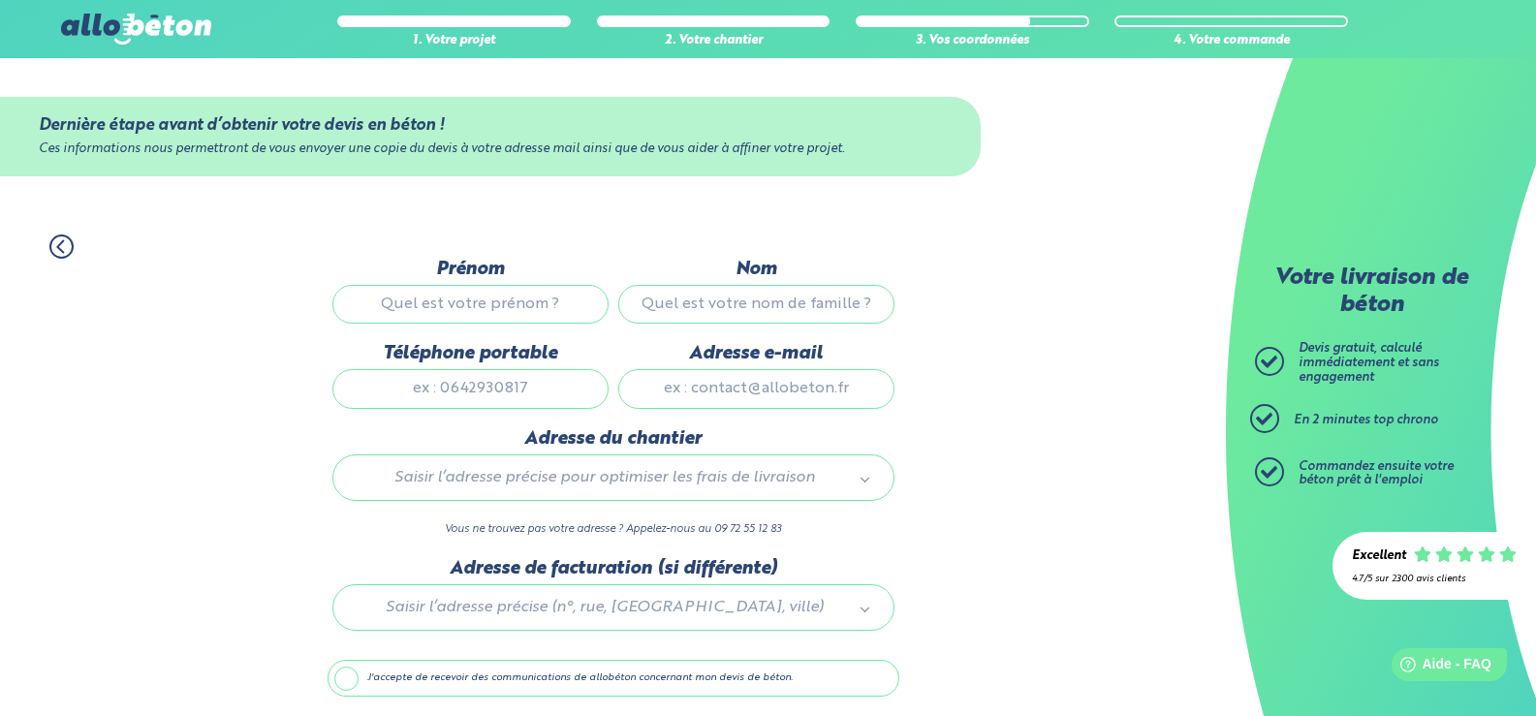
click at [523, 308] on input "Prénom" at bounding box center [470, 304] width 276 height 39
type input "[PERSON_NAME]"
type input "FLEURY"
type input "0695789162"
type input "[PERSON_NAME][EMAIL_ADDRESS][DOMAIN_NAME]"
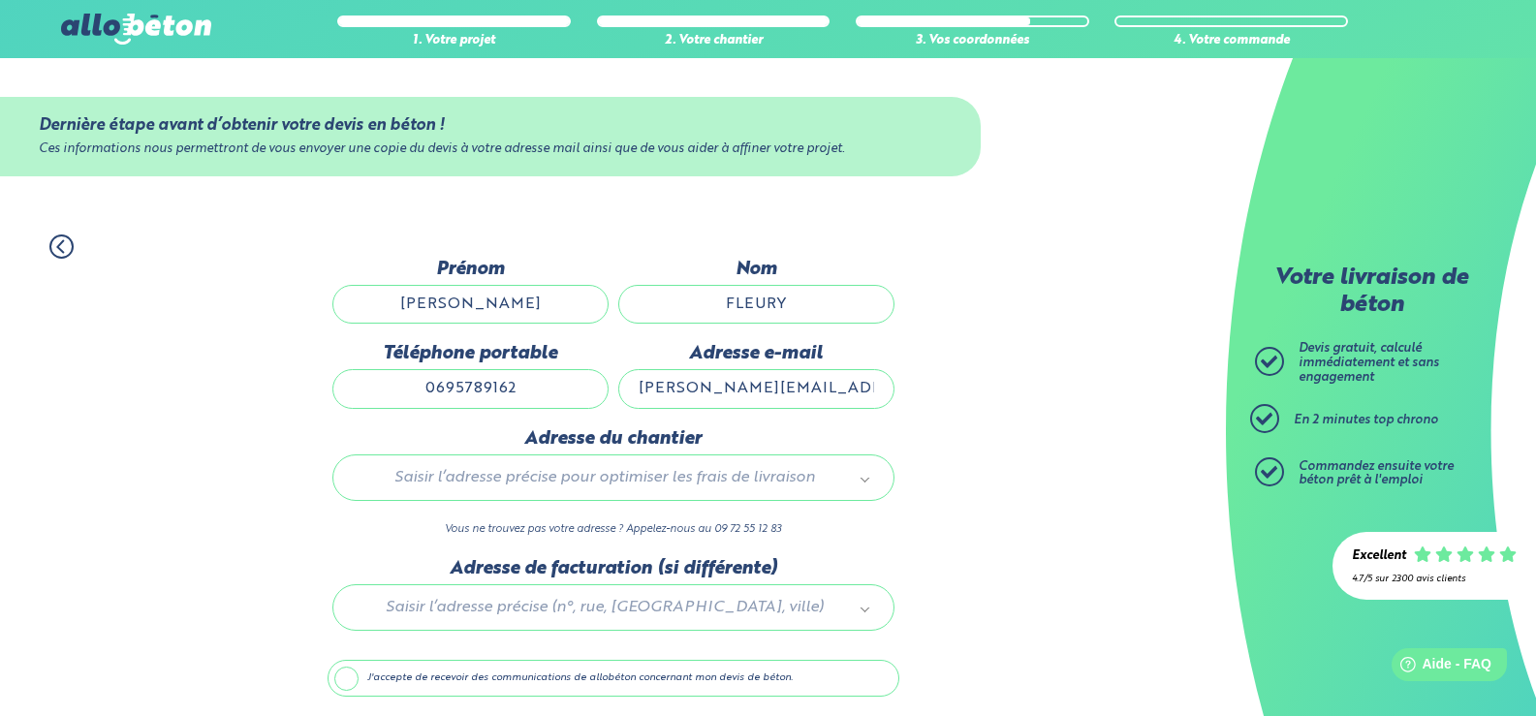
type input "45residence la levriere"
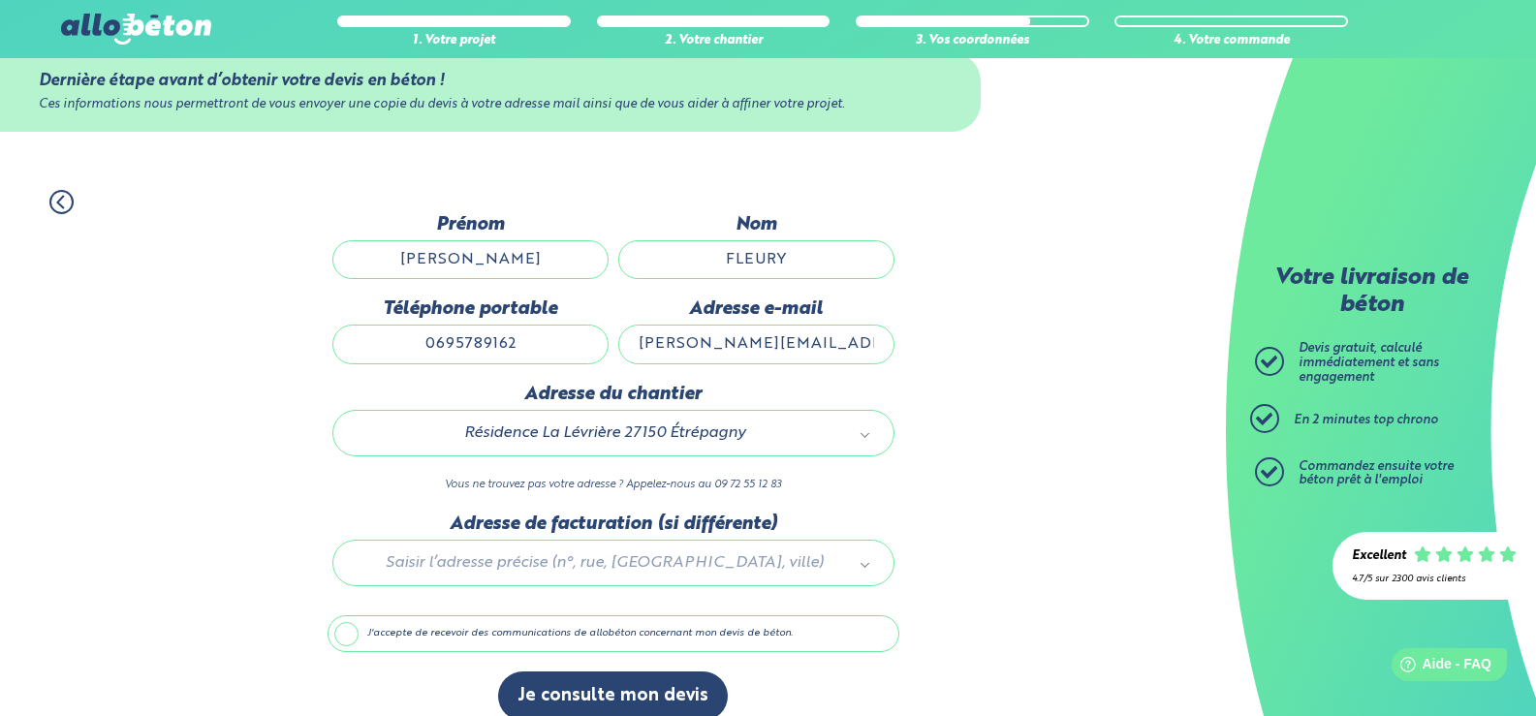
scroll to position [69, 0]
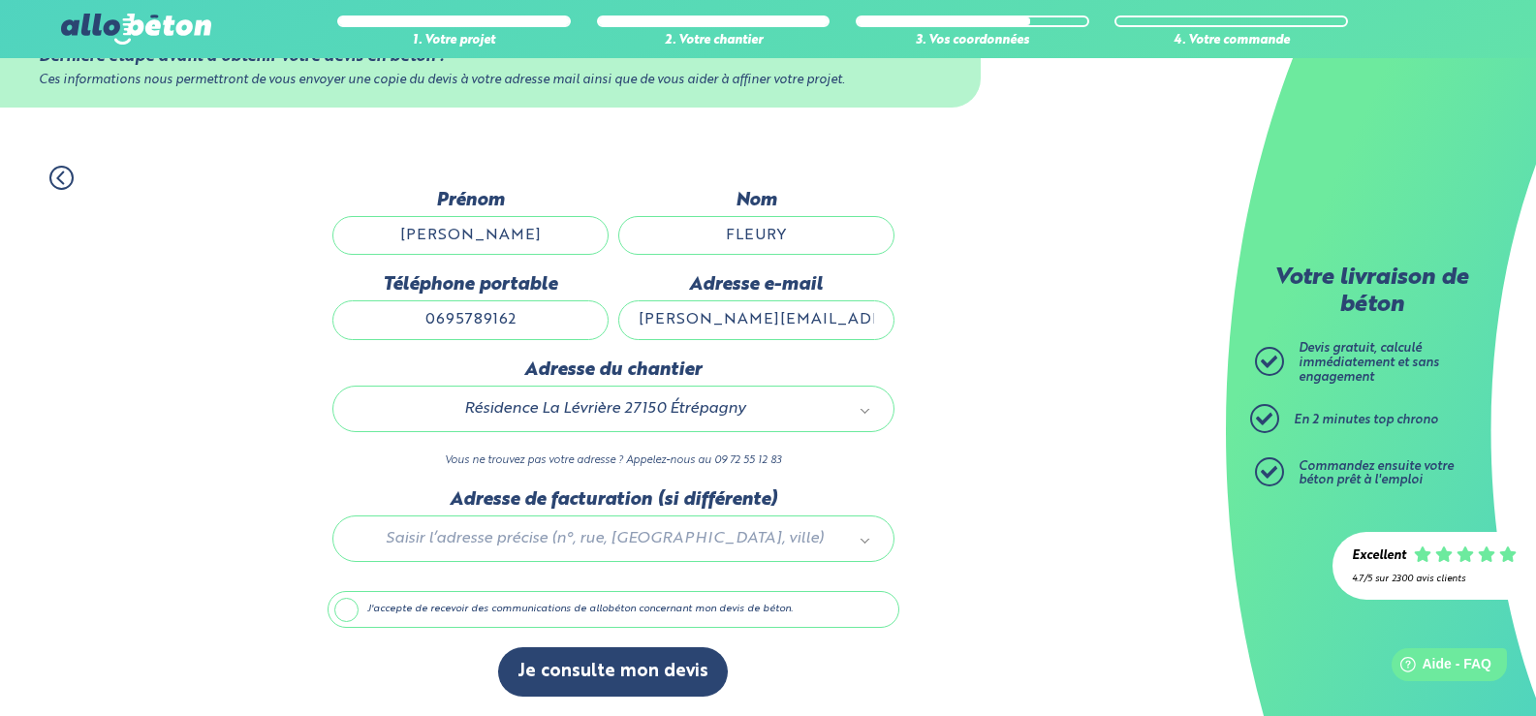
click at [555, 537] on div at bounding box center [613, 535] width 572 height 92
click at [346, 606] on label "J'accepte de recevoir des communications de allobéton concernant mon devis de b…" at bounding box center [613, 609] width 572 height 37
click at [0, 0] on input "J'accepte de recevoir des communications de allobéton concernant mon devis de b…" at bounding box center [0, 0] width 0 height 0
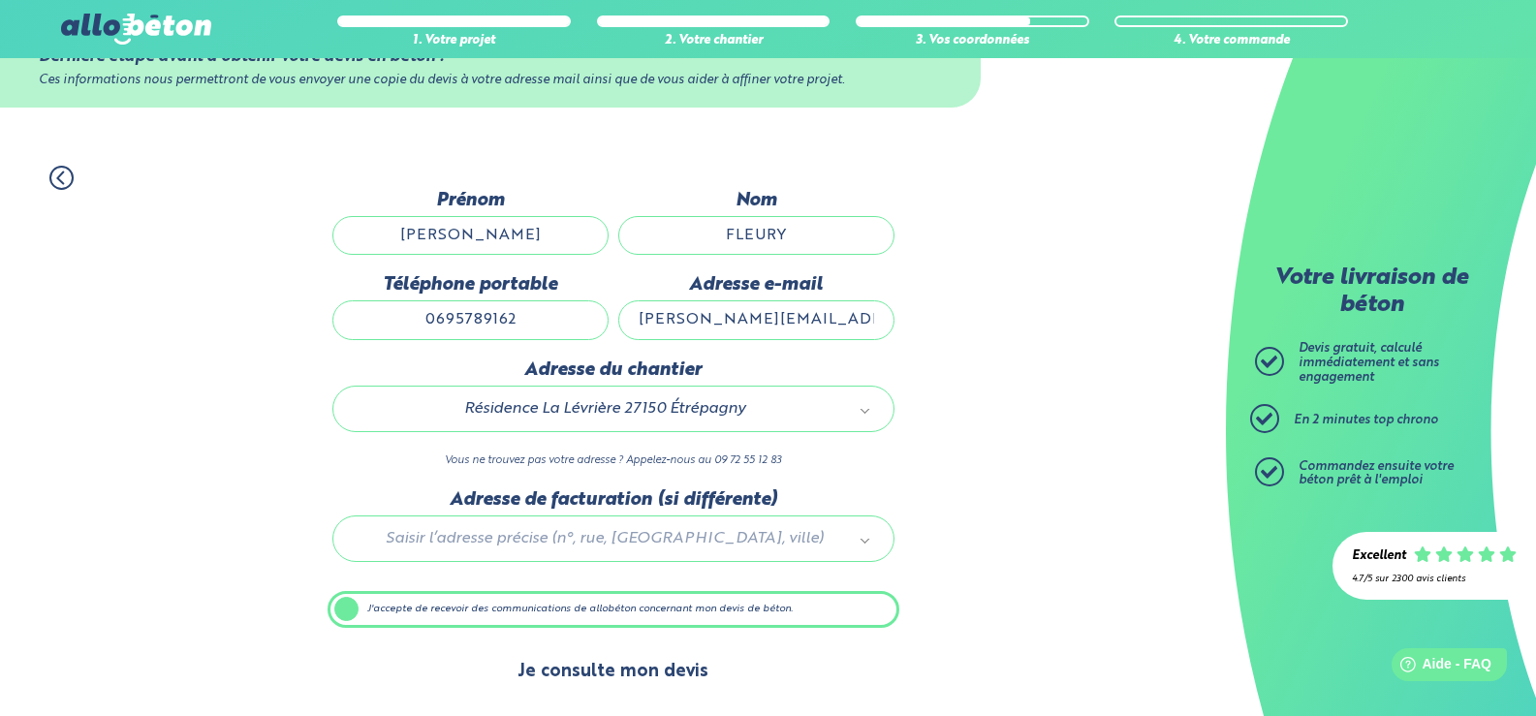
click at [617, 673] on button "Je consulte mon devis" at bounding box center [613, 671] width 230 height 49
